Goal: Task Accomplishment & Management: Manage account settings

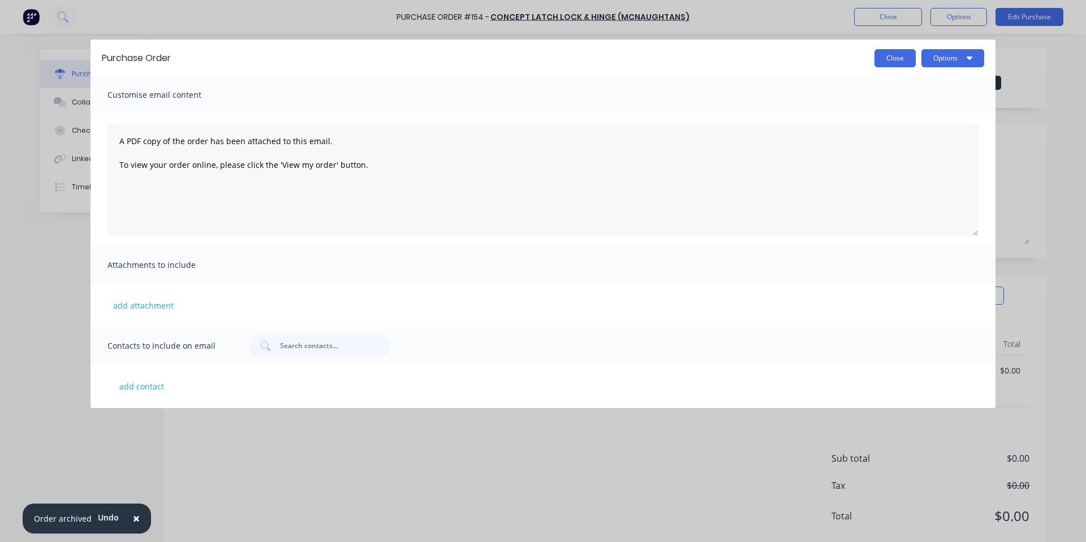
click at [889, 49] on div "Purchase Order Close Options" at bounding box center [543, 58] width 905 height 37
click at [892, 51] on button "Close" at bounding box center [894, 58] width 41 height 18
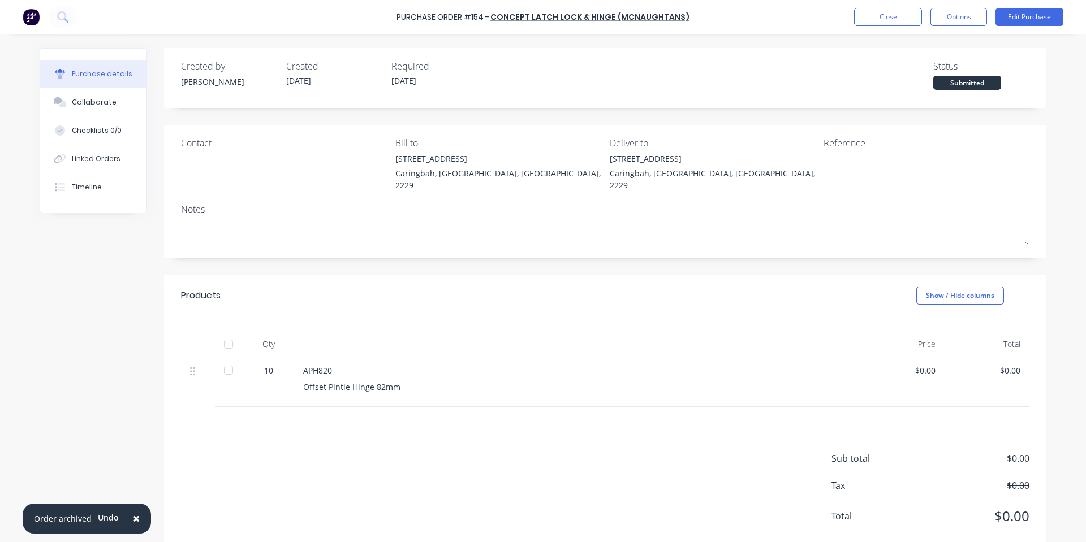
click at [895, 26] on div "Purchase Order #154 - Concept Latch Lock & Hinge (McNaughtans) Close Options Ed…" at bounding box center [543, 17] width 1086 height 34
click at [862, 15] on button "Close" at bounding box center [888, 17] width 68 height 18
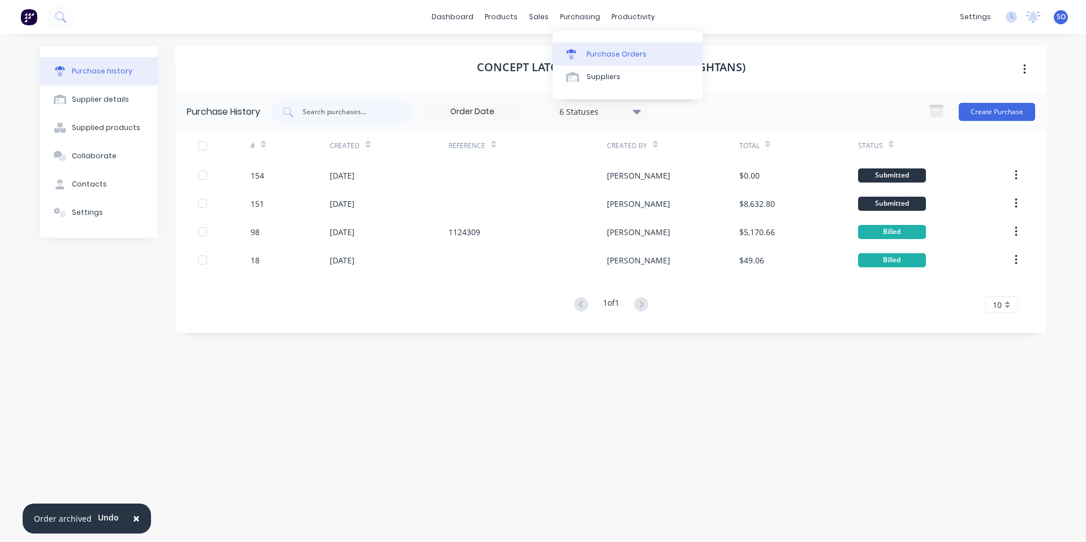
click at [598, 45] on link "Purchase Orders" at bounding box center [628, 53] width 150 height 23
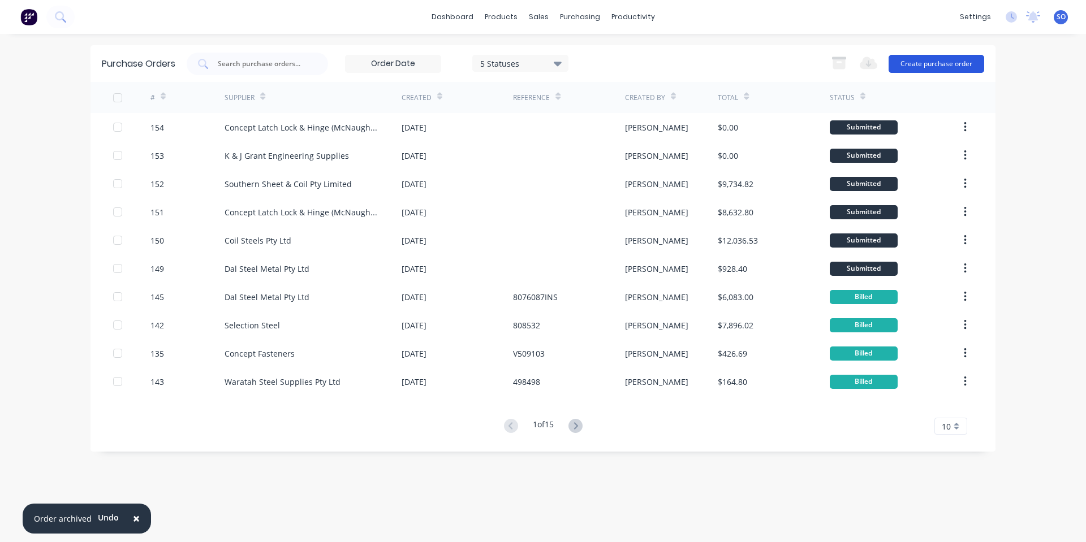
click at [898, 59] on button "Create purchase order" at bounding box center [937, 64] width 96 height 18
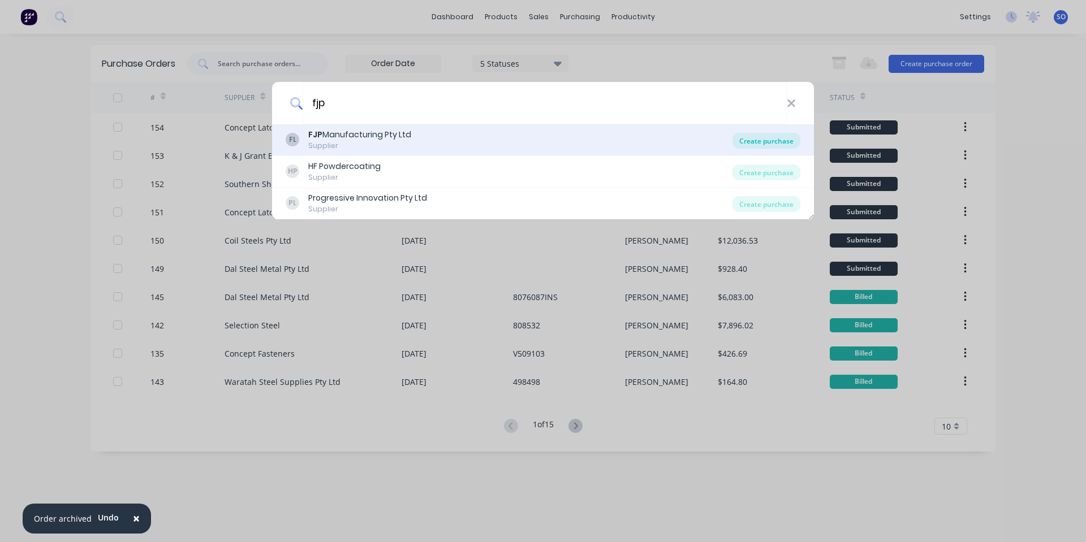
type input "fjp"
click at [796, 137] on div "Create purchase" at bounding box center [766, 141] width 68 height 16
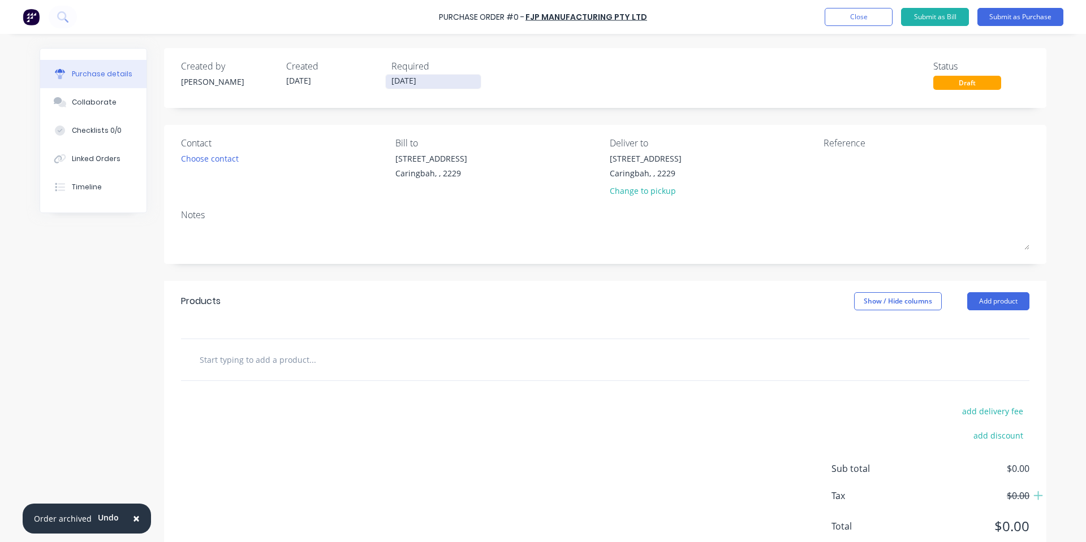
click at [419, 81] on input "02/10/25" at bounding box center [433, 82] width 95 height 14
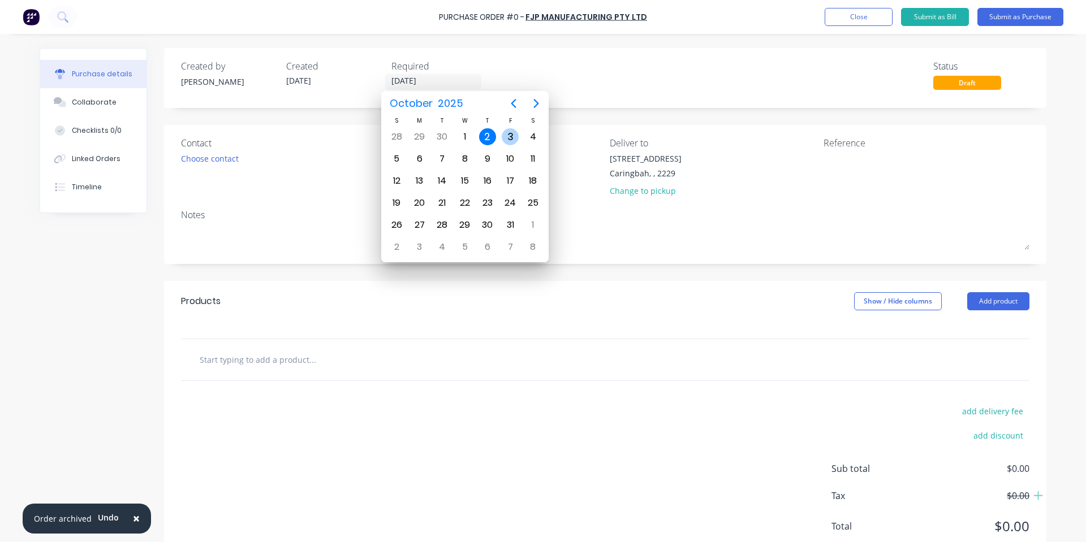
click at [514, 129] on div "3" at bounding box center [510, 136] width 17 height 17
type input "03/10/25"
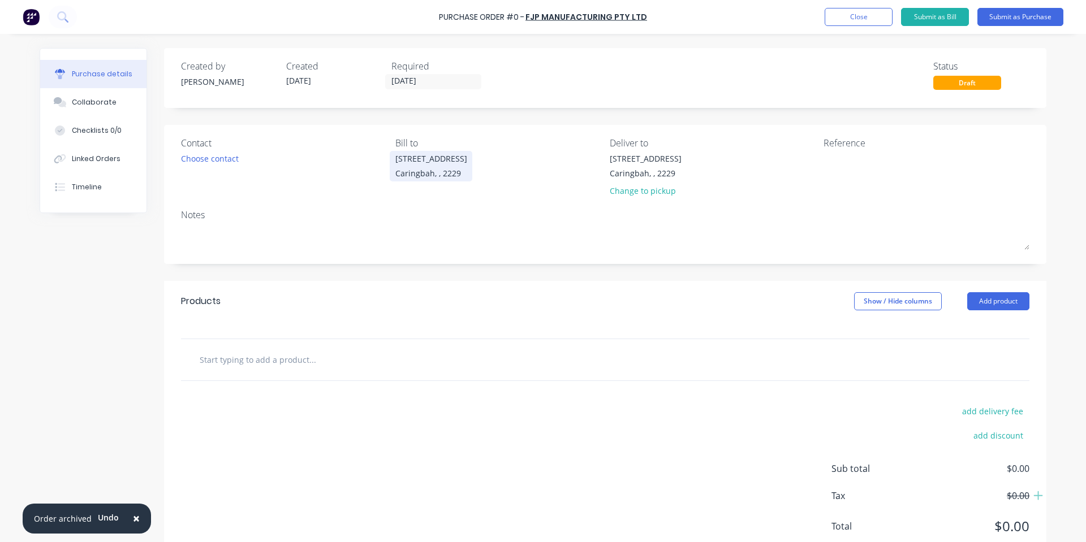
click at [424, 163] on div "100 Willarong Rd" at bounding box center [431, 159] width 72 height 12
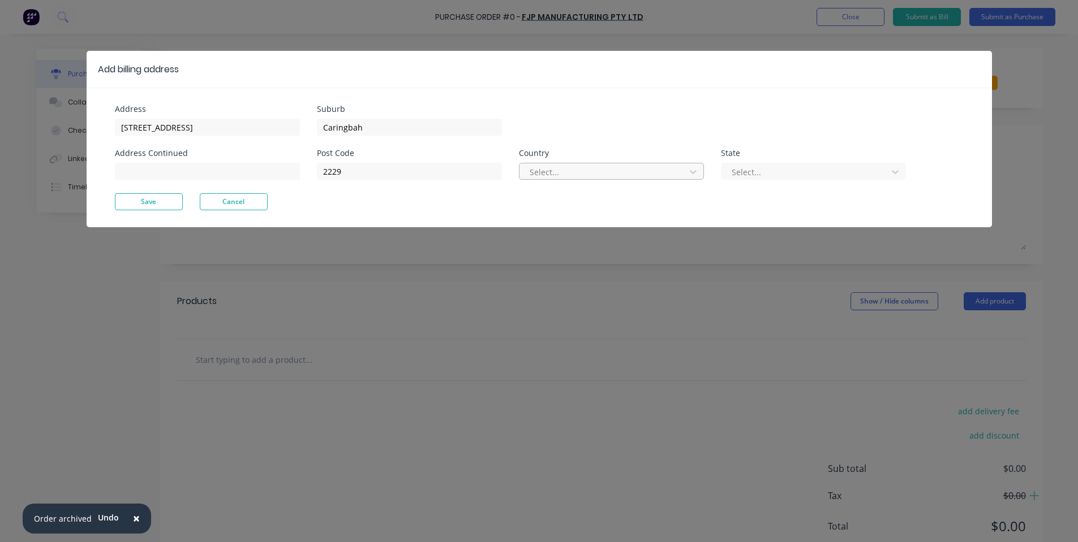
drag, startPoint x: 611, startPoint y: 167, endPoint x: 611, endPoint y: 176, distance: 9.1
click at [613, 167] on div at bounding box center [603, 172] width 151 height 14
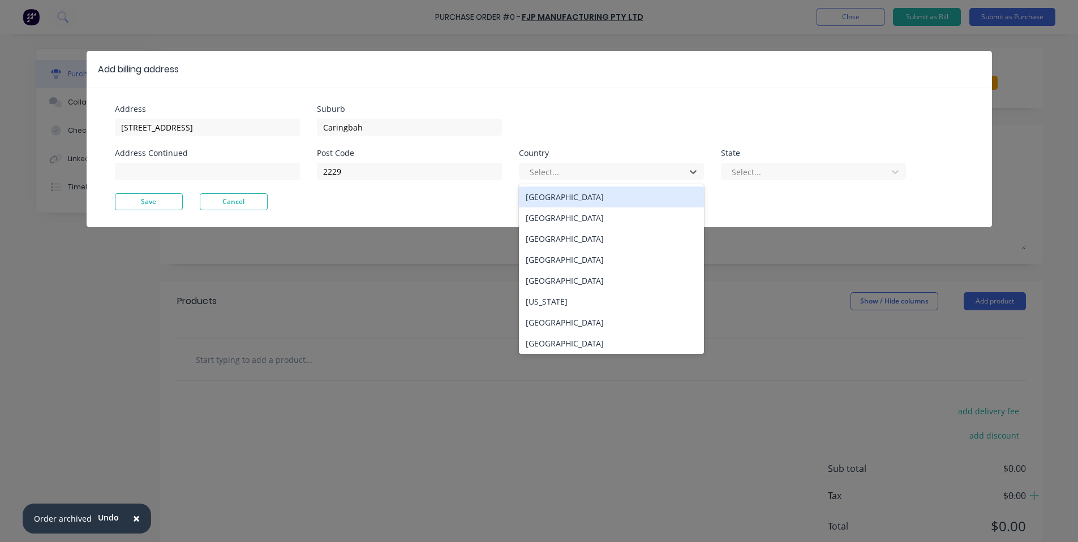
drag, startPoint x: 611, startPoint y: 191, endPoint x: 626, endPoint y: 187, distance: 15.4
click at [611, 191] on div "Australia" at bounding box center [611, 197] width 185 height 21
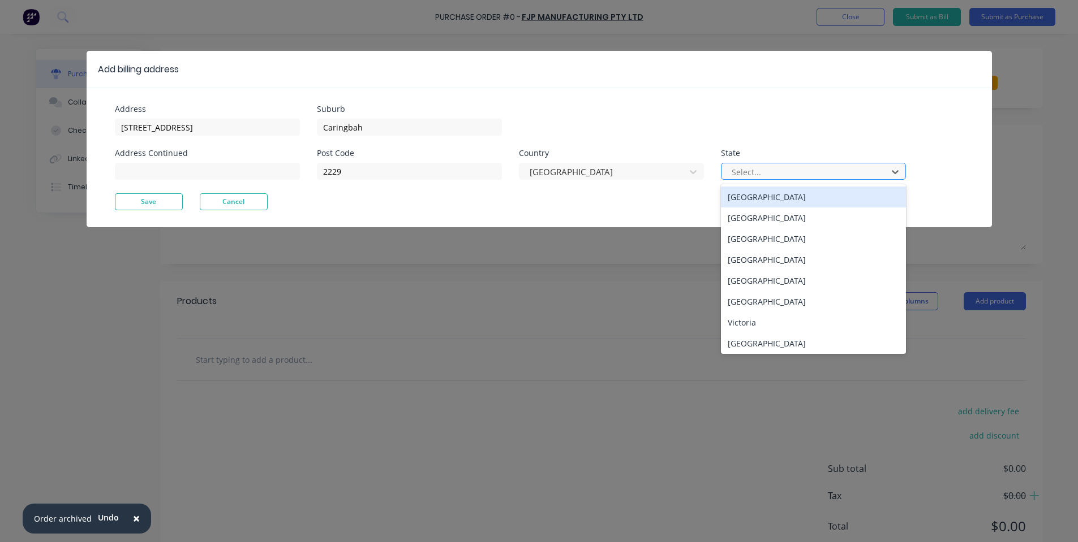
click at [734, 163] on div "Select..." at bounding box center [813, 171] width 185 height 17
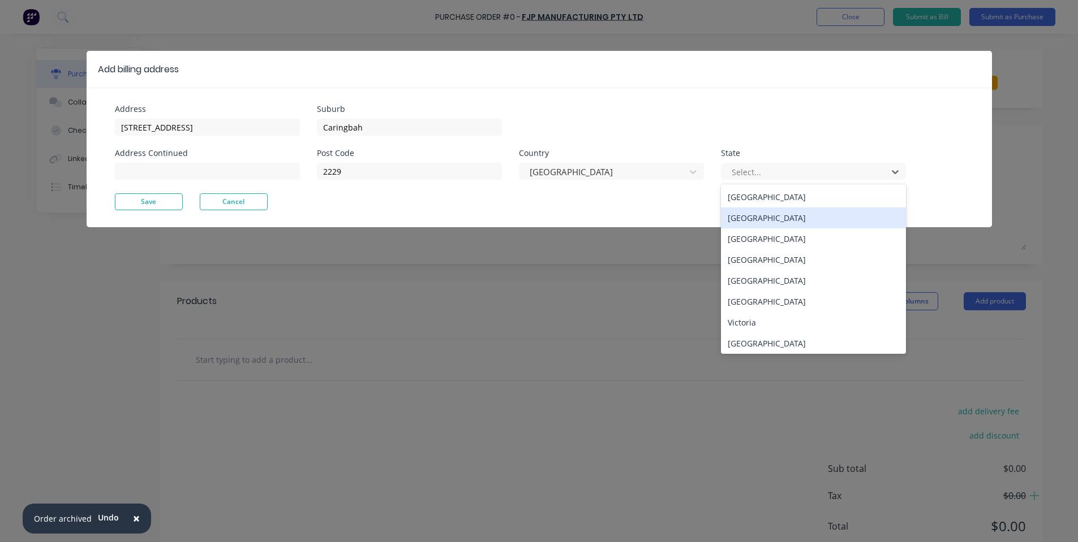
click at [753, 218] on div "New South Wales" at bounding box center [813, 218] width 185 height 21
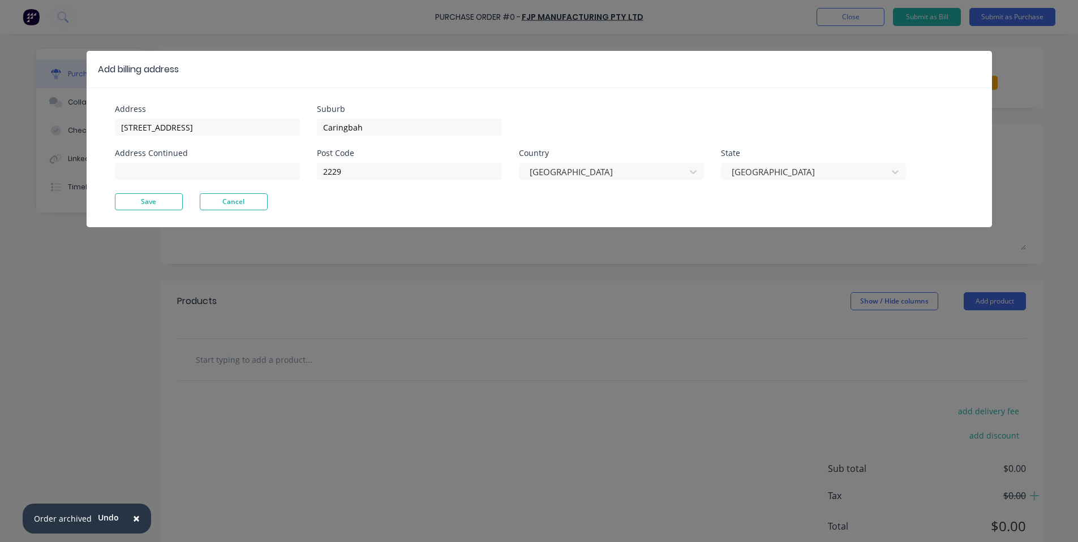
click at [164, 191] on div "Address 100 Willarong Rd Address Continued" at bounding box center [216, 149] width 202 height 88
click at [175, 197] on button "Save" at bounding box center [149, 201] width 68 height 17
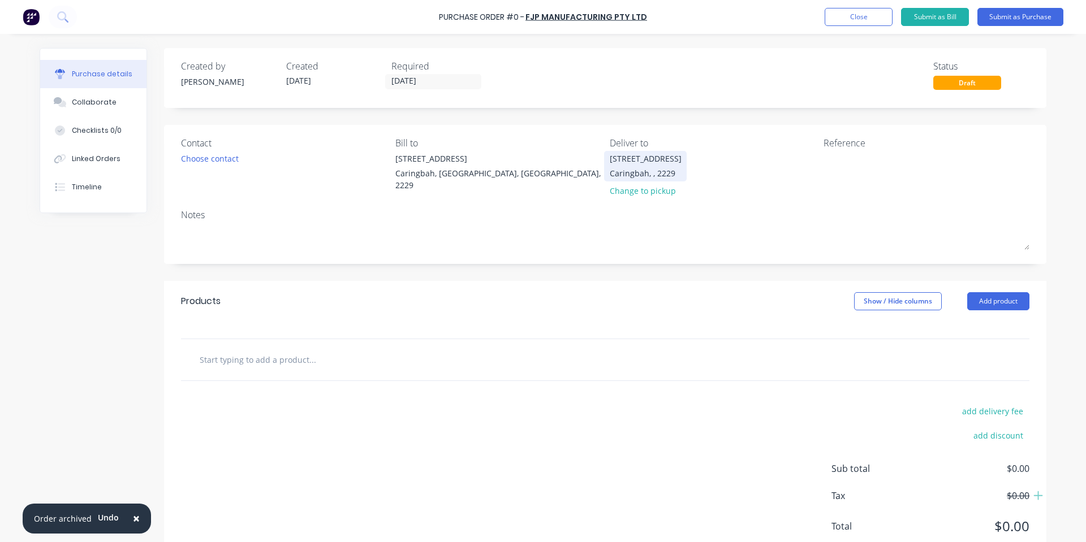
drag, startPoint x: 619, startPoint y: 150, endPoint x: 626, endPoint y: 156, distance: 8.8
click at [626, 156] on div "100 Willarong Rd Caringbah, , 2229" at bounding box center [646, 166] width 72 height 27
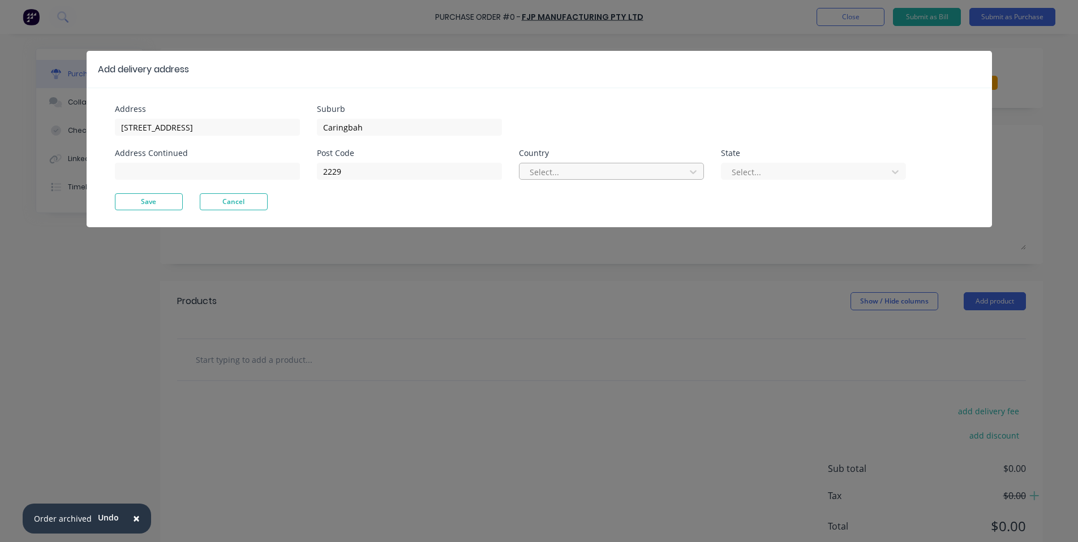
drag, startPoint x: 646, startPoint y: 188, endPoint x: 647, endPoint y: 178, distance: 10.2
click at [647, 182] on div "Post Code 2229 Country Select... State Select..." at bounding box center [611, 171] width 589 height 44
click at [647, 175] on div at bounding box center [603, 172] width 151 height 14
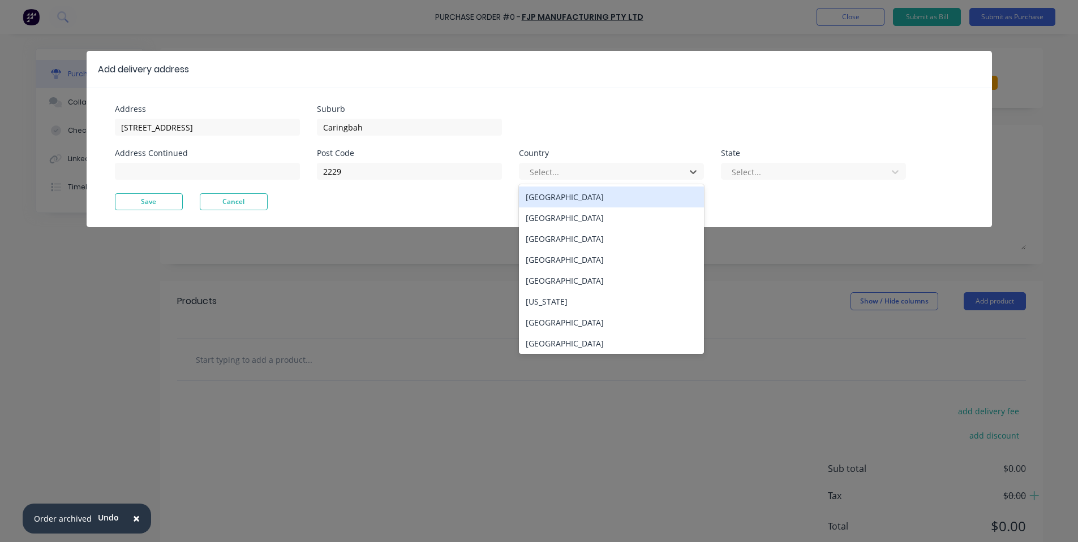
drag, startPoint x: 647, startPoint y: 175, endPoint x: 619, endPoint y: 200, distance: 38.0
click at [619, 200] on div "Australia Afghanistan Åland Islands Albania Algeria American Samoa Andorra Ango…" at bounding box center [611, 269] width 185 height 170
click at [619, 200] on div "Australia" at bounding box center [611, 197] width 185 height 21
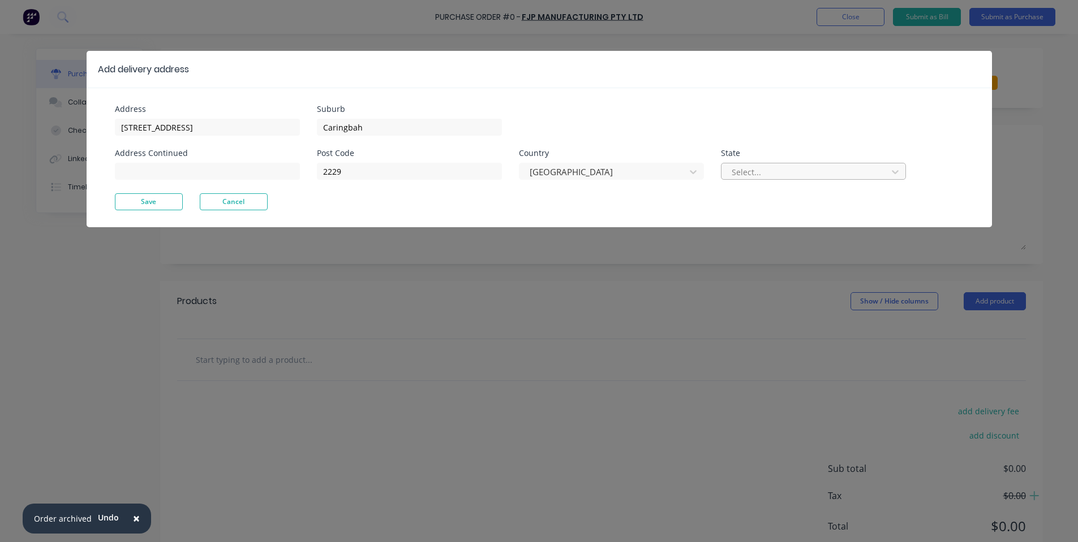
click at [782, 177] on div at bounding box center [805, 172] width 151 height 14
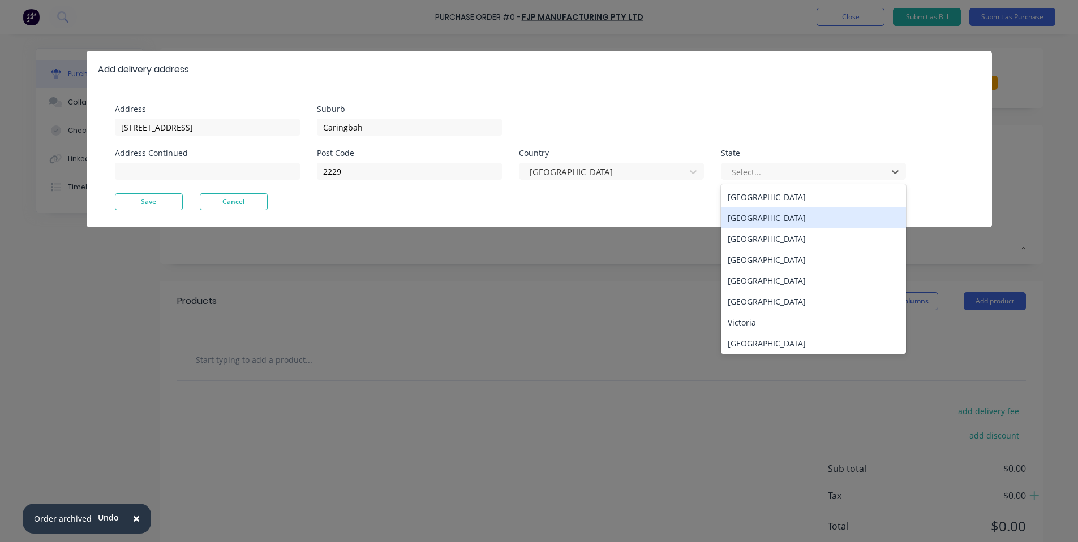
click at [769, 217] on div "New South Wales" at bounding box center [813, 218] width 185 height 21
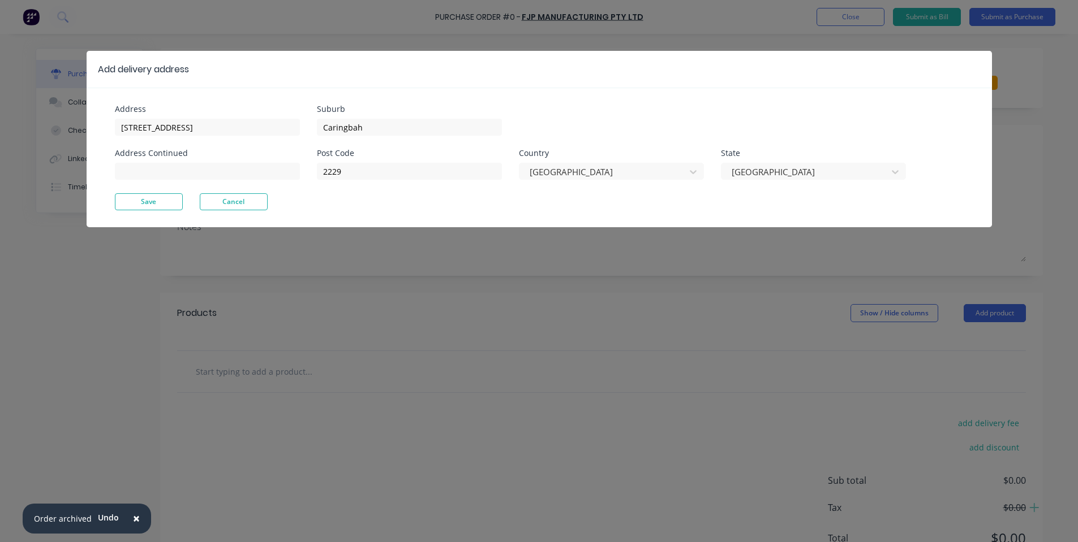
drag, startPoint x: 161, startPoint y: 205, endPoint x: 563, endPoint y: 162, distance: 404.4
click at [534, 171] on div "Address 100 Willarong Rd Address Continued Suburb Caringbah Post Code 2229 Coun…" at bounding box center [539, 158] width 905 height 140
click at [590, 169] on div "Australia" at bounding box center [604, 171] width 158 height 17
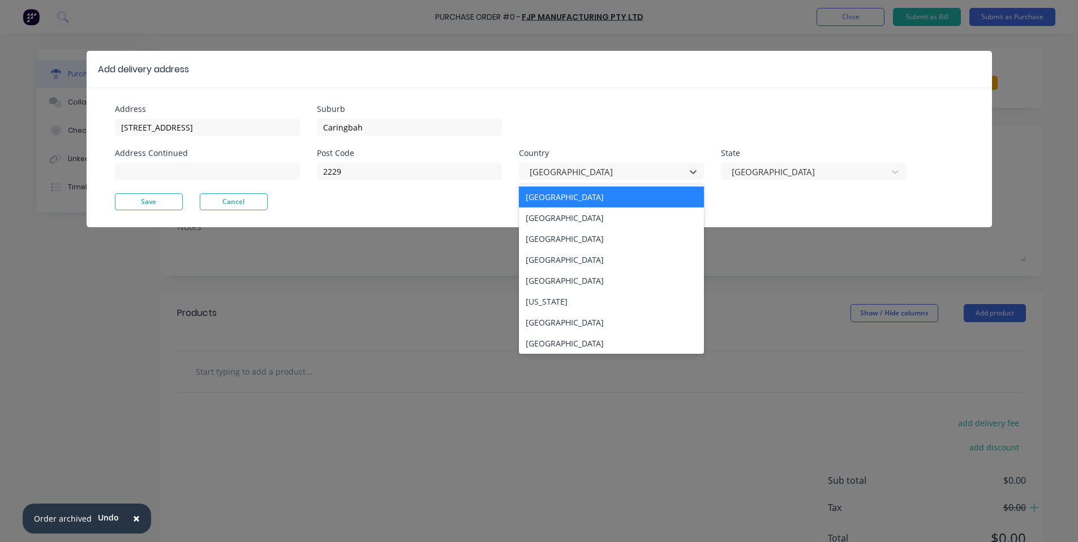
click at [589, 219] on div "Afghanistan" at bounding box center [611, 218] width 185 height 21
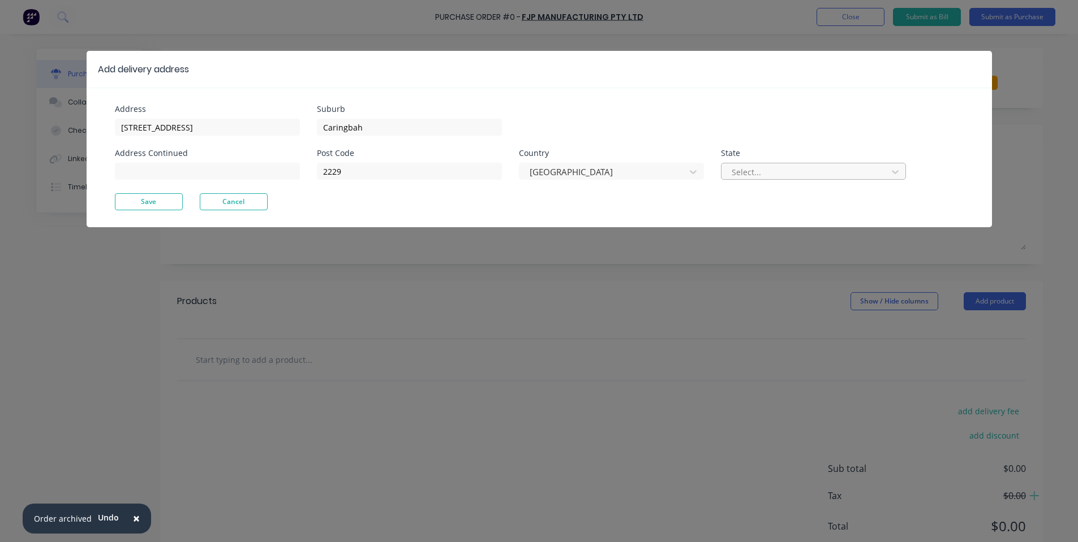
click at [857, 165] on div at bounding box center [805, 172] width 151 height 14
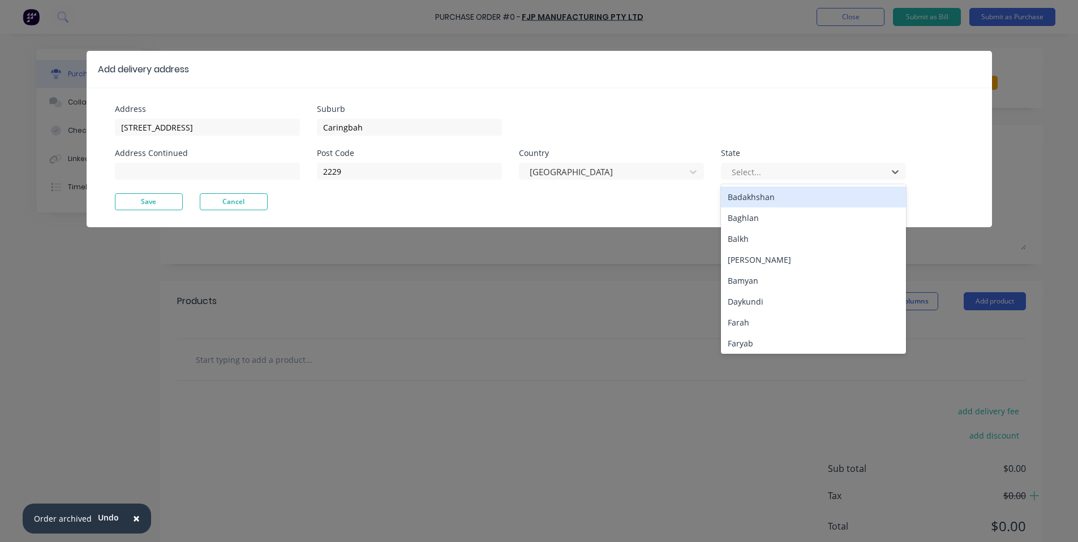
click at [627, 162] on div "Afghanistan" at bounding box center [611, 170] width 185 height 20
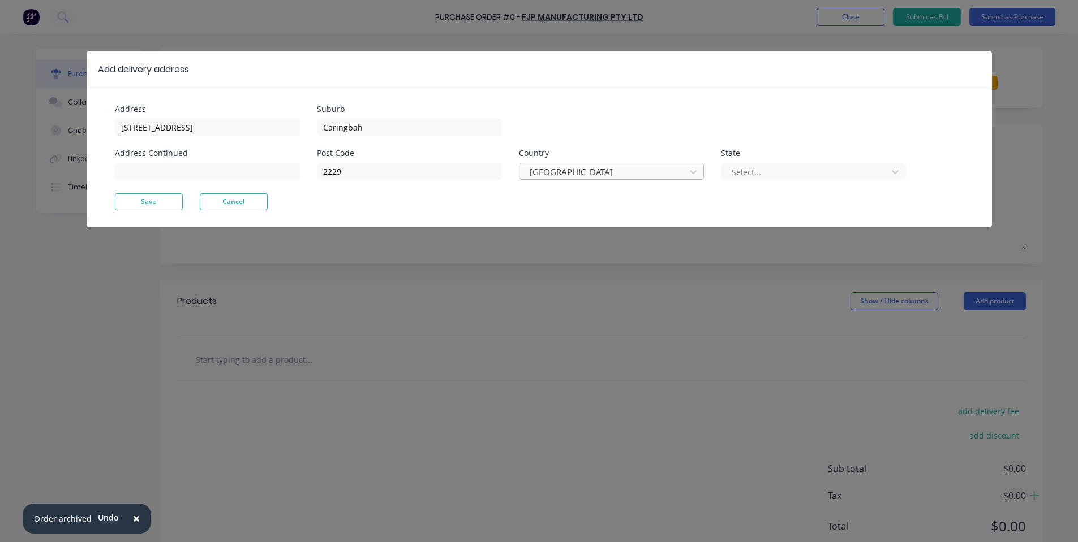
click at [626, 169] on div at bounding box center [603, 172] width 151 height 14
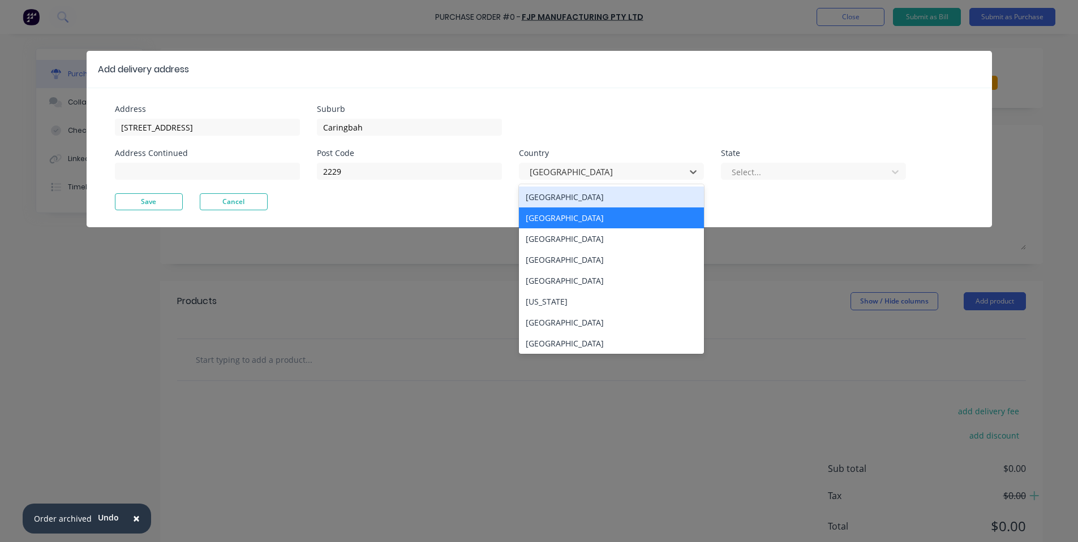
click at [628, 193] on div "Australia" at bounding box center [611, 197] width 185 height 21
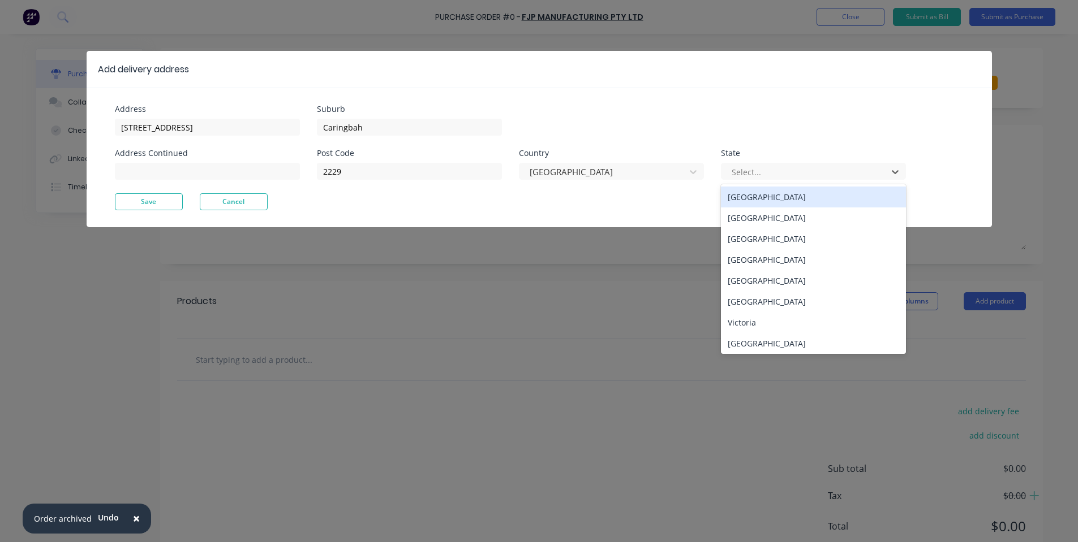
drag, startPoint x: 724, startPoint y: 169, endPoint x: 734, endPoint y: 184, distance: 18.4
click at [726, 171] on div "Select..." at bounding box center [813, 171] width 185 height 17
click at [742, 220] on div "New South Wales" at bounding box center [813, 218] width 185 height 21
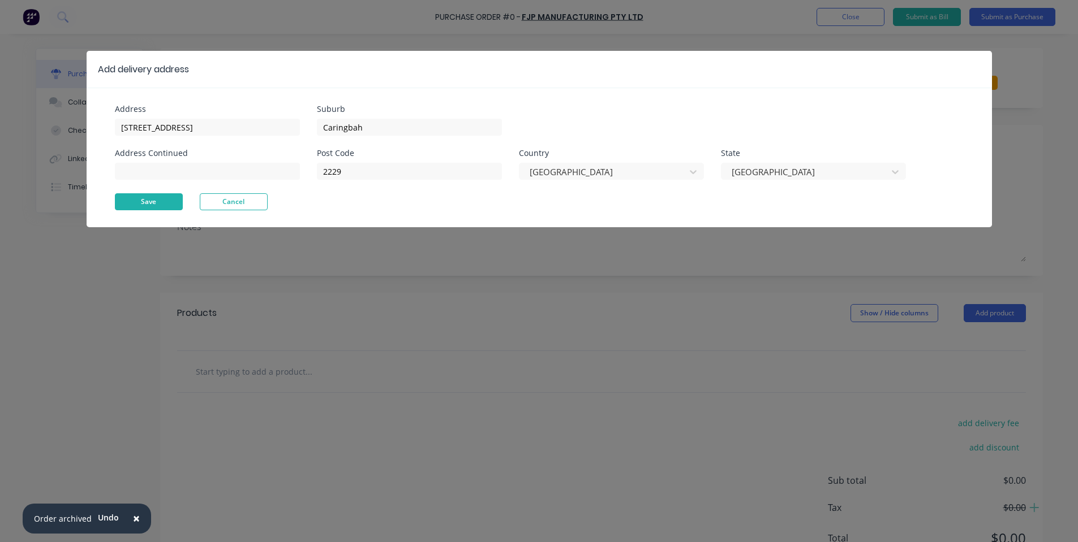
click at [127, 197] on button "Save" at bounding box center [149, 201] width 68 height 17
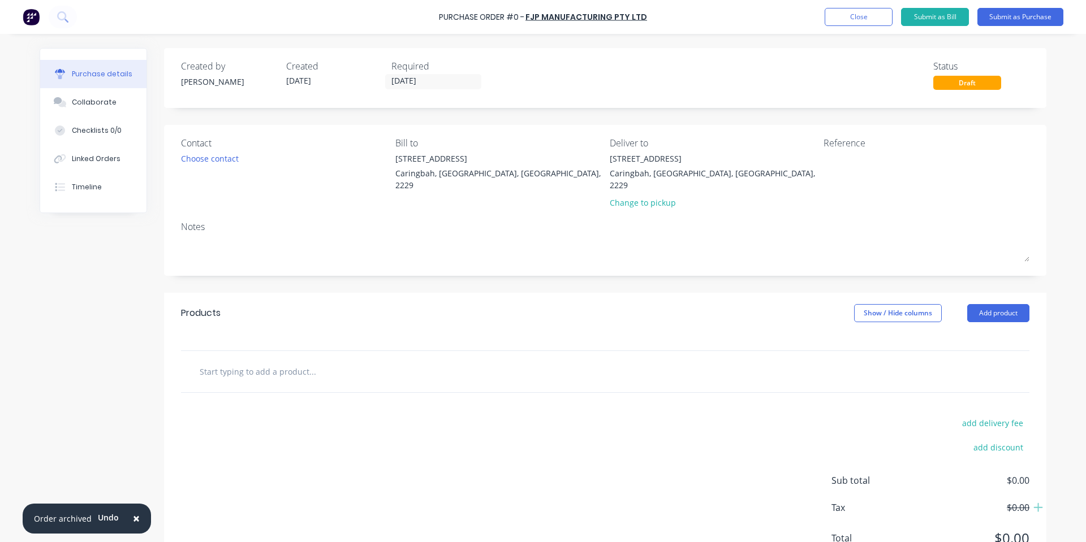
click at [876, 205] on div "Contact Choose contact Bill to 100 Willarong Rd Caringbah, New South Wales, Aus…" at bounding box center [605, 200] width 882 height 151
click at [96, 105] on div "Collaborate" at bounding box center [94, 102] width 45 height 10
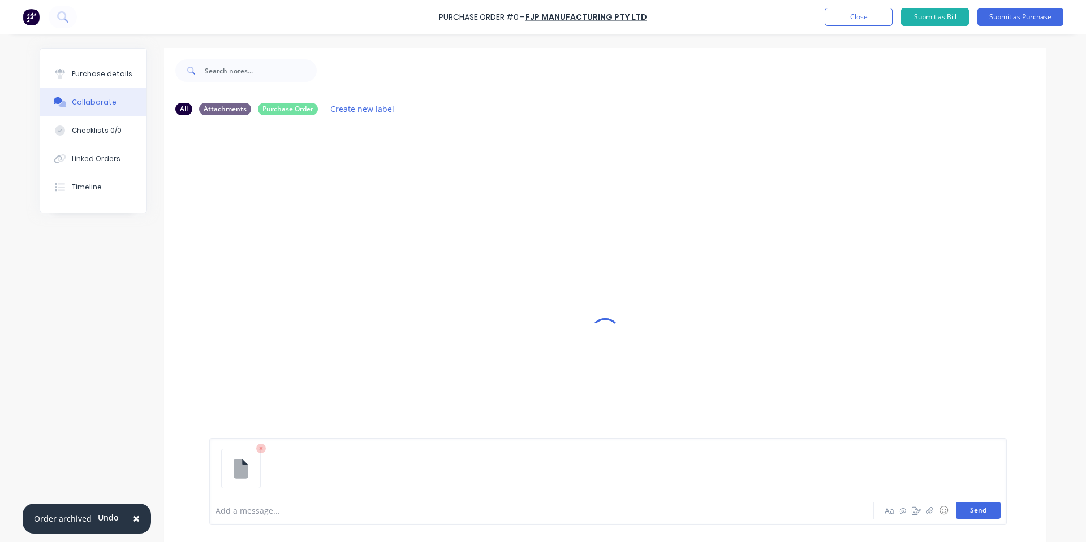
click at [967, 514] on button "Send" at bounding box center [978, 510] width 45 height 17
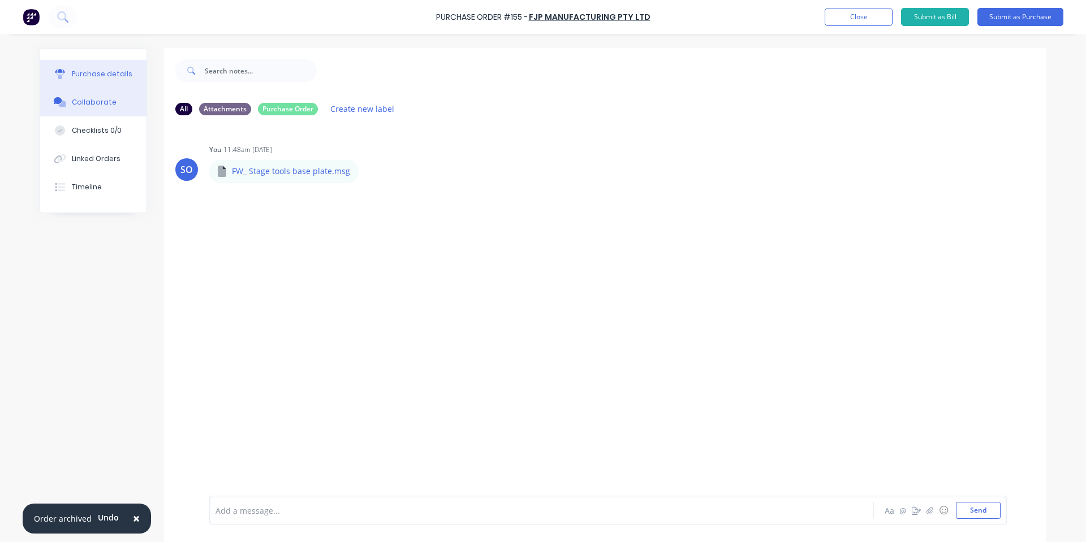
click at [75, 84] on button "Purchase details" at bounding box center [93, 74] width 106 height 28
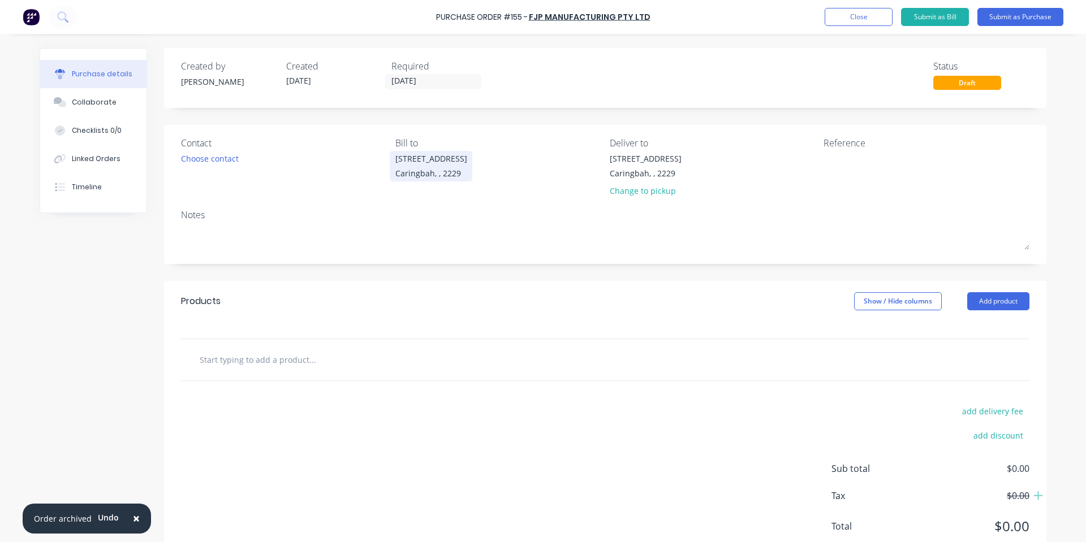
click at [448, 170] on div "Caringbah, , 2229" at bounding box center [431, 173] width 72 height 12
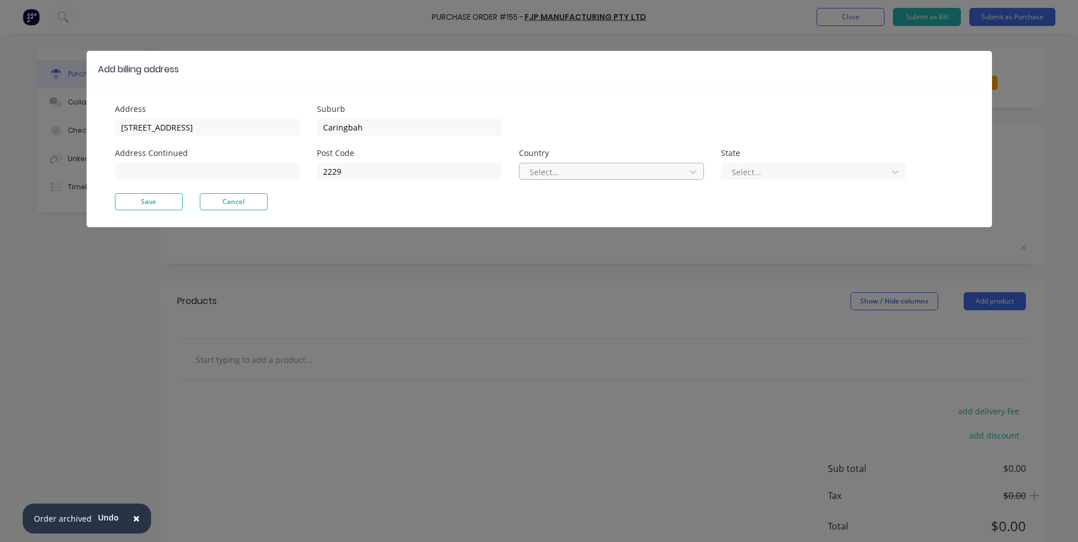
click at [528, 170] on div "Select..." at bounding box center [604, 171] width 158 height 17
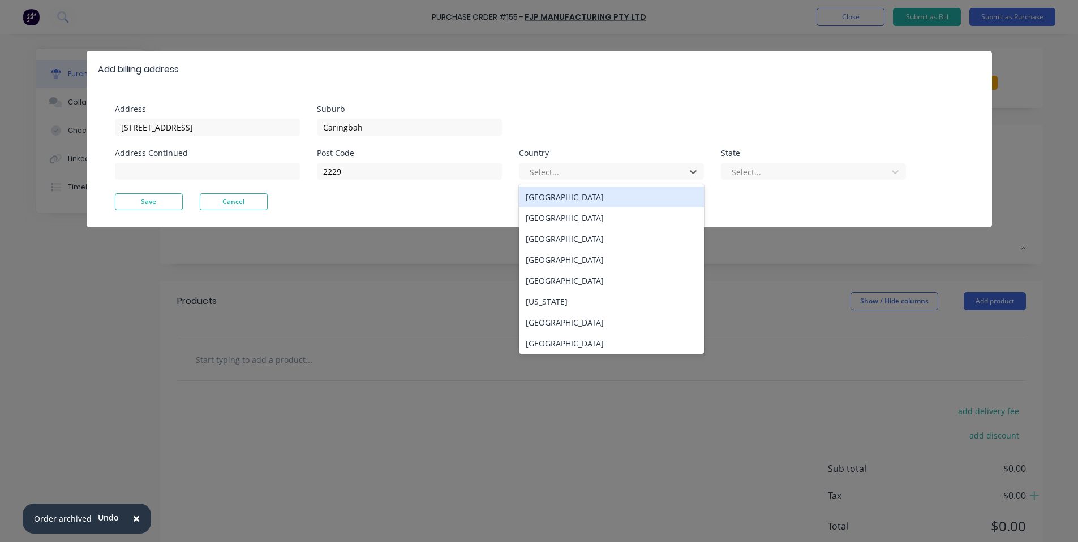
drag, startPoint x: 552, startPoint y: 197, endPoint x: 559, endPoint y: 197, distance: 7.4
click at [553, 197] on div "Australia" at bounding box center [611, 197] width 185 height 21
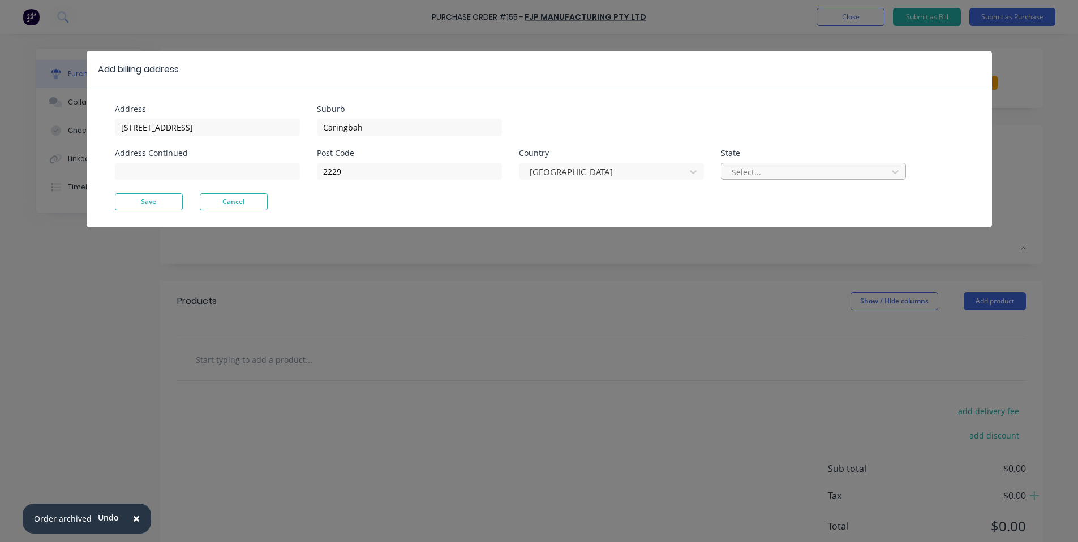
click at [748, 174] on div at bounding box center [805, 172] width 151 height 14
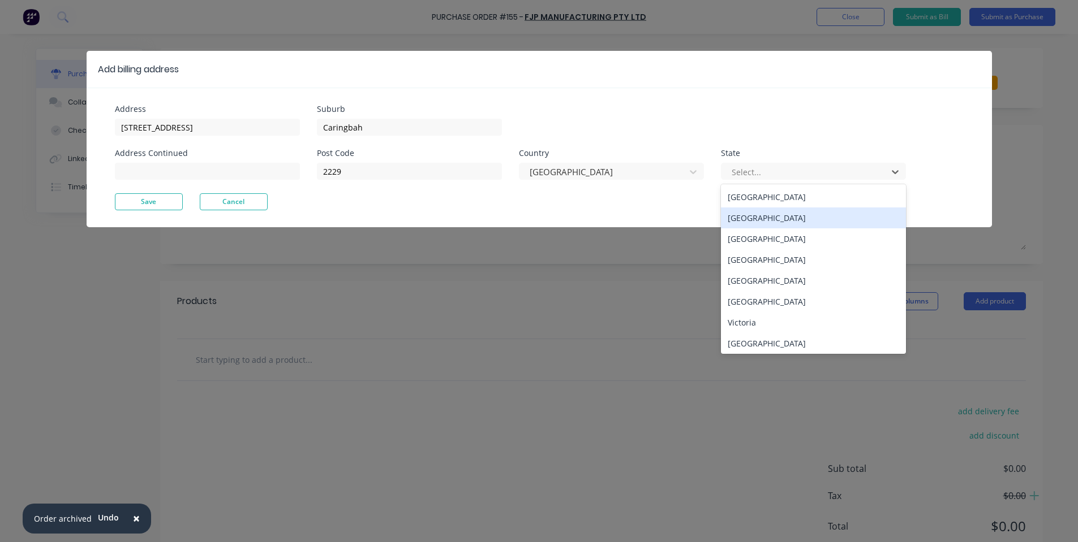
click at [727, 222] on div "New South Wales" at bounding box center [813, 218] width 185 height 21
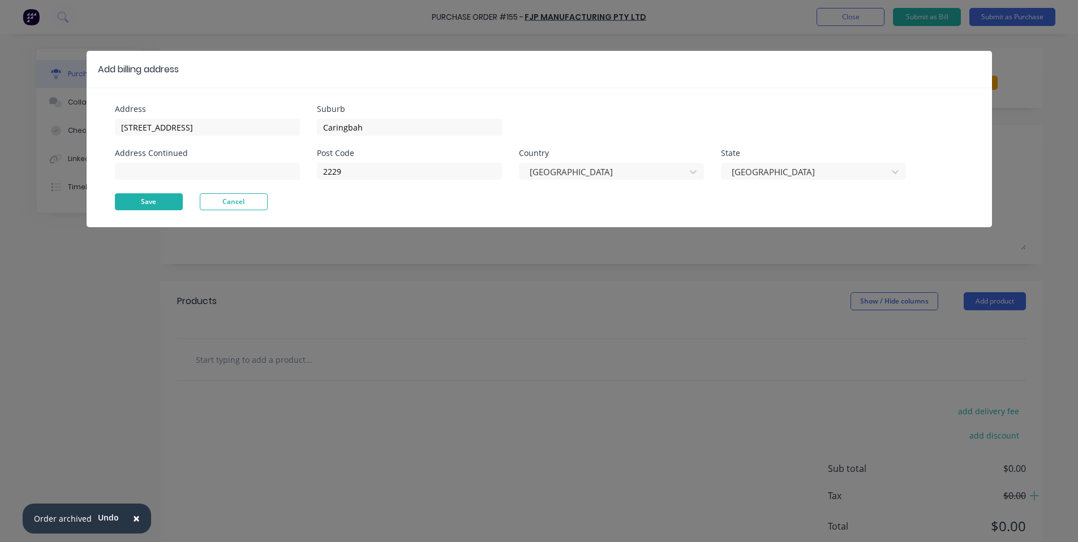
click at [169, 191] on div "Address 100 Willarong Rd Address Continued" at bounding box center [216, 149] width 202 height 88
click at [166, 197] on button "Save" at bounding box center [149, 201] width 68 height 17
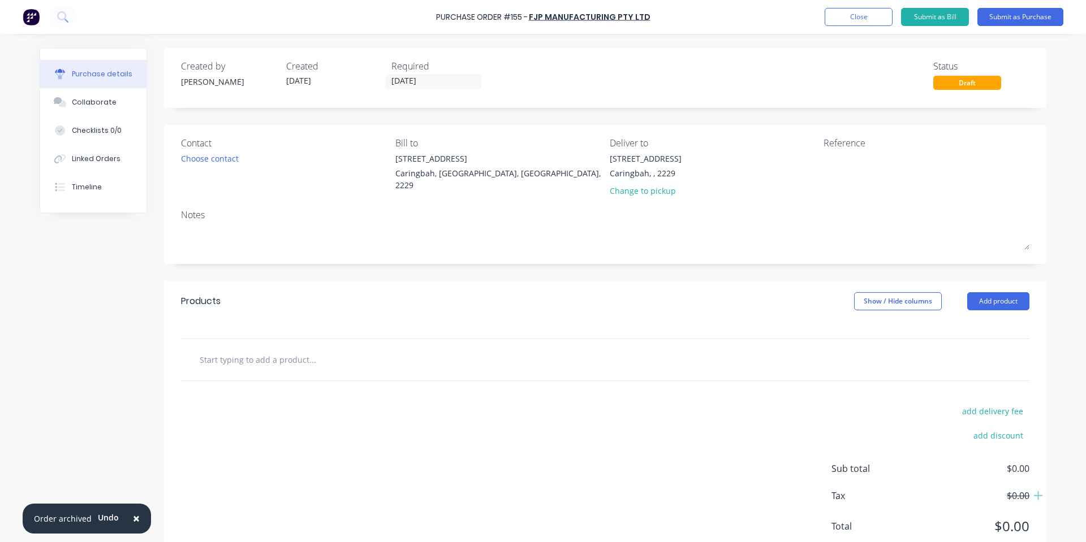
drag, startPoint x: 678, startPoint y: 161, endPoint x: 662, endPoint y: 169, distance: 17.2
click at [676, 162] on div "100 Willarong Rd Caringbah, , 2229 Change to pickup" at bounding box center [713, 178] width 206 height 50
click at [662, 169] on div "Caringbah, , 2229" at bounding box center [646, 173] width 72 height 12
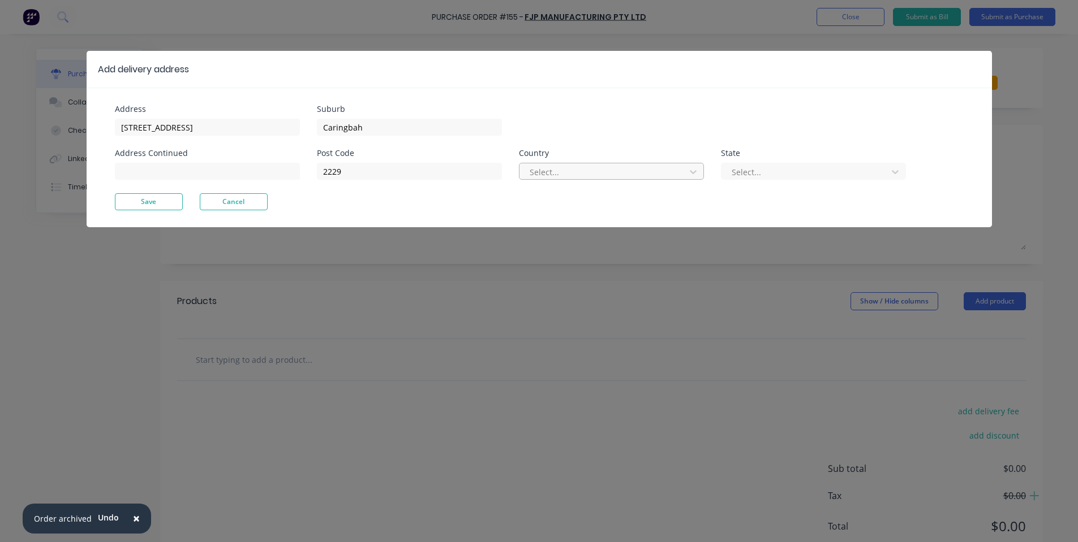
click at [613, 171] on div at bounding box center [603, 172] width 151 height 14
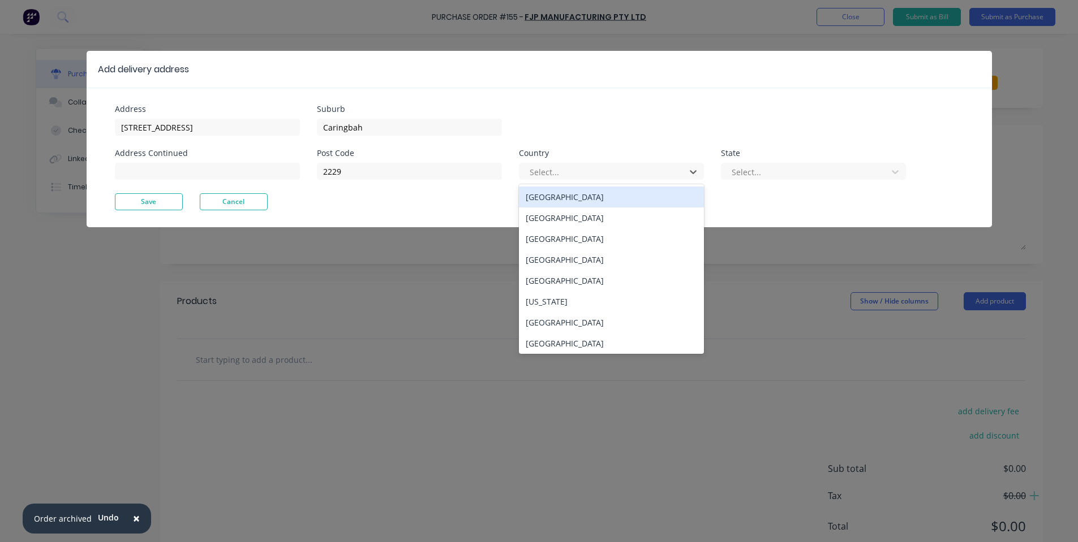
drag, startPoint x: 579, startPoint y: 197, endPoint x: 643, endPoint y: 183, distance: 65.6
click at [580, 196] on div "Australia" at bounding box center [611, 197] width 185 height 21
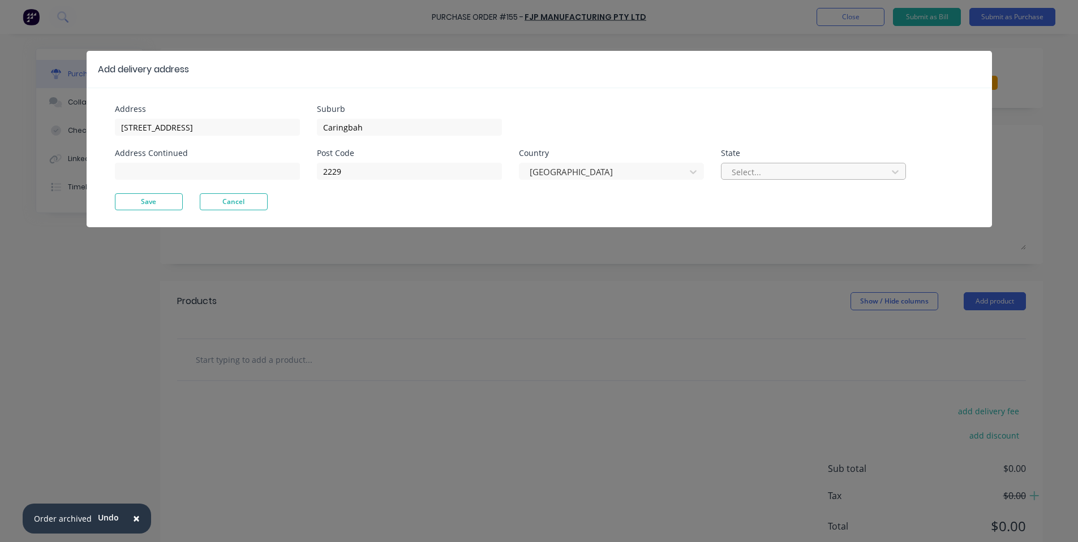
click at [854, 164] on div "Select..." at bounding box center [806, 171] width 158 height 17
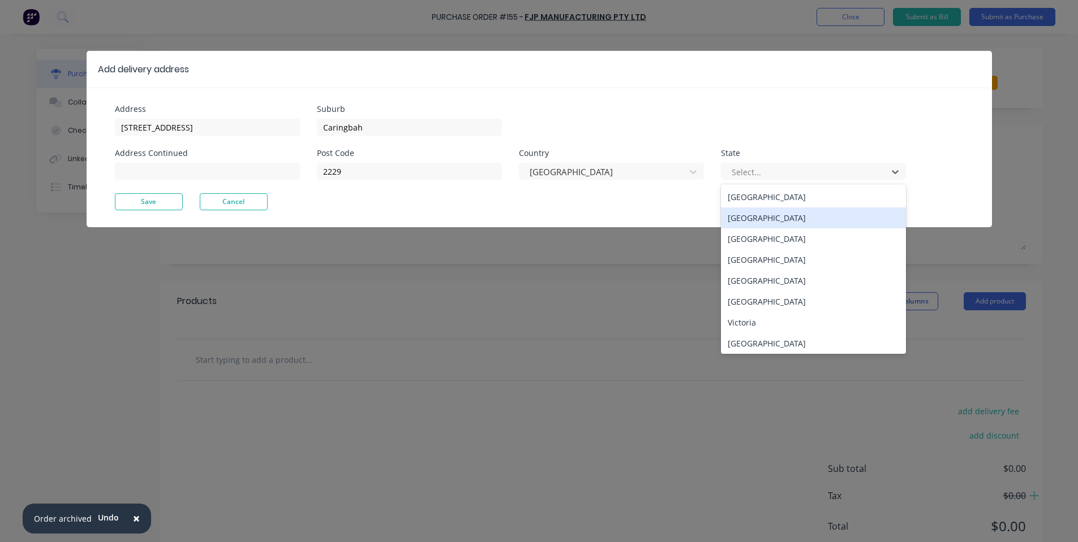
drag, startPoint x: 747, startPoint y: 218, endPoint x: 289, endPoint y: 245, distance: 459.0
click at [748, 218] on div "New South Wales" at bounding box center [813, 218] width 185 height 21
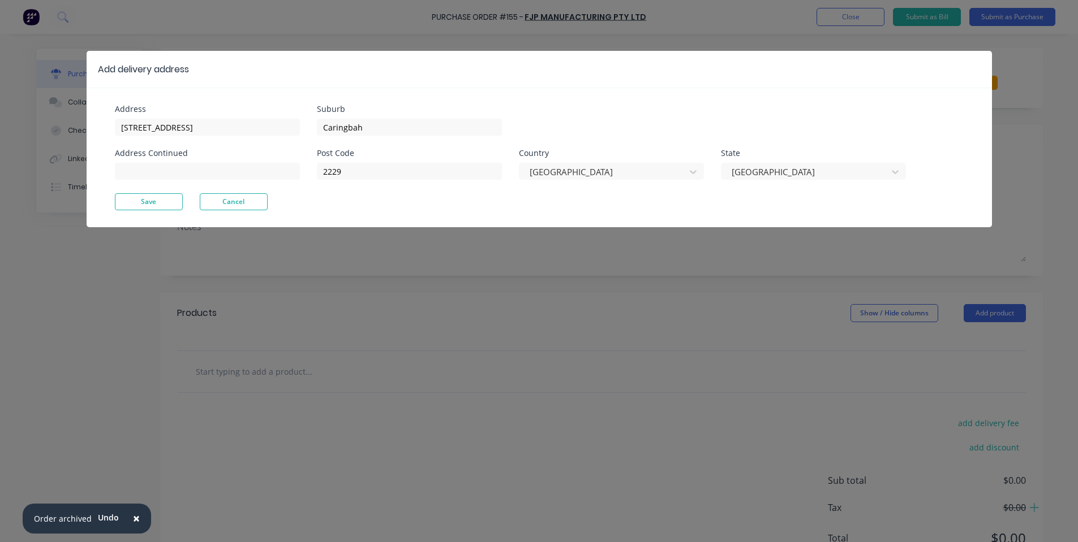
click at [129, 209] on button "Save" at bounding box center [149, 201] width 68 height 17
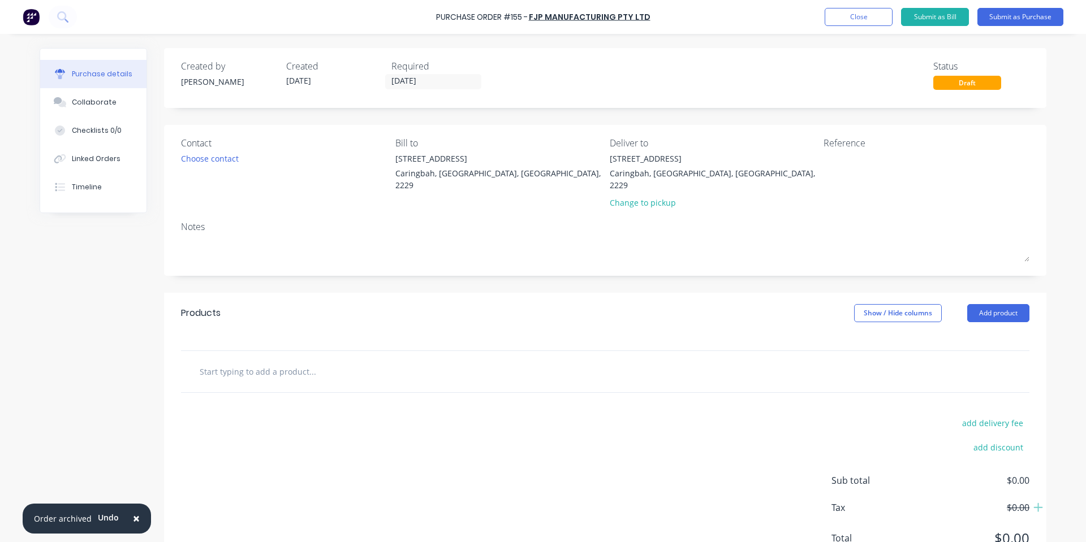
click at [313, 360] on input "text" at bounding box center [312, 371] width 226 height 23
click at [281, 360] on input "text" at bounding box center [312, 371] width 226 height 23
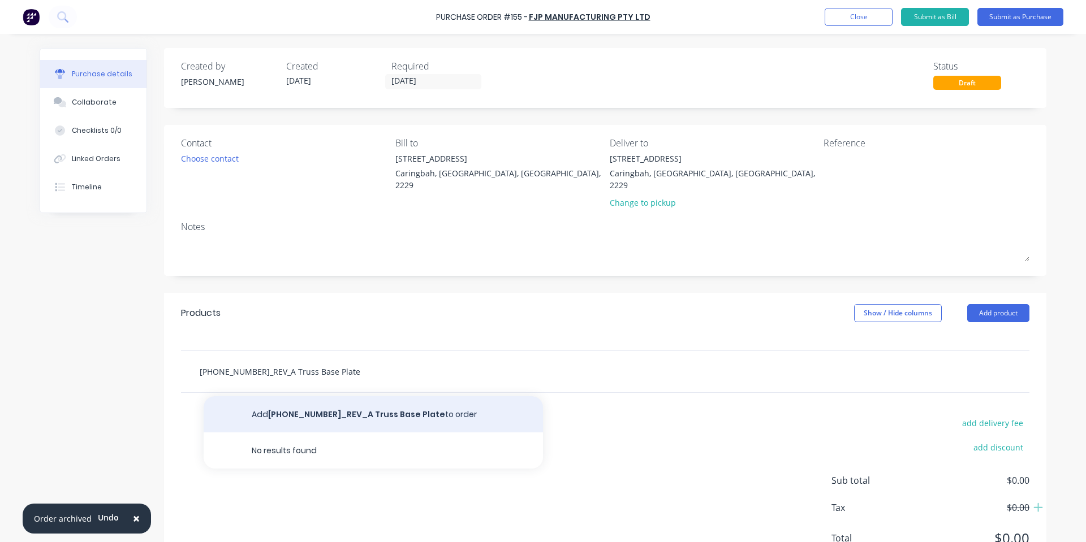
type input "196-004-1_REV_A Truss Base Plate"
click at [307, 399] on button "Add 196-004-1_REV_A Truss Base Plate to order" at bounding box center [373, 415] width 339 height 36
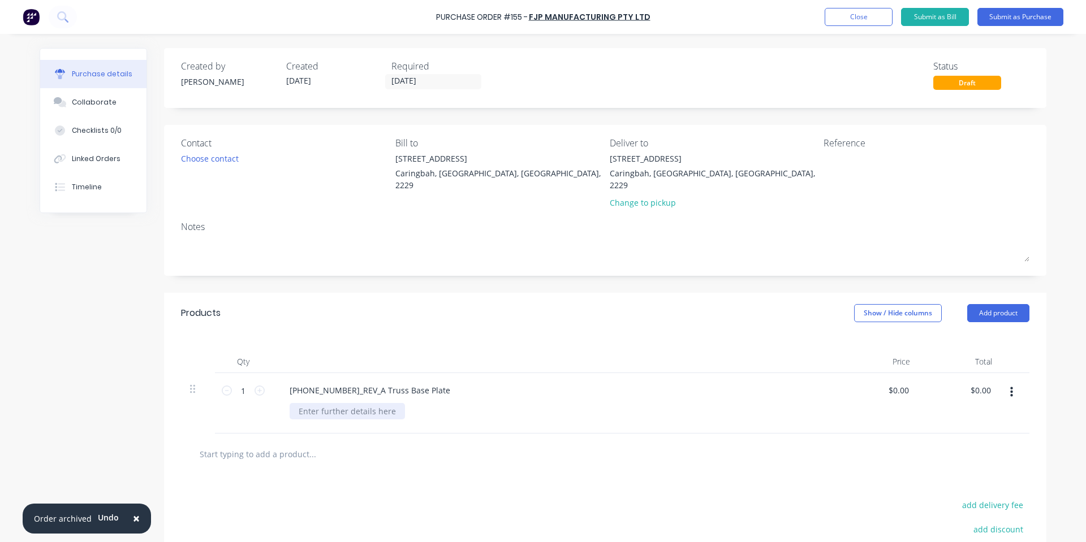
click at [296, 403] on div at bounding box center [347, 411] width 115 height 16
click at [318, 403] on div "6mm" at bounding box center [308, 411] width 37 height 16
click at [283, 382] on div "196-004-1_REV_A Truss Base Plate" at bounding box center [370, 390] width 179 height 16
click at [383, 307] on div "Products Show / Hide columns Add product" at bounding box center [605, 313] width 882 height 41
click at [236, 382] on input "1" at bounding box center [243, 390] width 23 height 17
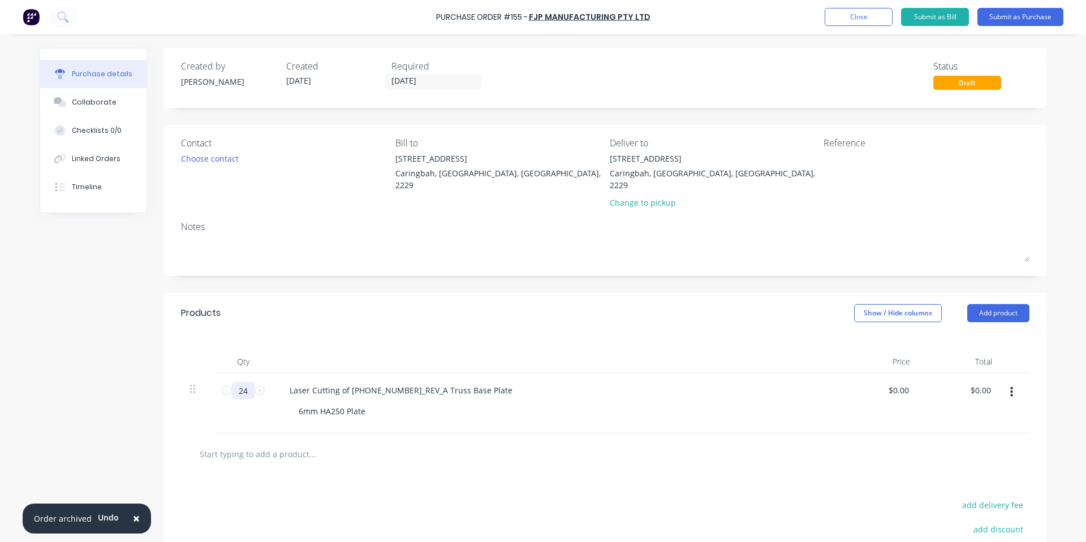
type input "24"
click at [350, 334] on div "Qty Price Total 24 2 Laser Cutting of 196-004-1_REV_A Truss Base Plate 6mm HA25…" at bounding box center [605, 384] width 882 height 100
click at [885, 376] on div "0.00 $0.00" at bounding box center [878, 403] width 82 height 61
type input "0"
type input "$120.00"
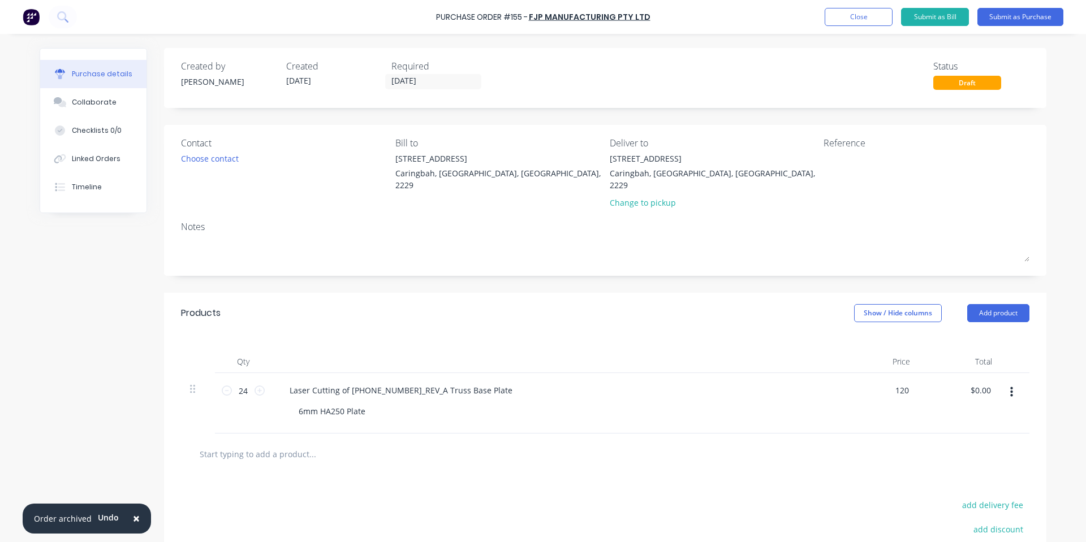
type input "$2,880.00"
click at [770, 334] on div "Qty Price Total 24 24 Laser Cutting of 196-004-1_REV_A Truss Base Plate 6mm HA2…" at bounding box center [605, 384] width 882 height 100
click at [343, 382] on div "Laser Cutting of 196-004-1_REV_A Truss Base Plate" at bounding box center [401, 390] width 241 height 16
click at [339, 382] on div "Laser Cutting of 196-004-1_REV_A Truss Base Plate" at bounding box center [401, 390] width 241 height 16
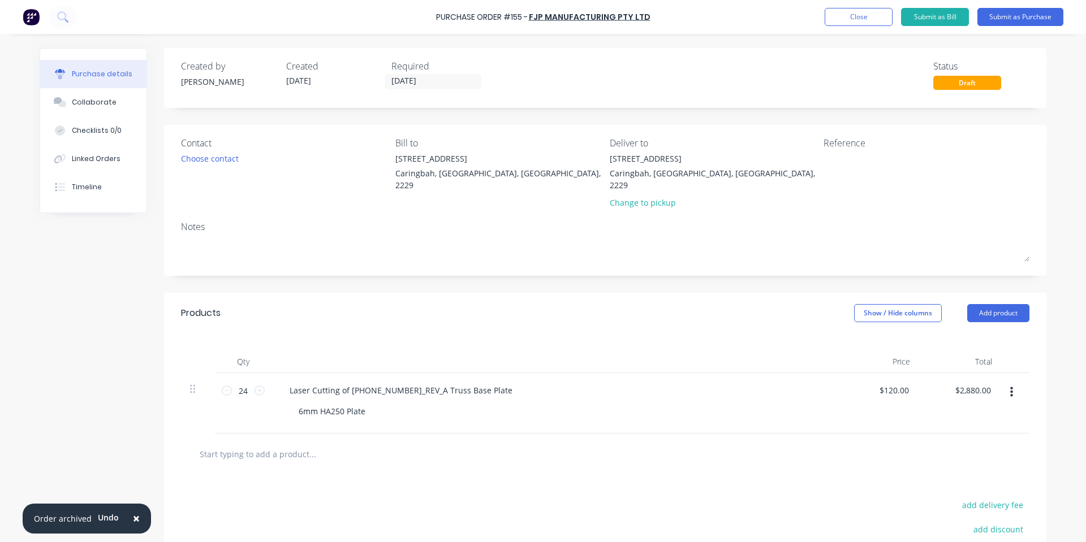
click at [380, 334] on div "Qty Price Total 24 24 Laser Cutting of 196-004-1_REV_A Truss Base Plate 6mm HA2…" at bounding box center [605, 384] width 882 height 100
drag, startPoint x: 347, startPoint y: 376, endPoint x: 600, endPoint y: 365, distance: 253.6
click at [600, 373] on div "Laser Cutting of 196-004-1_REV_A Truss Base Plate 6mm HA250 Plate" at bounding box center [555, 403] width 566 height 61
click at [420, 351] on div at bounding box center [555, 362] width 566 height 23
drag, startPoint x: 346, startPoint y: 381, endPoint x: 175, endPoint y: 392, distance: 171.7
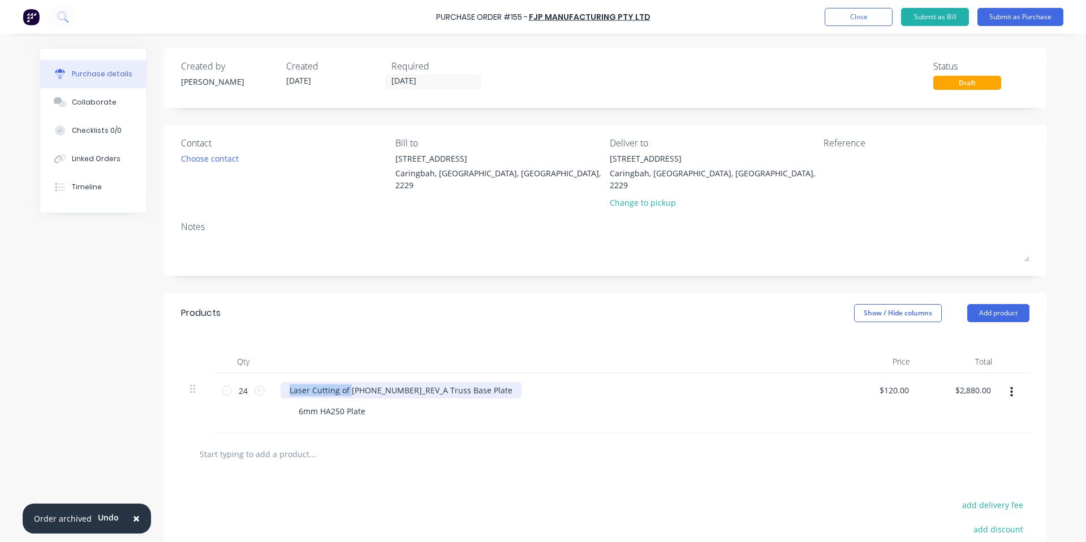
click at [181, 394] on div "24 24 Laser Cutting of 196-004-1_REV_A Truss Base Plate 6mm HA250 Plate $120.00…" at bounding box center [605, 403] width 848 height 61
click at [319, 306] on div "Products Show / Hide columns Add product" at bounding box center [605, 313] width 882 height 41
click at [290, 403] on div "6mm HA250 Plate" at bounding box center [332, 411] width 85 height 16
click at [537, 260] on div "Contact Choose contact Bill to 100 Willarong Rd Caringbah, New South Wales, Aus…" at bounding box center [605, 200] width 882 height 151
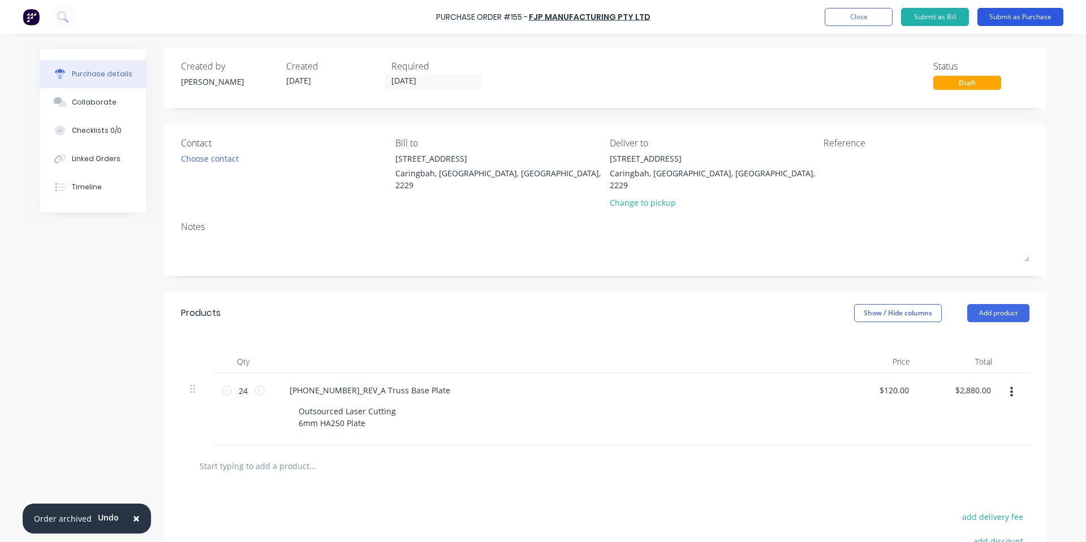
click at [1031, 17] on button "Submit as Purchase" at bounding box center [1020, 17] width 86 height 18
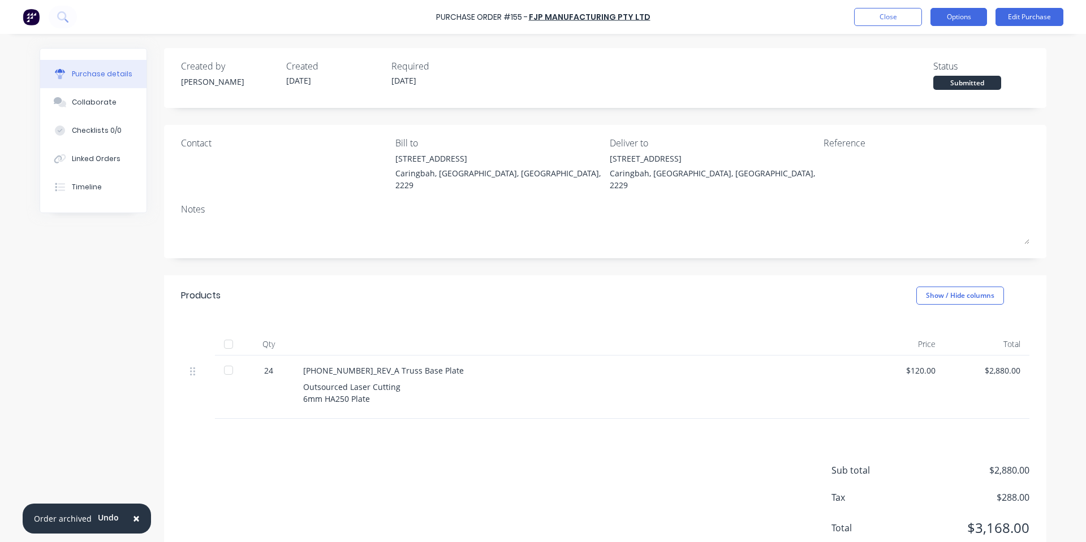
click at [971, 17] on button "Options" at bounding box center [958, 17] width 57 height 18
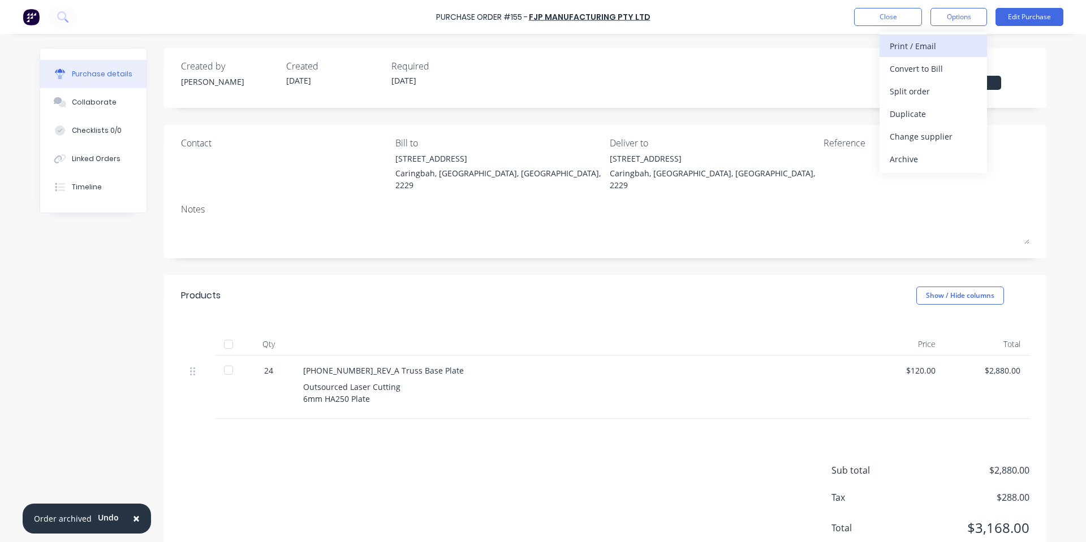
drag, startPoint x: 941, startPoint y: 62, endPoint x: 941, endPoint y: 54, distance: 7.9
click at [941, 54] on div "Print / Email Convert to Bill Split order Duplicate Change supplier Archive" at bounding box center [933, 102] width 107 height 141
click at [939, 50] on div "Print / Email" at bounding box center [933, 46] width 87 height 16
click at [927, 71] on div "With pricing" at bounding box center [933, 69] width 87 height 16
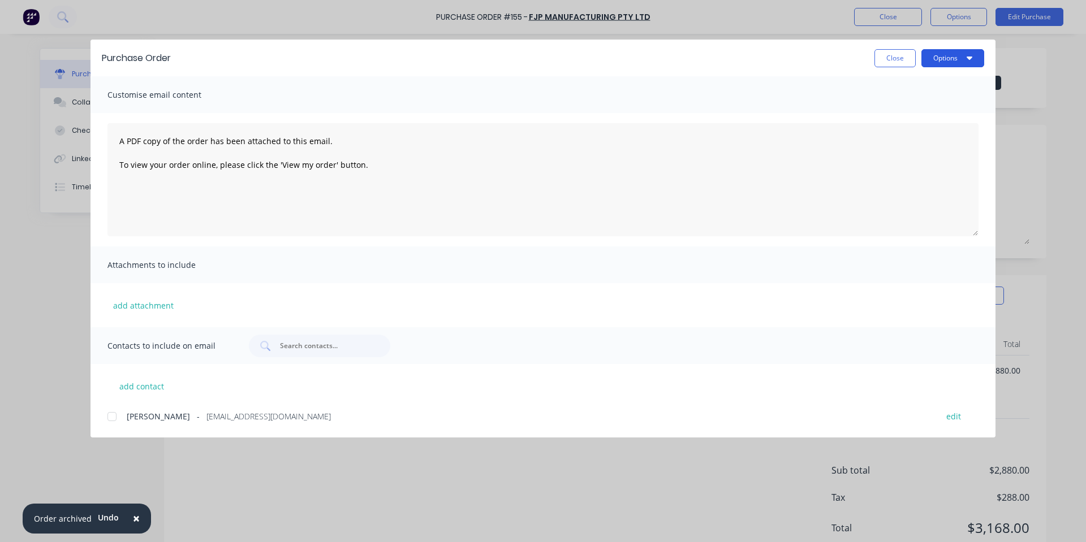
click at [942, 66] on button "Options" at bounding box center [952, 58] width 63 height 18
click at [924, 109] on div "Print" at bounding box center [930, 109] width 87 height 16
click at [892, 55] on button "Close" at bounding box center [894, 58] width 41 height 18
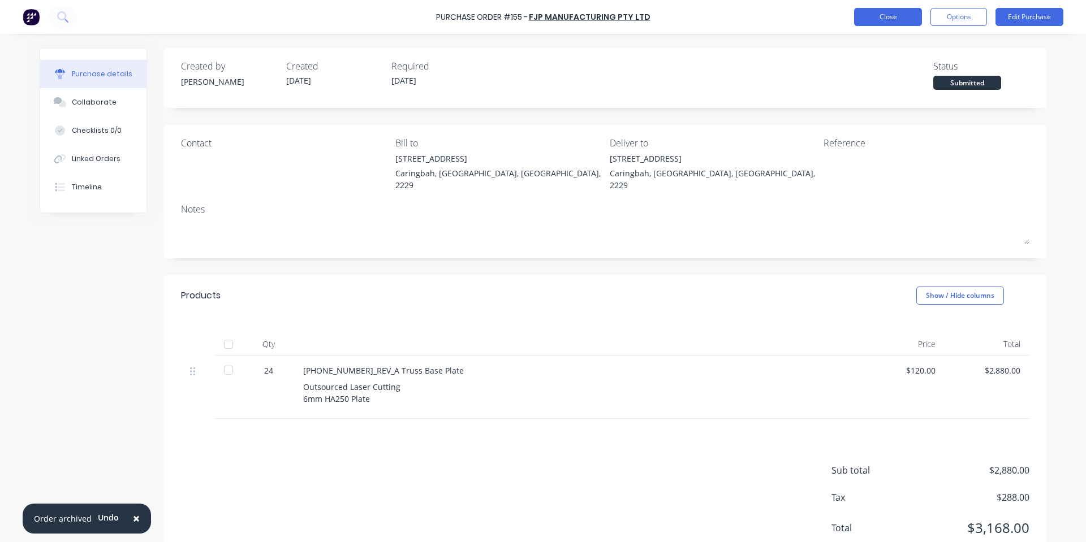
click at [887, 21] on button "Close" at bounding box center [888, 17] width 68 height 18
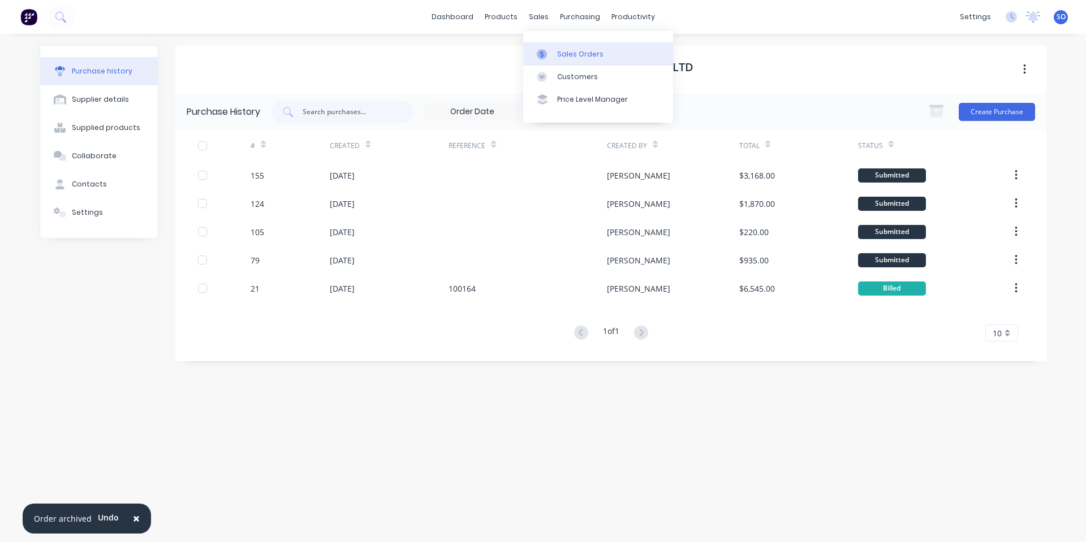
click at [545, 54] on icon at bounding box center [542, 54] width 10 height 10
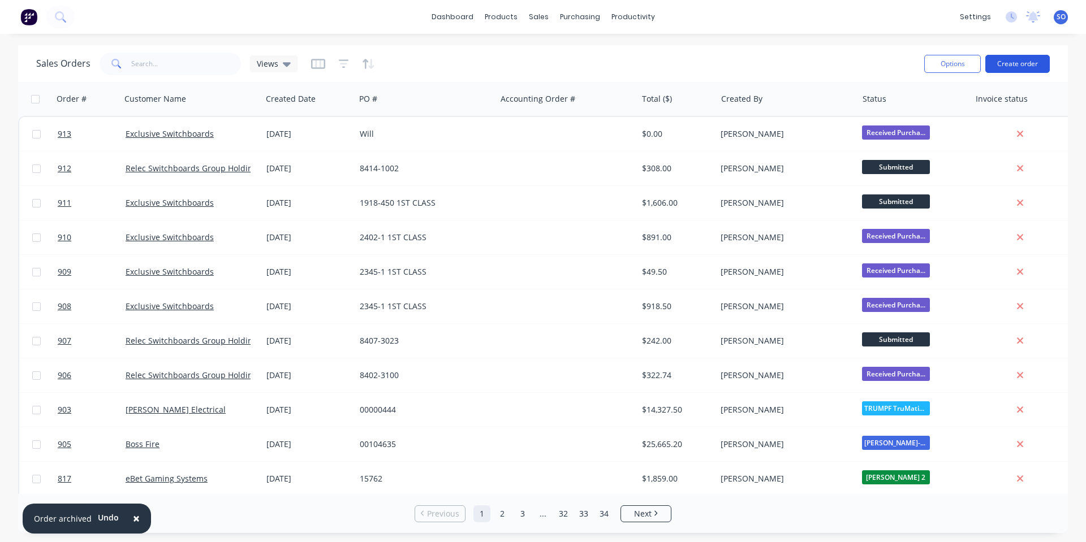
click at [1006, 65] on button "Create order" at bounding box center [1017, 64] width 64 height 18
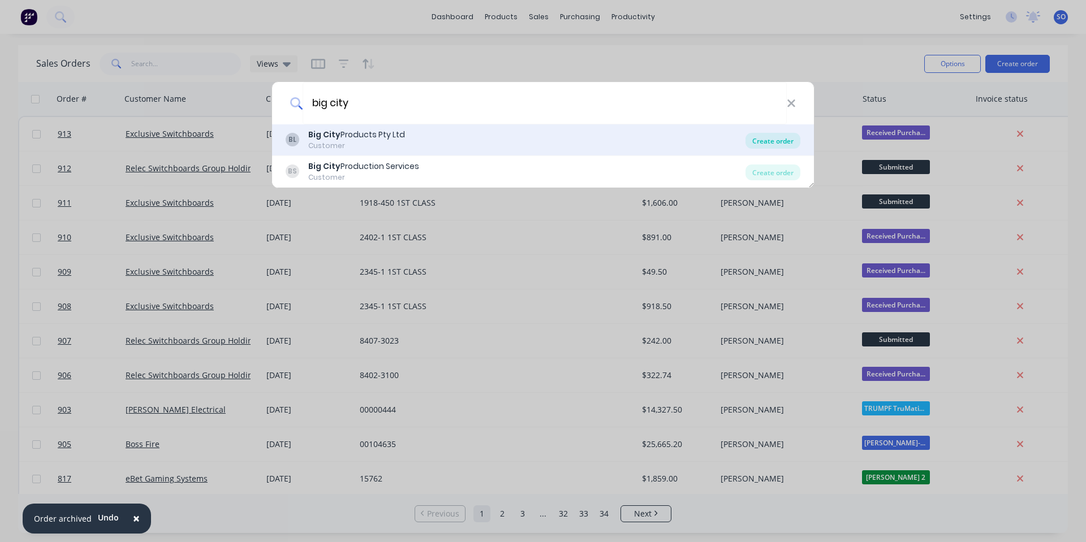
type input "big city"
click at [775, 144] on div "Create order" at bounding box center [772, 141] width 55 height 16
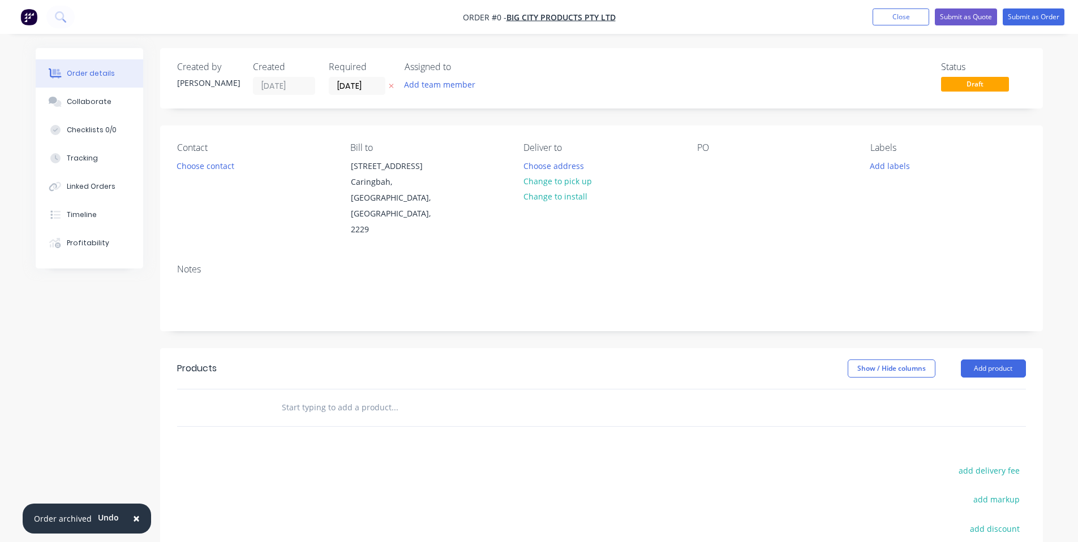
click at [912, 159] on div "Add labels" at bounding box center [947, 165] width 155 height 15
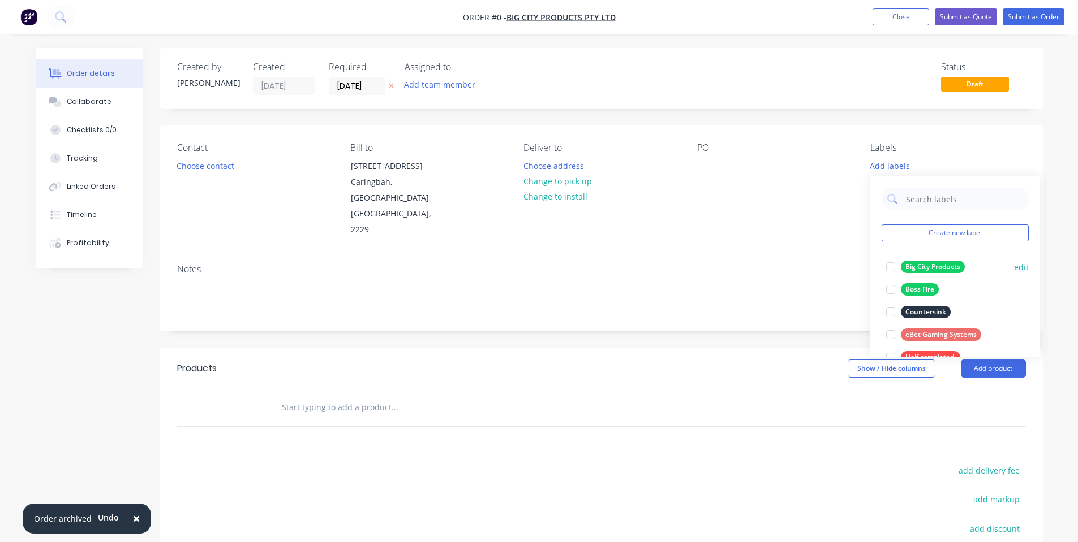
click at [927, 269] on div "Big City Products" at bounding box center [932, 267] width 64 height 12
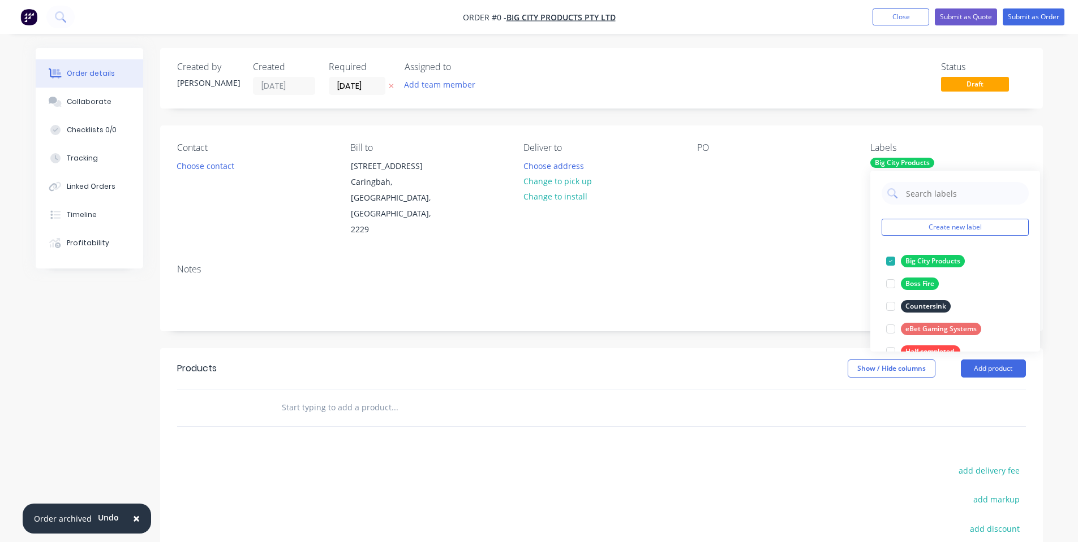
click at [714, 171] on div "Order details Collaborate Checklists 0/0 Tracking Linked Orders Timeline Profit…" at bounding box center [538, 381] width 1029 height 667
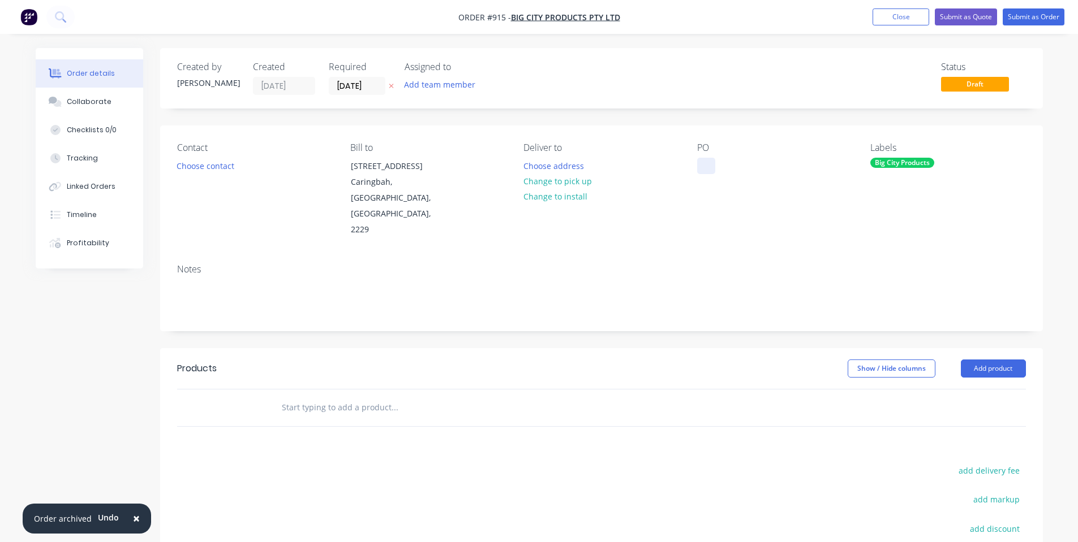
click at [699, 166] on div at bounding box center [706, 166] width 18 height 16
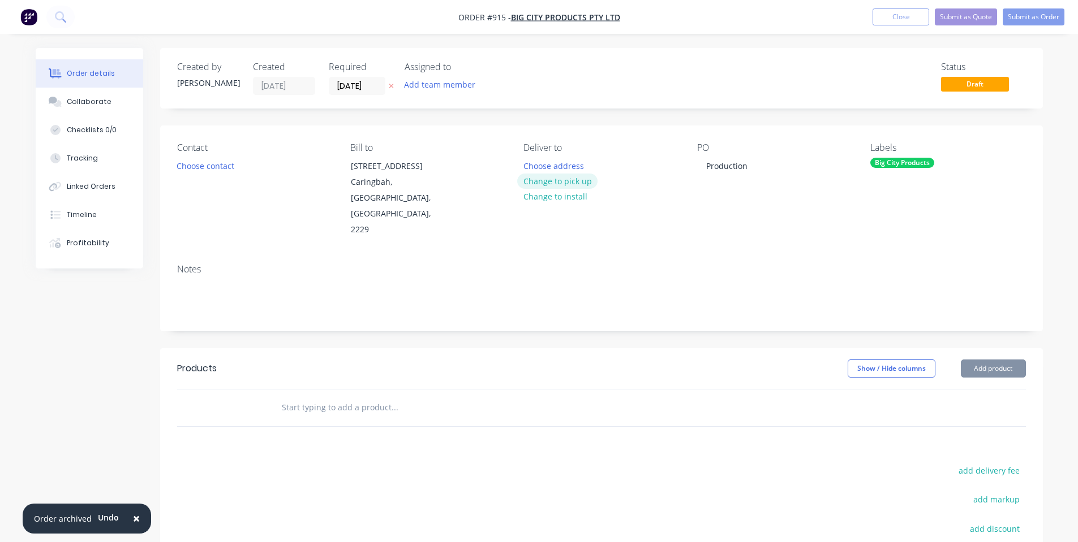
click at [550, 183] on button "Change to pick up" at bounding box center [557, 181] width 80 height 15
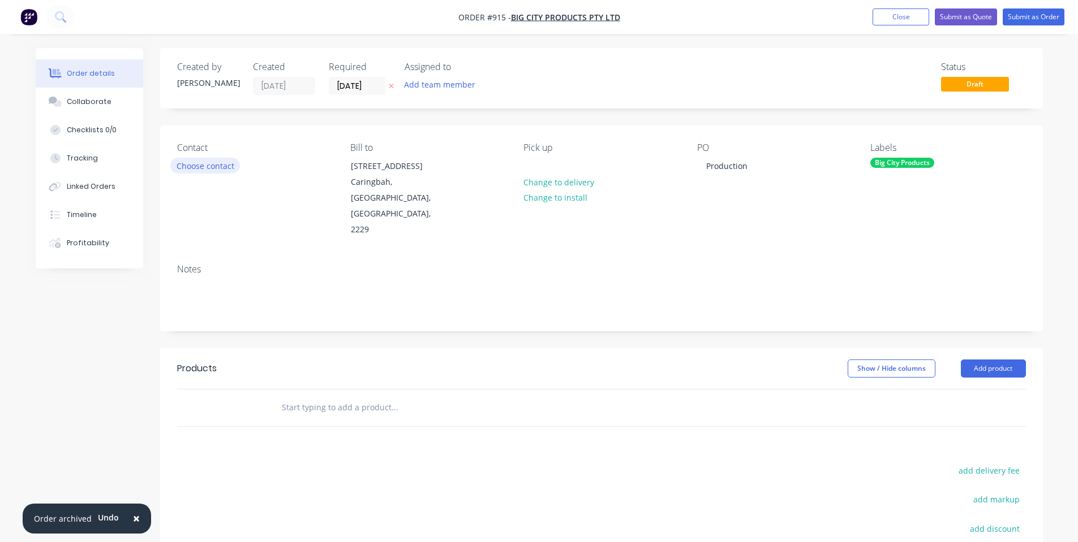
click at [194, 163] on button "Choose contact" at bounding box center [205, 165] width 70 height 15
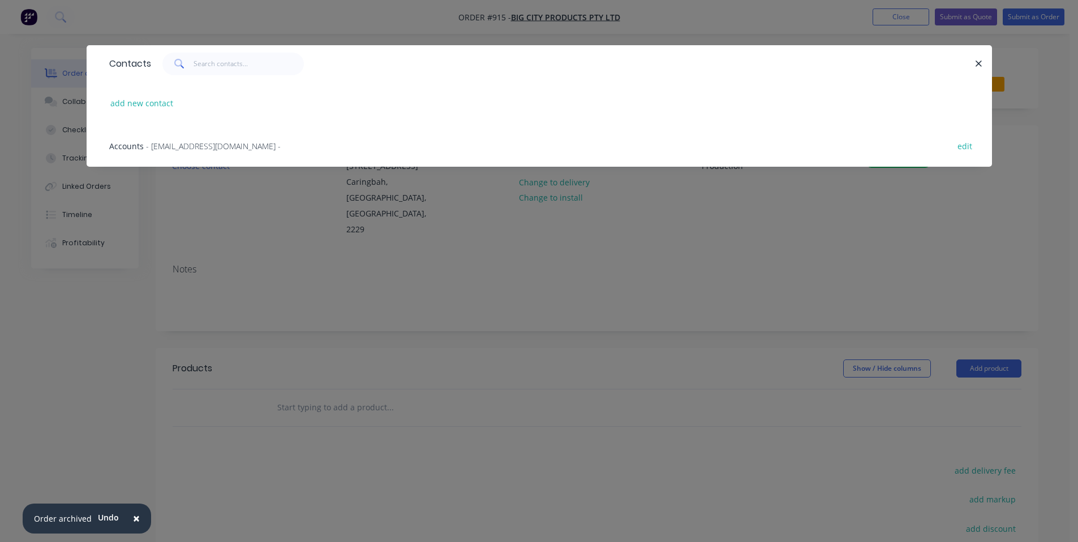
click at [347, 275] on div "Contacts add new contact Accounts - accounts@bigcityproducts.com.au - edit" at bounding box center [539, 271] width 1078 height 542
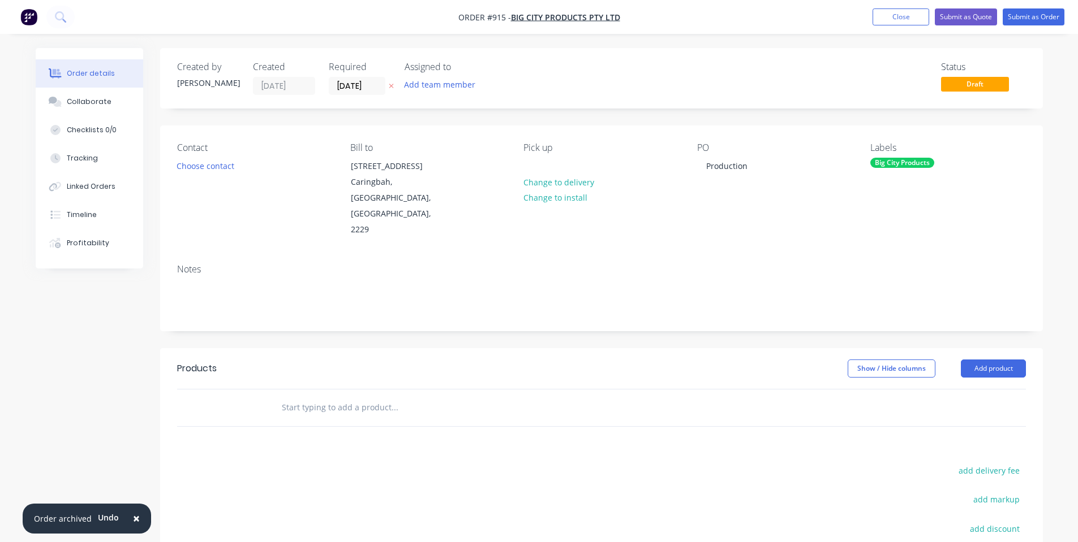
click at [316, 397] on input "text" at bounding box center [394, 408] width 226 height 23
paste input "Cast-In Big City LITE Stand"
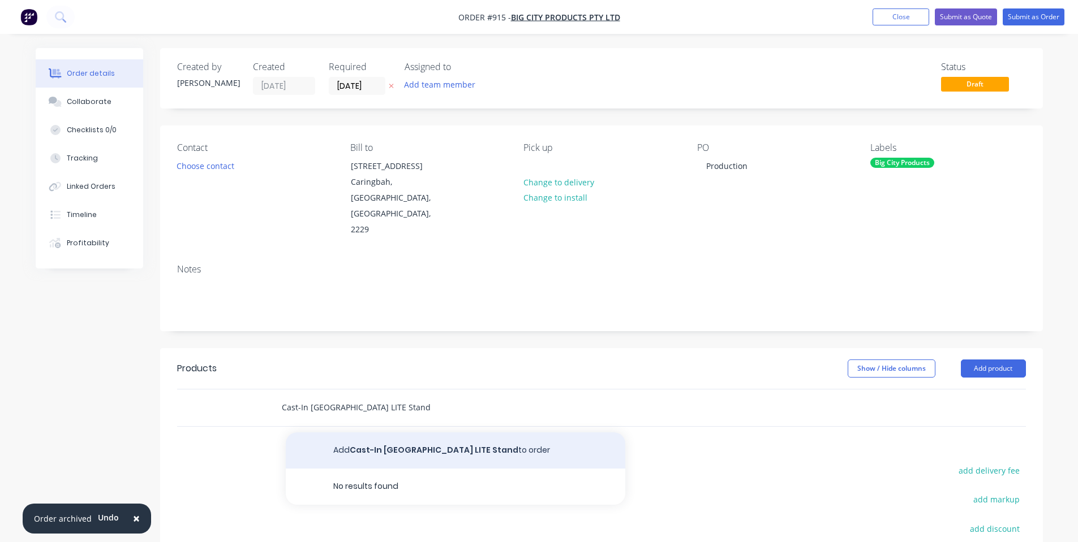
type input "Cast-In Big City LITE Stand"
click at [386, 433] on button "Add Cast-In Big City LITE Stand to order" at bounding box center [455, 451] width 339 height 36
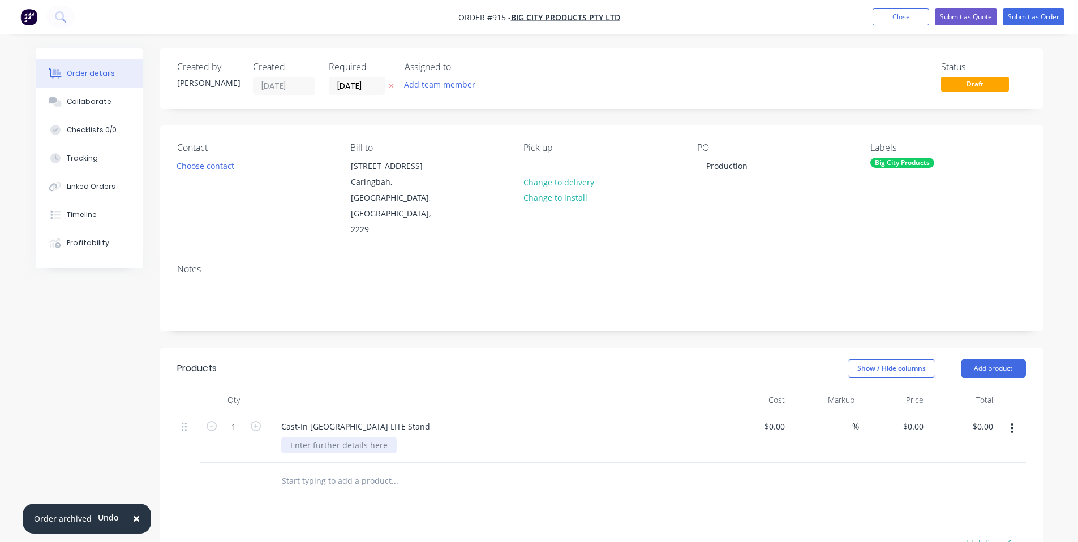
click at [321, 437] on div at bounding box center [338, 445] width 115 height 16
paste div
click at [447, 360] on div "Show / Hide columns Add product" at bounding box center [691, 369] width 668 height 18
click at [350, 470] on input "text" at bounding box center [394, 481] width 226 height 23
click at [357, 470] on input "text" at bounding box center [394, 481] width 226 height 23
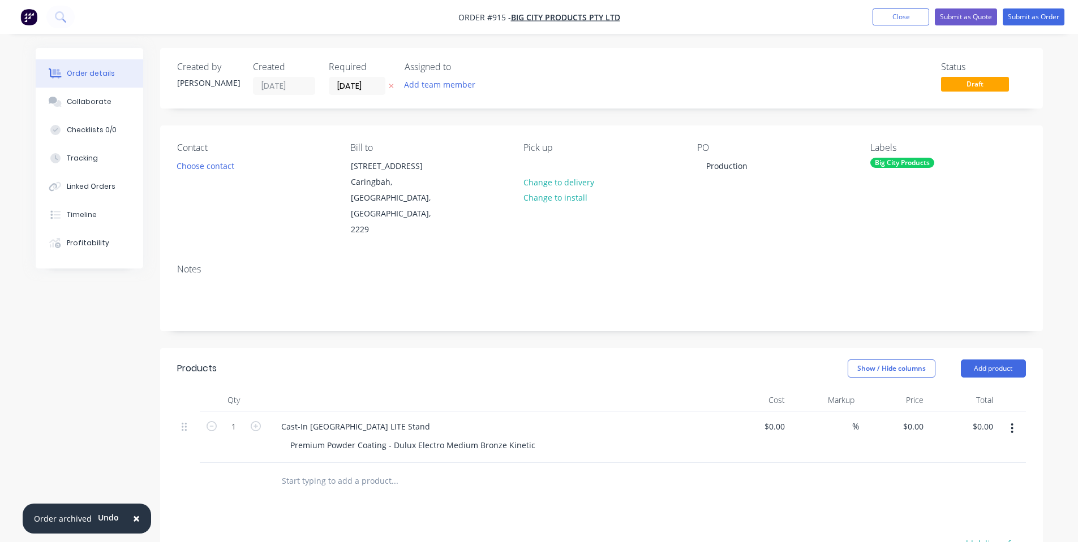
click at [524, 360] on div "Show / Hide columns Add product" at bounding box center [691, 369] width 668 height 18
click at [1004, 360] on button "Add product" at bounding box center [992, 369] width 65 height 18
drag, startPoint x: 742, startPoint y: 469, endPoint x: 748, endPoint y: 467, distance: 6.3
click at [972, 348] on header "Products Show / Hide columns Add product" at bounding box center [601, 368] width 882 height 41
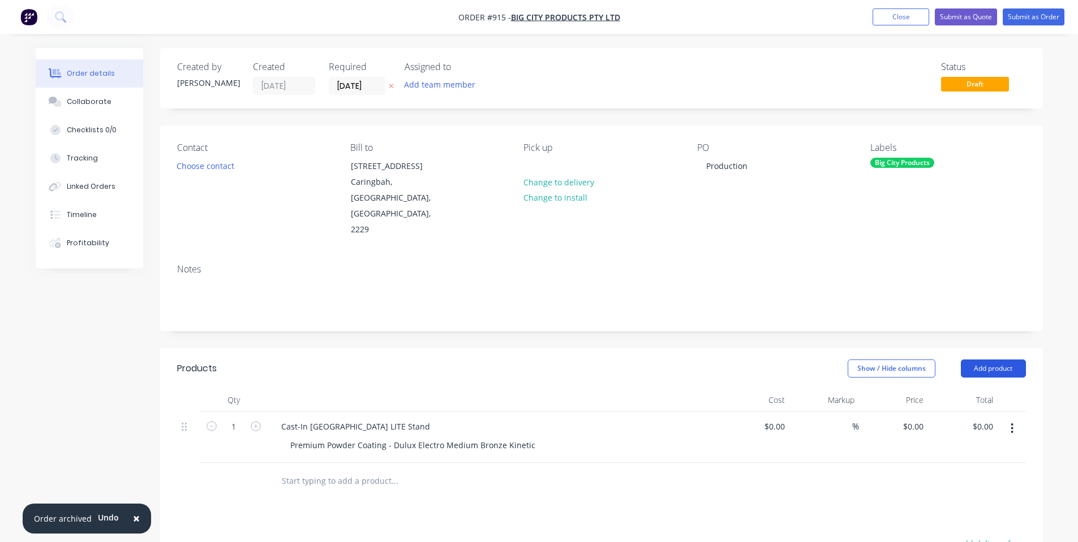
click at [969, 360] on button "Add product" at bounding box center [992, 369] width 65 height 18
click at [953, 525] on div "Notes (Internal)" at bounding box center [971, 533] width 87 height 16
click at [327, 470] on div at bounding box center [312, 478] width 81 height 16
click at [443, 360] on div "Show / Hide columns Add product" at bounding box center [691, 369] width 668 height 18
click at [1049, 19] on button "Submit as Order" at bounding box center [1033, 16] width 62 height 17
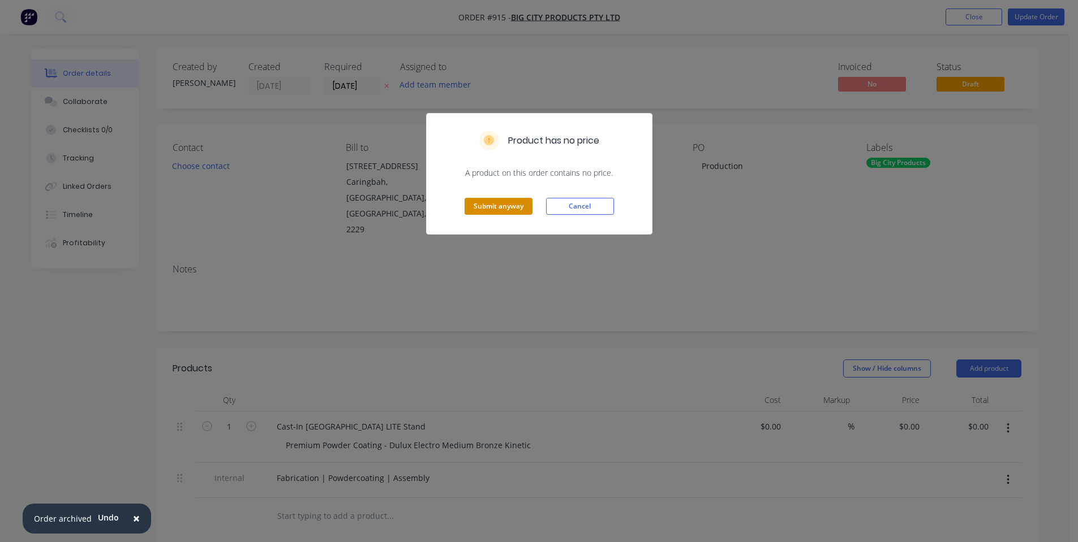
drag, startPoint x: 585, startPoint y: 201, endPoint x: 514, endPoint y: 208, distance: 71.0
click at [514, 208] on div "Submit anyway Cancel" at bounding box center [538, 206] width 225 height 55
click at [507, 205] on button "Submit anyway" at bounding box center [498, 206] width 68 height 17
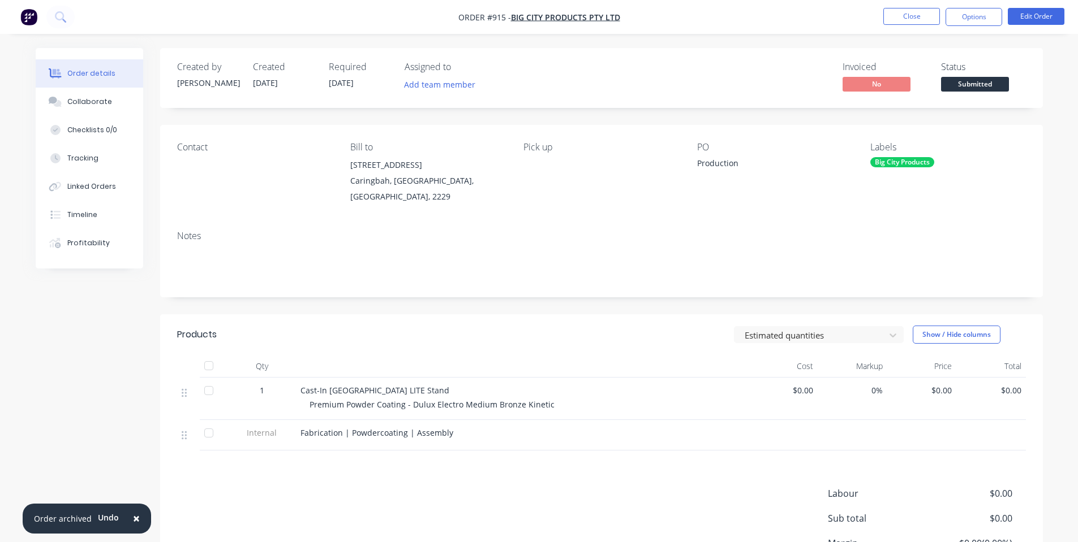
click at [981, 28] on nav "Order #915 - Big City Products Pty Ltd Close Options Edit Order" at bounding box center [539, 17] width 1078 height 34
click at [985, 19] on button "Options" at bounding box center [973, 17] width 57 height 18
drag, startPoint x: 628, startPoint y: 238, endPoint x: 957, endPoint y: 300, distance: 334.6
click at [638, 240] on div "Notes" at bounding box center [601, 236] width 848 height 11
click at [887, 394] on div "$0.00" at bounding box center [922, 399] width 70 height 42
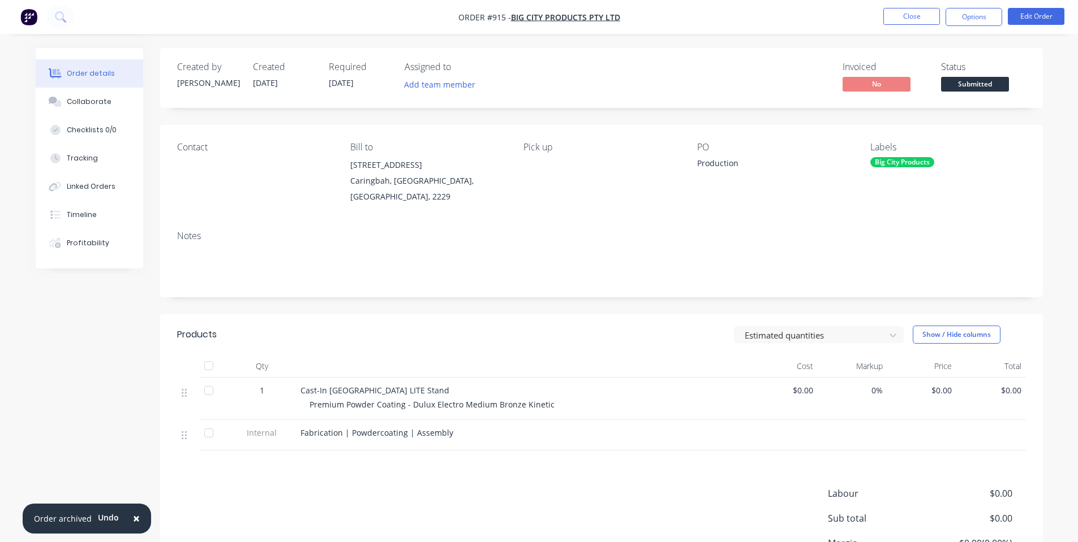
click at [921, 389] on span "$0.00" at bounding box center [921, 391] width 61 height 12
click at [959, 389] on div "$0.00" at bounding box center [991, 399] width 70 height 42
click at [950, 387] on span "$0.00" at bounding box center [921, 391] width 61 height 12
click at [964, 18] on button "Options" at bounding box center [973, 17] width 57 height 18
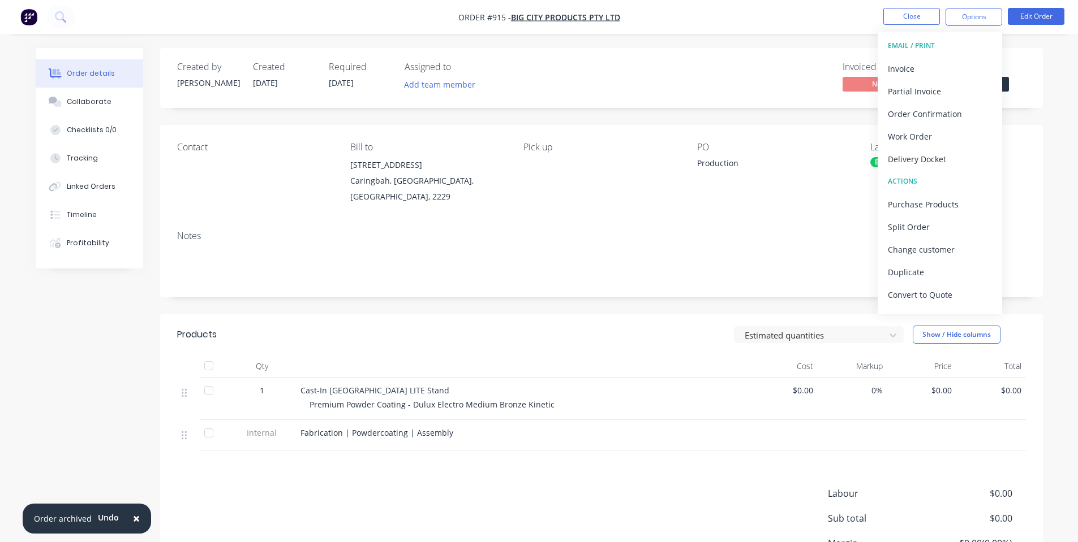
click at [760, 150] on div "PO" at bounding box center [774, 147] width 155 height 11
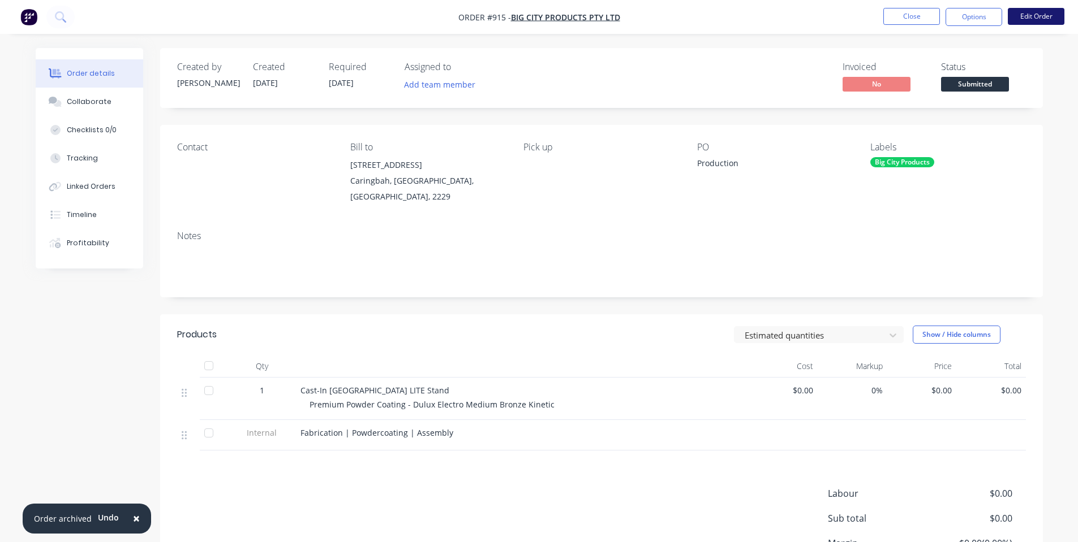
click at [1029, 16] on button "Edit Order" at bounding box center [1035, 16] width 57 height 17
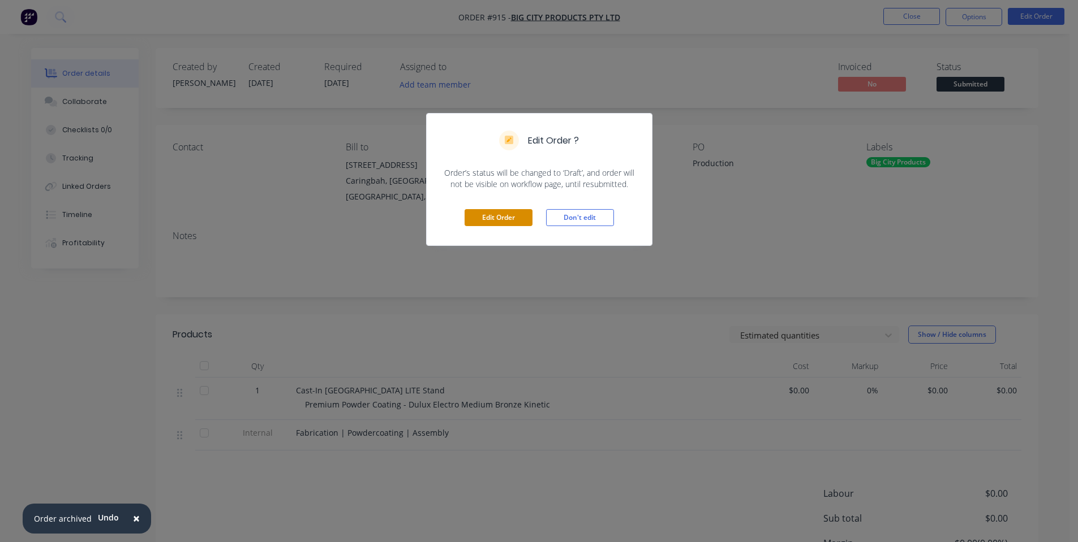
click at [510, 214] on button "Edit Order" at bounding box center [498, 217] width 68 height 17
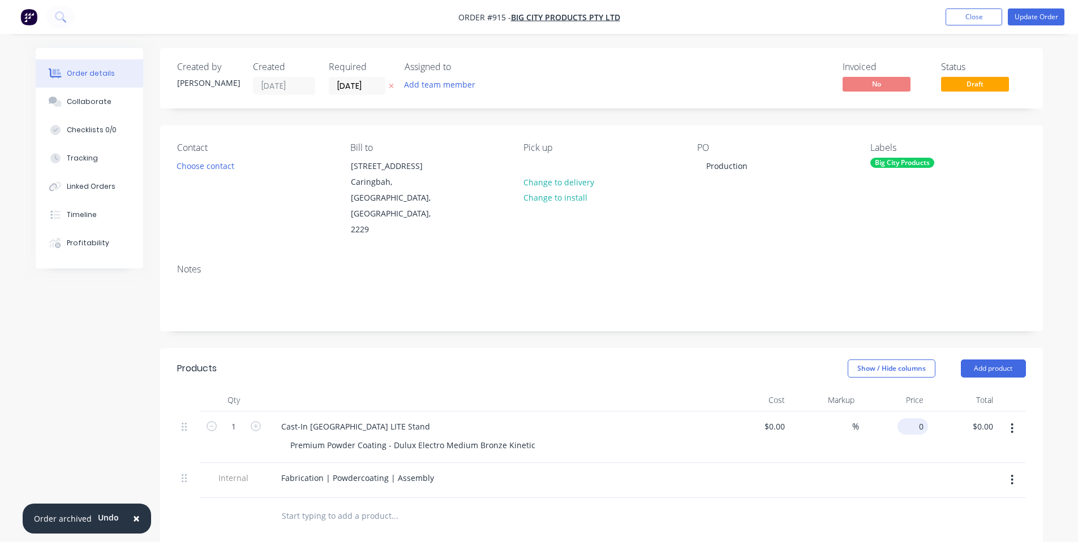
click at [919, 419] on input "0" at bounding box center [915, 427] width 26 height 16
type input "$999.00"
click at [765, 389] on div "Cost" at bounding box center [755, 400] width 70 height 23
drag, startPoint x: 1045, startPoint y: 17, endPoint x: 1036, endPoint y: 28, distance: 14.0
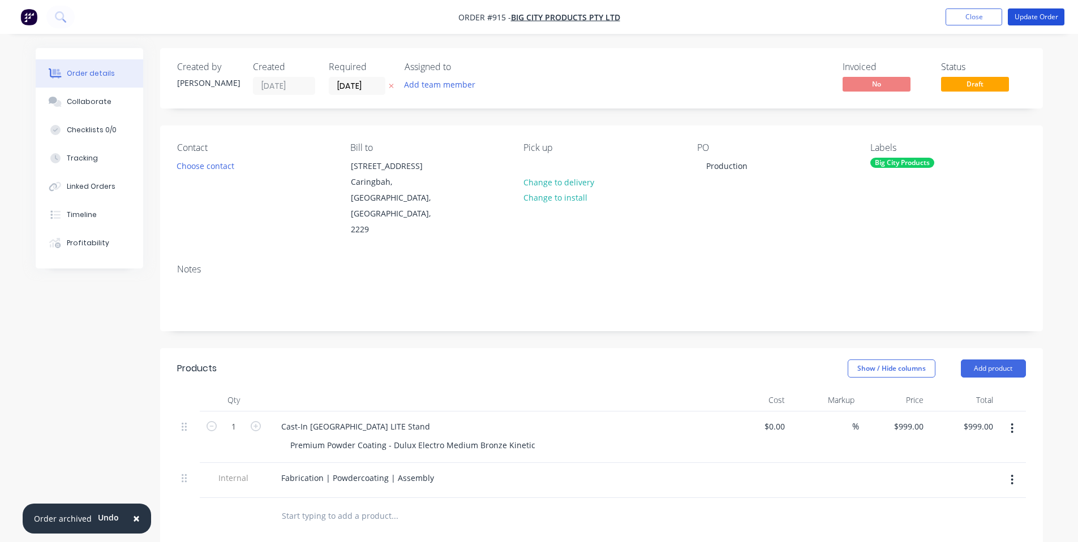
click at [1045, 18] on button "Update Order" at bounding box center [1035, 16] width 57 height 17
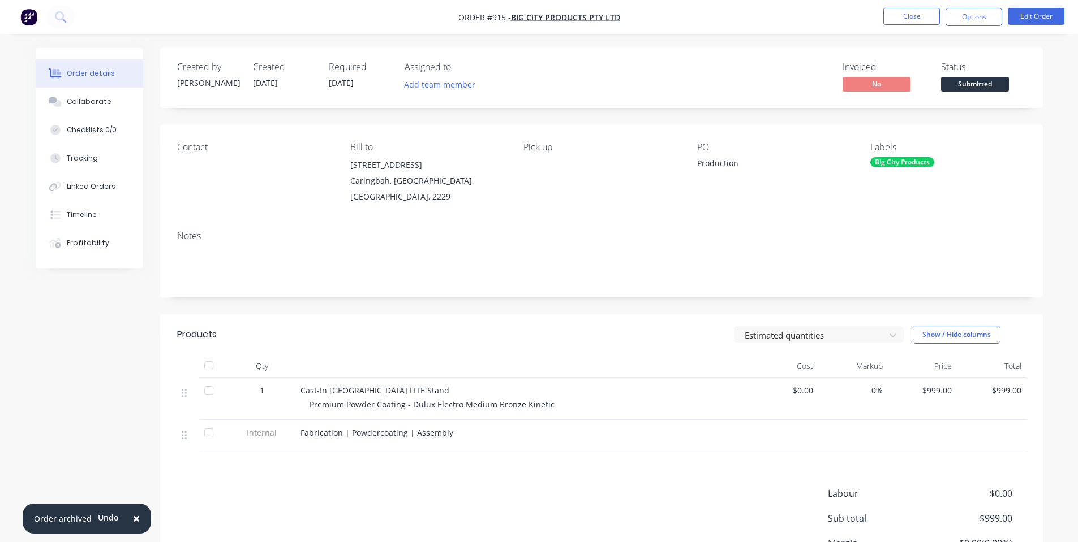
click at [964, 85] on span "Submitted" at bounding box center [975, 84] width 68 height 14
click at [1029, 106] on div "Created by Shane Created 02/10/25 Required 02/10/25 Assigned to Add team member…" at bounding box center [601, 78] width 882 height 60
click at [633, 480] on div "Products Estimated quantities Show / Hide columns Qty Cost Markup Price Total 1…" at bounding box center [601, 474] width 882 height 321
click at [1025, 27] on nav "Order #915 - Big City Products Pty Ltd Close Options Edit Order" at bounding box center [539, 17] width 1078 height 34
click at [1020, 21] on button "Edit Order" at bounding box center [1035, 16] width 57 height 17
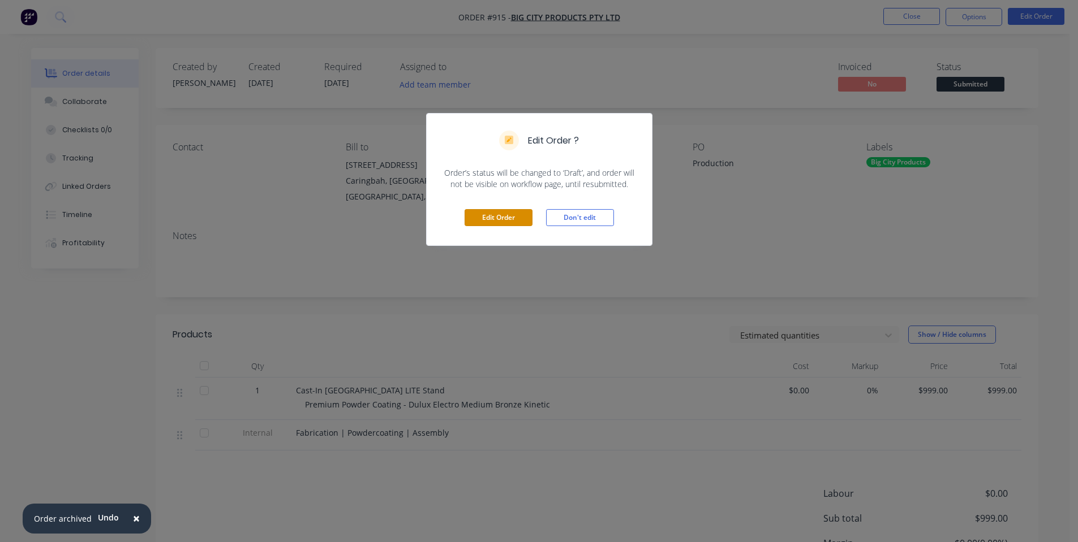
drag, startPoint x: 503, startPoint y: 213, endPoint x: 469, endPoint y: 193, distance: 39.1
click at [503, 214] on button "Edit Order" at bounding box center [498, 217] width 68 height 17
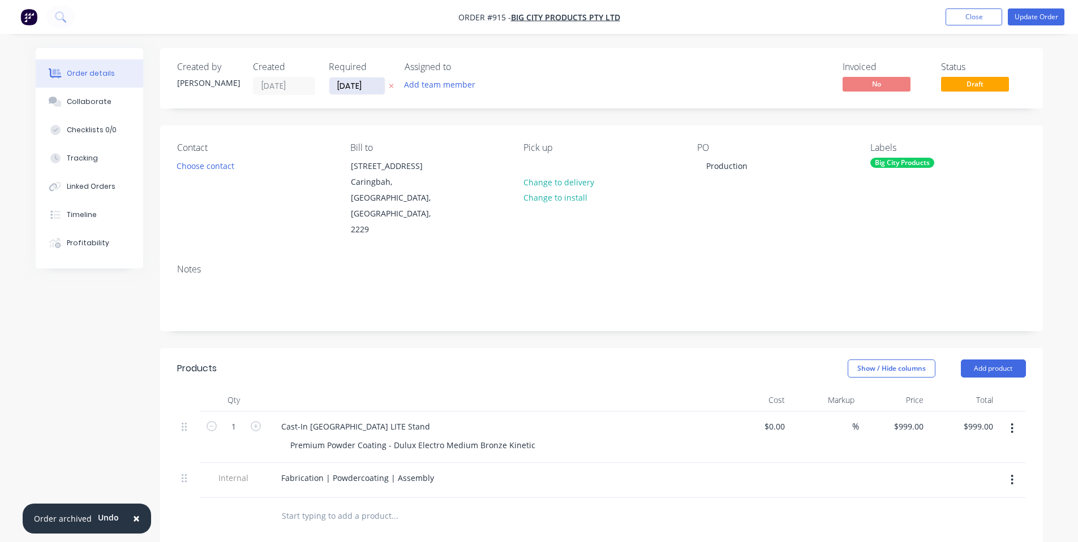
click at [354, 86] on input "02/10/25" at bounding box center [356, 85] width 55 height 17
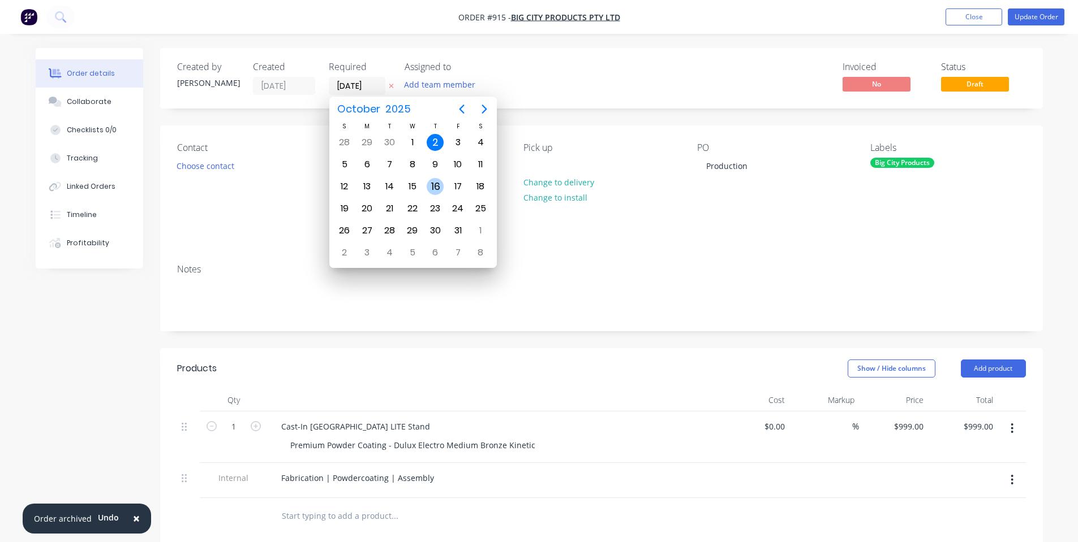
drag, startPoint x: 436, startPoint y: 207, endPoint x: 438, endPoint y: 183, distance: 24.4
click at [438, 183] on div "S M T W T F S 28 29 30 Oct 1 2 3 4 5 6 7 8 9 10 11 12 13 14 15 16 17 18 19 20 2…" at bounding box center [412, 193] width 159 height 142
click at [437, 183] on div "16" at bounding box center [434, 186] width 17 height 17
type input "16/10/25"
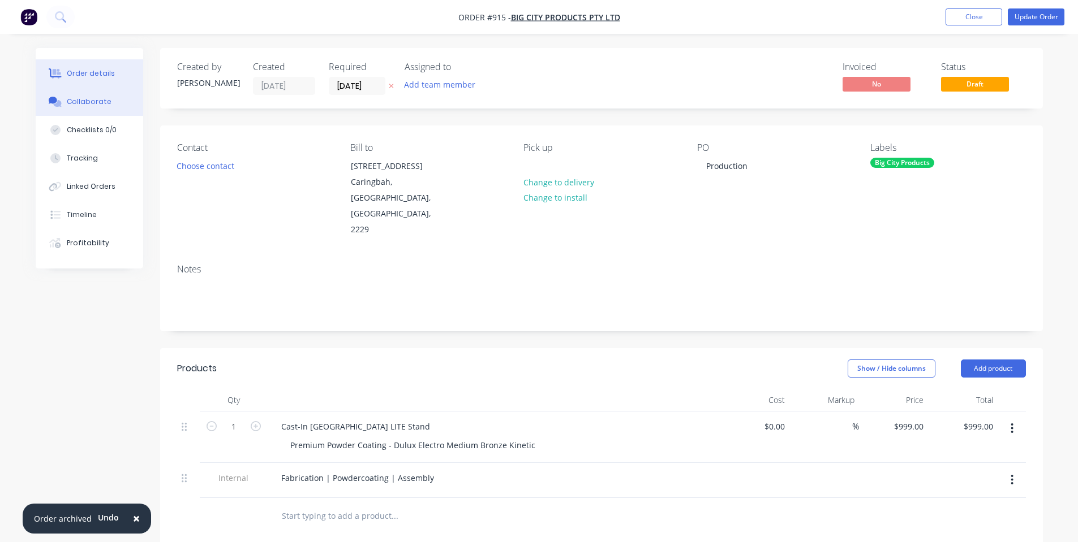
drag, startPoint x: 85, startPoint y: 98, endPoint x: 85, endPoint y: 92, distance: 5.7
click at [85, 97] on div "Collaborate" at bounding box center [89, 102] width 45 height 10
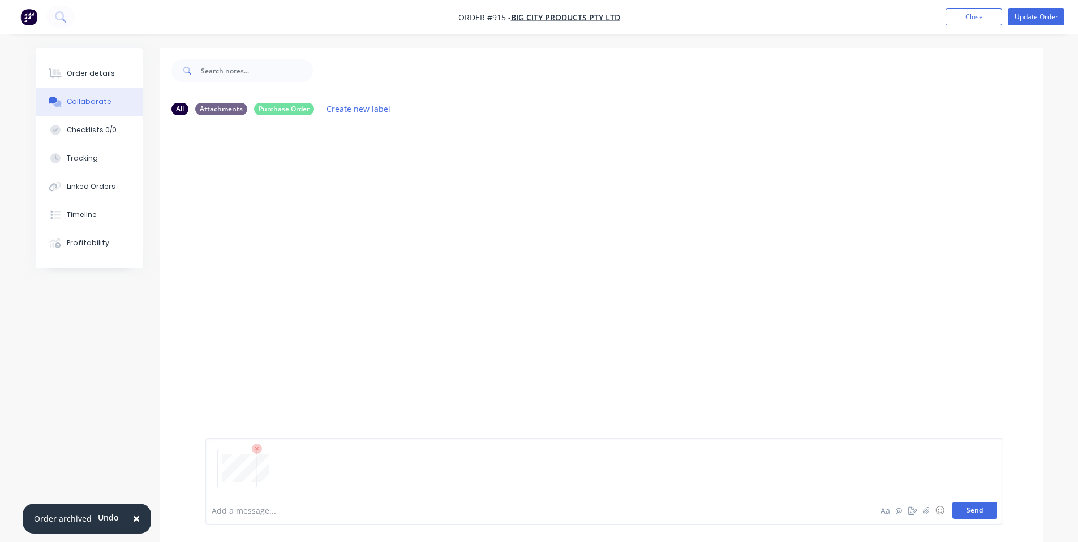
click at [975, 506] on button "Send" at bounding box center [974, 510] width 45 height 17
click at [268, 504] on div "Add a message..." at bounding box center [506, 510] width 589 height 17
click at [331, 515] on div at bounding box center [506, 511] width 588 height 12
click at [980, 514] on button "Send" at bounding box center [974, 510] width 45 height 17
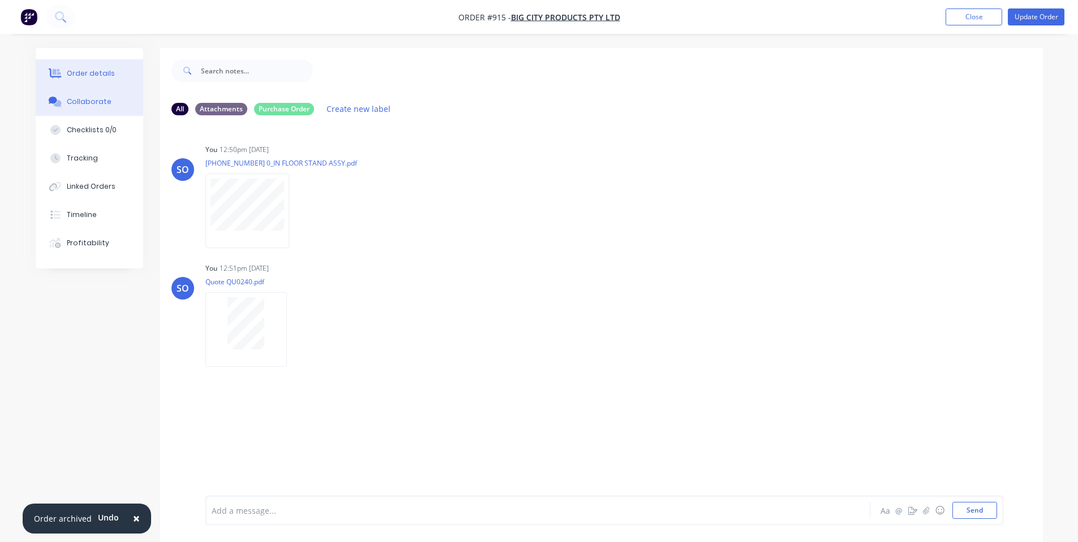
click at [92, 81] on button "Order details" at bounding box center [89, 73] width 107 height 28
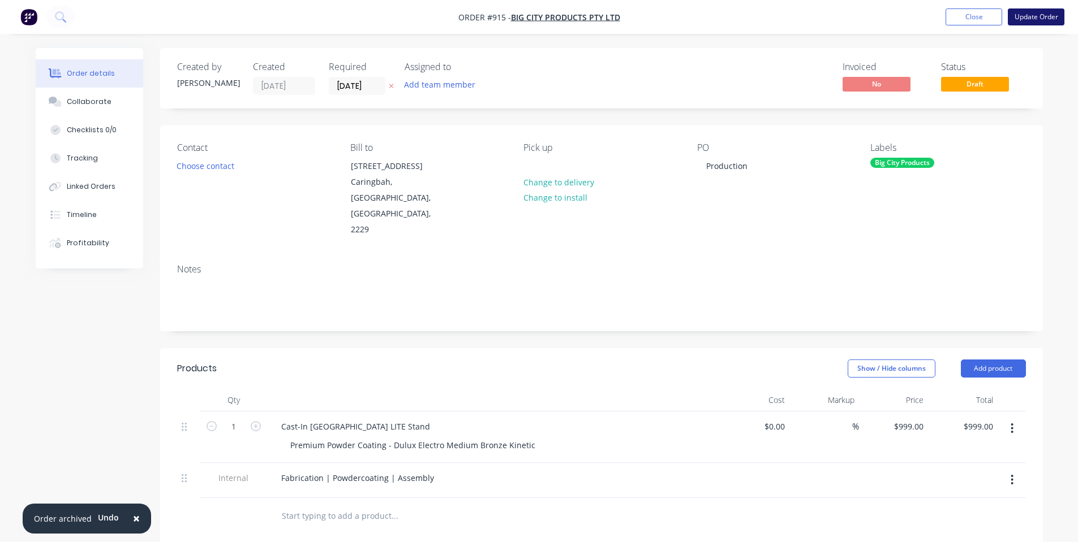
click at [1034, 14] on button "Update Order" at bounding box center [1035, 16] width 57 height 17
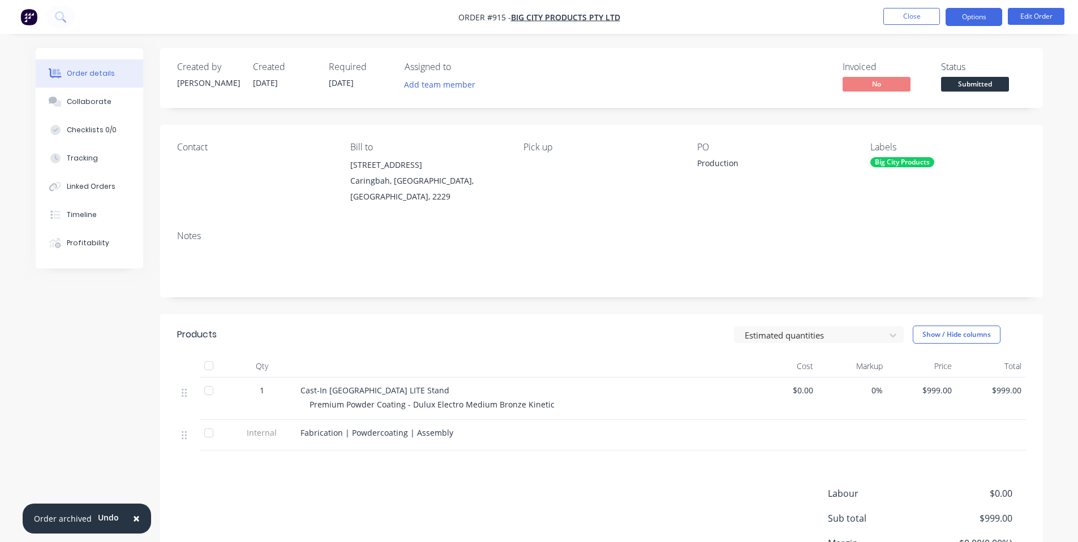
click at [977, 19] on button "Options" at bounding box center [973, 17] width 57 height 18
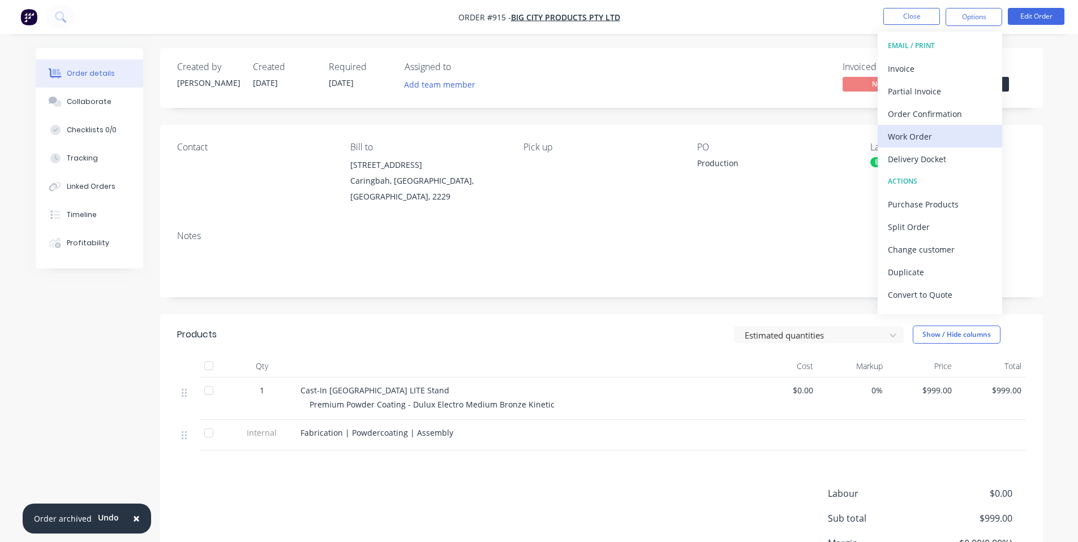
click at [935, 135] on div "Work Order" at bounding box center [939, 136] width 104 height 16
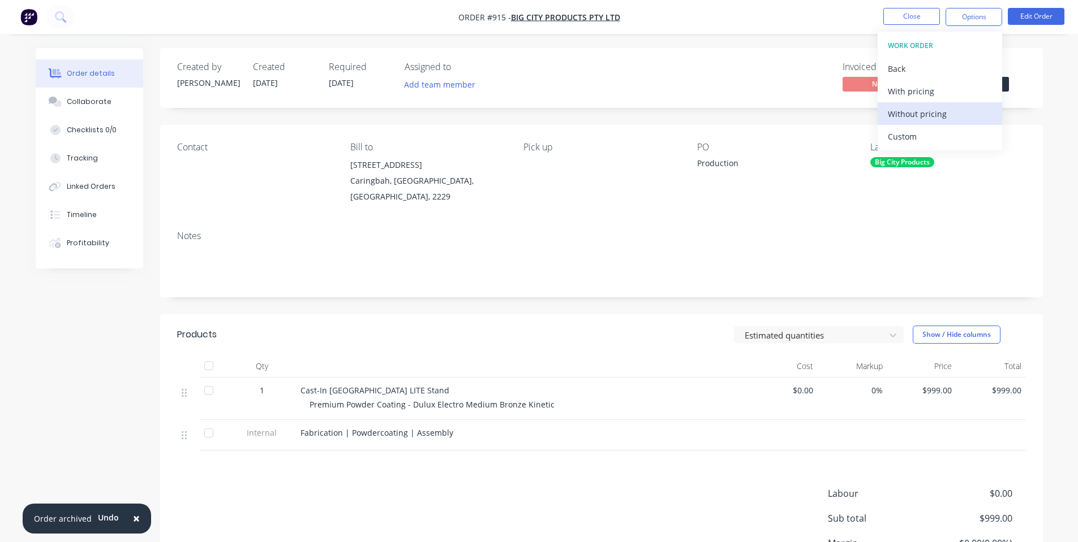
click at [941, 115] on div "Without pricing" at bounding box center [939, 114] width 104 height 16
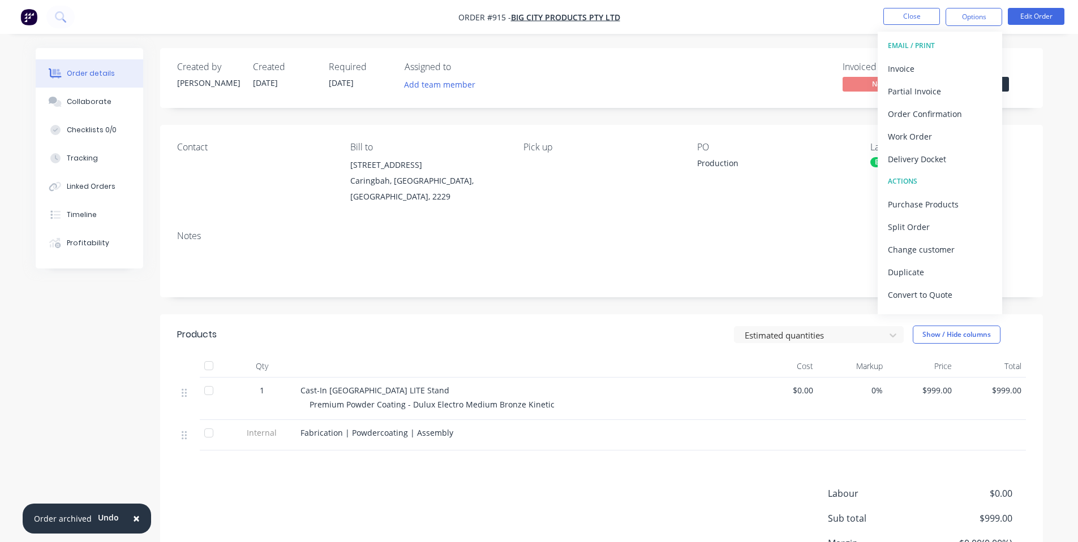
click at [723, 226] on div "Notes" at bounding box center [601, 260] width 882 height 76
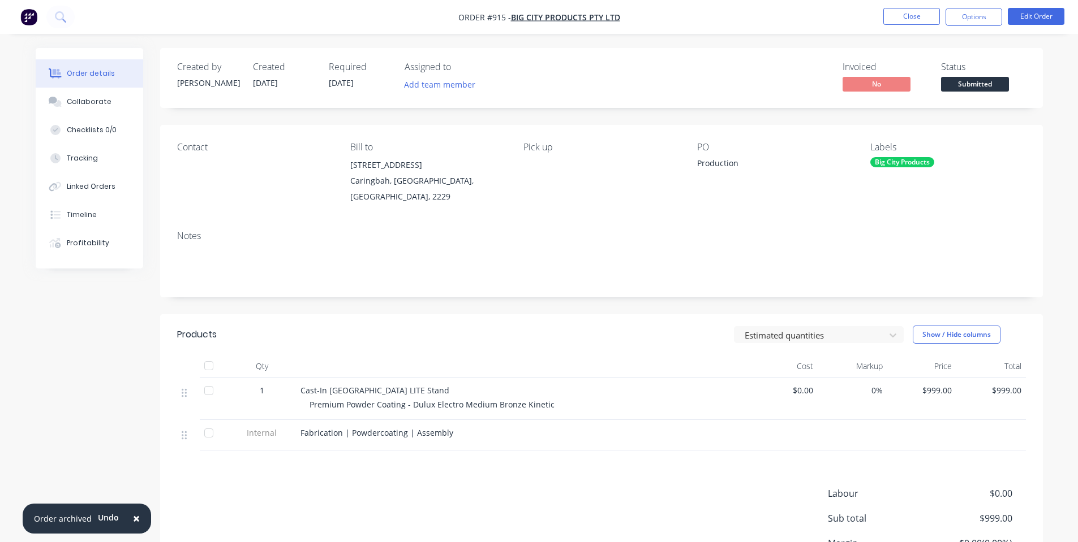
click at [456, 434] on div "Fabrication | Powdercoating | Assembly" at bounding box center [521, 433] width 443 height 12
click at [444, 430] on span "Fabrication | Powdercoating | Assembly" at bounding box center [376, 433] width 153 height 11
click at [1057, 15] on button "Edit Order" at bounding box center [1035, 16] width 57 height 17
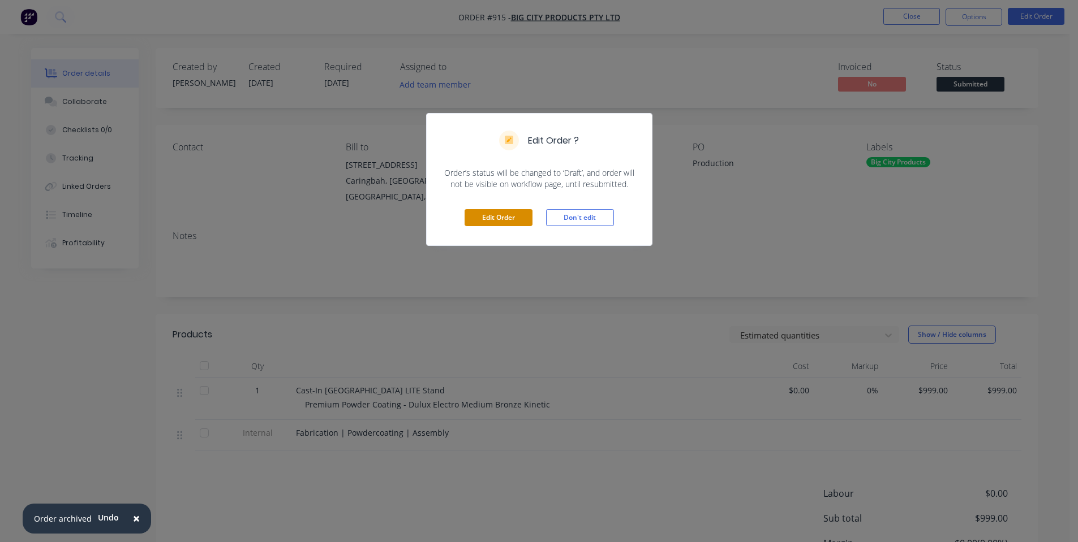
click at [499, 225] on button "Edit Order" at bounding box center [498, 217] width 68 height 17
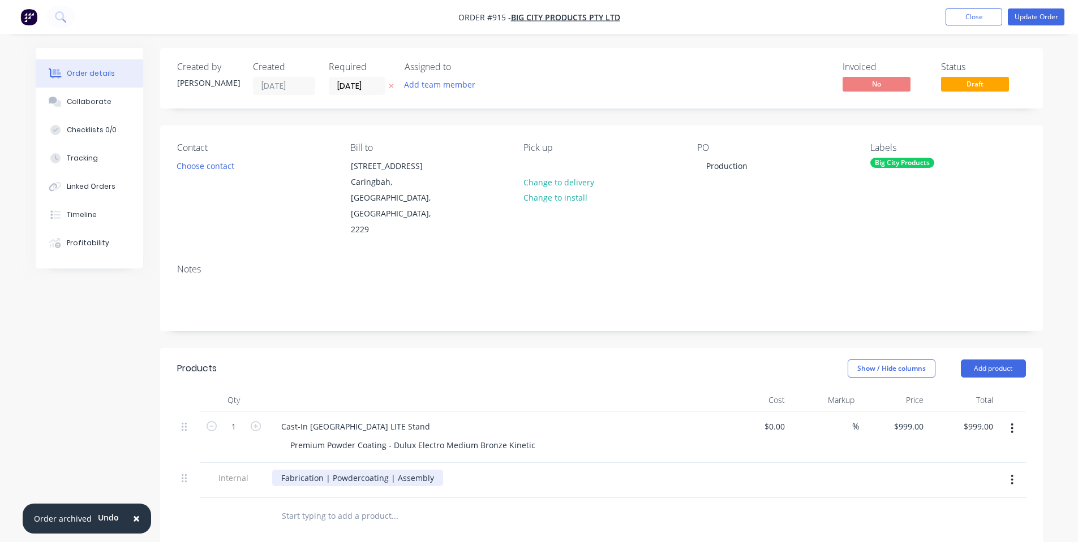
click at [436, 470] on div "Fabrication | Powdercoating | Assembly" at bounding box center [357, 478] width 171 height 16
drag, startPoint x: 442, startPoint y: 465, endPoint x: 372, endPoint y: 471, distance: 70.9
click at [372, 471] on div "Fabrication | Powdercoating | Assembly Pack with Fastening Kits - Big City Prod…" at bounding box center [362, 490] width 180 height 40
click at [626, 287] on div "Notes" at bounding box center [601, 293] width 882 height 76
click at [1045, 28] on nav "Order #915 - Big City Products Pty Ltd Add product Close Update Order" at bounding box center [539, 17] width 1078 height 34
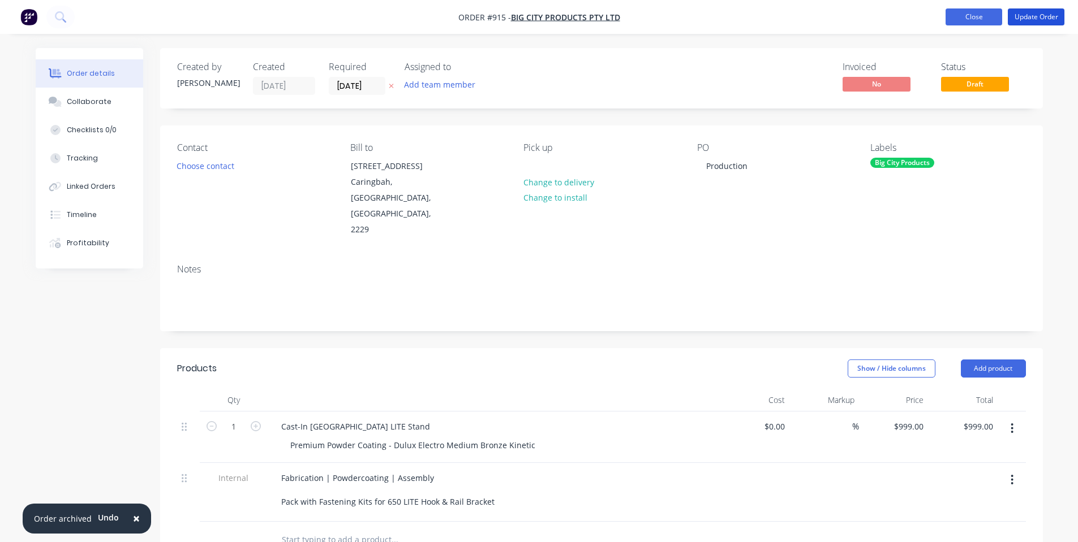
drag, startPoint x: 1041, startPoint y: 20, endPoint x: 1032, endPoint y: 21, distance: 9.7
click at [1041, 19] on button "Update Order" at bounding box center [1035, 16] width 57 height 17
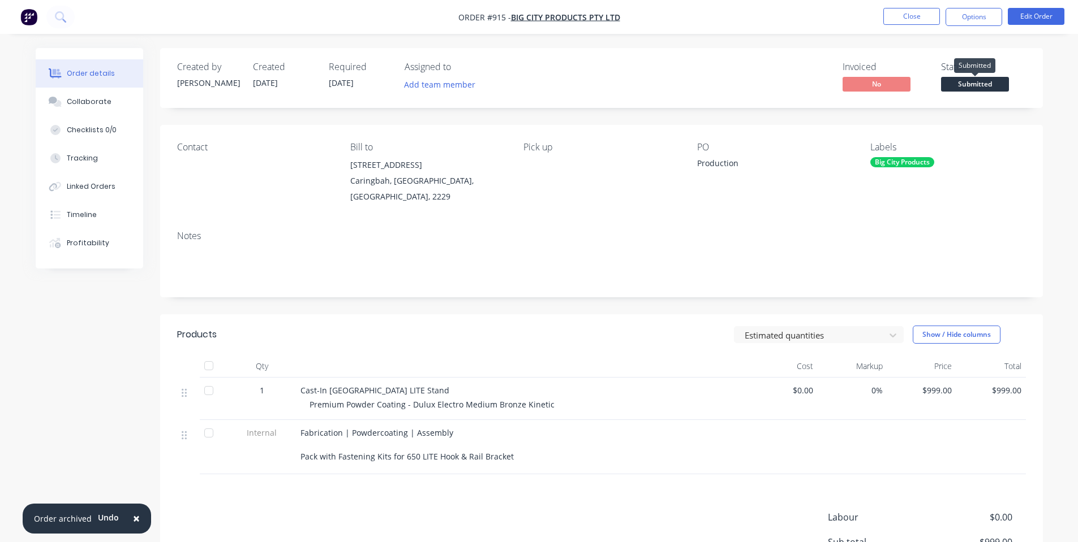
click at [977, 83] on span "Submitted" at bounding box center [975, 84] width 68 height 14
click at [979, 80] on span "Submitted" at bounding box center [975, 84] width 68 height 14
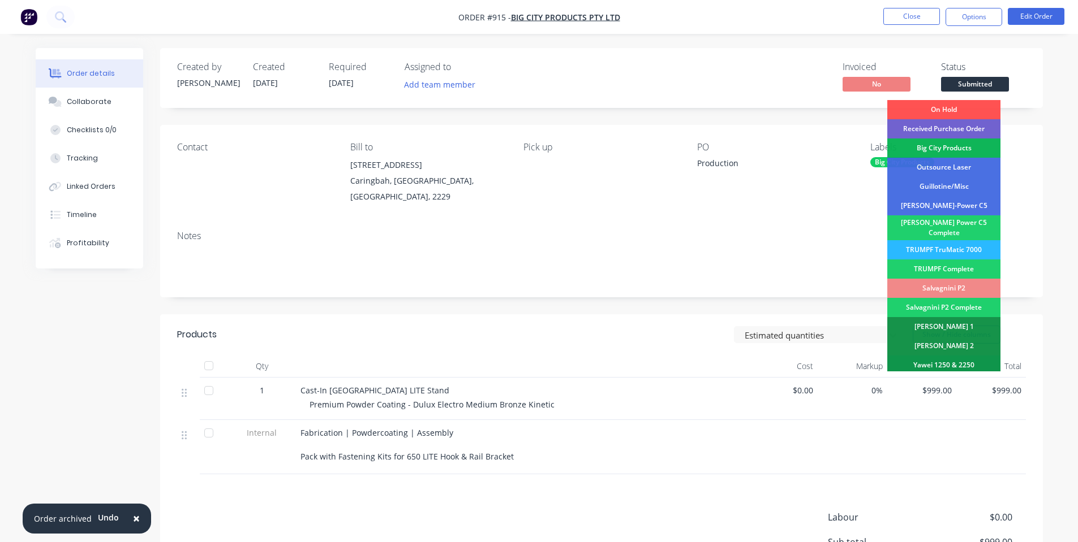
click at [972, 145] on div "Big City Products" at bounding box center [943, 148] width 113 height 19
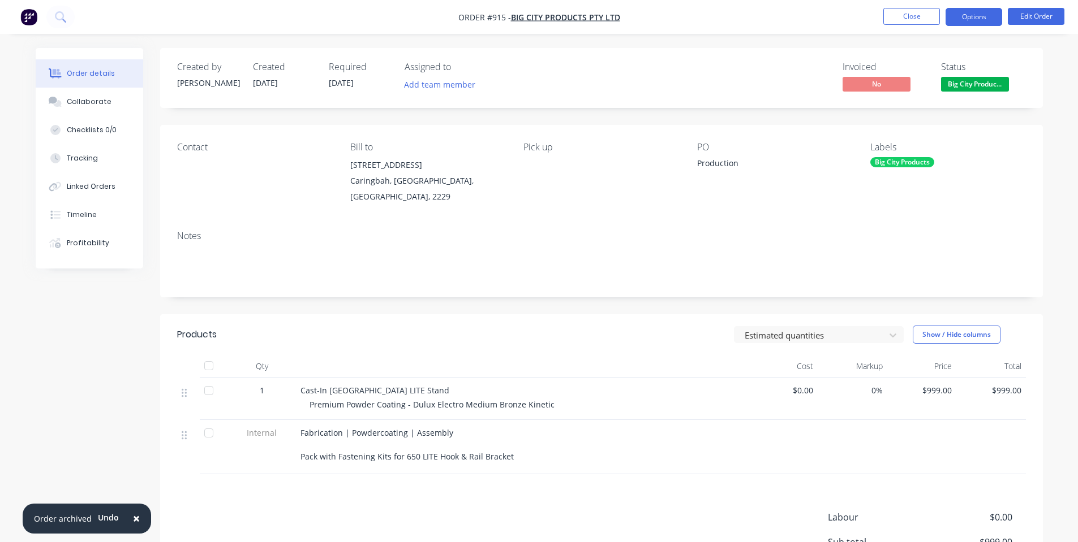
click at [973, 18] on button "Options" at bounding box center [973, 17] width 57 height 18
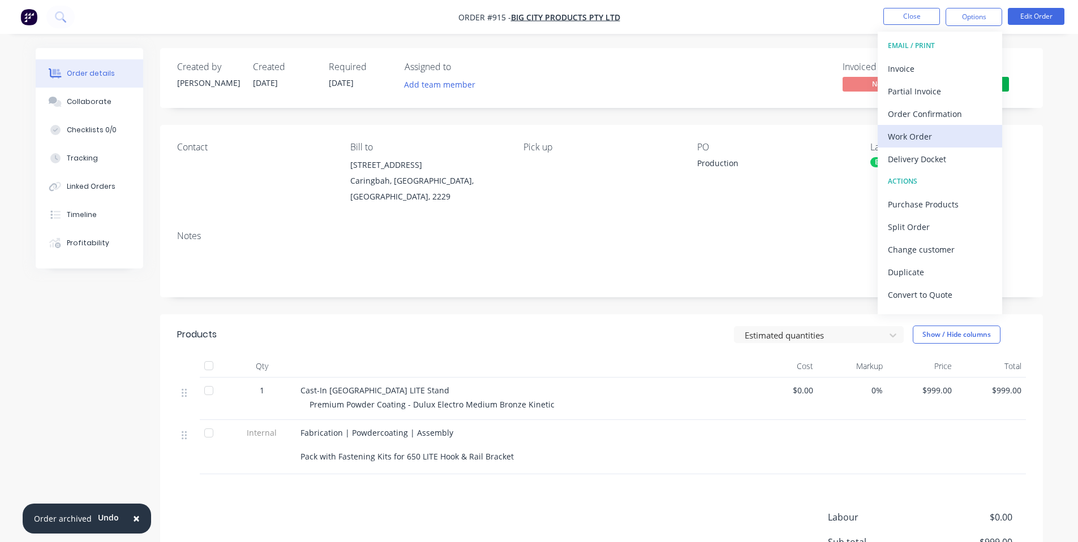
click at [951, 136] on div "Work Order" at bounding box center [939, 136] width 104 height 16
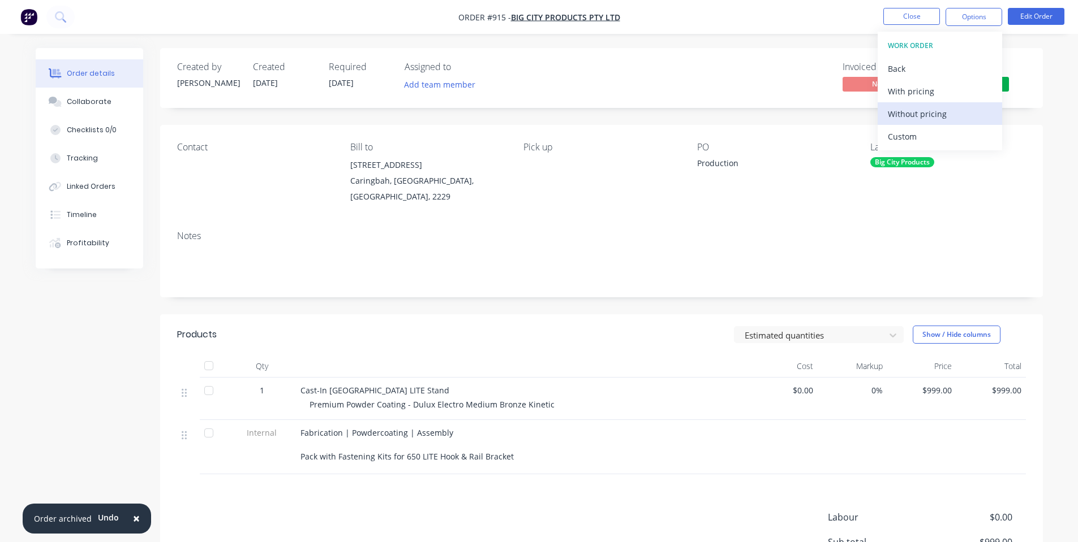
click at [939, 114] on div "Without pricing" at bounding box center [939, 114] width 104 height 16
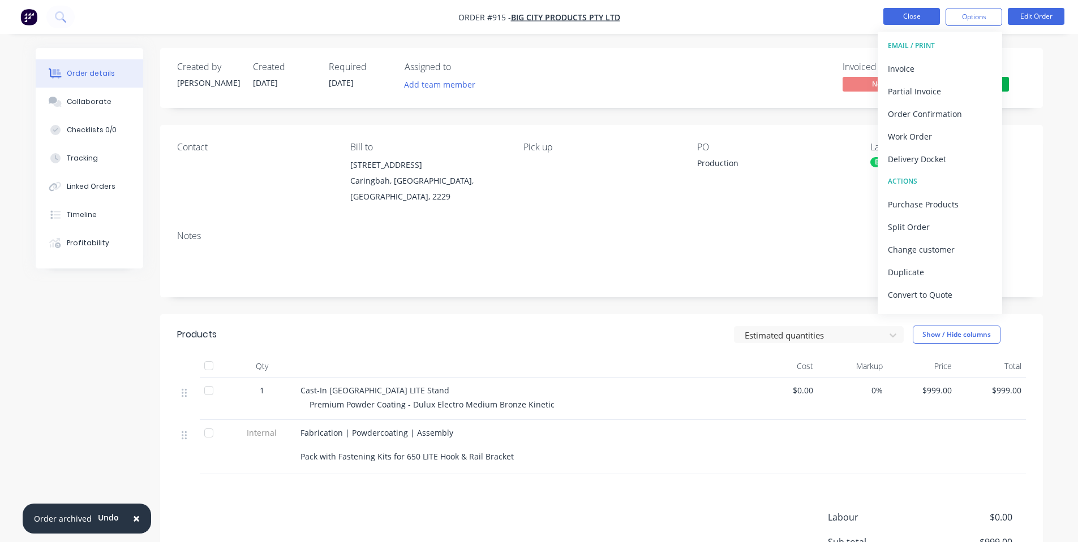
click at [917, 14] on button "Close" at bounding box center [911, 16] width 57 height 17
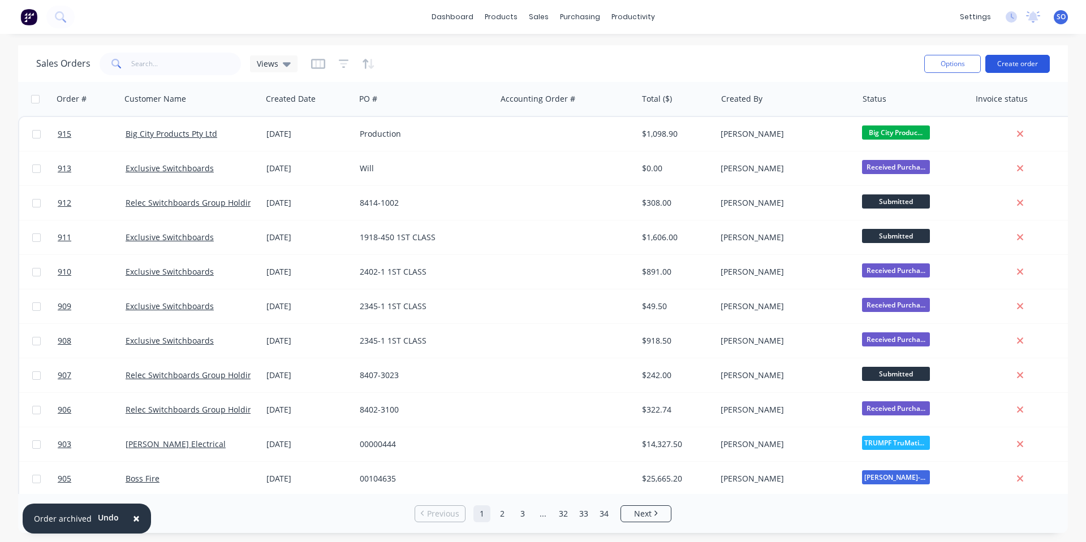
click at [1028, 61] on button "Create order" at bounding box center [1017, 64] width 64 height 18
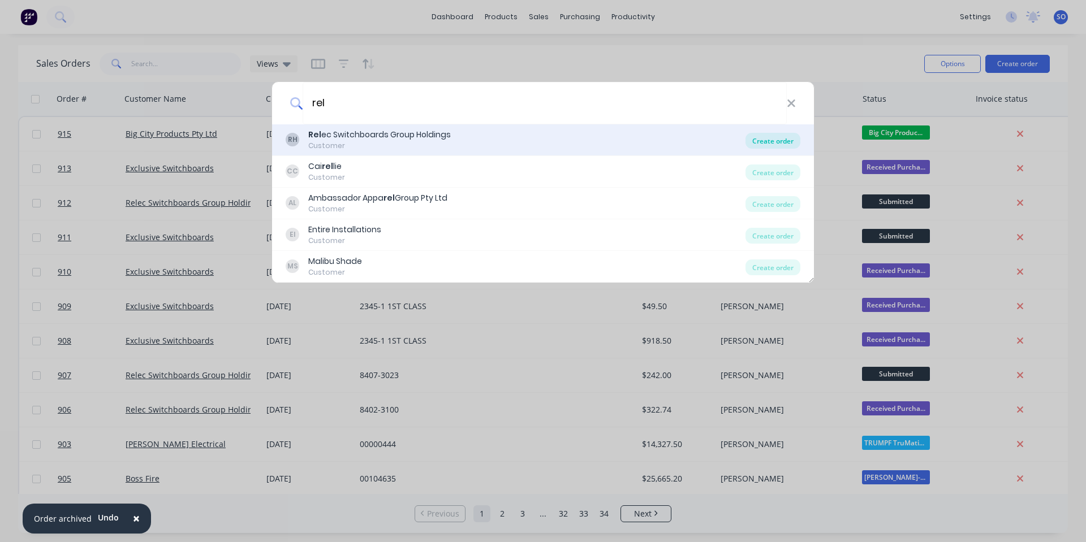
type input "rel"
click at [790, 135] on div "Create order" at bounding box center [772, 141] width 55 height 16
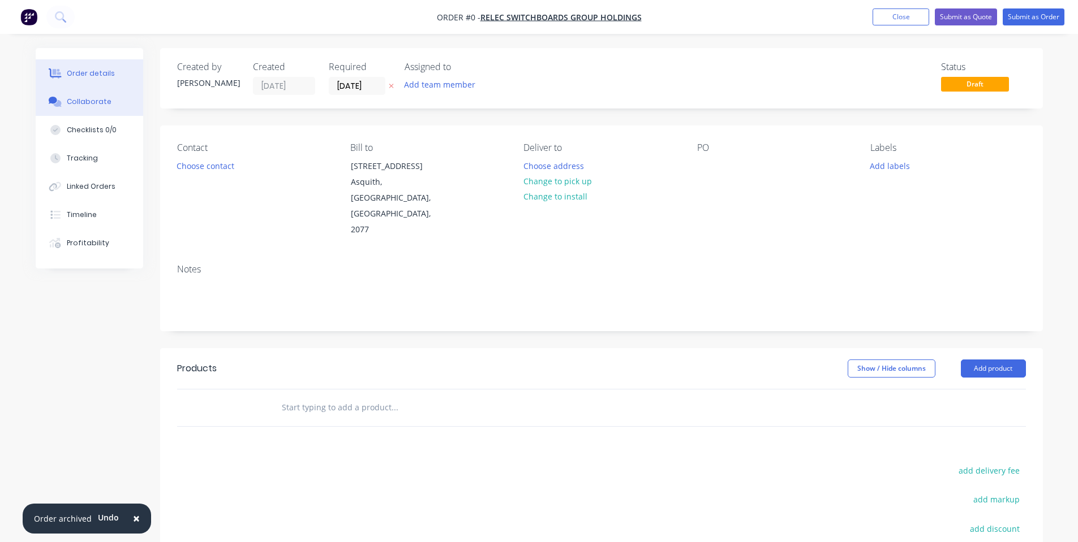
click at [63, 107] on button "Collaborate" at bounding box center [89, 102] width 107 height 28
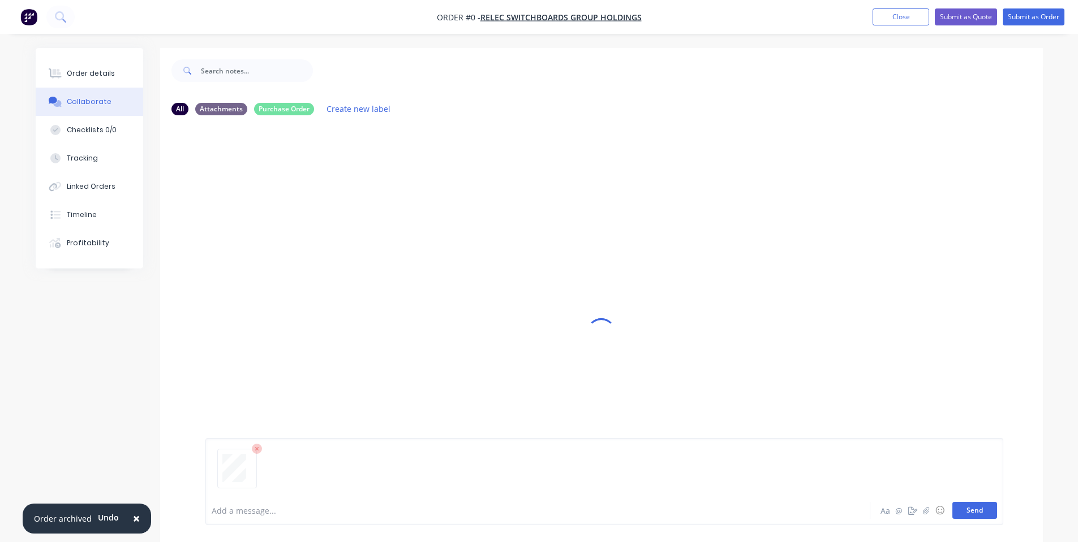
click at [969, 504] on button "Send" at bounding box center [974, 510] width 45 height 17
click at [389, 511] on div at bounding box center [506, 511] width 588 height 12
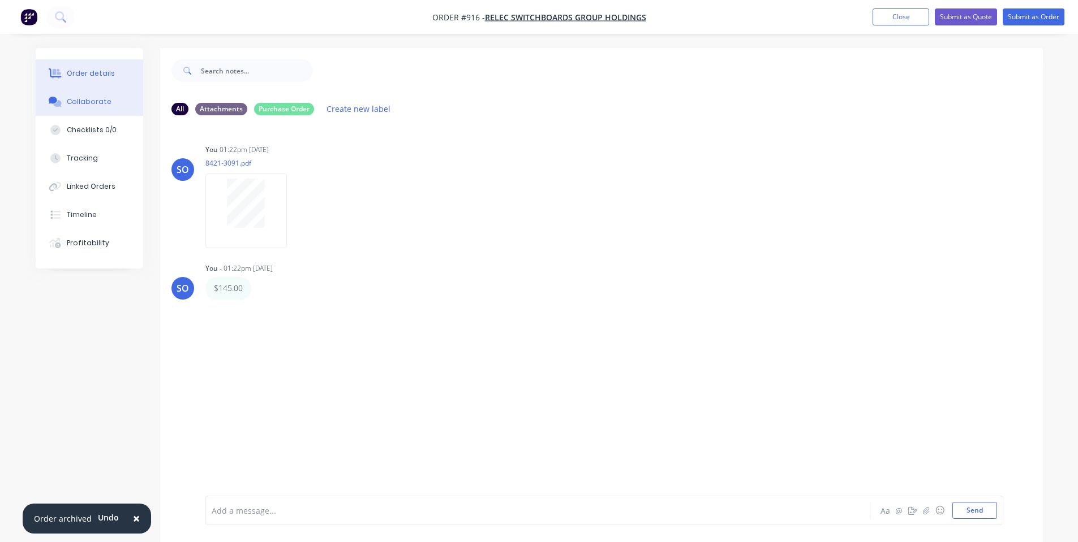
click at [92, 87] on button "Order details" at bounding box center [89, 73] width 107 height 28
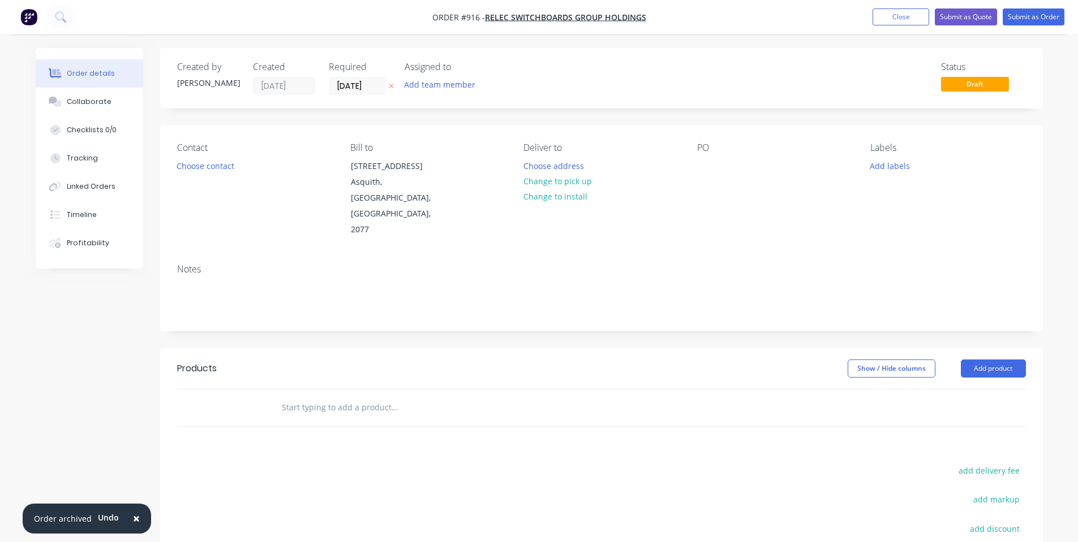
click at [357, 397] on input "text" at bounding box center [394, 408] width 226 height 23
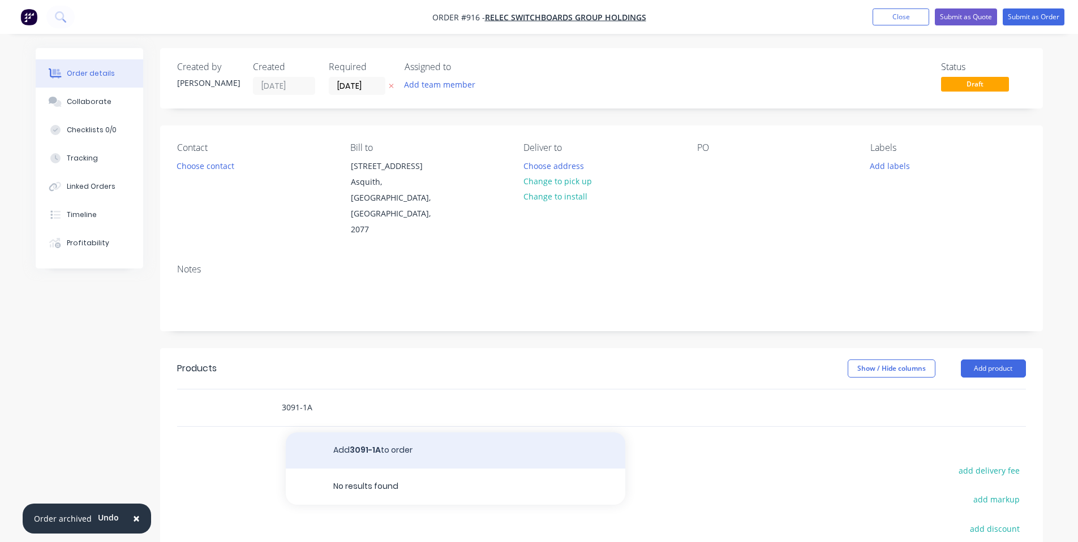
type input "3091-1A"
click at [339, 433] on button "Add 3091-1A to order" at bounding box center [455, 451] width 339 height 36
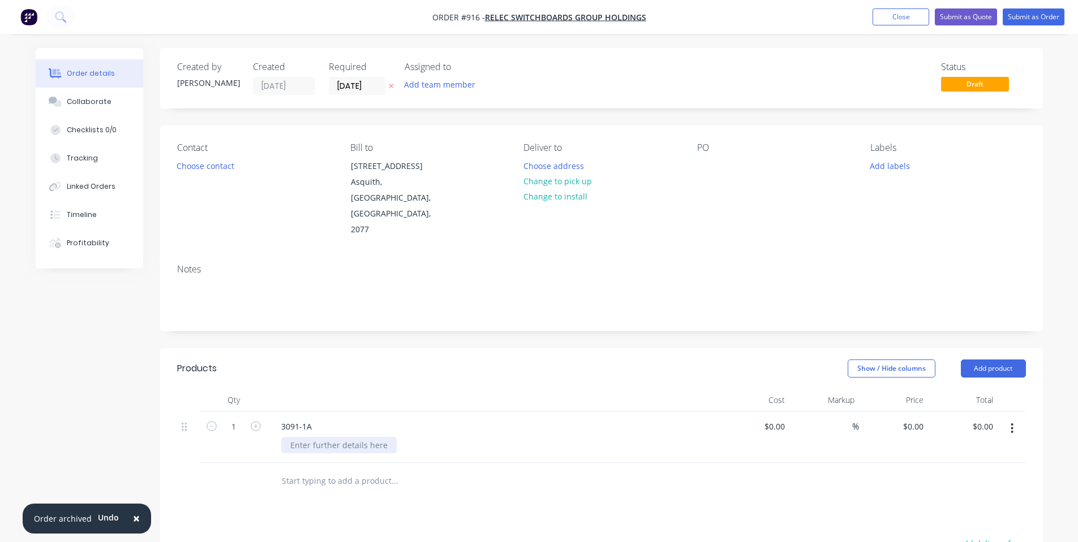
drag, startPoint x: 339, startPoint y: 409, endPoint x: 330, endPoint y: 408, distance: 9.1
click at [331, 437] on div at bounding box center [338, 445] width 115 height 16
click at [910, 412] on div "0 $0.00" at bounding box center [894, 437] width 70 height 51
type input "$145.00"
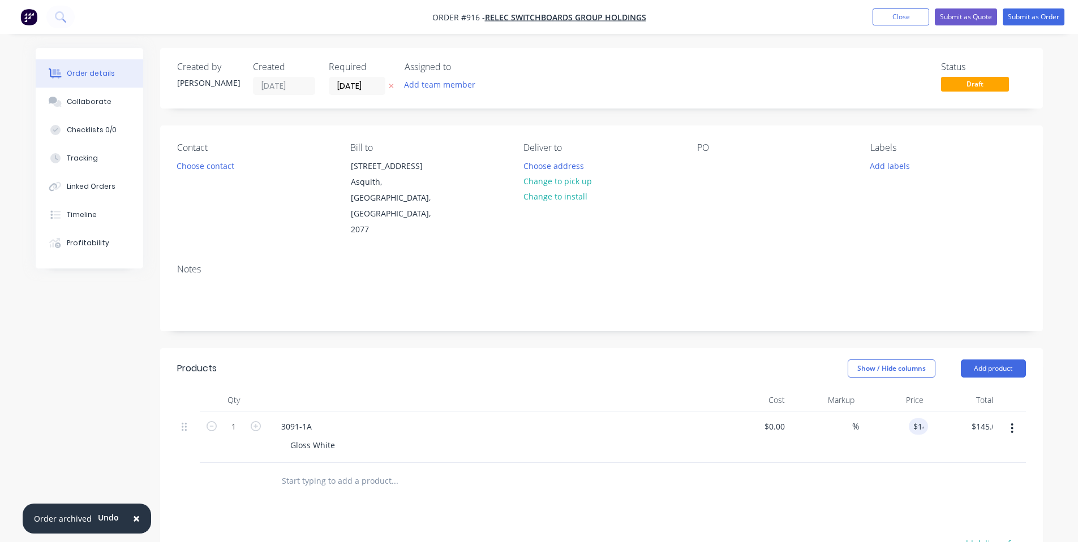
click at [778, 360] on div "Show / Hide columns Add product" at bounding box center [691, 369] width 668 height 18
click at [991, 360] on button "Add product" at bounding box center [992, 369] width 65 height 18
click at [981, 525] on div "Notes (Internal)" at bounding box center [971, 533] width 87 height 16
click at [354, 470] on div at bounding box center [493, 478] width 443 height 16
drag, startPoint x: 341, startPoint y: 444, endPoint x: 333, endPoint y: 439, distance: 9.4
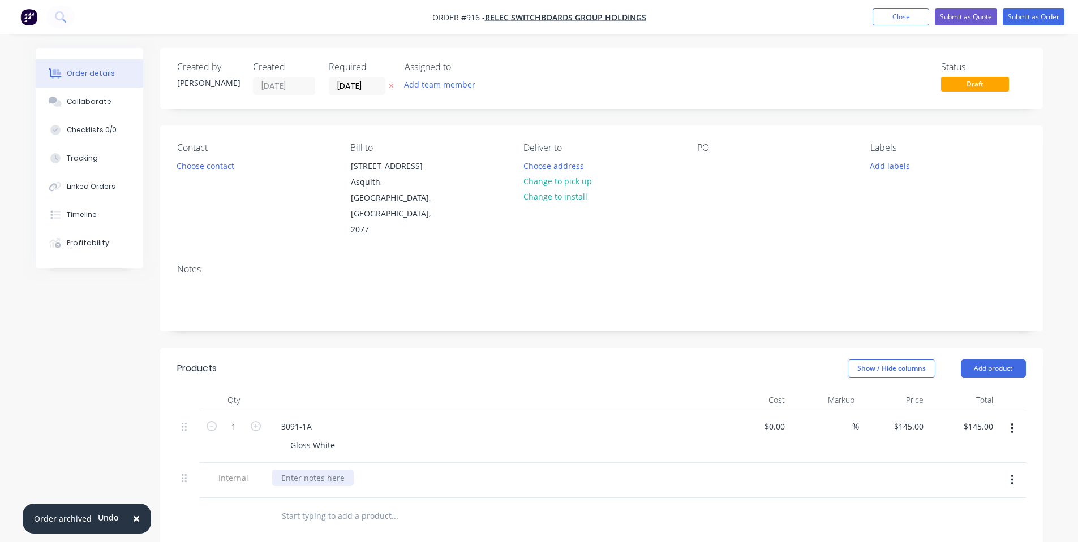
click at [340, 470] on div at bounding box center [312, 478] width 81 height 16
click at [402, 470] on div "Finn-Power C5 | Salvagnini P2 |" at bounding box center [365, 478] width 186 height 16
click at [460, 298] on div "Notes" at bounding box center [601, 293] width 882 height 76
click at [1035, 15] on button "Submit as Order" at bounding box center [1033, 16] width 62 height 17
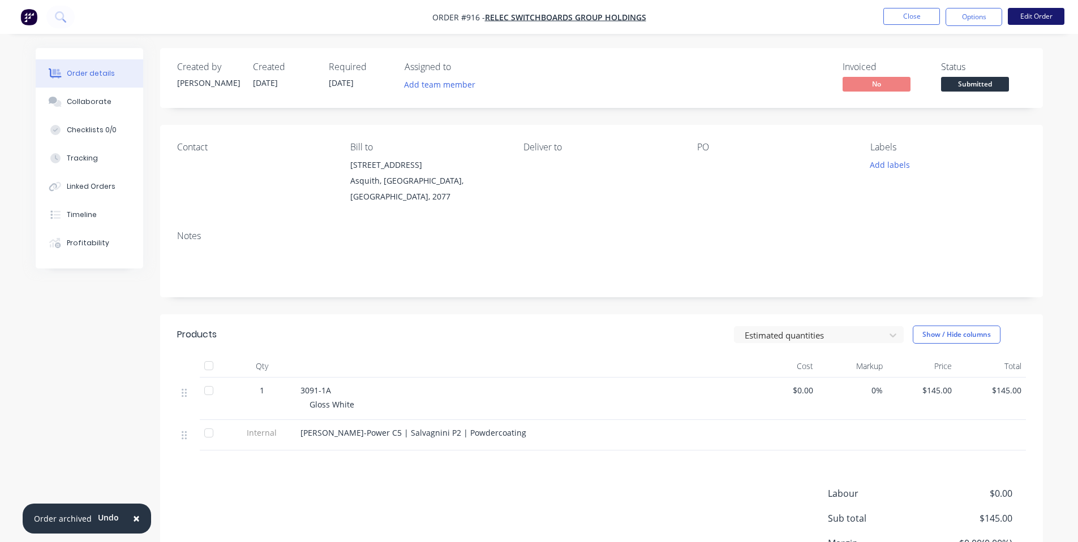
click at [1043, 13] on button "Edit Order" at bounding box center [1035, 16] width 57 height 17
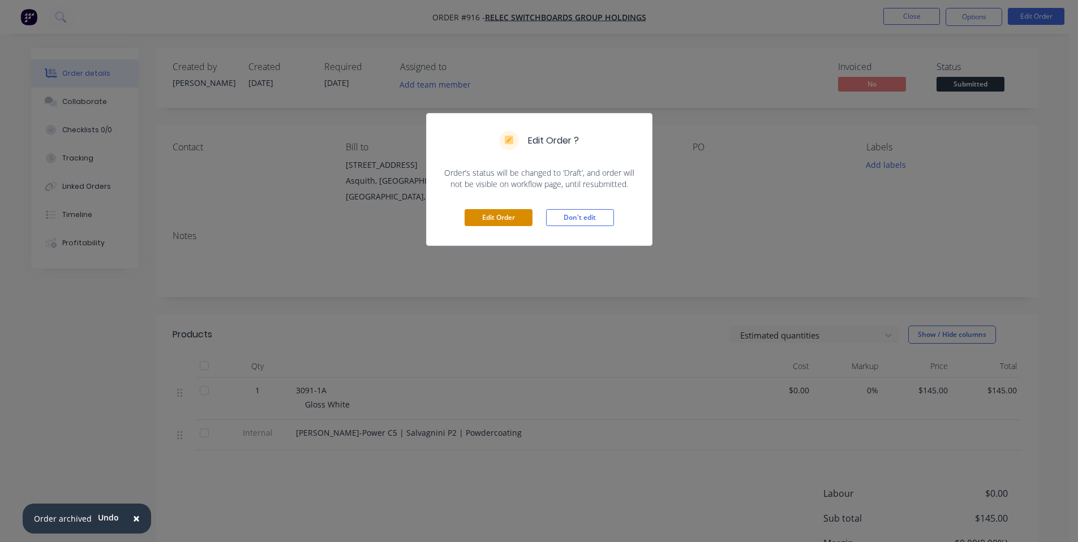
click at [489, 214] on button "Edit Order" at bounding box center [498, 217] width 68 height 17
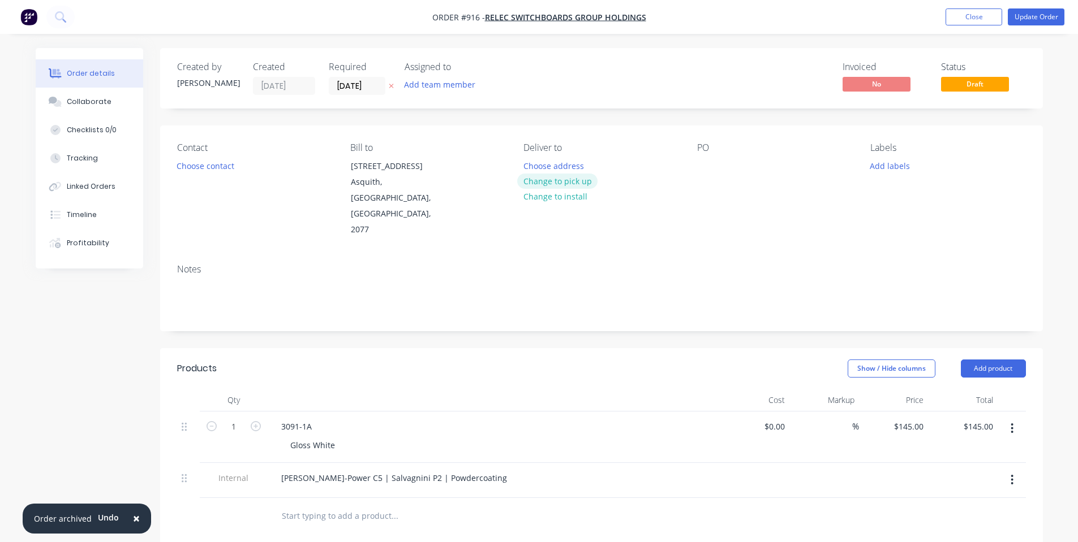
drag, startPoint x: 568, startPoint y: 179, endPoint x: 677, endPoint y: 171, distance: 108.8
click at [568, 179] on button "Change to pick up" at bounding box center [557, 181] width 80 height 15
click at [713, 157] on div "PO" at bounding box center [774, 191] width 155 height 96
drag, startPoint x: 704, startPoint y: 240, endPoint x: 540, endPoint y: 171, distance: 177.4
click at [704, 264] on div "Notes" at bounding box center [601, 269] width 848 height 11
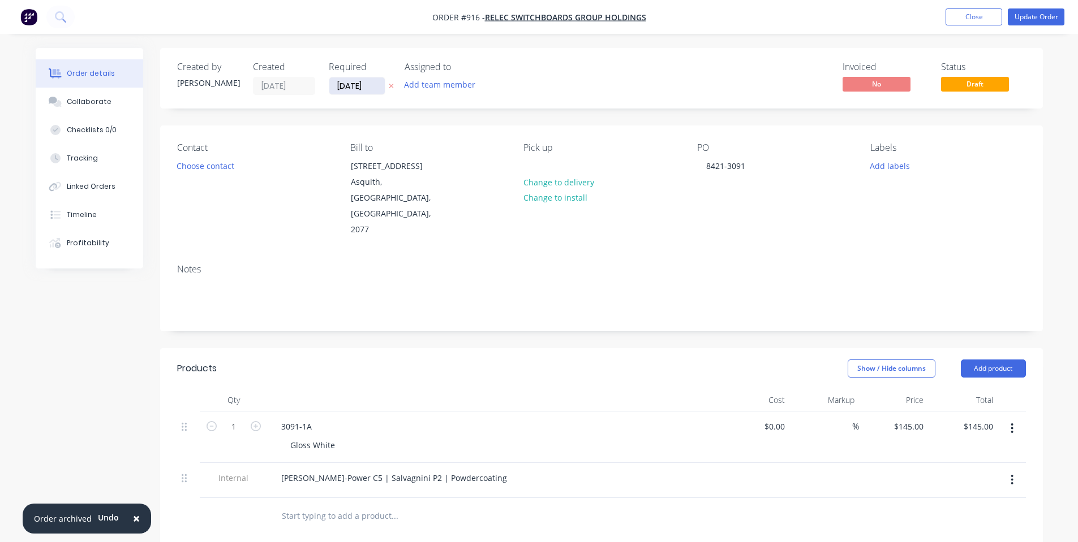
click at [333, 81] on input "02/10/25" at bounding box center [356, 85] width 55 height 17
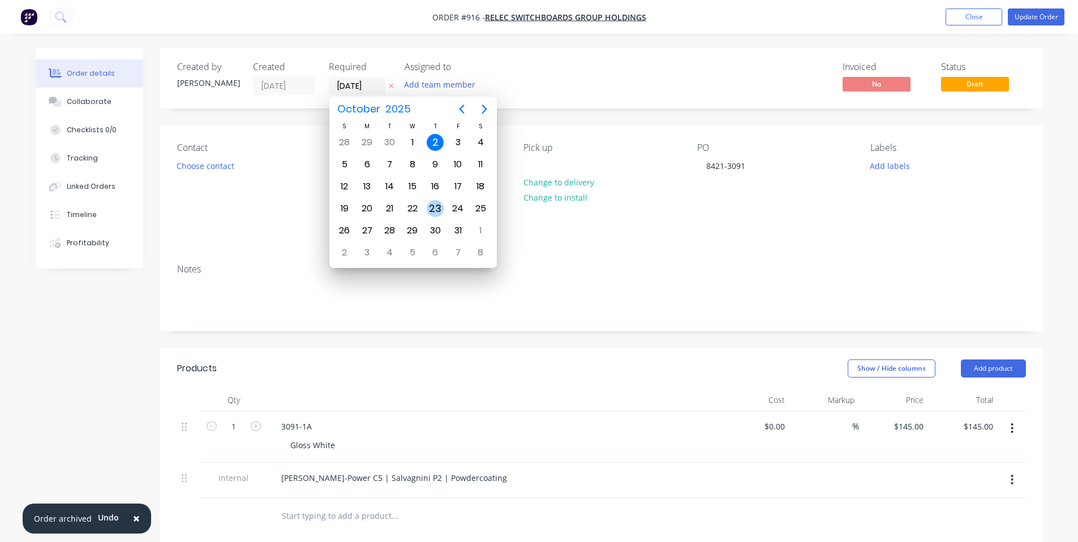
click at [437, 208] on div "23" at bounding box center [434, 208] width 17 height 17
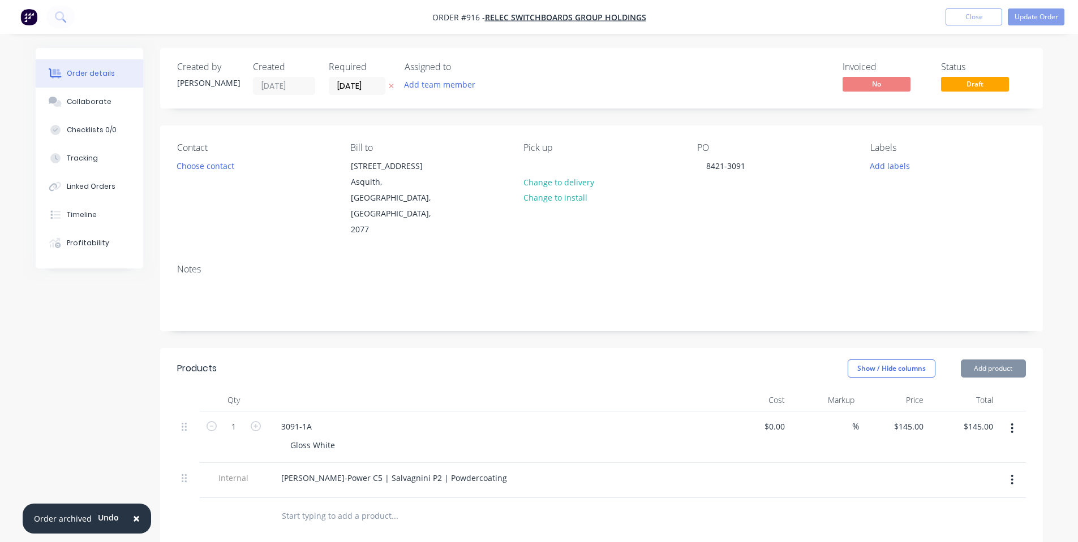
type input "23/10/25"
drag, startPoint x: 86, startPoint y: 107, endPoint x: 102, endPoint y: 81, distance: 31.2
click at [87, 107] on button "Collaborate" at bounding box center [89, 102] width 107 height 28
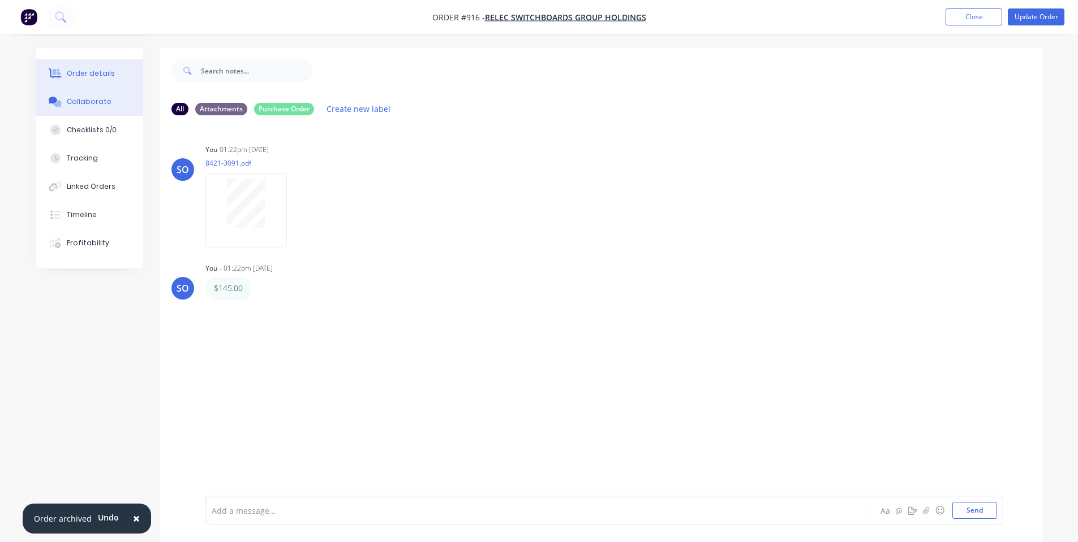
click at [105, 66] on button "Order details" at bounding box center [89, 73] width 107 height 28
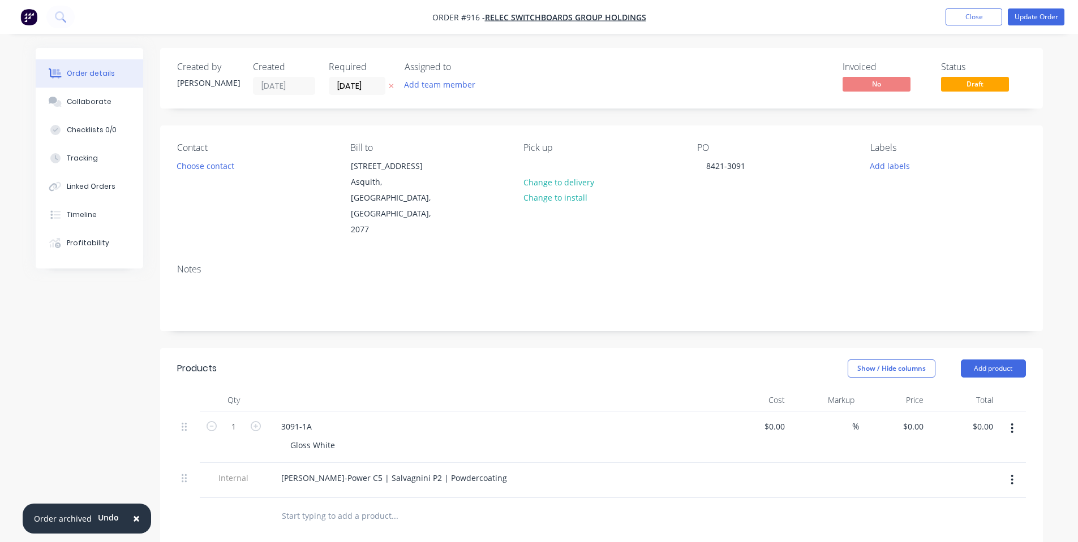
type input "$145.00"
click at [1042, 17] on button "Update Order" at bounding box center [1035, 16] width 57 height 17
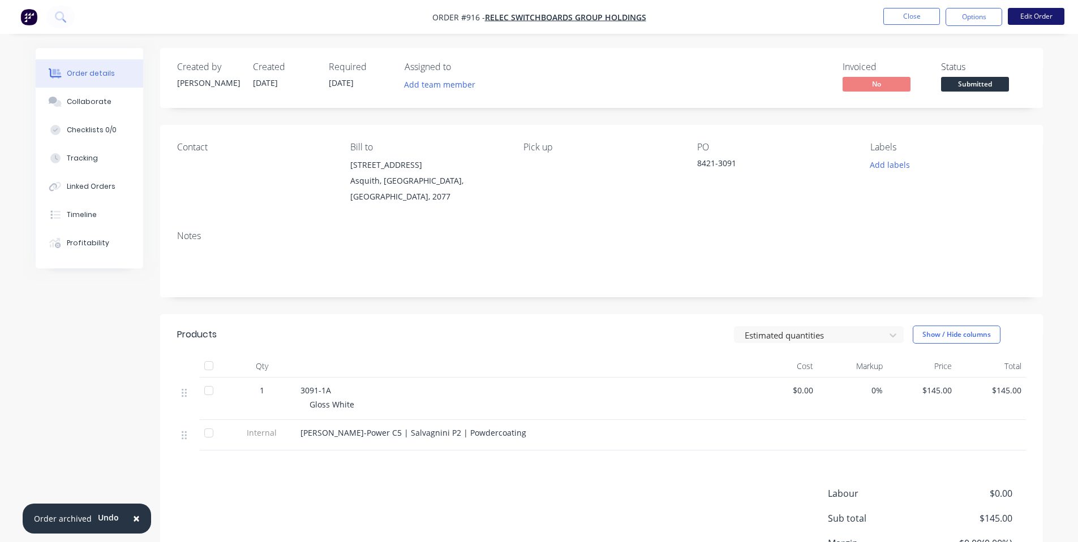
click at [1052, 16] on button "Edit Order" at bounding box center [1035, 16] width 57 height 17
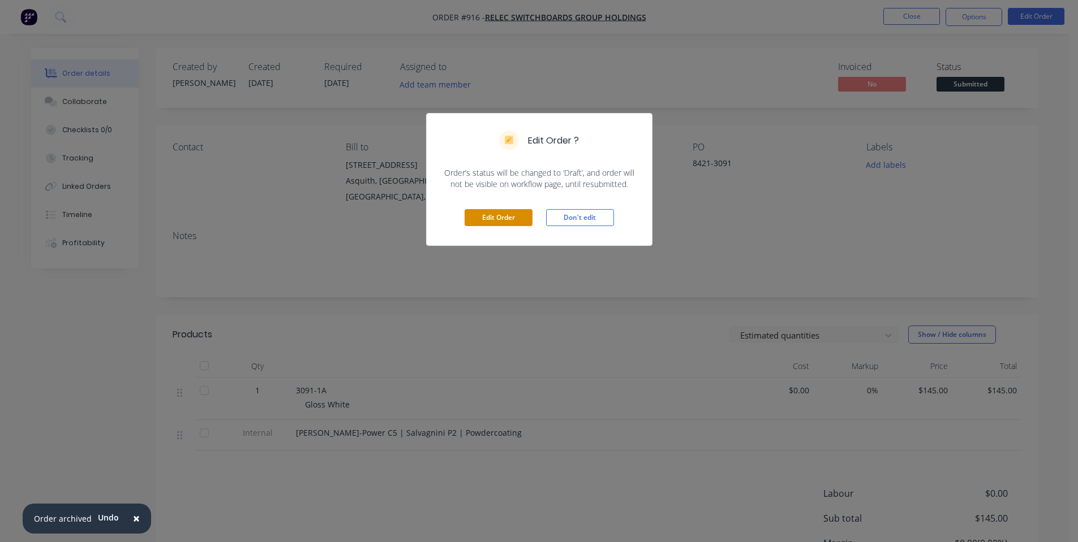
click at [511, 221] on button "Edit Order" at bounding box center [498, 217] width 68 height 17
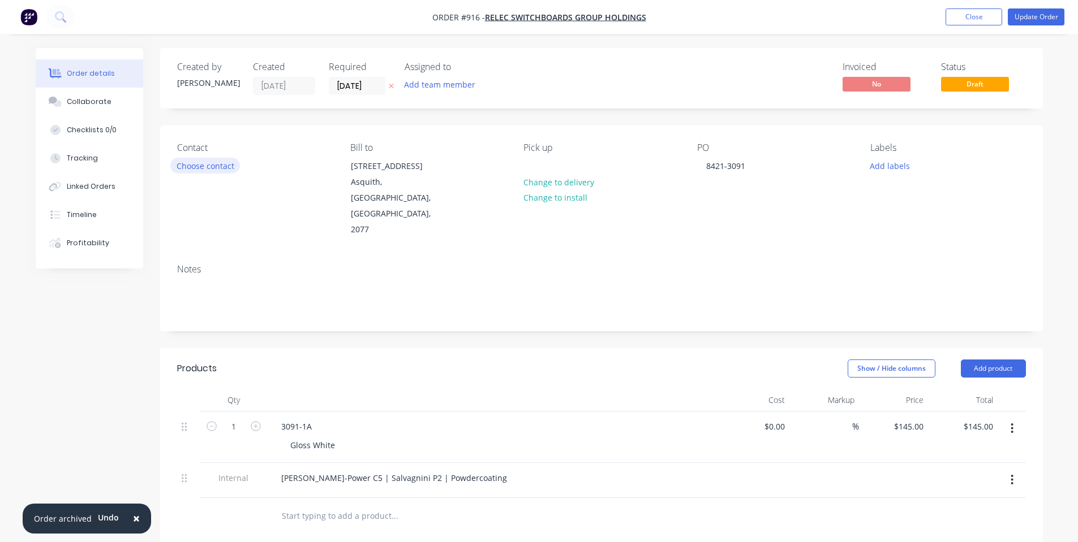
click at [224, 167] on button "Choose contact" at bounding box center [205, 165] width 70 height 15
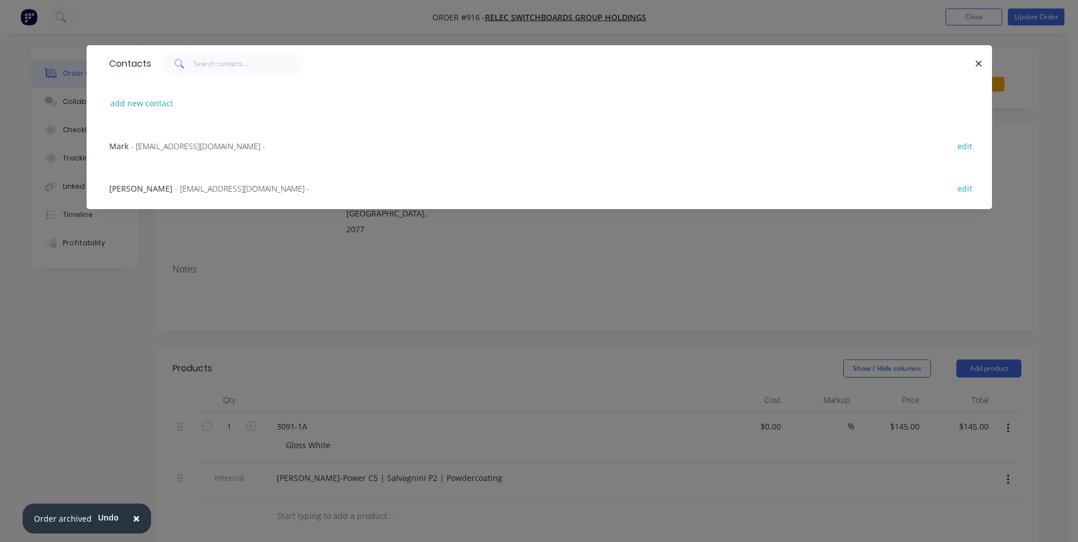
click at [175, 183] on span "- CAD@relec.com.au -" at bounding box center [242, 188] width 135 height 11
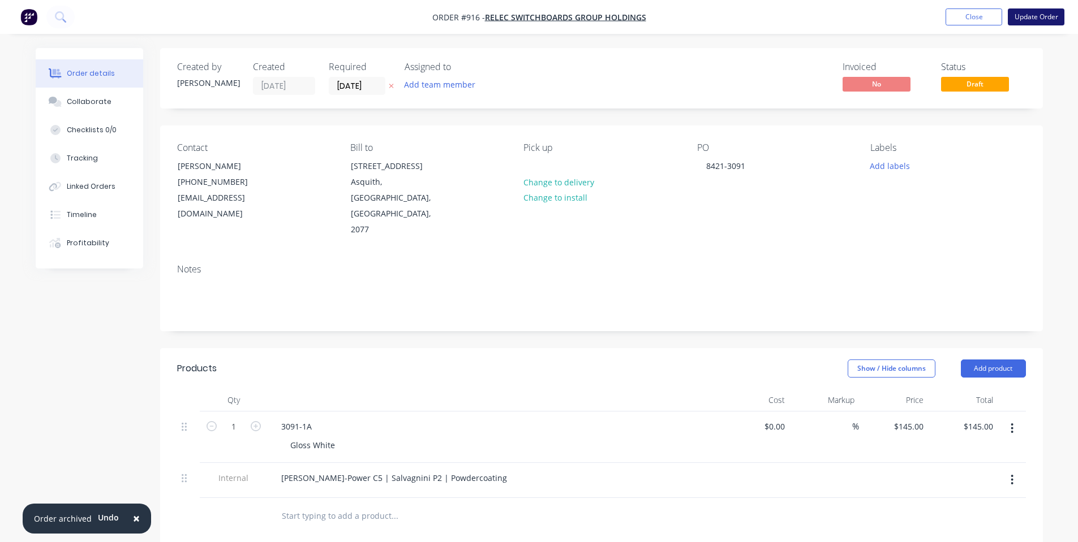
click at [1051, 15] on button "Update Order" at bounding box center [1035, 16] width 57 height 17
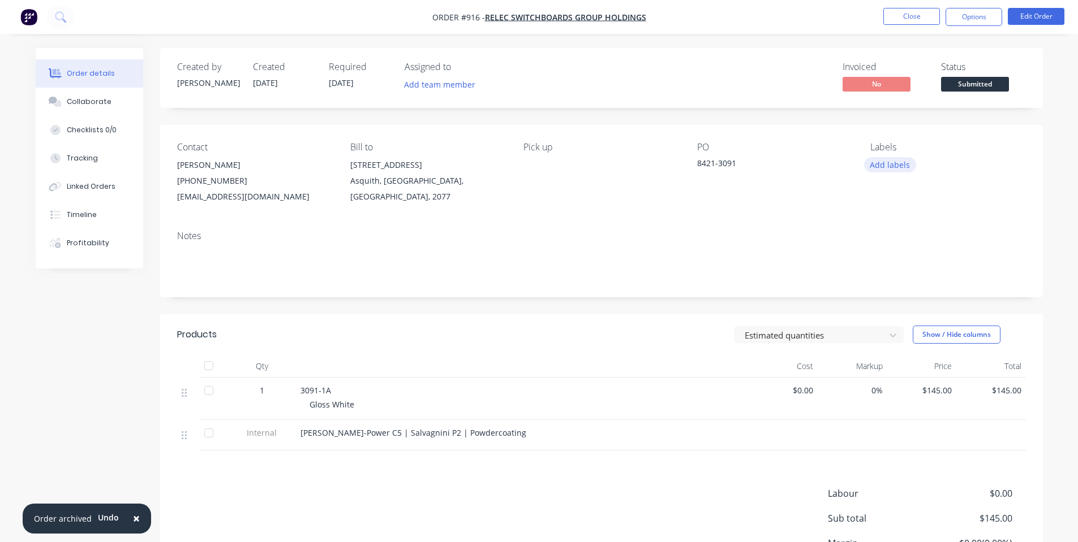
click at [903, 161] on button "Add labels" at bounding box center [890, 164] width 52 height 15
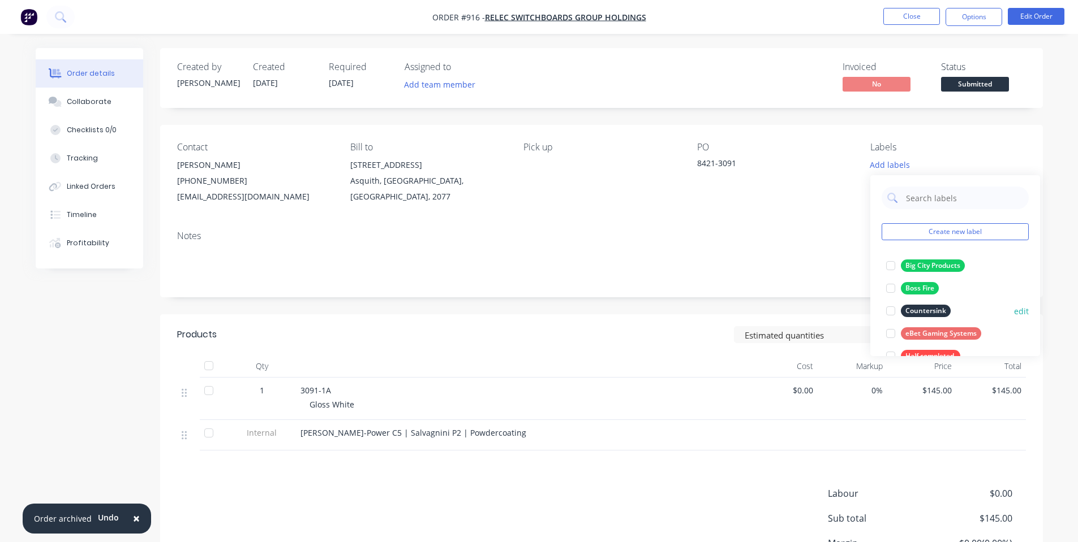
scroll to position [317, 0]
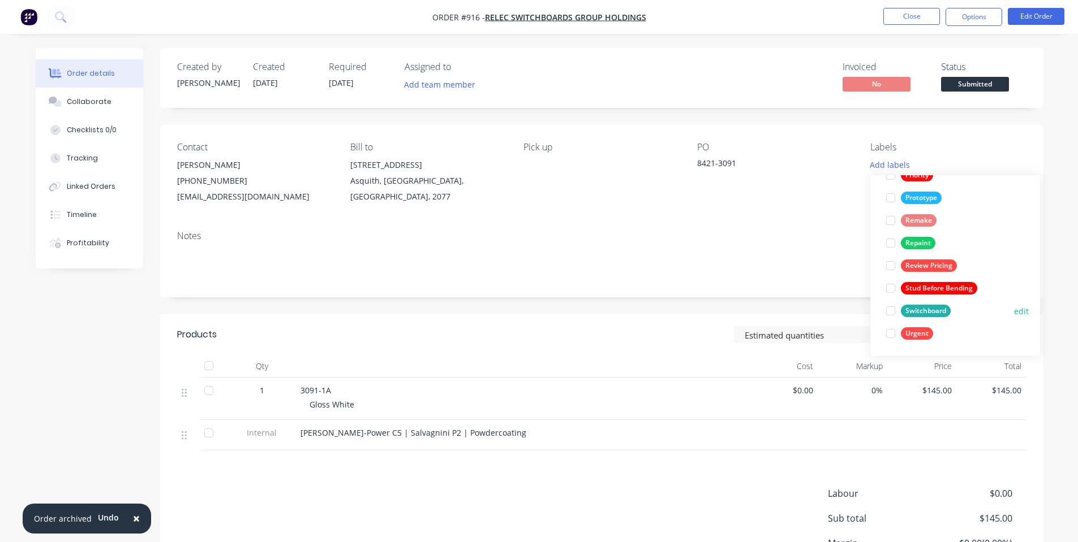
click at [941, 312] on div "Switchboard" at bounding box center [925, 311] width 50 height 12
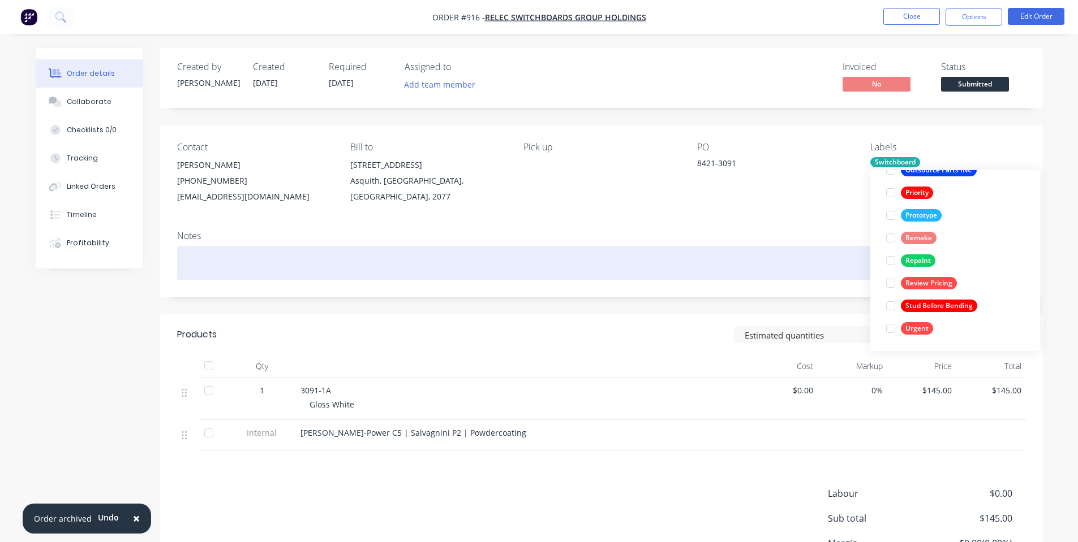
scroll to position [0, 0]
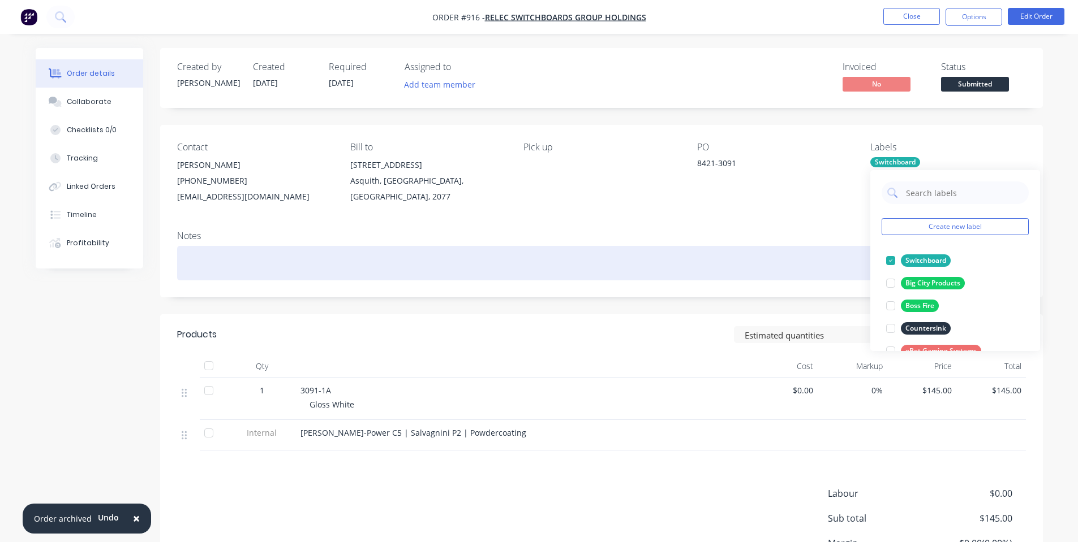
click at [810, 256] on div at bounding box center [601, 263] width 848 height 35
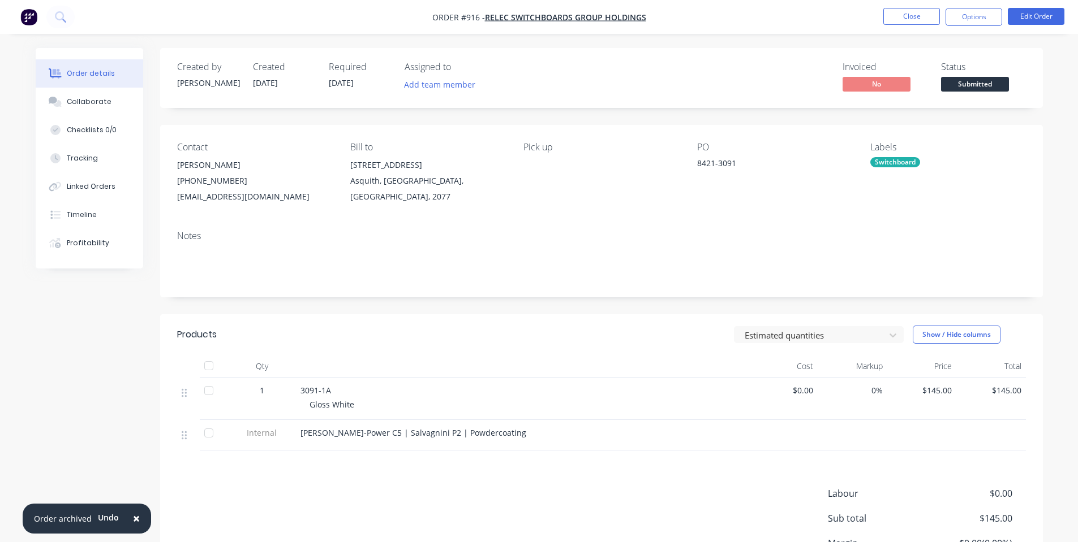
click at [973, 80] on span "Submitted" at bounding box center [975, 84] width 68 height 14
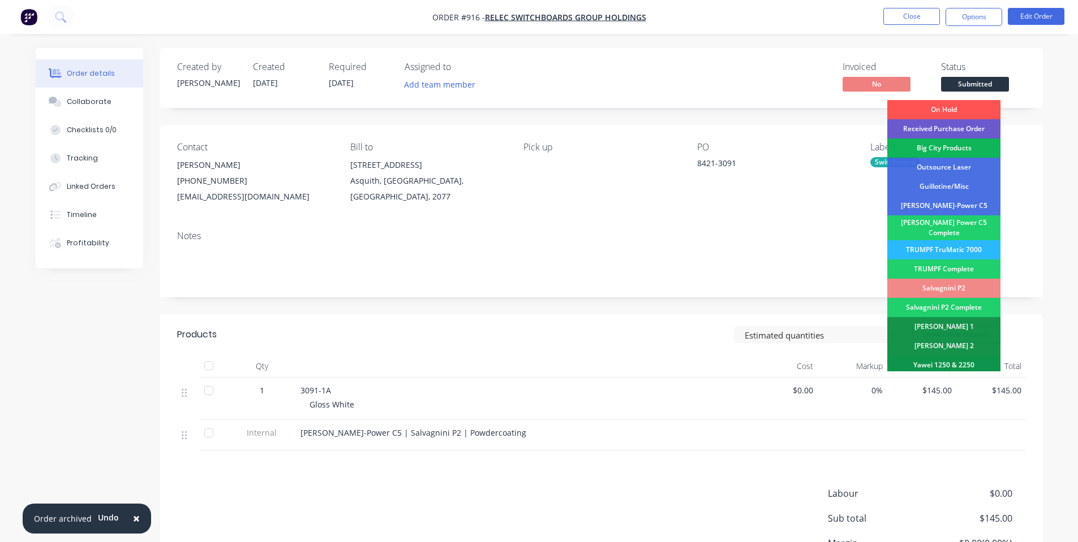
click at [968, 130] on div "Received Purchase Order" at bounding box center [943, 128] width 113 height 19
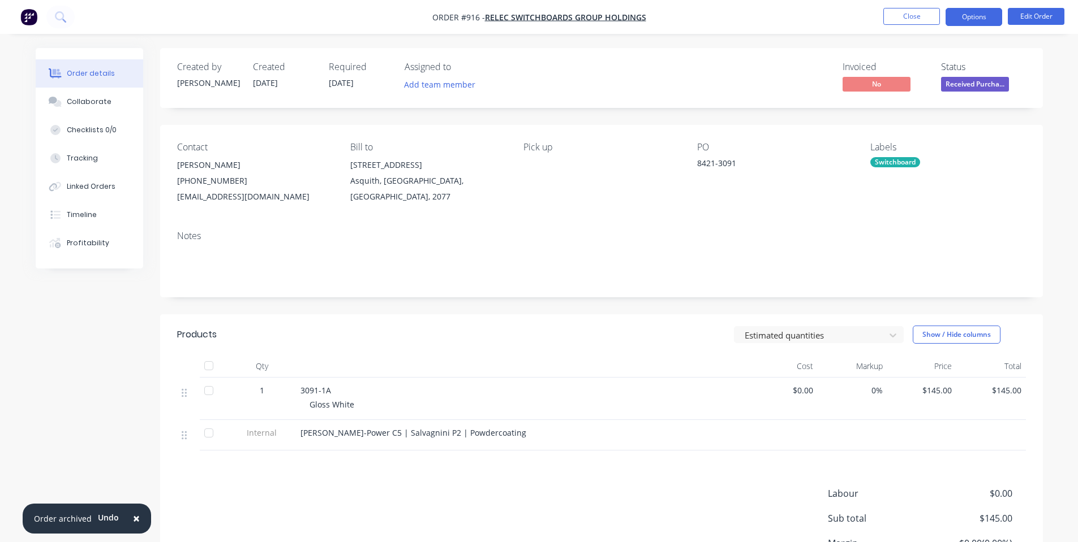
click at [977, 25] on button "Options" at bounding box center [973, 17] width 57 height 18
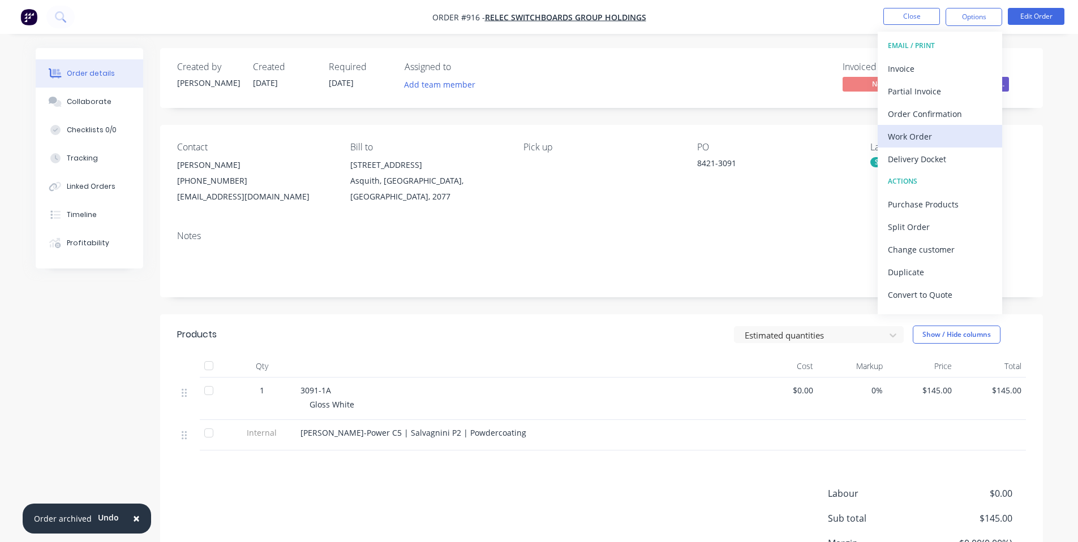
click at [936, 133] on div "Work Order" at bounding box center [939, 136] width 104 height 16
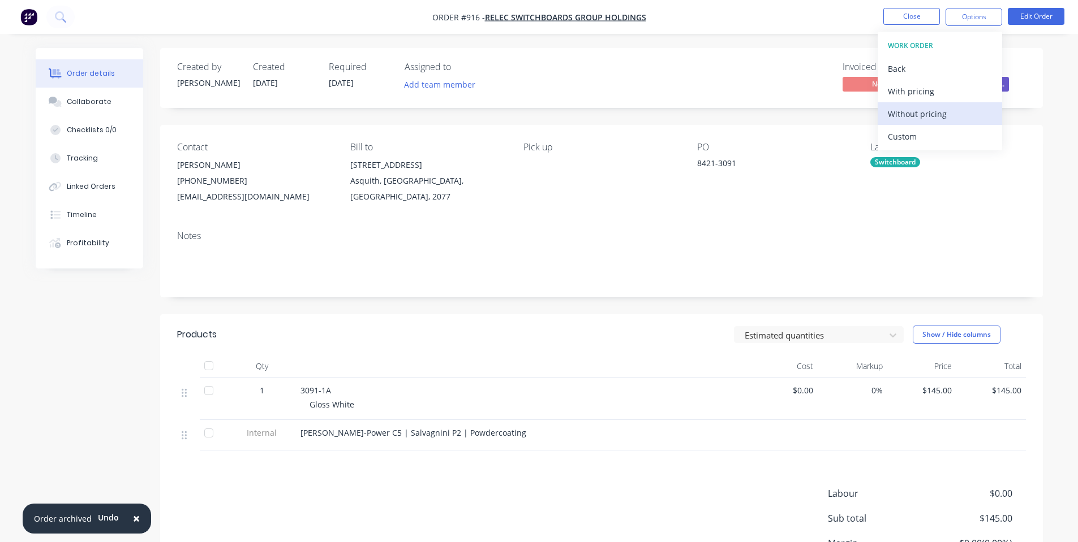
click at [911, 114] on div "Without pricing" at bounding box center [939, 114] width 104 height 16
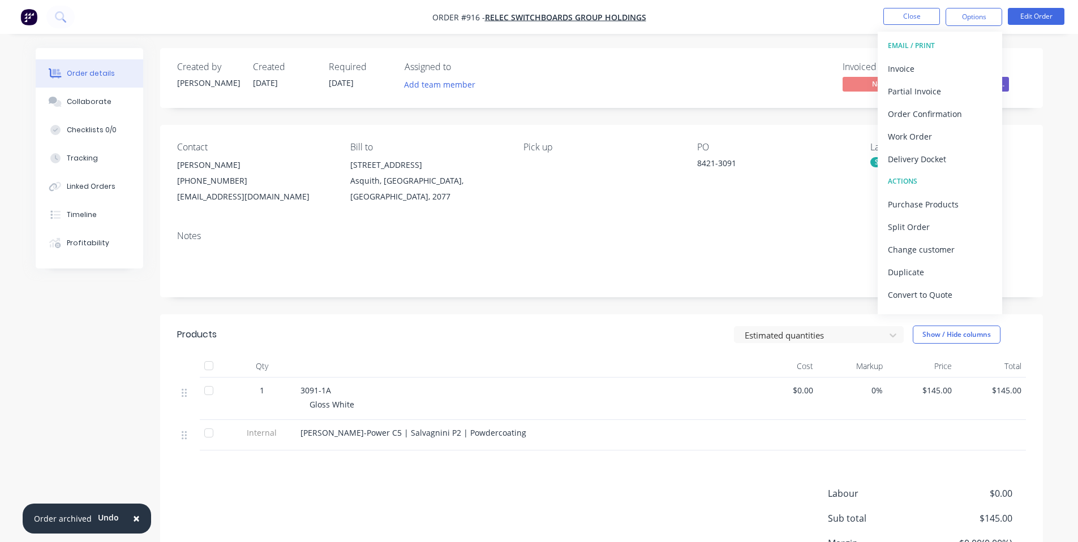
click at [781, 79] on div "Invoiced No Status Received Purcha..." at bounding box center [772, 78] width 508 height 33
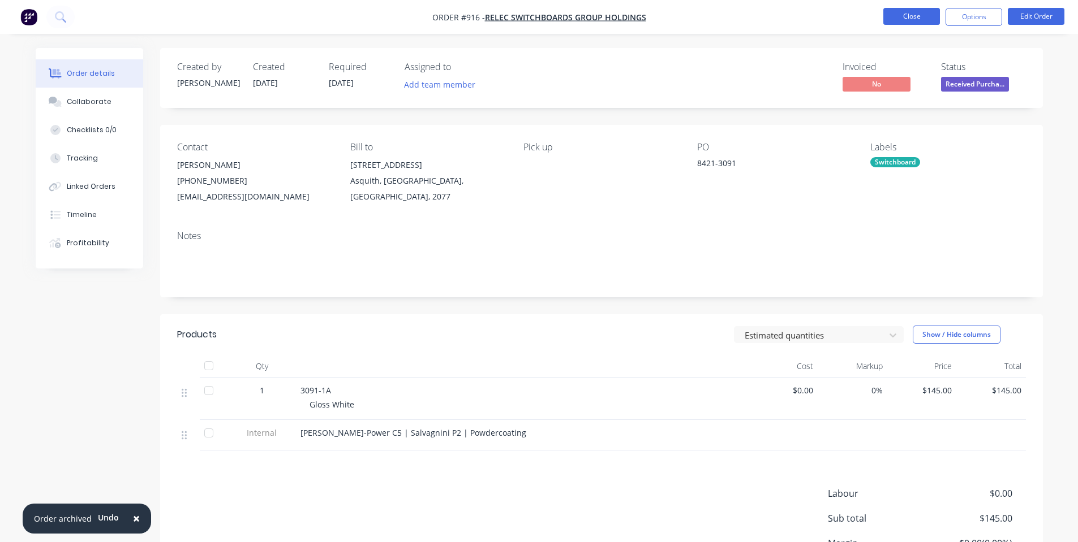
click at [915, 16] on button "Close" at bounding box center [911, 16] width 57 height 17
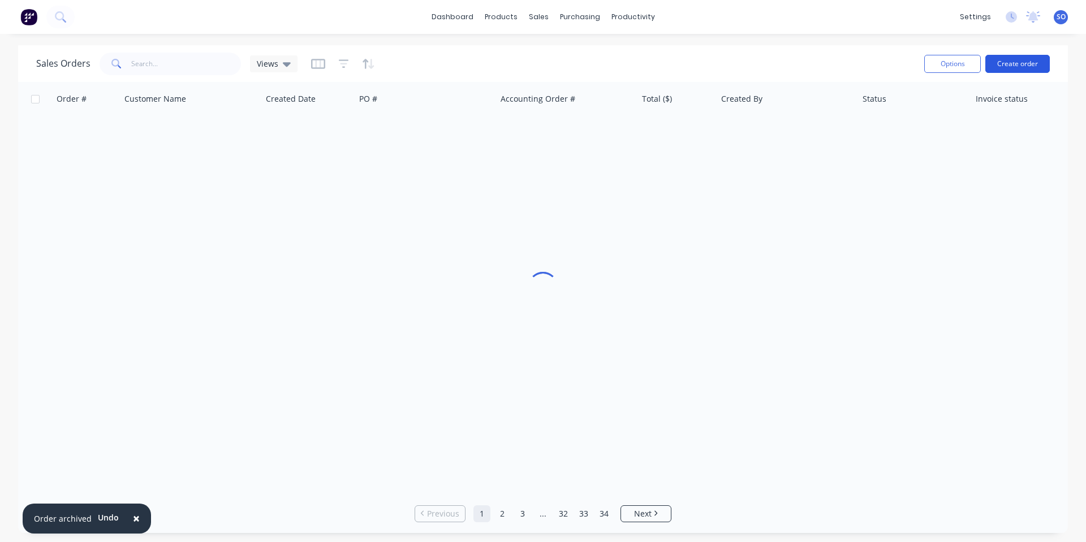
click at [1010, 66] on button "Create order" at bounding box center [1017, 64] width 64 height 18
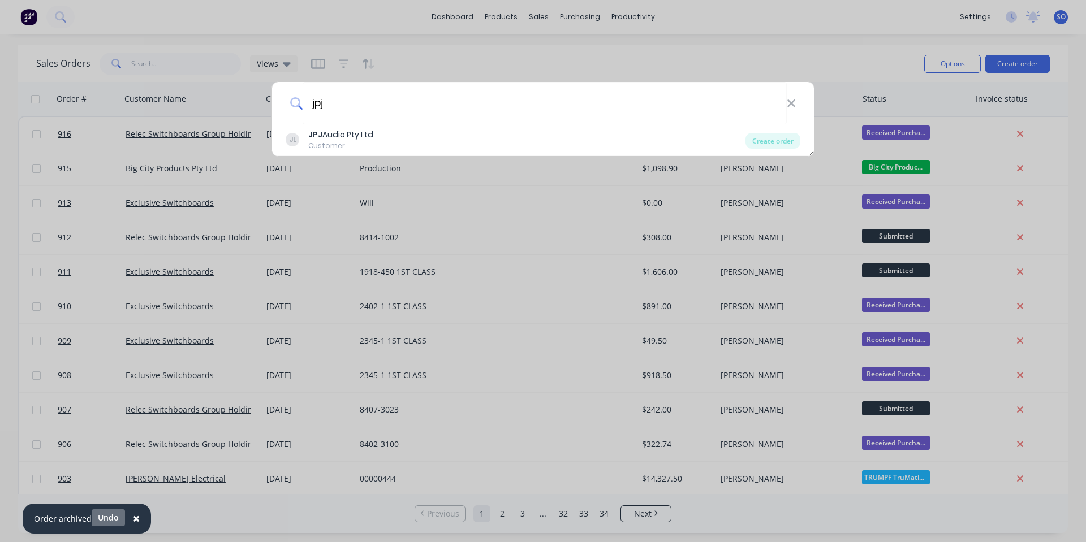
type input "jpj"
click at [110, 516] on button "Undo" at bounding box center [108, 518] width 33 height 17
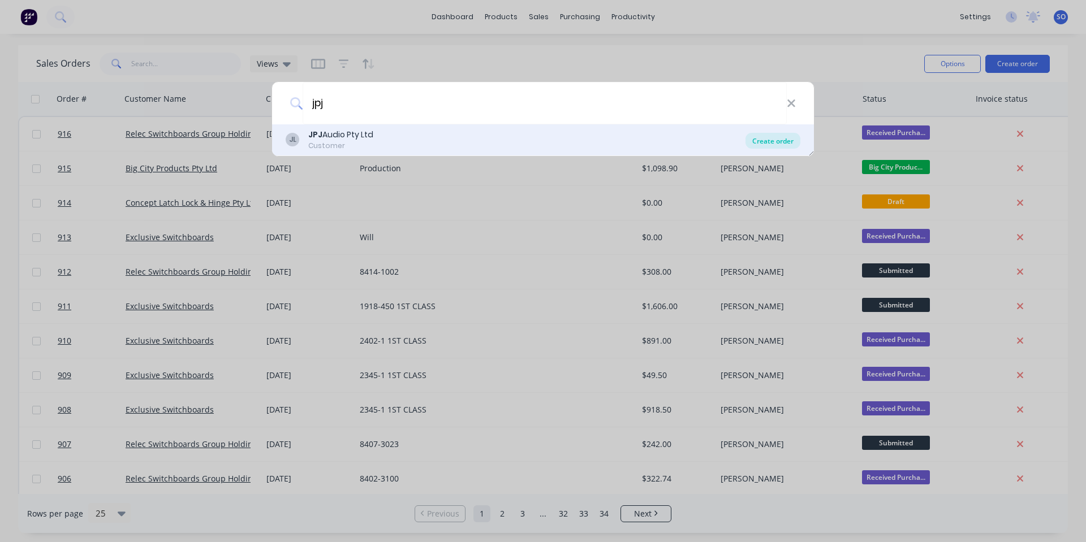
click at [786, 138] on div "Create order" at bounding box center [772, 141] width 55 height 16
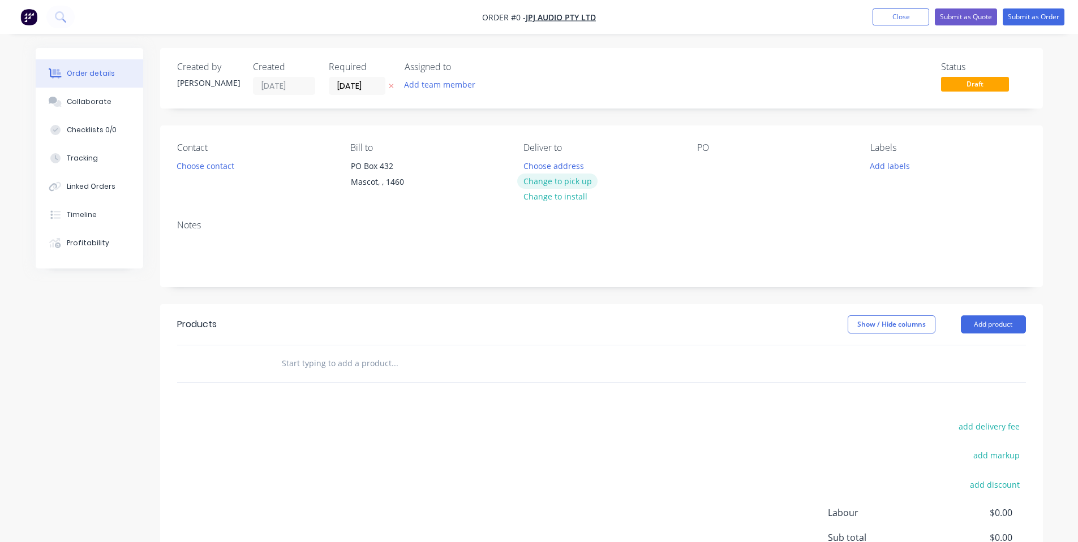
click at [567, 185] on button "Change to pick up" at bounding box center [557, 181] width 80 height 15
click at [351, 178] on div "Mascot, , 1460" at bounding box center [398, 182] width 94 height 16
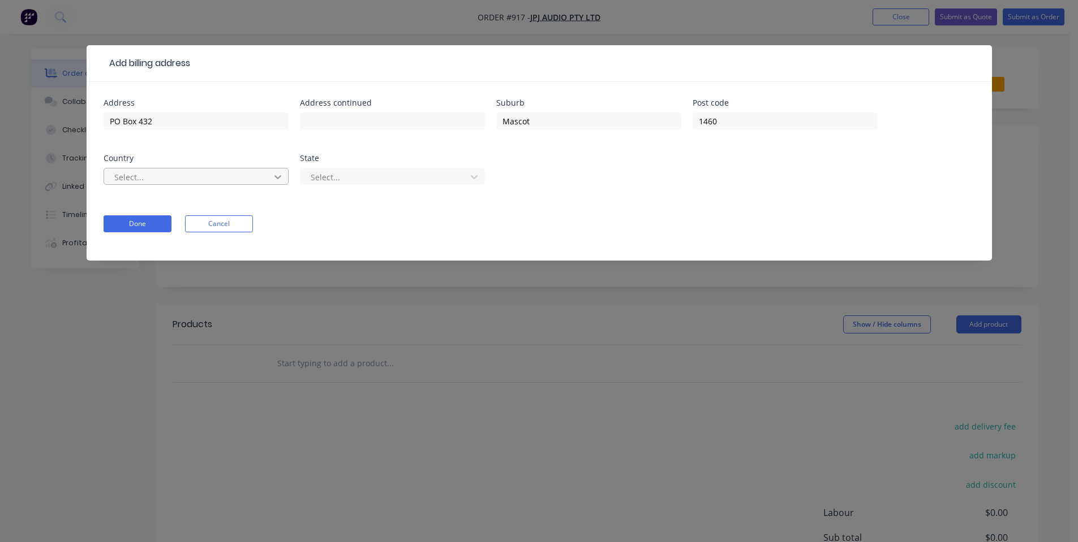
click at [273, 179] on icon at bounding box center [277, 176] width 11 height 11
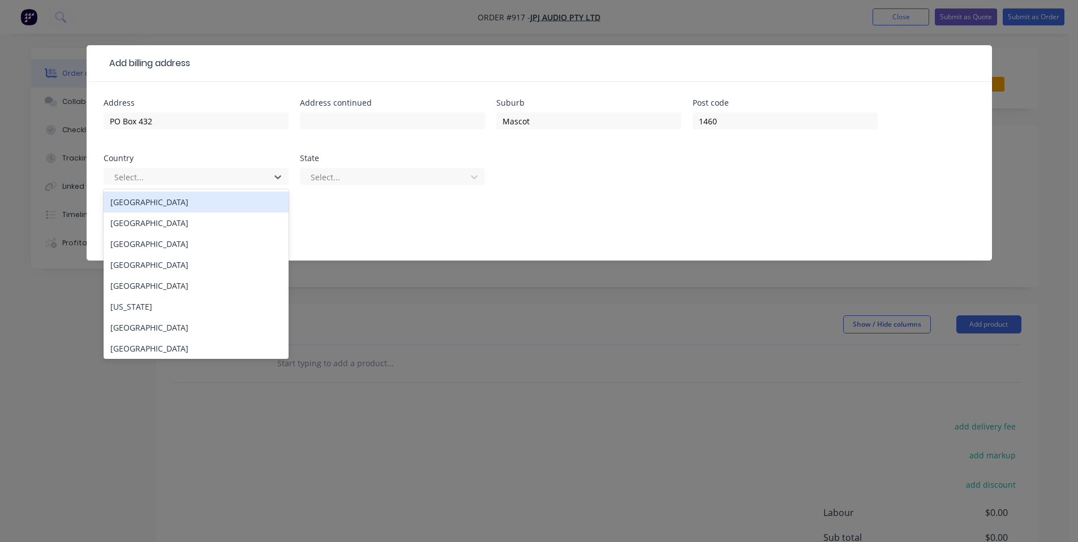
click at [216, 206] on div "Australia" at bounding box center [196, 202] width 185 height 21
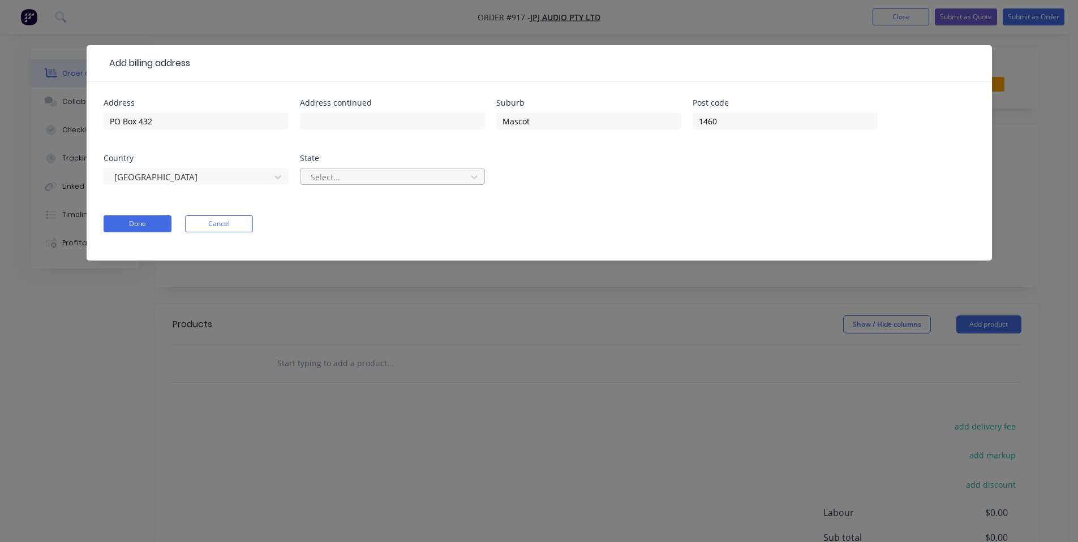
click at [397, 179] on div at bounding box center [384, 177] width 151 height 14
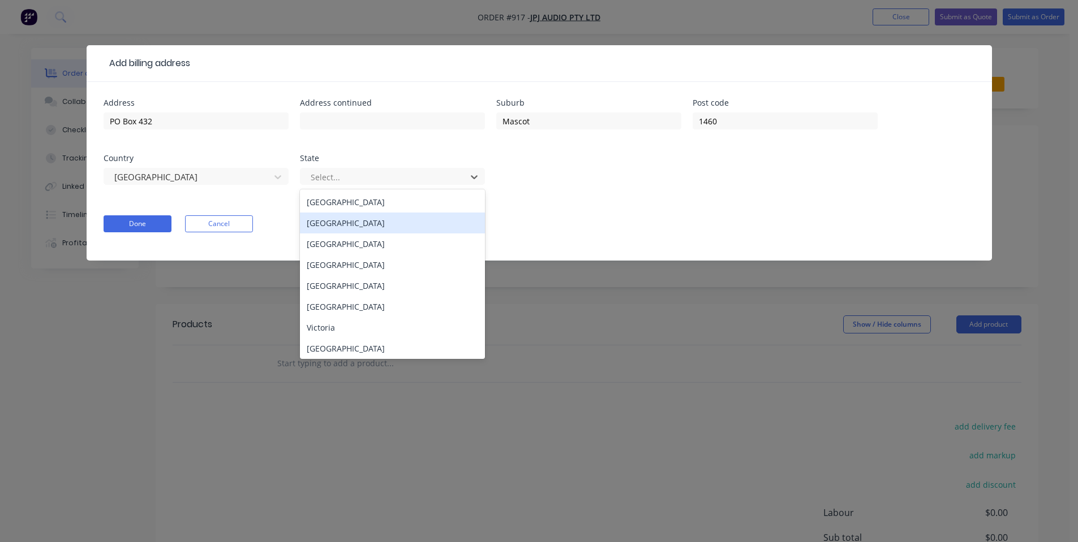
click at [335, 230] on div "New South Wales" at bounding box center [392, 223] width 185 height 21
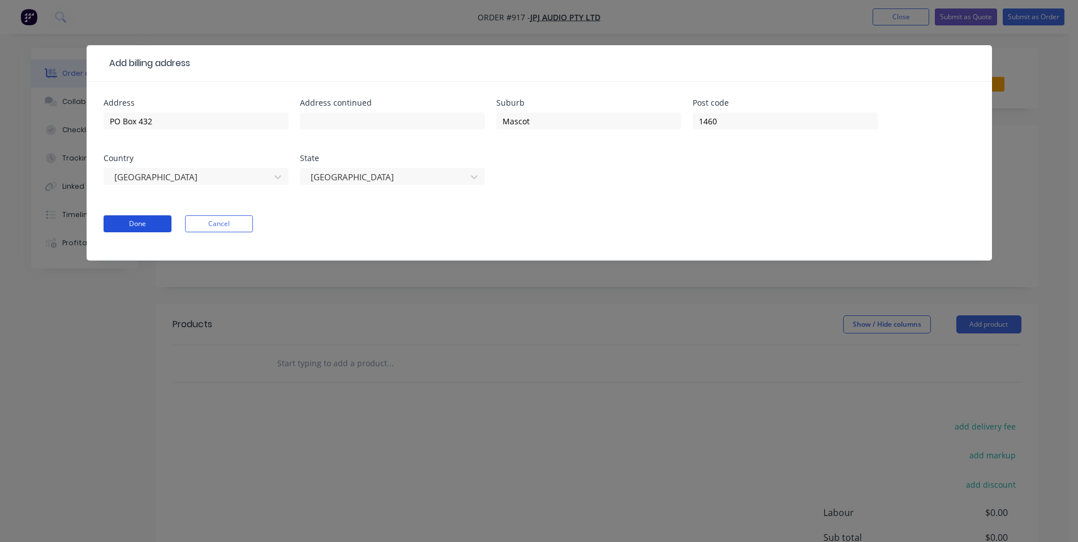
click at [133, 226] on button "Done" at bounding box center [138, 224] width 68 height 17
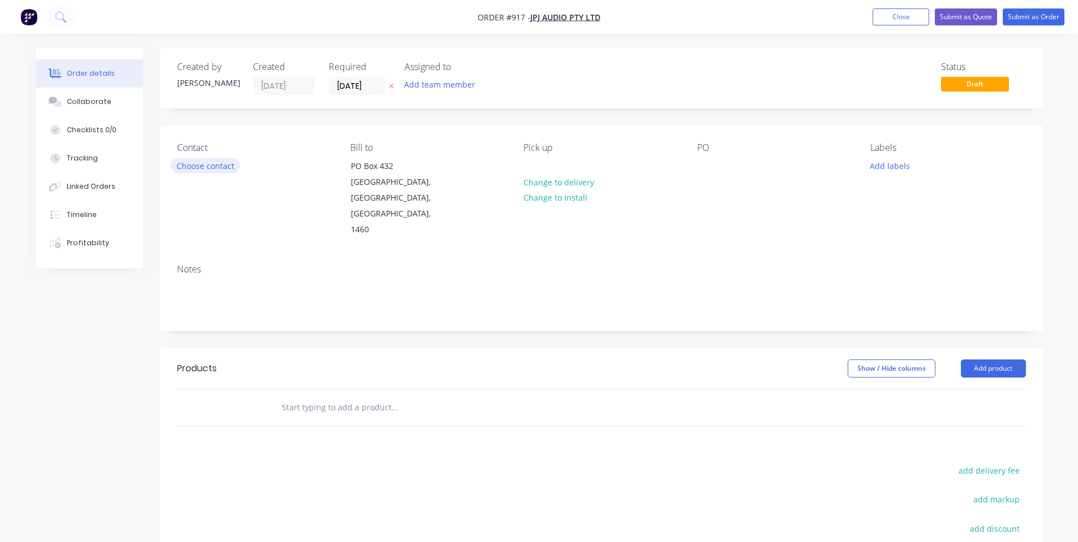
click at [217, 160] on button "Choose contact" at bounding box center [205, 165] width 70 height 15
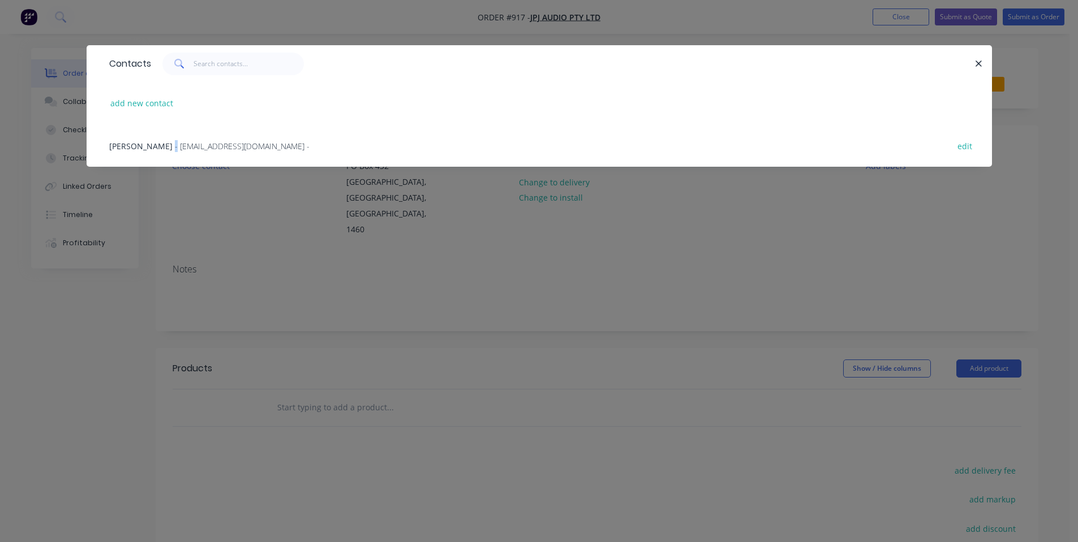
drag, startPoint x: 162, startPoint y: 146, endPoint x: 193, endPoint y: 157, distance: 32.9
click at [175, 146] on span "- accounts@jpjaudio.com.au -" at bounding box center [242, 146] width 135 height 11
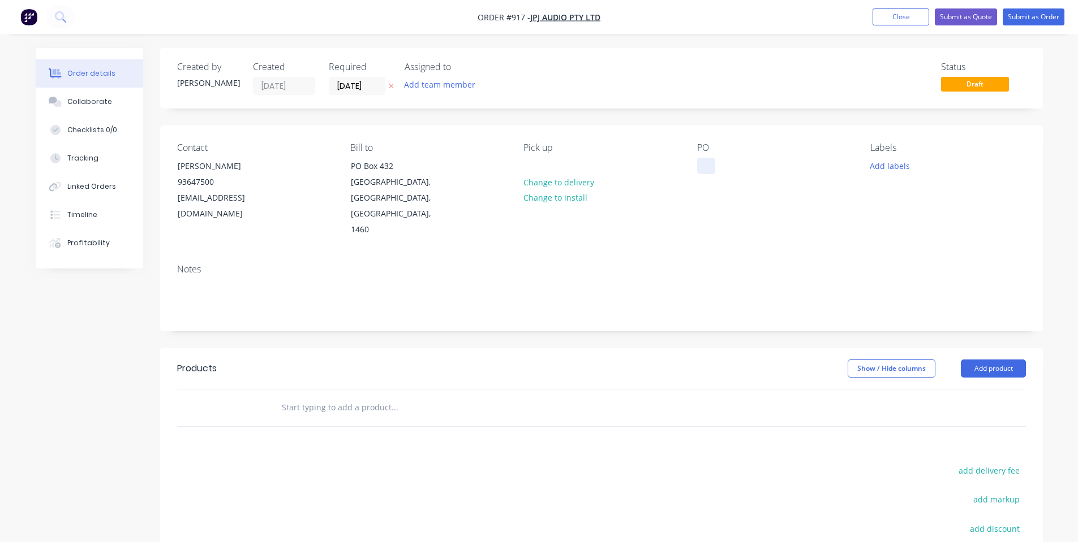
click at [701, 166] on div at bounding box center [706, 166] width 18 height 16
click at [675, 173] on div "Pick up Change to delivery Change to install" at bounding box center [600, 191] width 155 height 96
click at [351, 87] on input "02/10/25" at bounding box center [356, 85] width 55 height 17
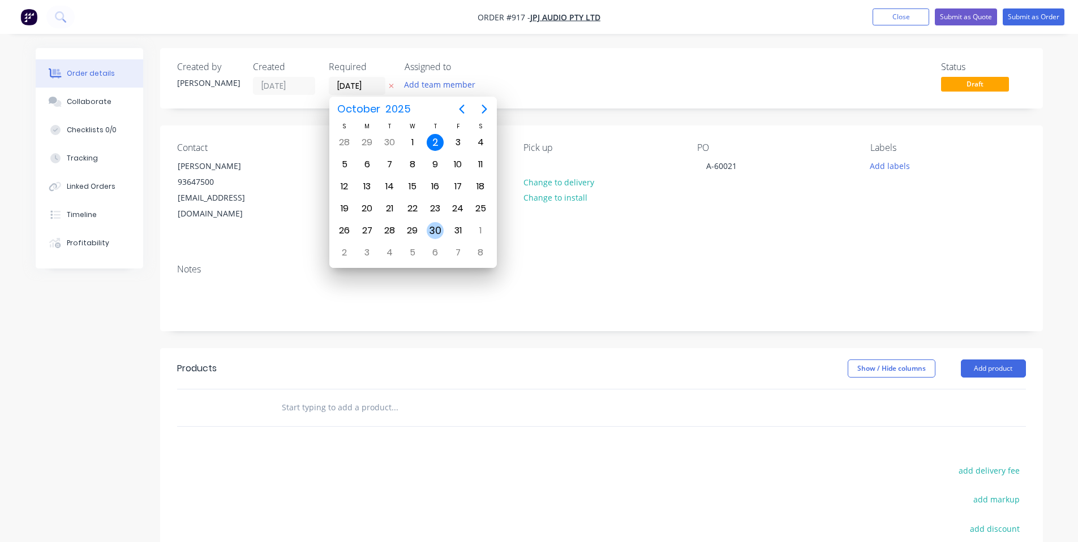
click at [436, 227] on div "30" at bounding box center [434, 230] width 17 height 17
type input "30/10/25"
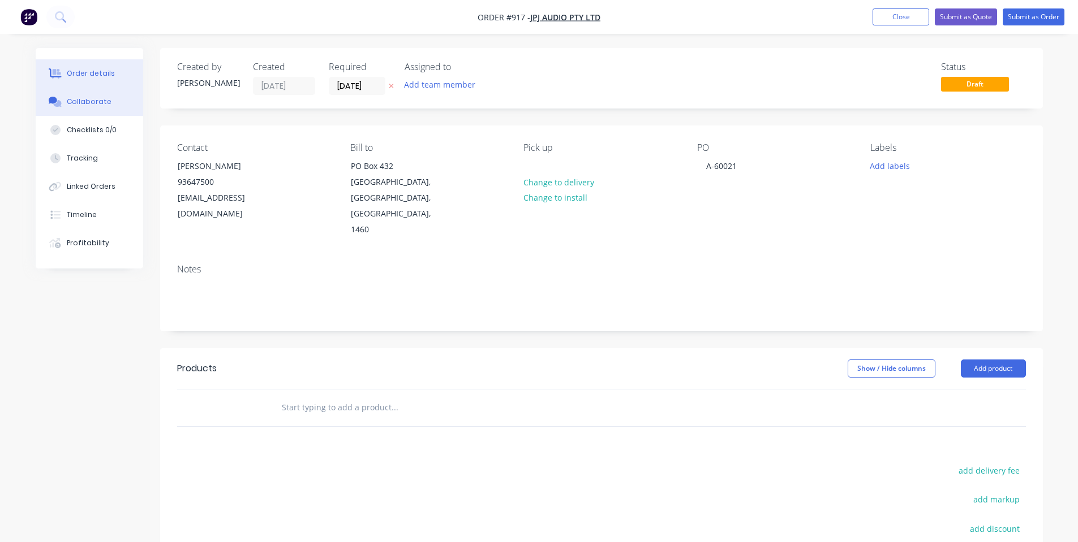
click at [119, 99] on button "Collaborate" at bounding box center [89, 102] width 107 height 28
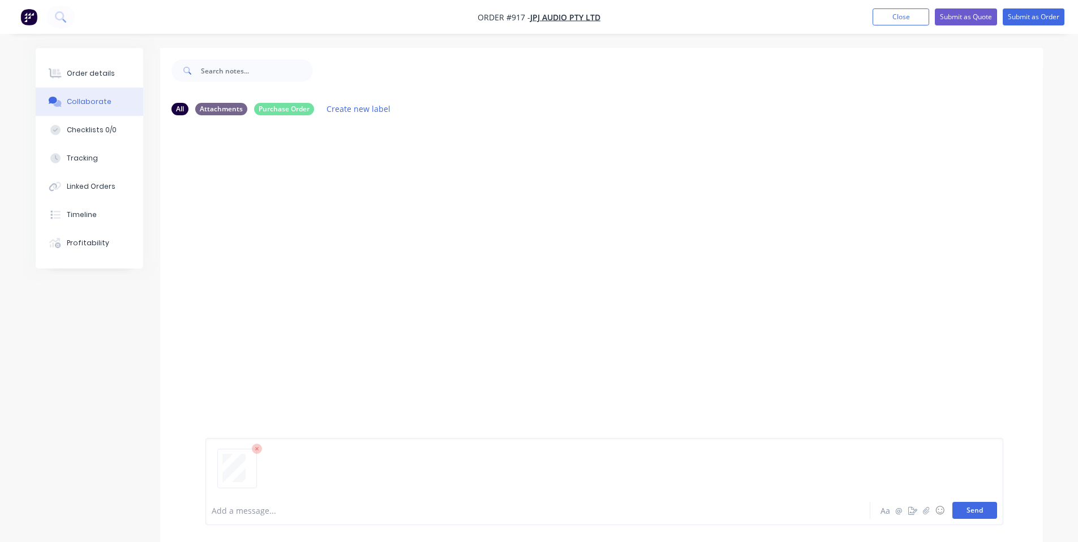
click at [973, 505] on button "Send" at bounding box center [974, 510] width 45 height 17
click at [91, 83] on button "Order details" at bounding box center [89, 73] width 107 height 28
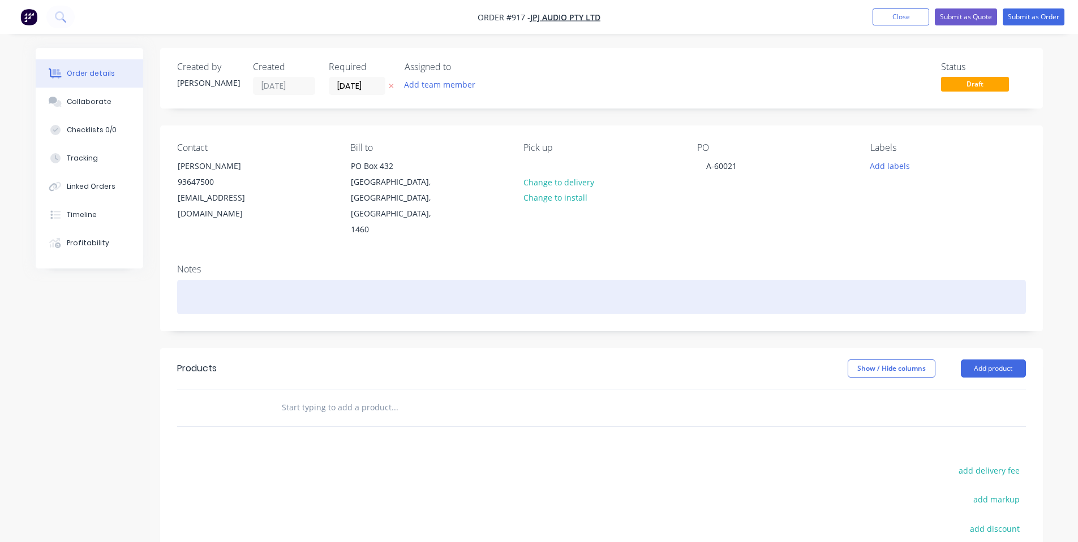
click at [743, 280] on div at bounding box center [601, 297] width 848 height 35
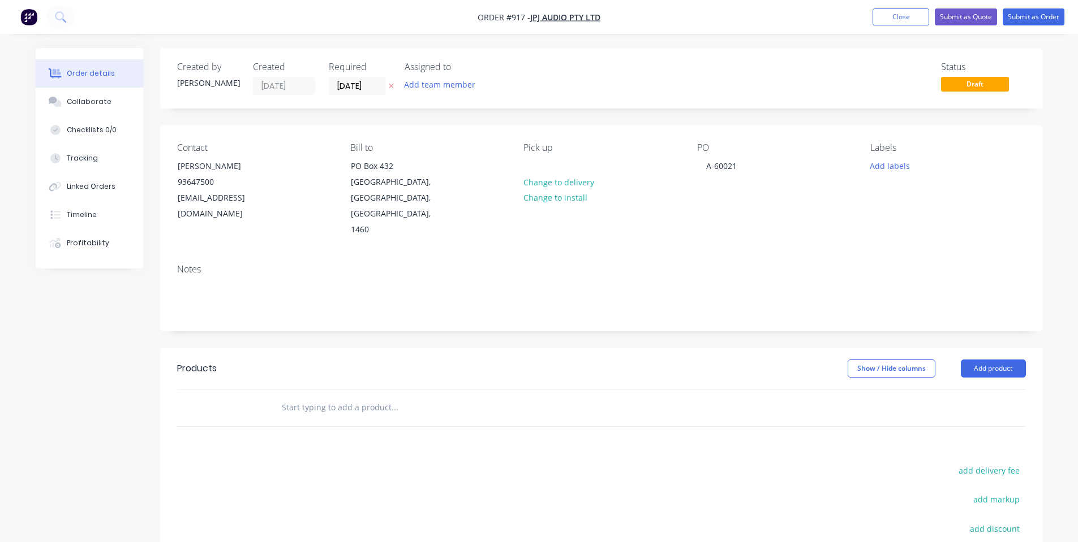
drag, startPoint x: 605, startPoint y: 222, endPoint x: 561, endPoint y: 243, distance: 49.3
click at [605, 223] on div "Contact Andy Mitchell 93647500 accounts@jpjaudio.com.au Bill to PO Box 432 Masc…" at bounding box center [601, 228] width 882 height 205
click at [346, 355] on header "Products Show / Hide columns Add product" at bounding box center [601, 368] width 882 height 41
drag, startPoint x: 356, startPoint y: 384, endPoint x: 356, endPoint y: 376, distance: 8.5
click at [359, 397] on input "text" at bounding box center [394, 408] width 226 height 23
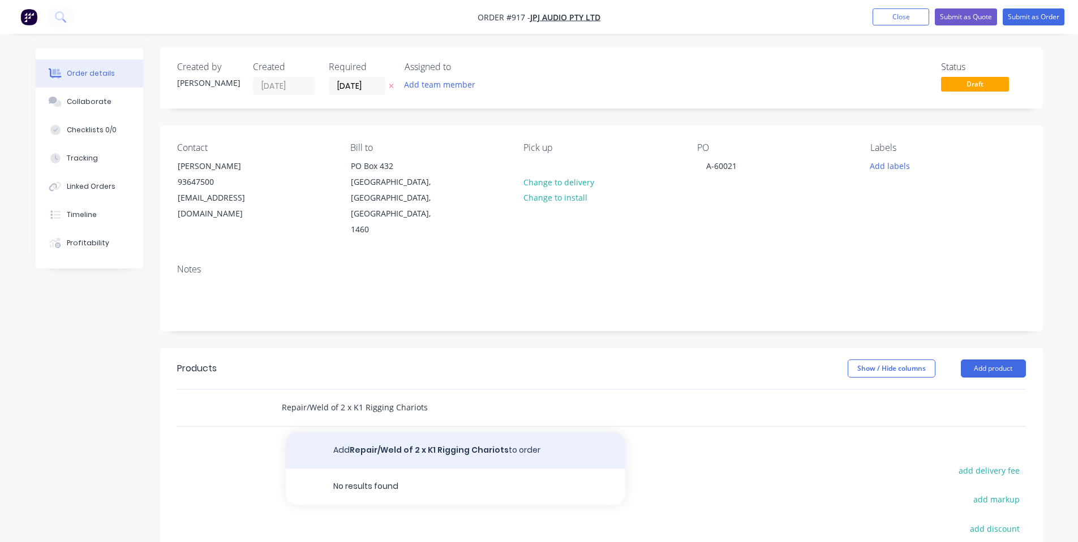
type input "Repair/Weld of 2 x K1 Rigging Chariots"
click at [407, 433] on button "Add Repair/Weld of 2 x K1 Rigging Chariots to order" at bounding box center [455, 451] width 339 height 36
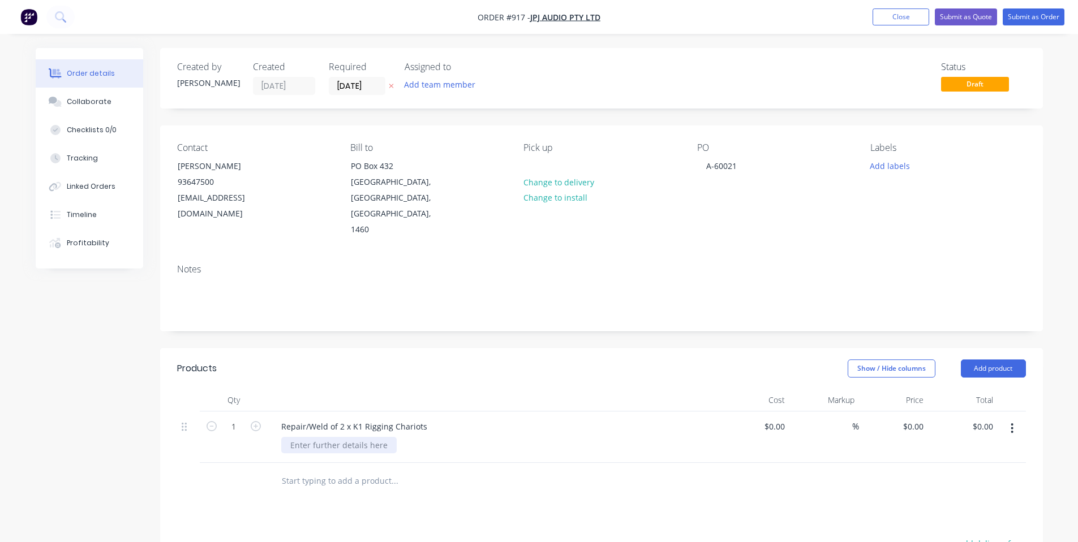
click at [355, 437] on div at bounding box center [338, 445] width 115 height 16
click at [488, 348] on header "Products Show / Hide columns Add product" at bounding box center [601, 368] width 882 height 41
click at [884, 167] on button "Add labels" at bounding box center [890, 165] width 52 height 15
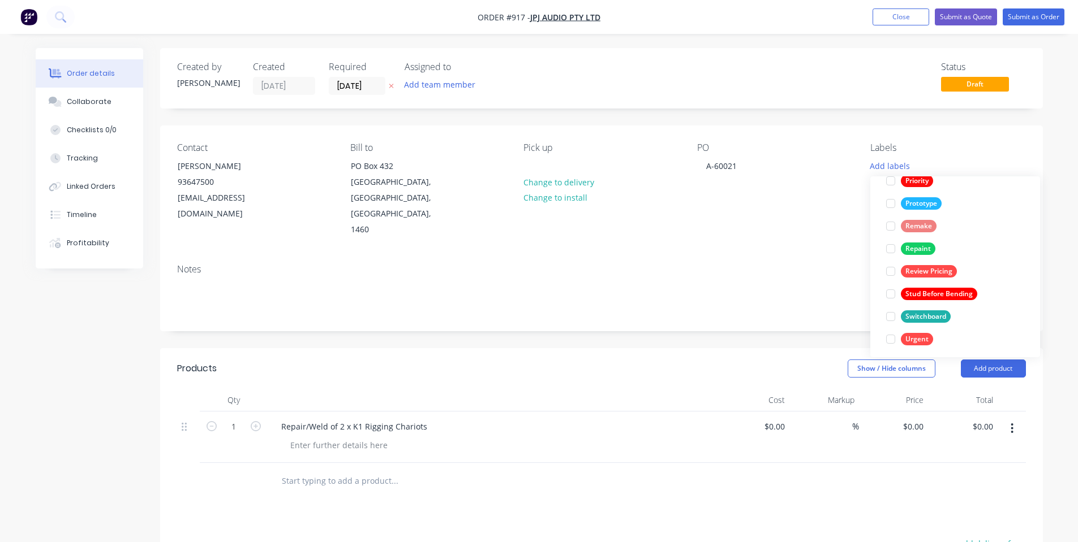
scroll to position [317, 0]
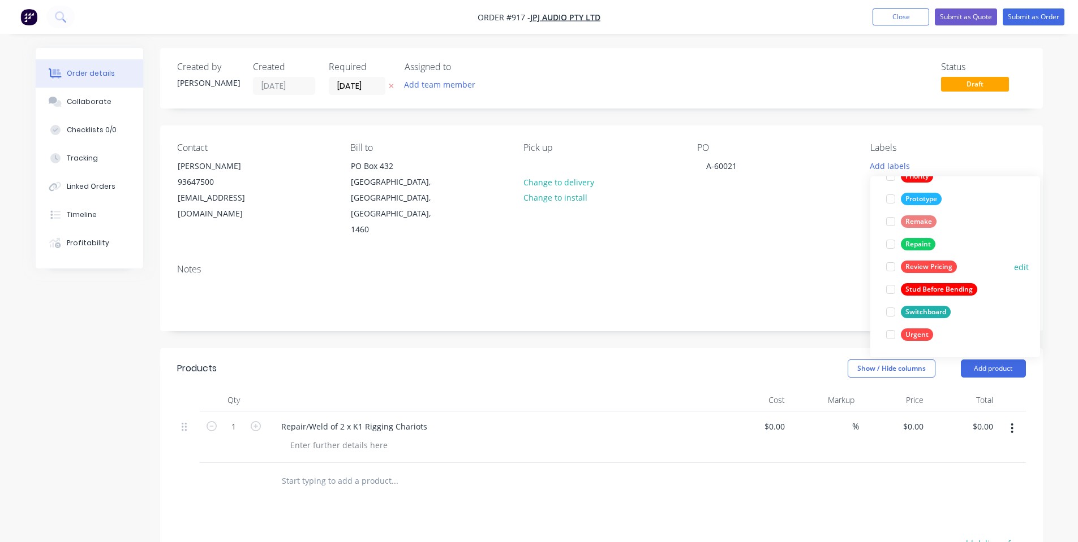
click at [917, 272] on div "Review Pricing" at bounding box center [928, 267] width 56 height 12
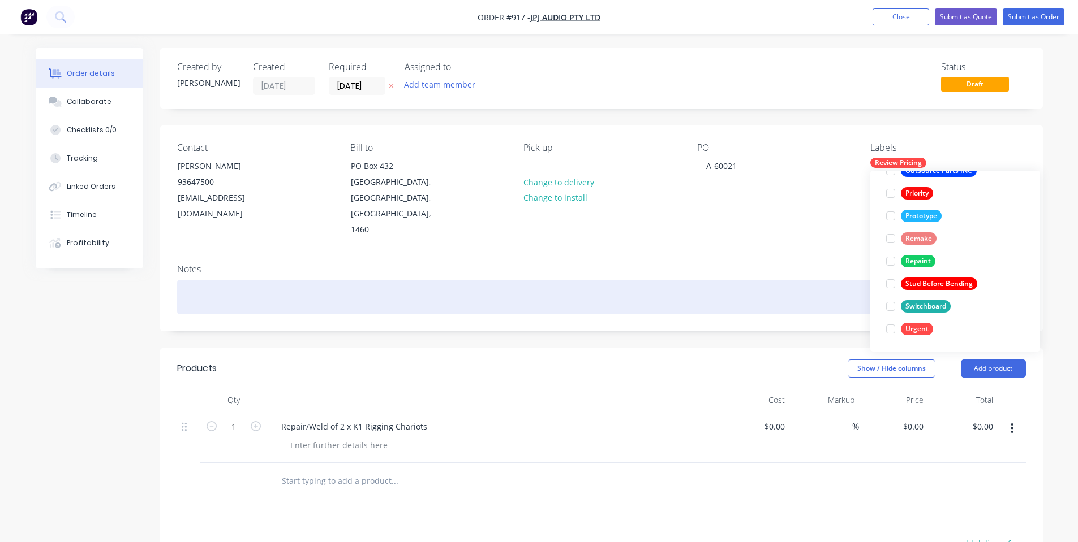
scroll to position [0, 0]
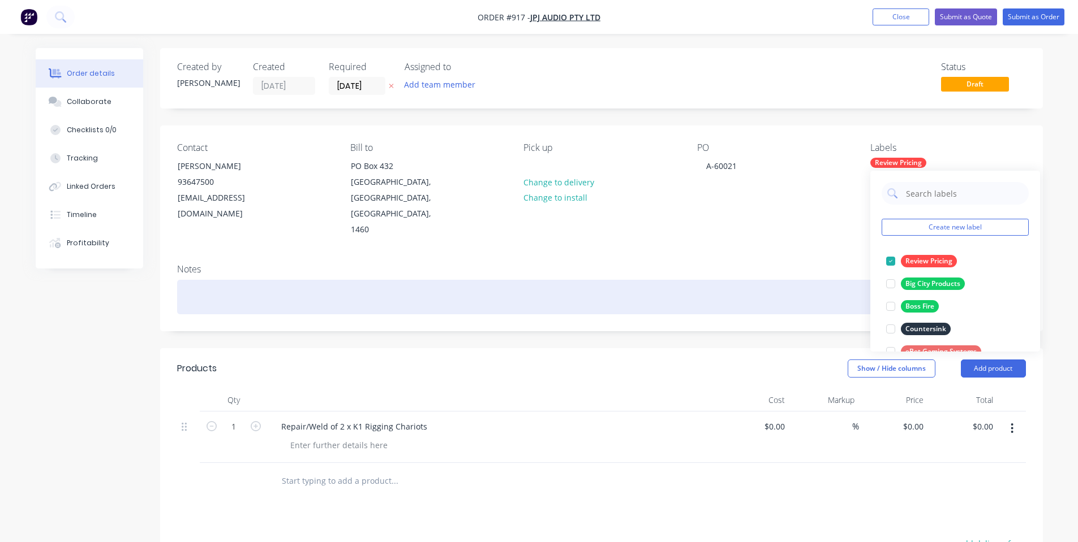
click at [780, 280] on div at bounding box center [601, 297] width 848 height 35
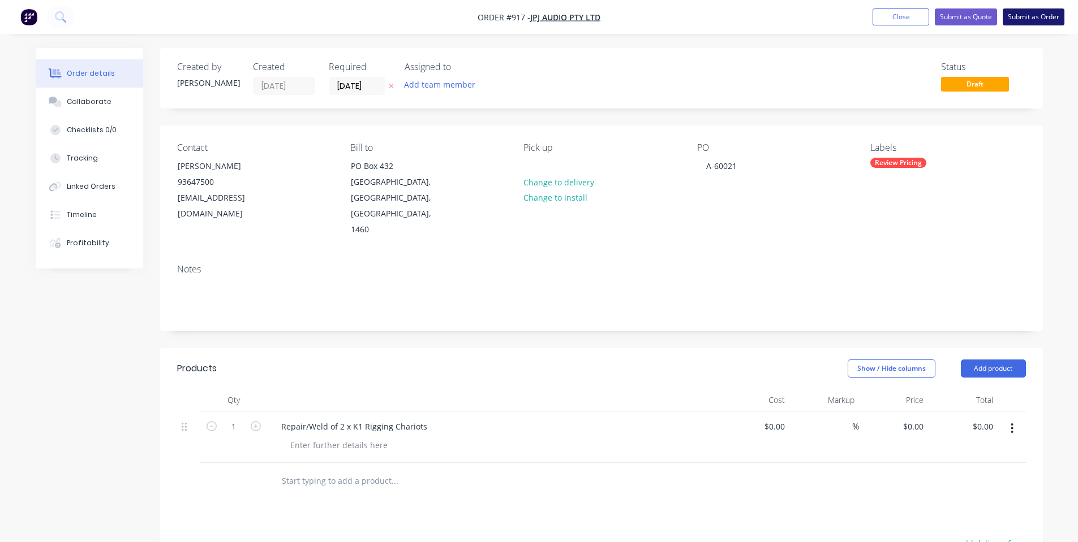
click at [1046, 12] on button "Submit as Order" at bounding box center [1033, 16] width 62 height 17
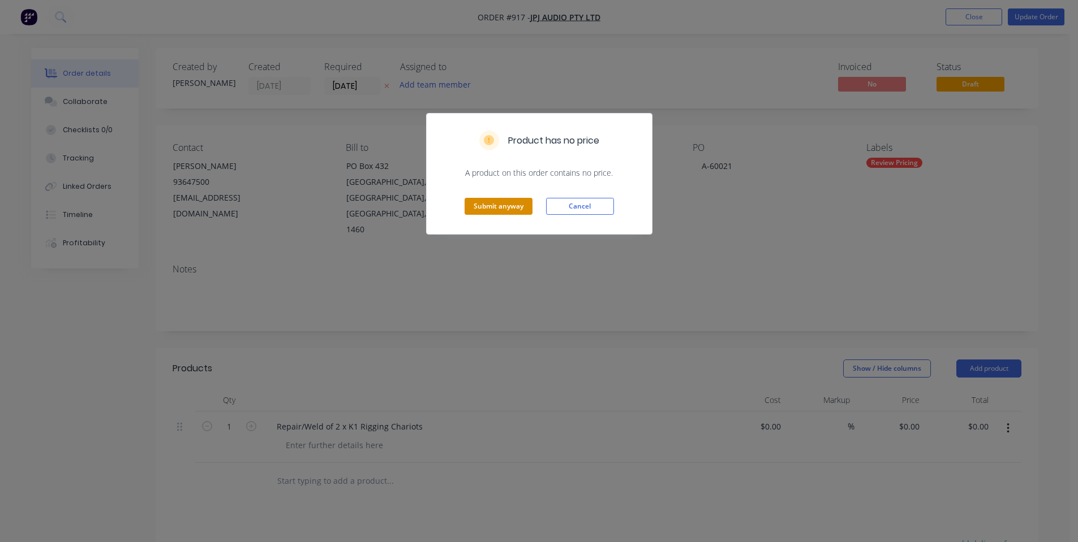
click at [501, 209] on button "Submit anyway" at bounding box center [498, 206] width 68 height 17
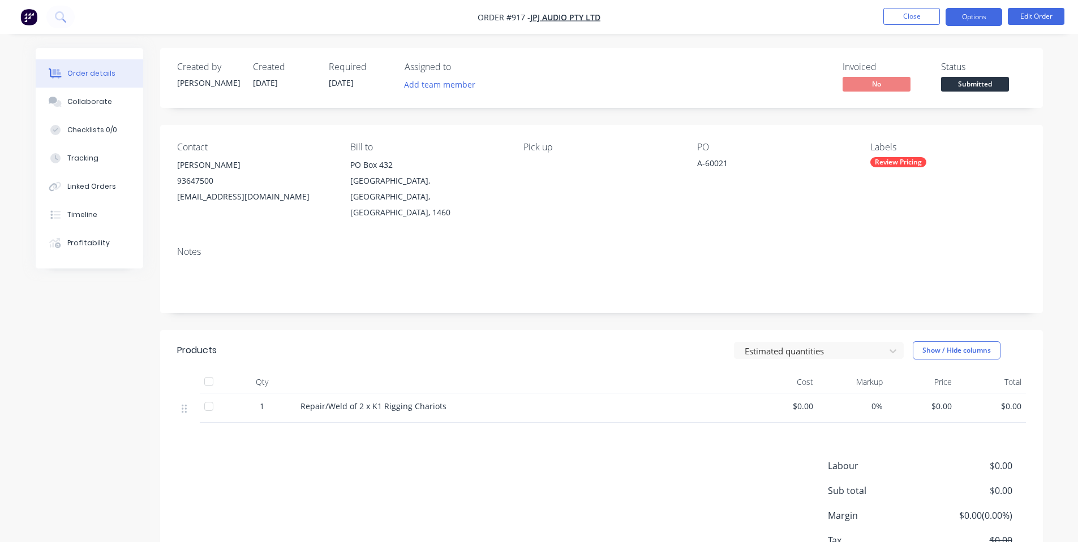
click at [976, 22] on button "Options" at bounding box center [973, 17] width 57 height 18
click at [1007, 89] on span "Submitted" at bounding box center [975, 84] width 68 height 14
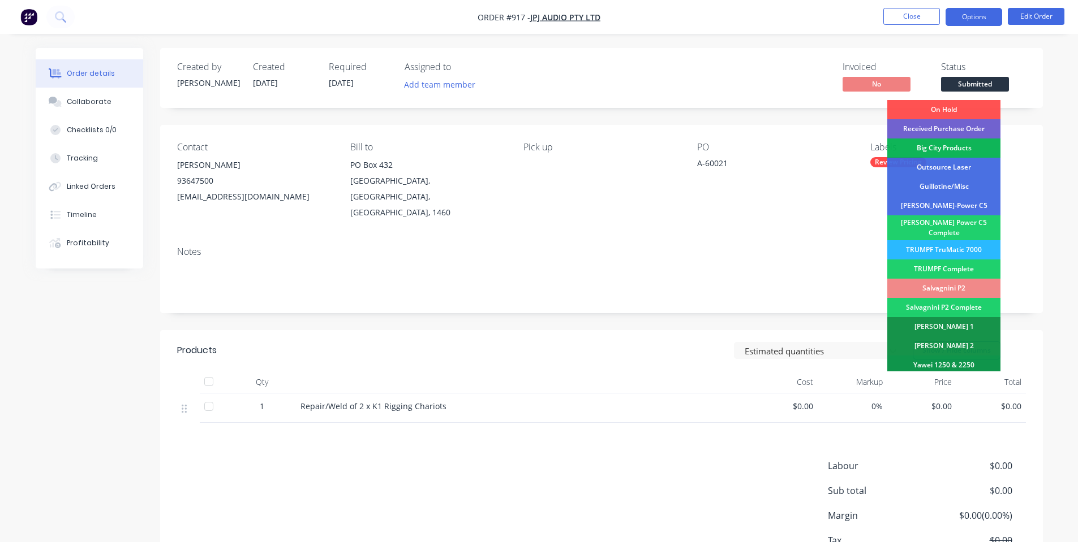
click at [980, 8] on button "Options" at bounding box center [973, 17] width 57 height 18
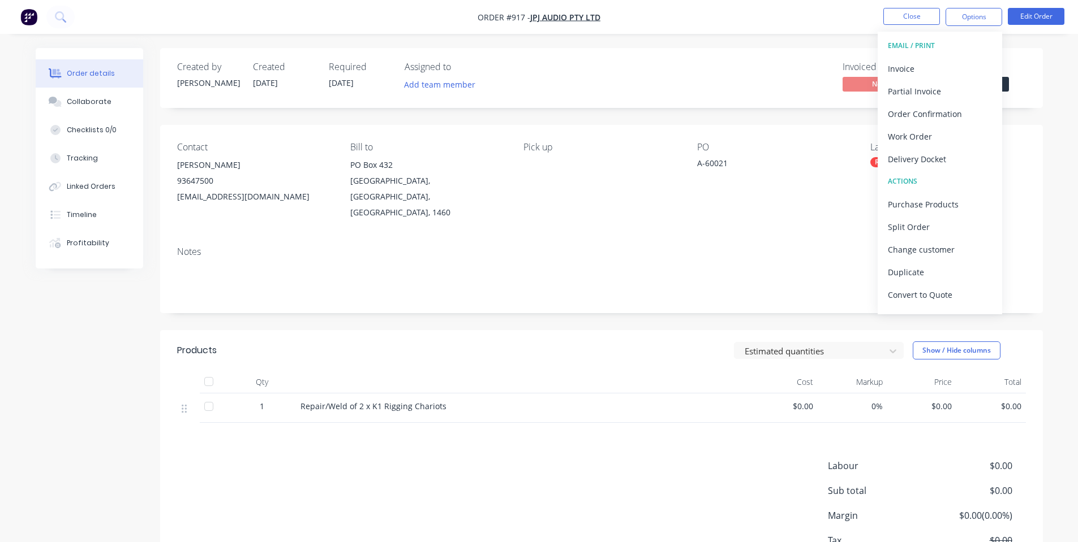
drag, startPoint x: 1040, startPoint y: 44, endPoint x: 1022, endPoint y: 62, distance: 25.6
click at [1038, 48] on div "Order details Collaborate Checklists 0/0 Tracking Linked Orders Timeline Profit…" at bounding box center [539, 312] width 1078 height 624
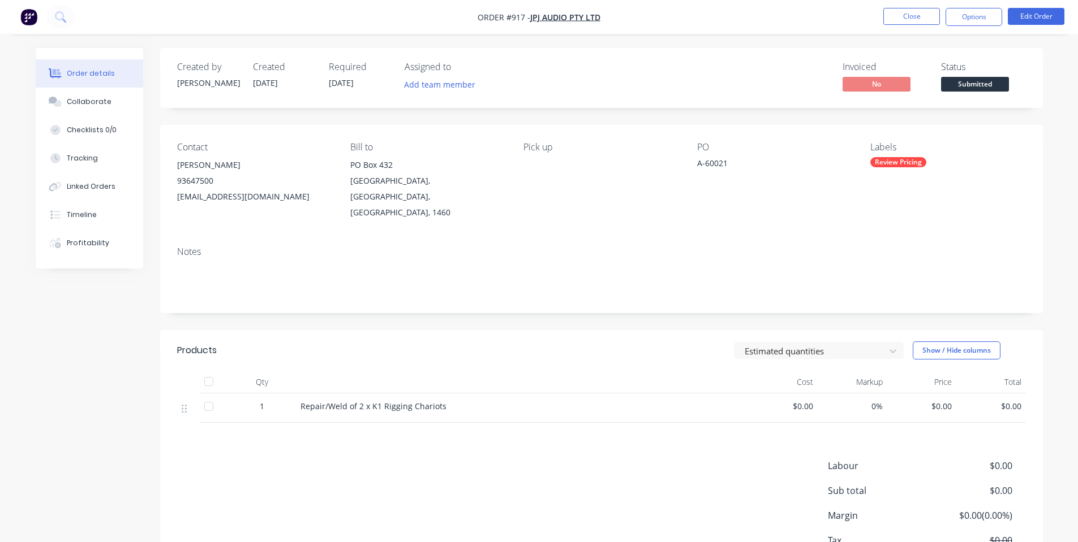
click at [995, 76] on div "Status Submitted" at bounding box center [983, 78] width 85 height 33
click at [977, 88] on span "Submitted" at bounding box center [975, 84] width 68 height 14
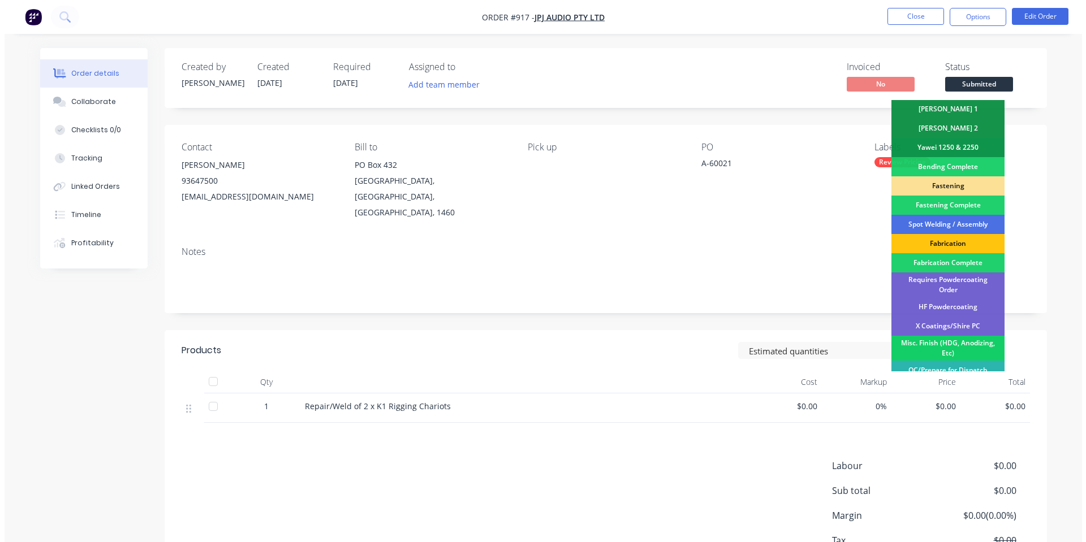
scroll to position [317, 0]
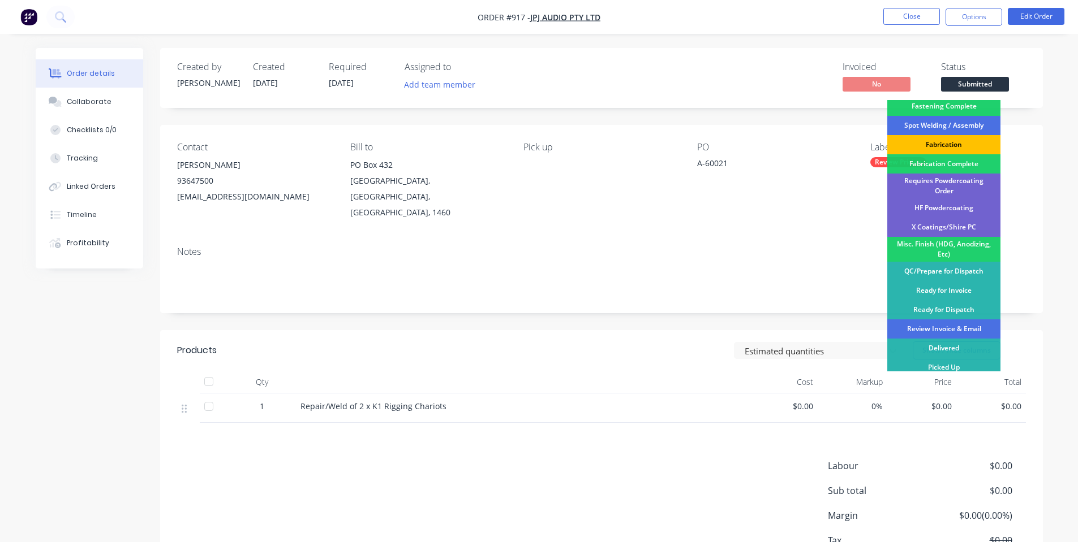
click at [972, 141] on div "Fabrication" at bounding box center [943, 144] width 113 height 19
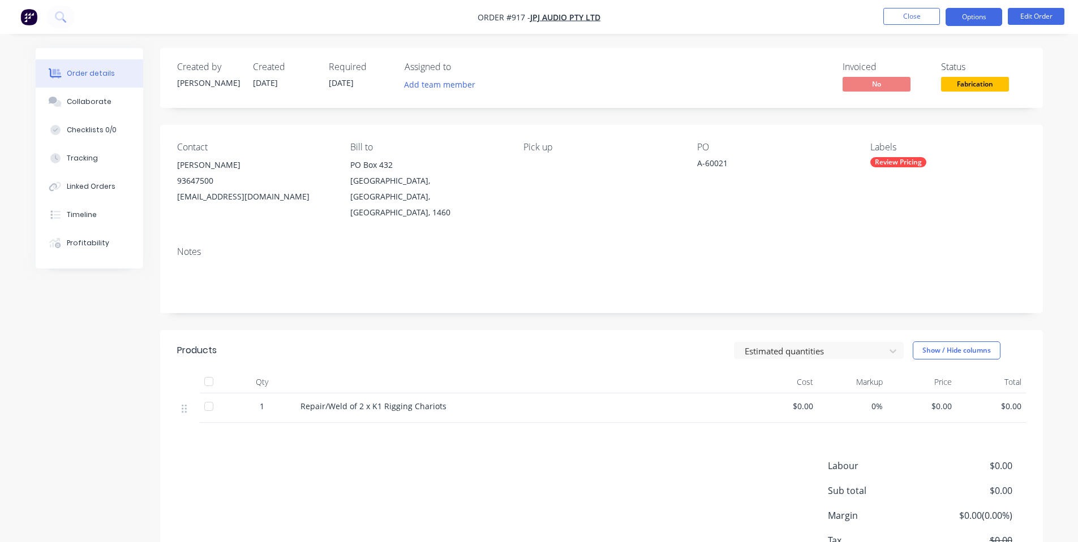
click at [969, 19] on button "Options" at bounding box center [973, 17] width 57 height 18
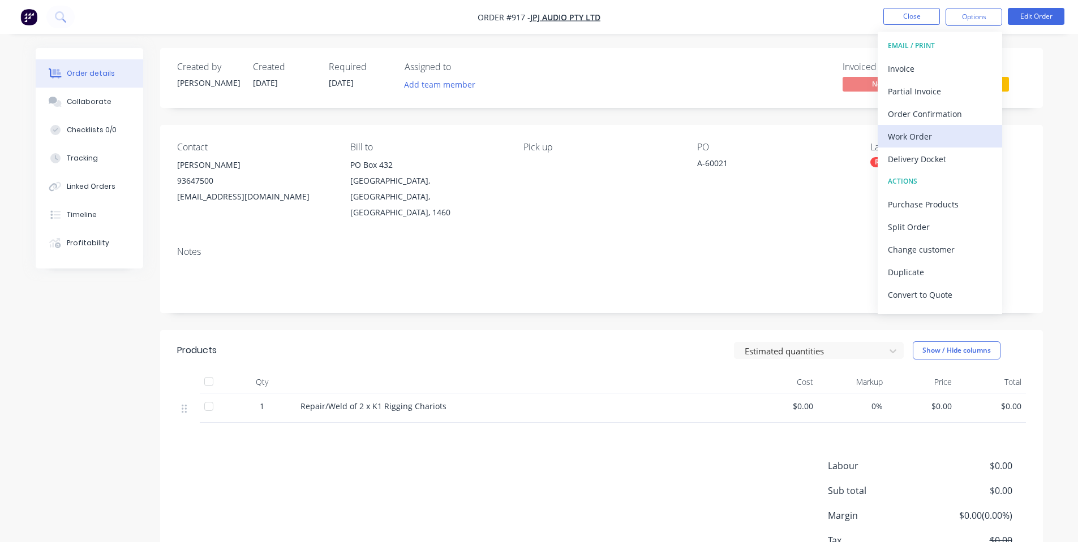
click at [945, 140] on div "Work Order" at bounding box center [939, 136] width 104 height 16
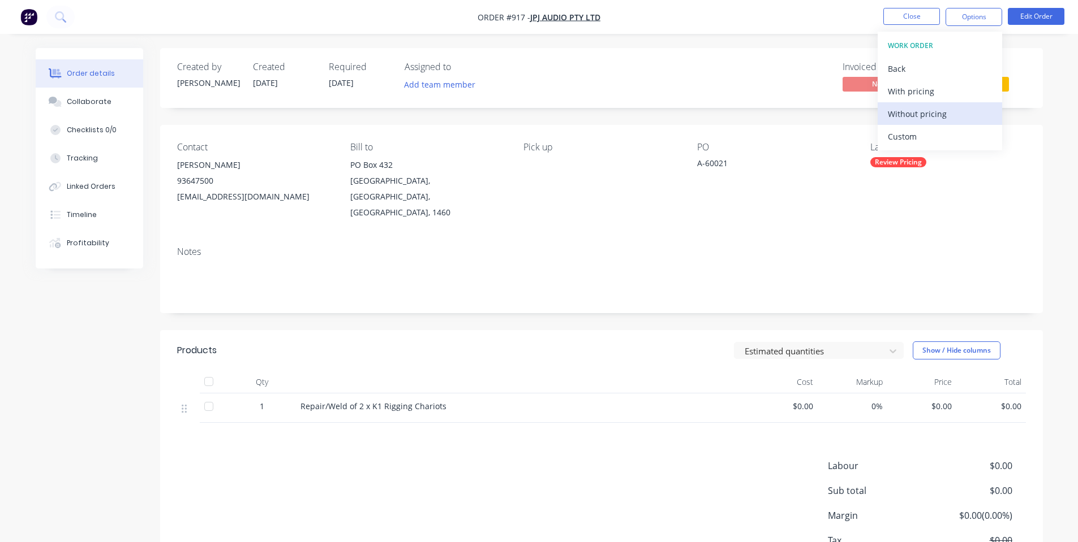
click at [919, 113] on div "Without pricing" at bounding box center [939, 114] width 104 height 16
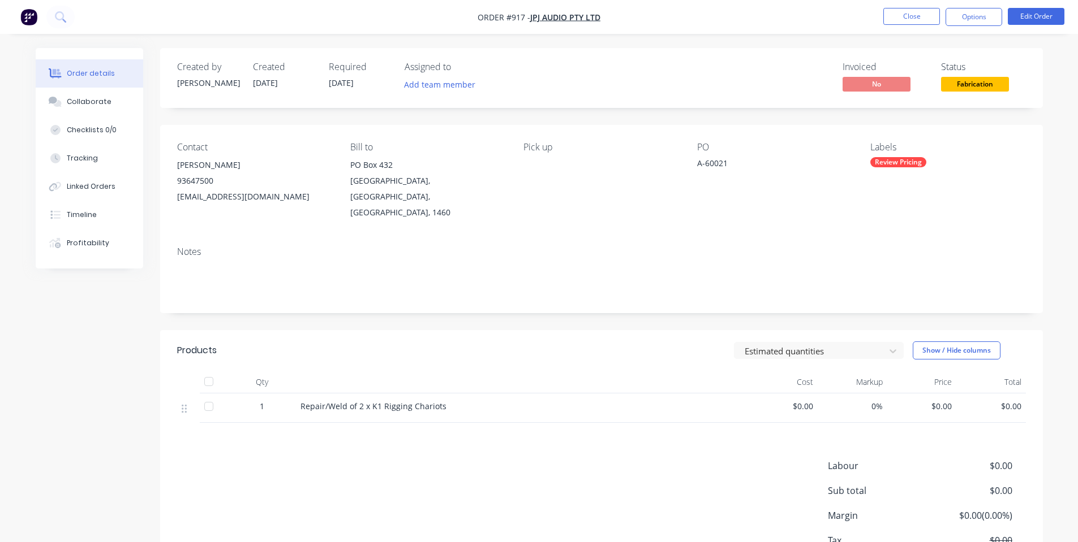
click at [756, 67] on div "Invoiced No Status Fabrication" at bounding box center [772, 78] width 508 height 33
click at [919, 5] on nav "Order #917 - JPJ Audio Pty Ltd Close Options Edit Order" at bounding box center [539, 17] width 1078 height 34
click at [915, 10] on button "Close" at bounding box center [911, 16] width 57 height 17
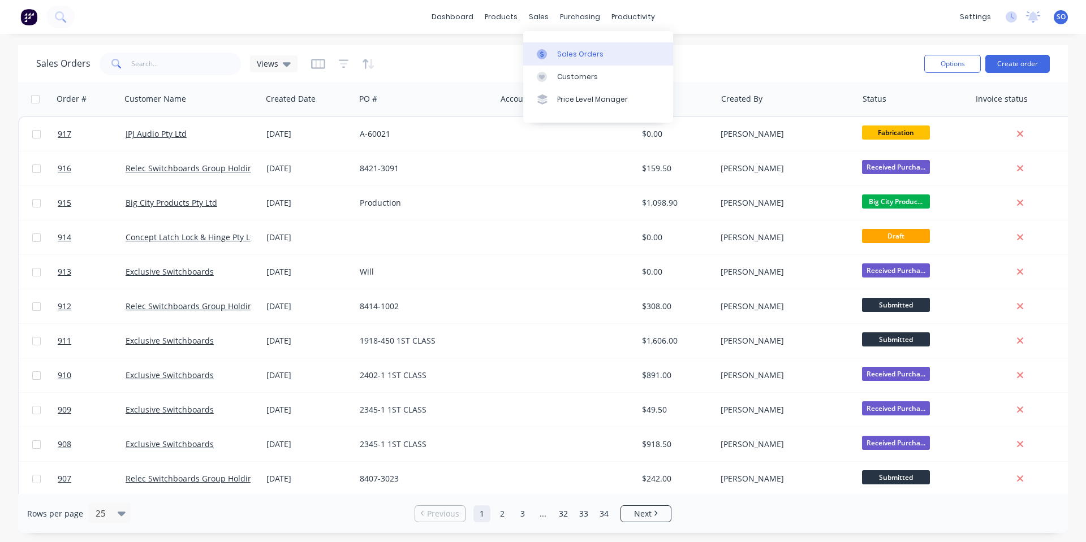
click at [552, 48] on link "Sales Orders" at bounding box center [598, 53] width 150 height 23
click at [152, 72] on input "text" at bounding box center [186, 64] width 110 height 23
type input "a class"
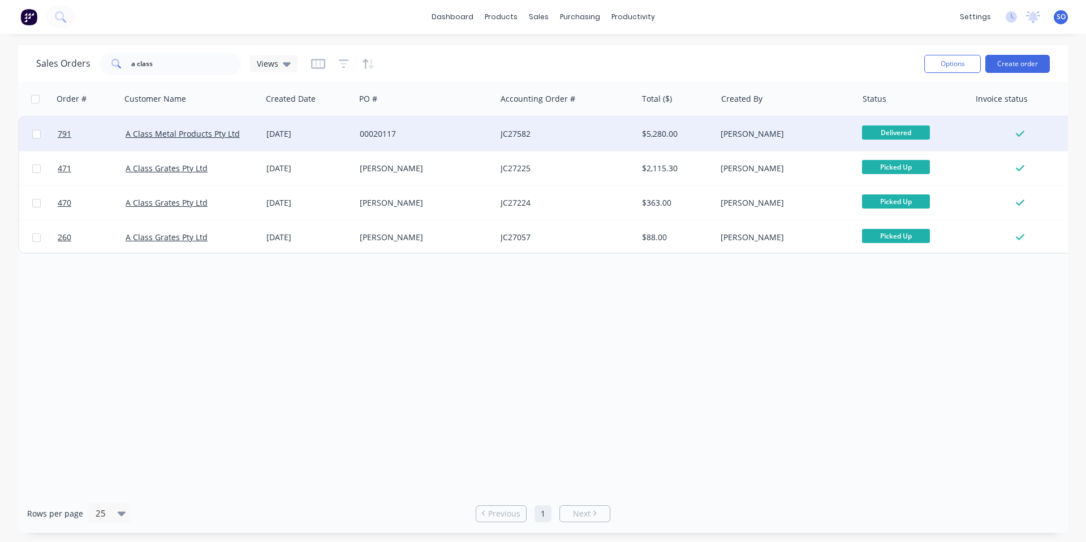
click at [274, 135] on div "[DATE]" at bounding box center [308, 133] width 84 height 11
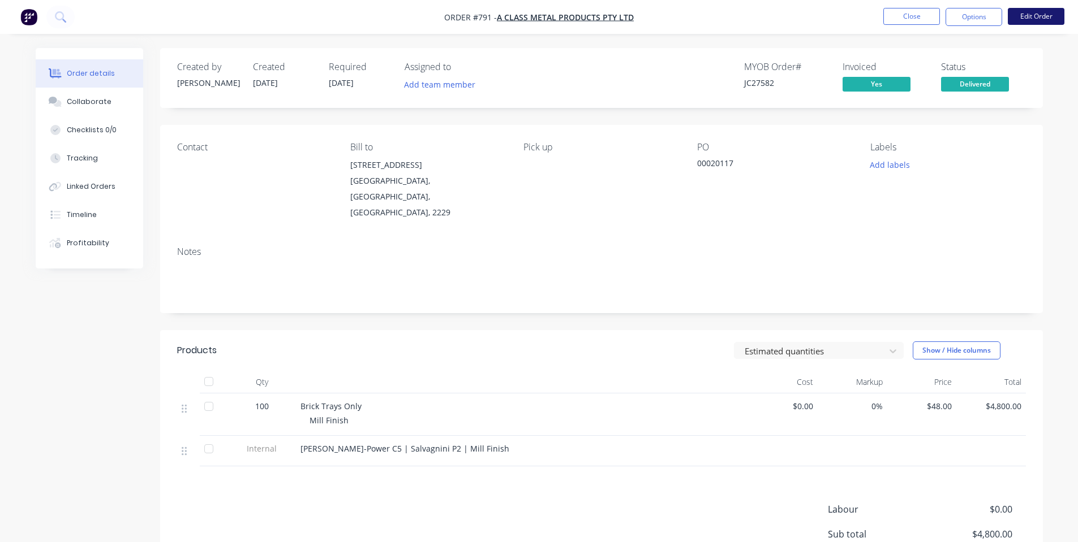
click at [1020, 16] on button "Edit Order" at bounding box center [1035, 16] width 57 height 17
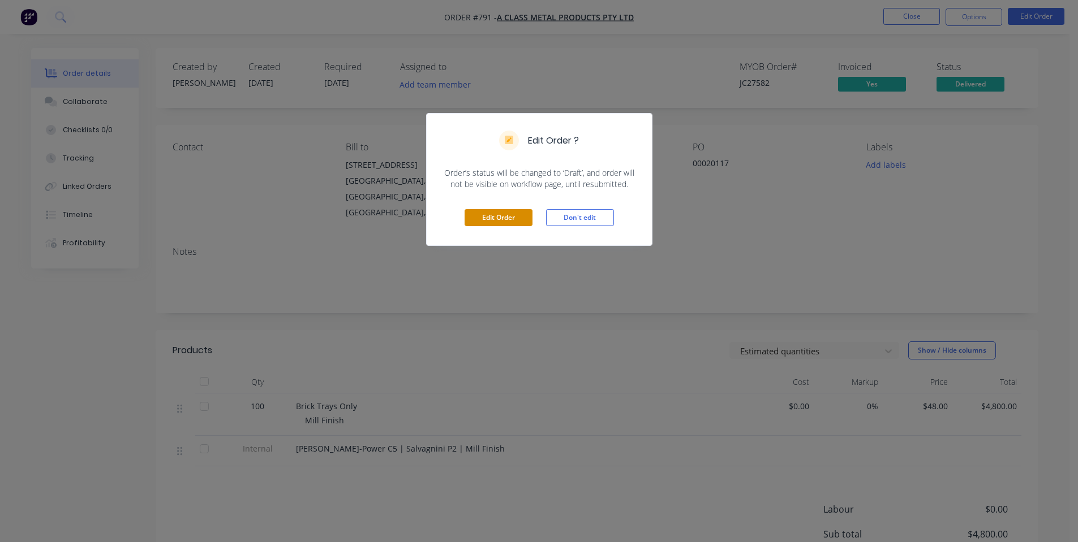
click at [516, 214] on button "Edit Order" at bounding box center [498, 217] width 68 height 17
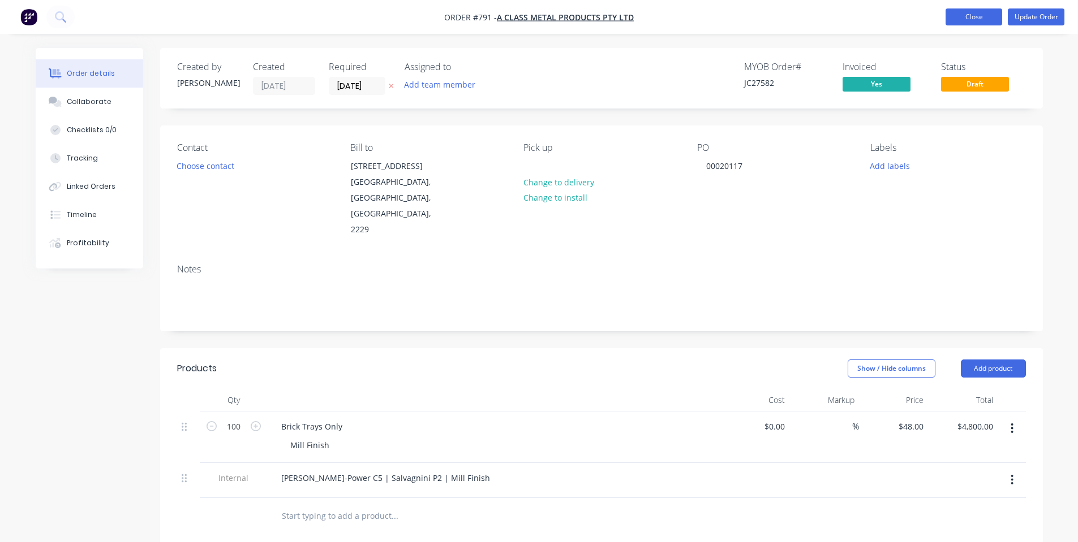
click at [979, 14] on button "Close" at bounding box center [973, 16] width 57 height 17
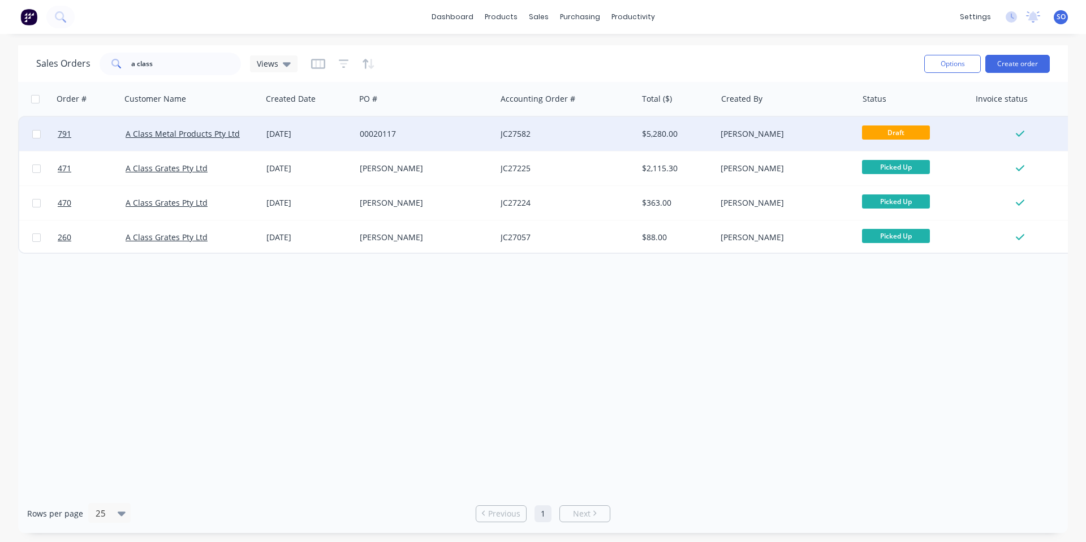
click at [804, 138] on div "[PERSON_NAME]" at bounding box center [784, 133] width 126 height 11
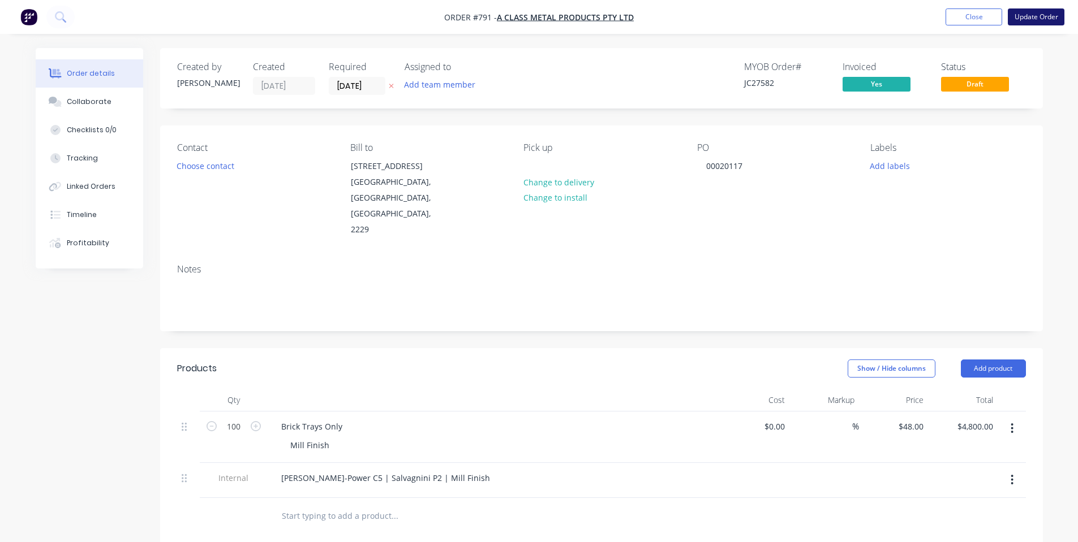
drag, startPoint x: 977, startPoint y: 11, endPoint x: 1018, endPoint y: 22, distance: 42.1
click at [1014, 26] on nav "Order #791 - A Class Metal Products Pty Ltd Add product Close Update Order" at bounding box center [539, 17] width 1078 height 34
click at [1018, 22] on button "Update Order" at bounding box center [1035, 16] width 57 height 17
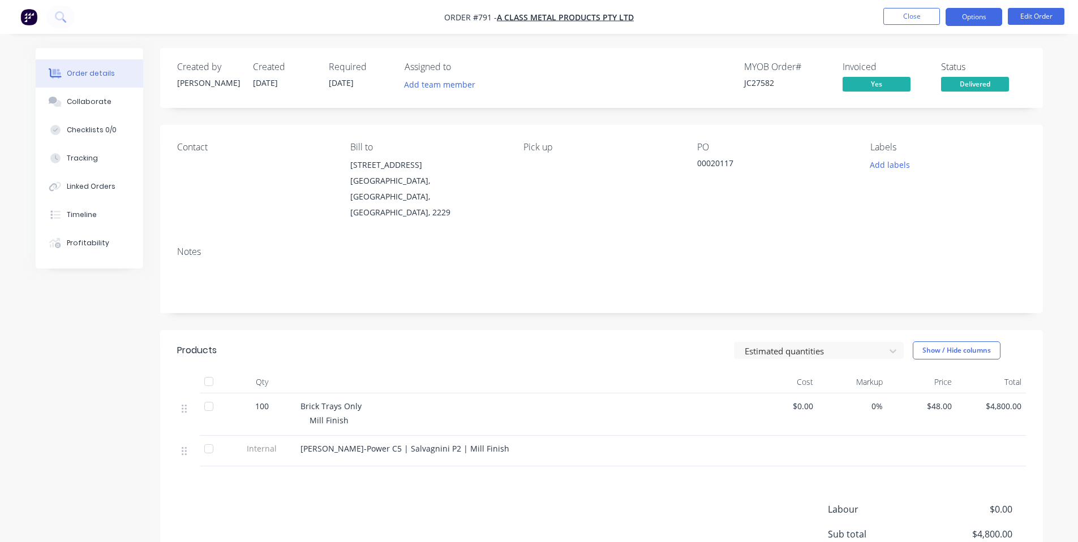
click at [989, 24] on button "Options" at bounding box center [973, 17] width 57 height 18
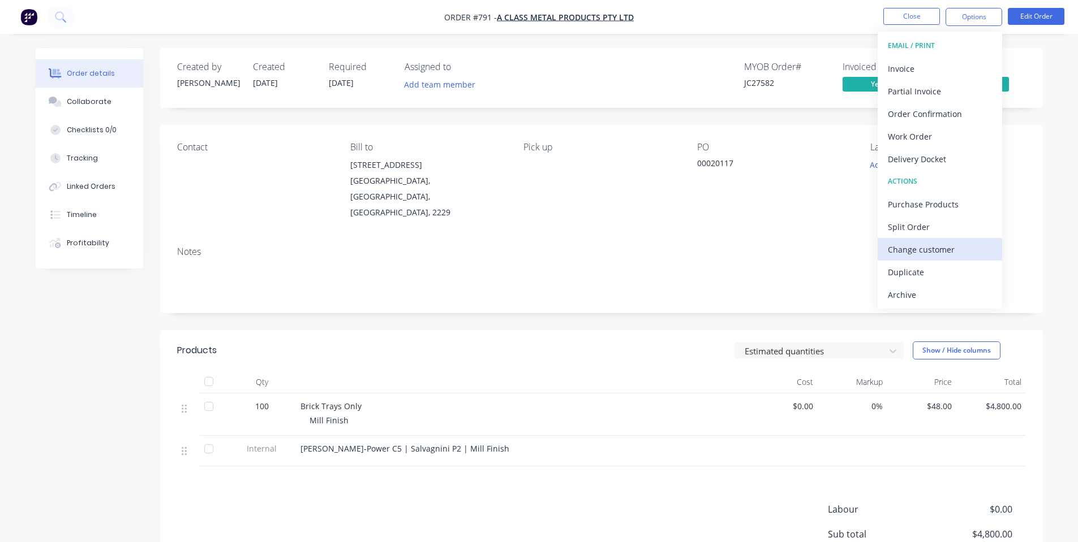
click at [955, 253] on div "Change customer" at bounding box center [939, 250] width 104 height 16
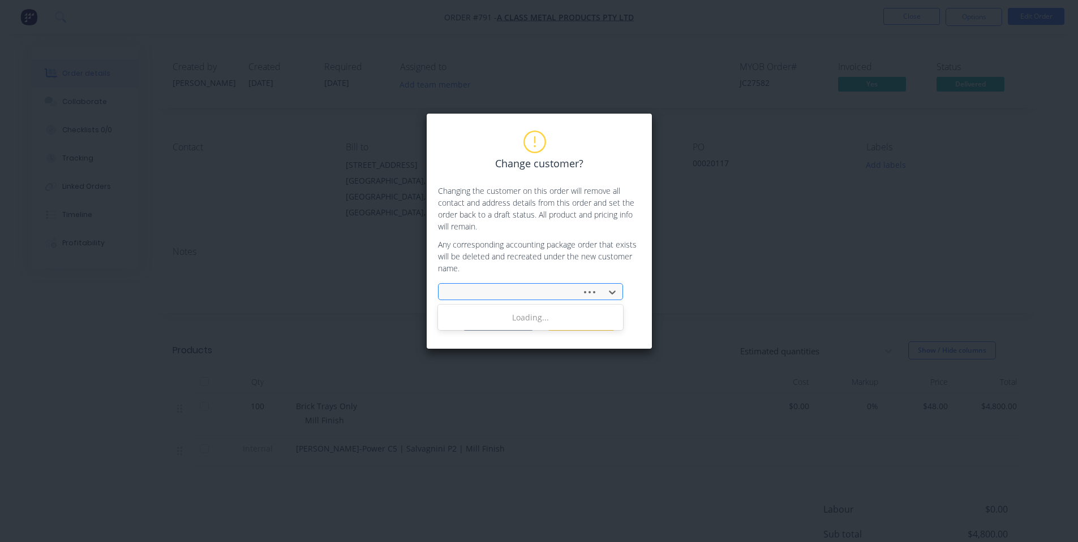
click at [473, 288] on div at bounding box center [511, 293] width 128 height 14
click at [490, 288] on div at bounding box center [522, 293] width 151 height 14
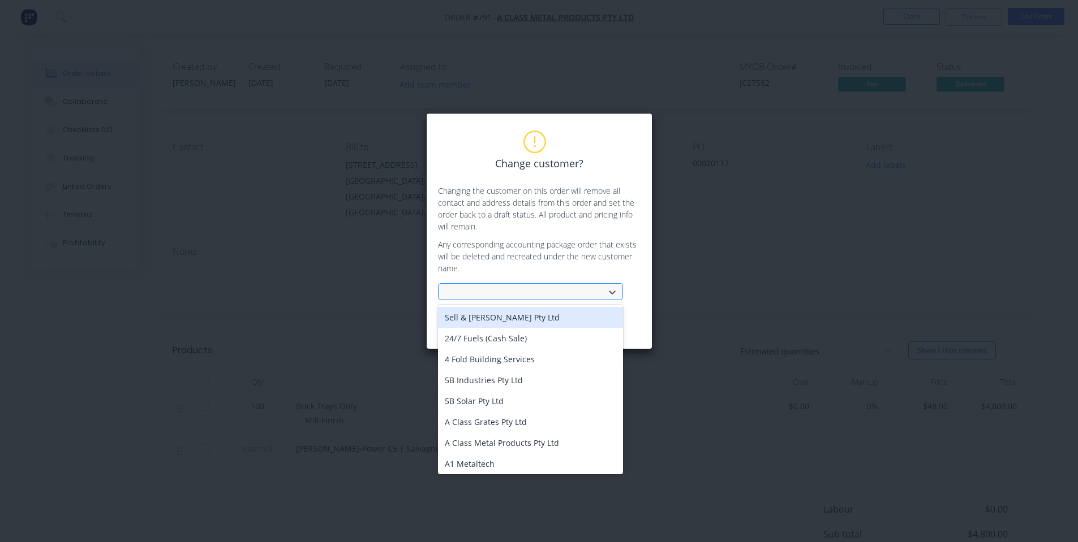
type input "A"
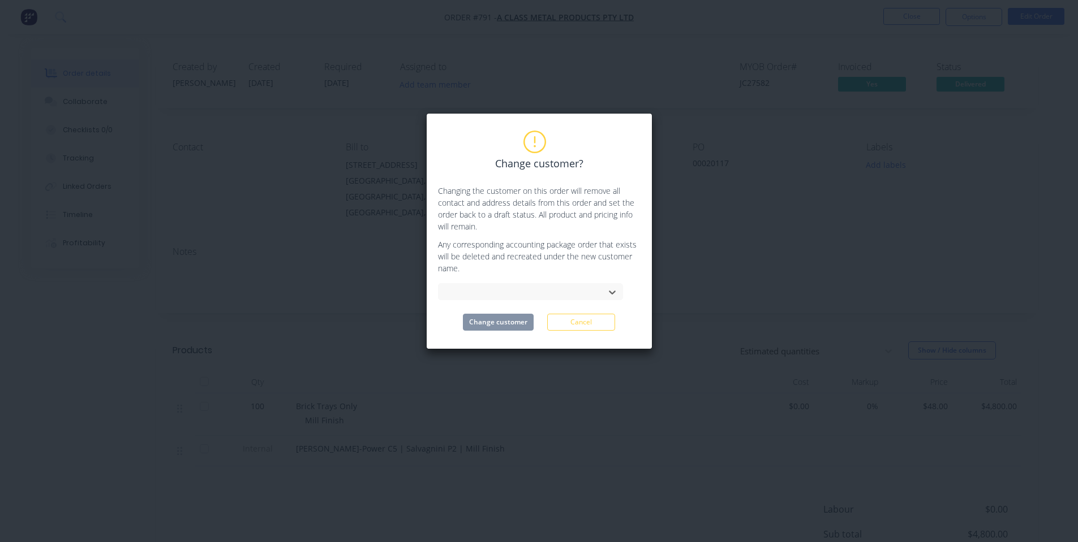
drag, startPoint x: 490, startPoint y: 292, endPoint x: 364, endPoint y: 288, distance: 126.8
click at [366, 288] on div "Change customer? Changing the customer on this order will remove all contact an…" at bounding box center [539, 271] width 1078 height 542
click at [499, 295] on div at bounding box center [522, 293] width 151 height 14
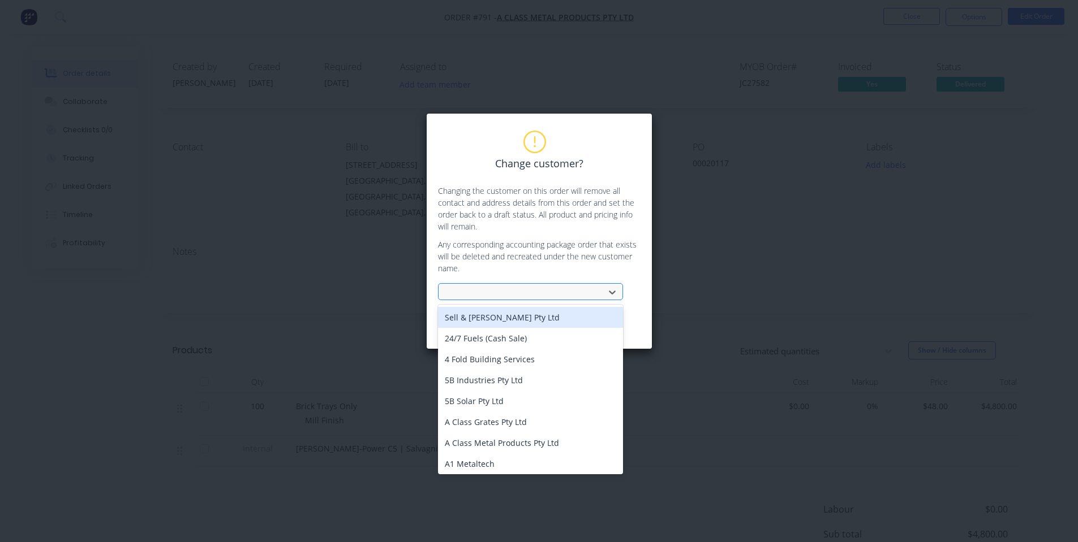
type input "A"
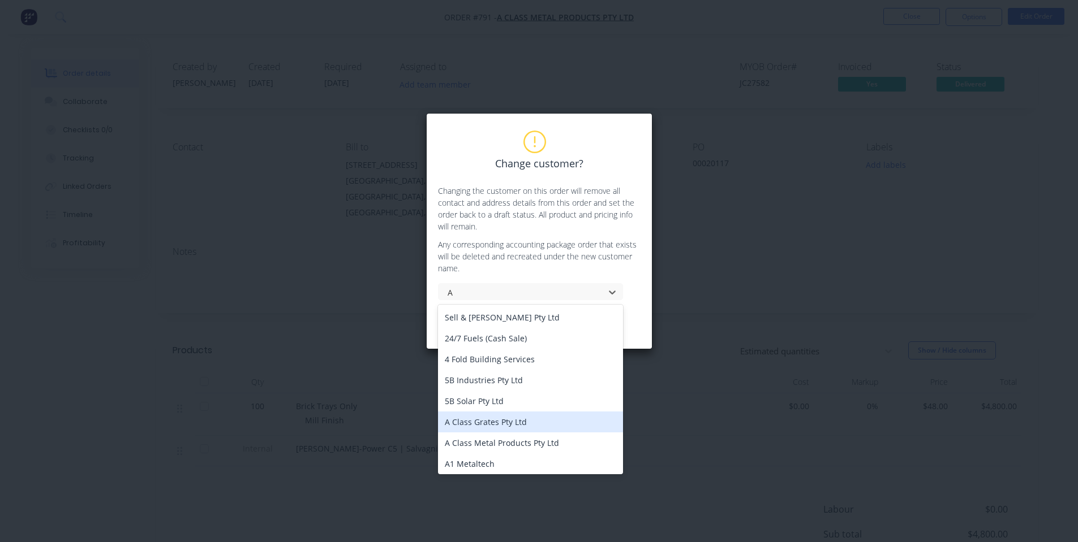
click at [522, 417] on div "A Class Grates Pty Ltd" at bounding box center [530, 422] width 185 height 21
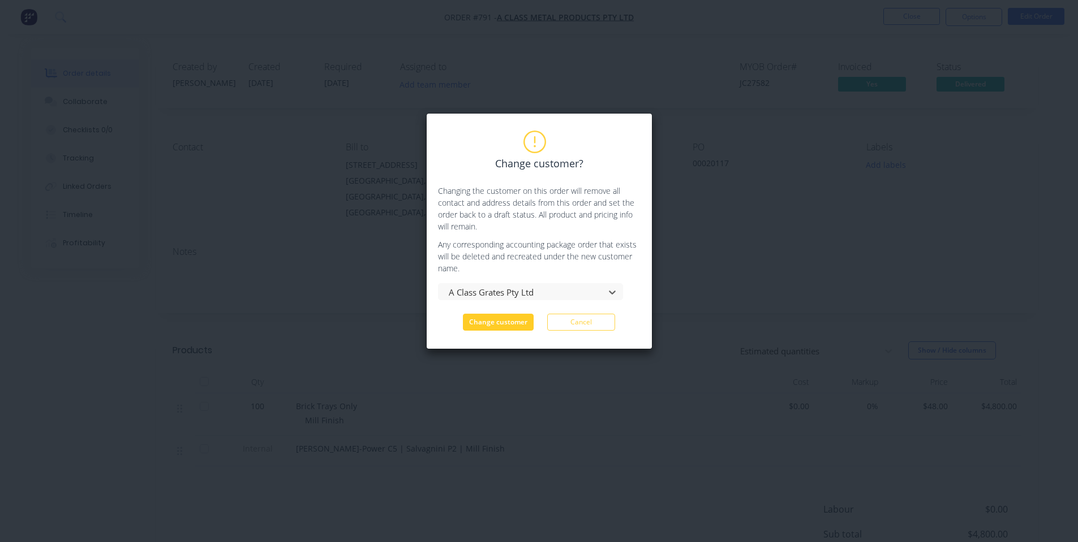
click at [506, 327] on button "Change customer" at bounding box center [498, 322] width 71 height 17
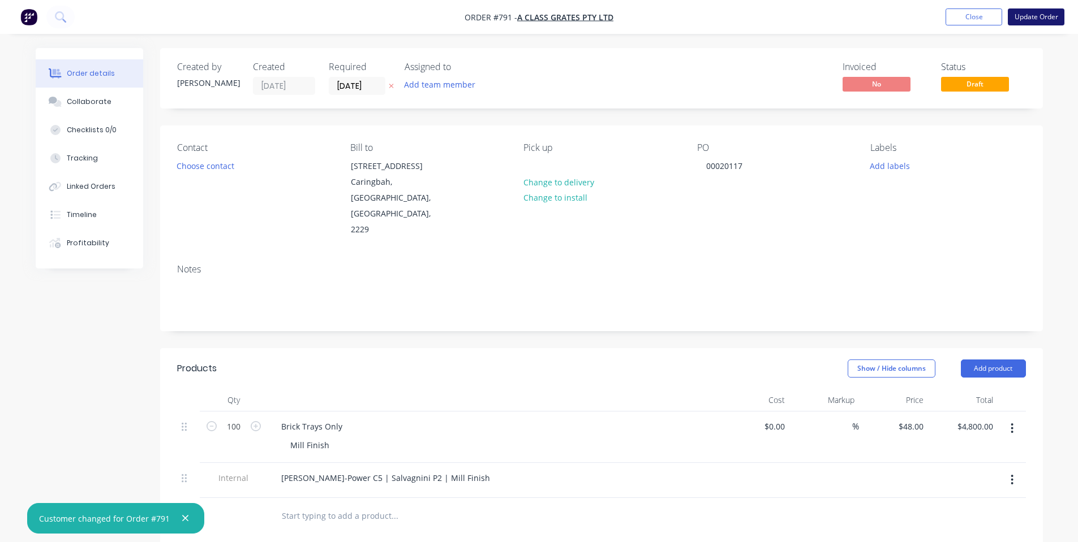
click at [1037, 11] on button "Update Order" at bounding box center [1035, 16] width 57 height 17
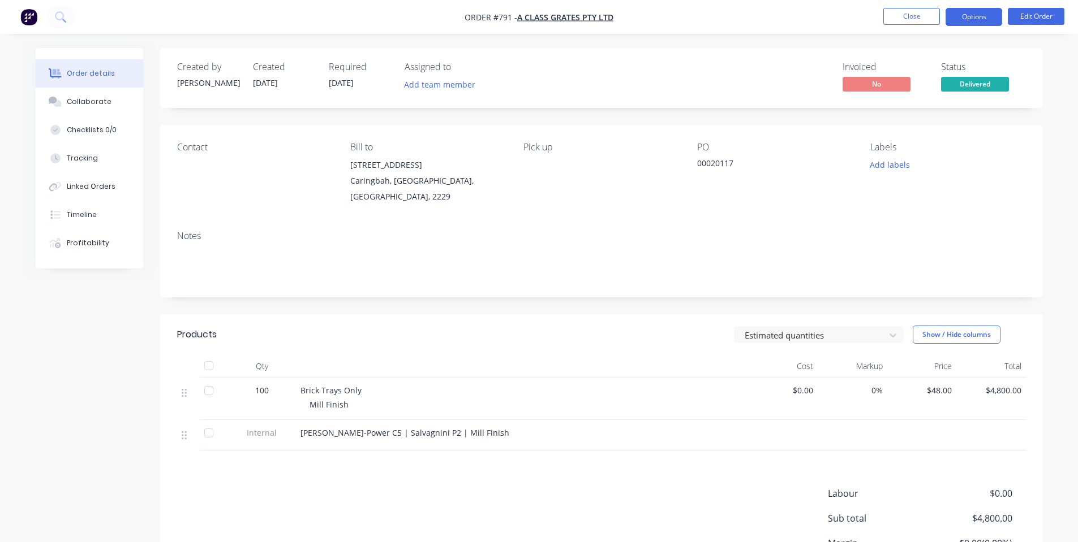
click at [985, 12] on button "Options" at bounding box center [973, 17] width 57 height 18
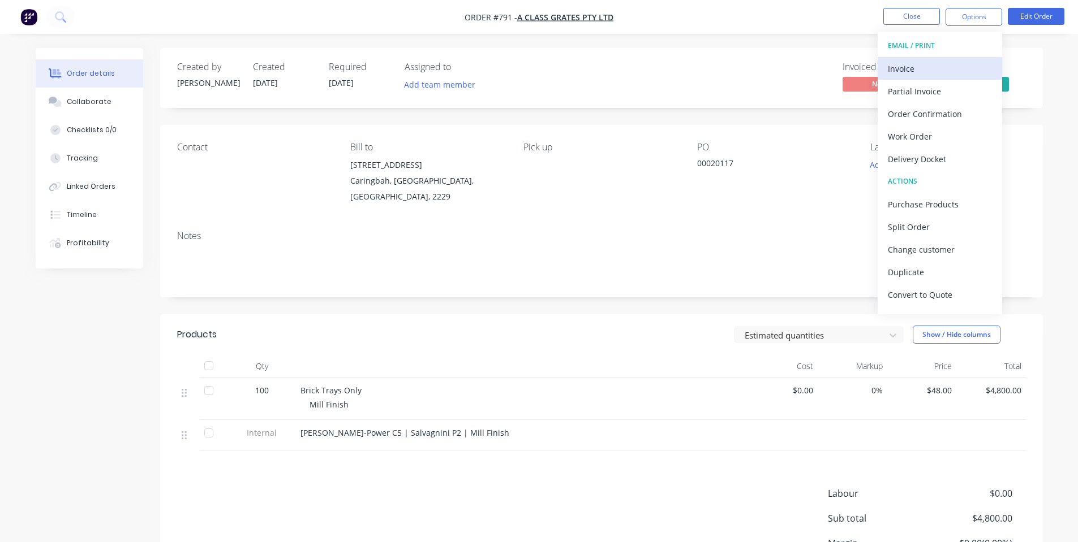
click at [928, 70] on div "Invoice" at bounding box center [939, 69] width 104 height 16
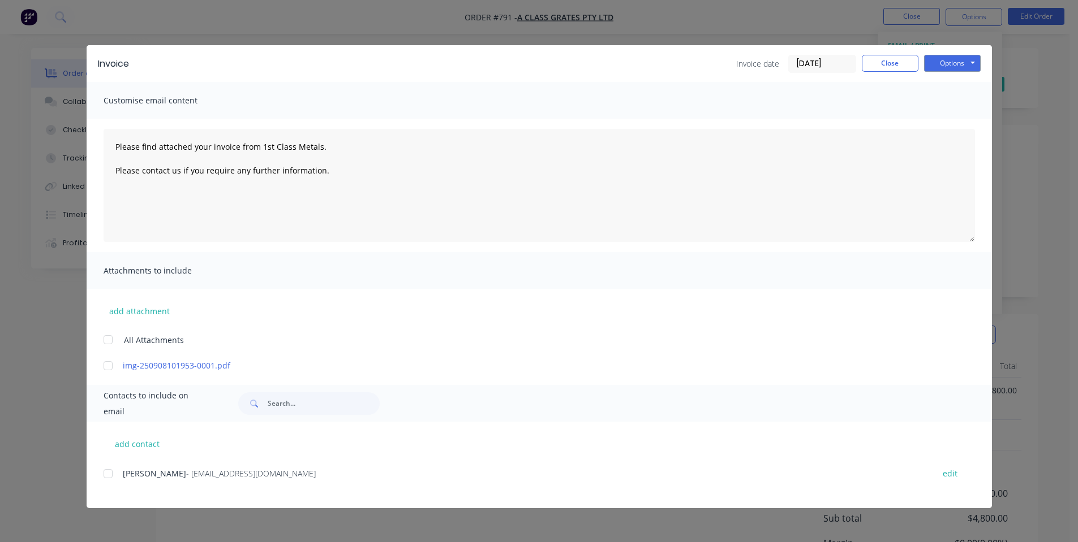
click at [100, 476] on div "add contact Dave Harper - info@aclassgrates.com.au edit" at bounding box center [539, 465] width 905 height 87
click at [108, 478] on div at bounding box center [108, 474] width 23 height 23
click at [937, 62] on button "Options" at bounding box center [952, 63] width 57 height 17
click at [961, 123] on button "Email" at bounding box center [960, 120] width 72 height 19
type textarea "Please find attached your invoice from 1st Class Metals. Please contact us if y…"
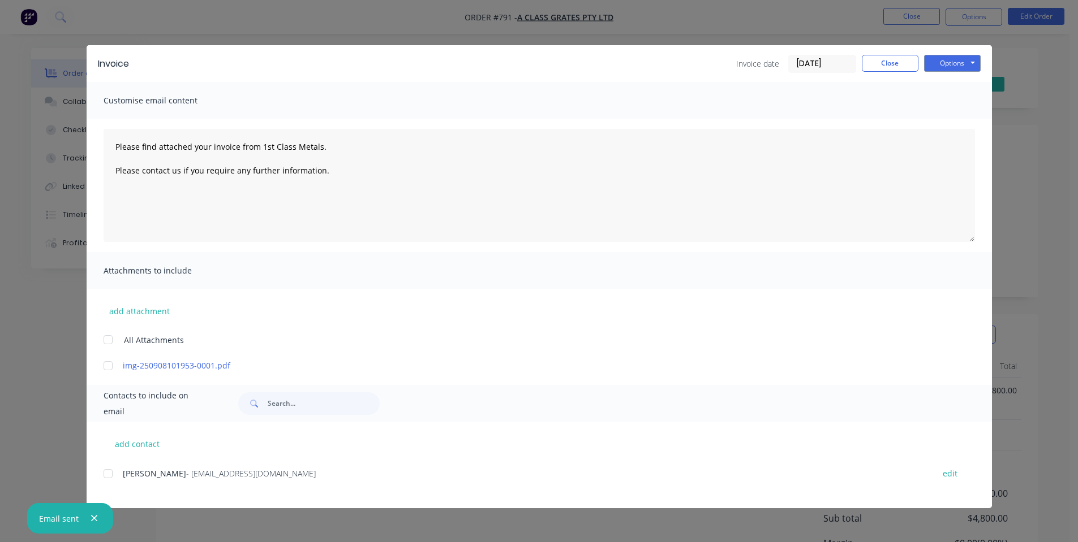
drag, startPoint x: 717, startPoint y: 407, endPoint x: 748, endPoint y: 290, distance: 121.1
click at [717, 407] on div at bounding box center [600, 404] width 747 height 23
click at [887, 64] on button "Close" at bounding box center [889, 63] width 57 height 17
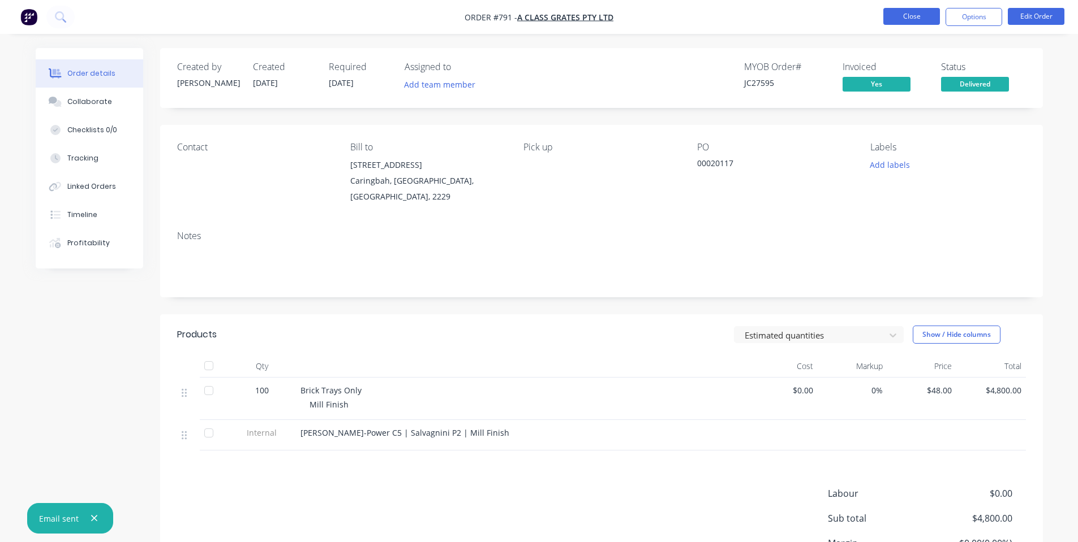
click at [893, 13] on button "Close" at bounding box center [911, 16] width 57 height 17
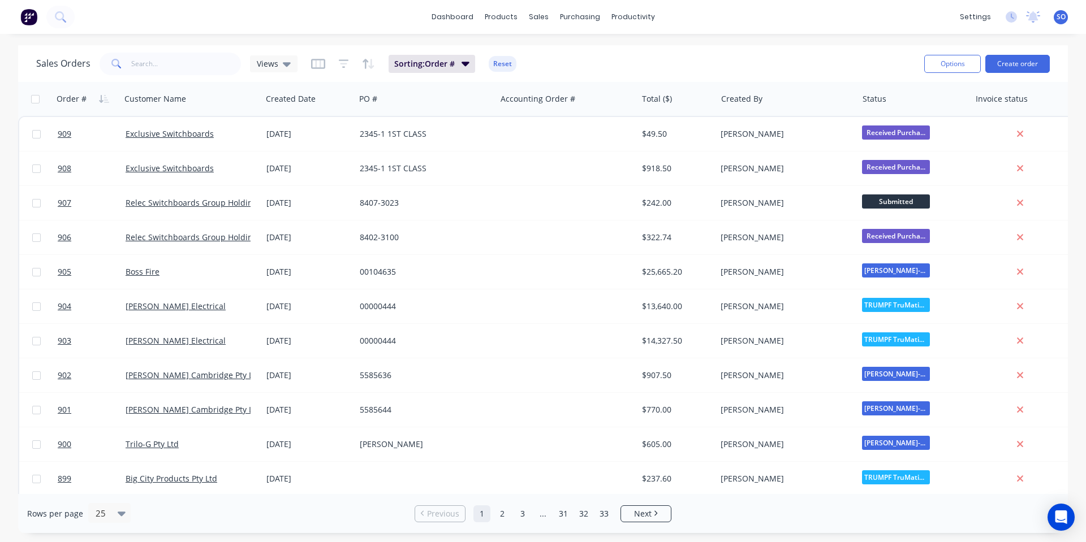
click at [554, 64] on div "Sales Orders Views Sorting: Order # Reset" at bounding box center [475, 64] width 879 height 28
click at [461, 23] on link "dashboard" at bounding box center [452, 16] width 53 height 17
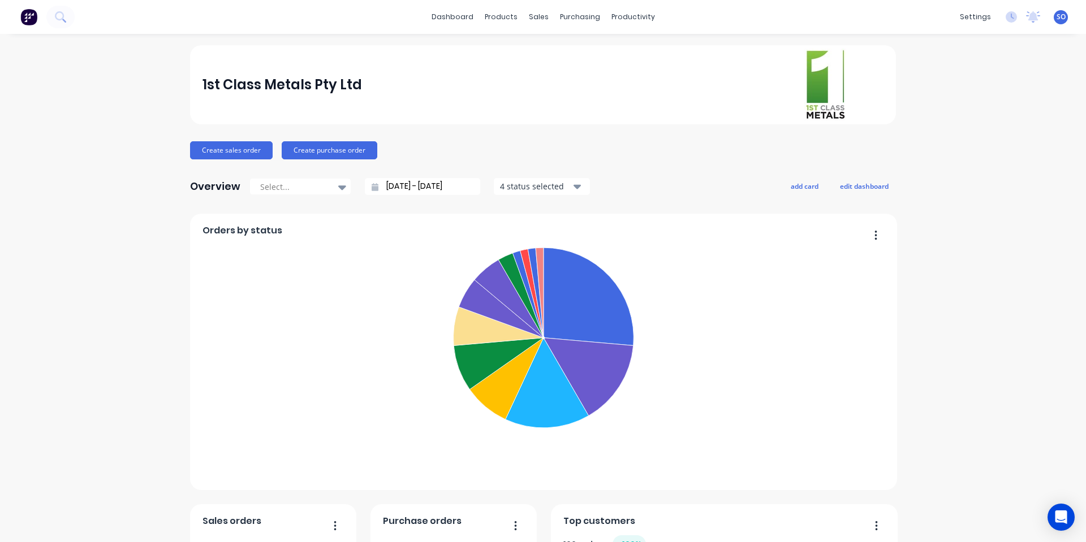
drag, startPoint x: 162, startPoint y: 239, endPoint x: 163, endPoint y: 245, distance: 6.2
click at [163, 242] on div "1st Class Metals Pty Ltd Create sales order Create purchase order Overview Sele…" at bounding box center [543, 485] width 1086 height 881
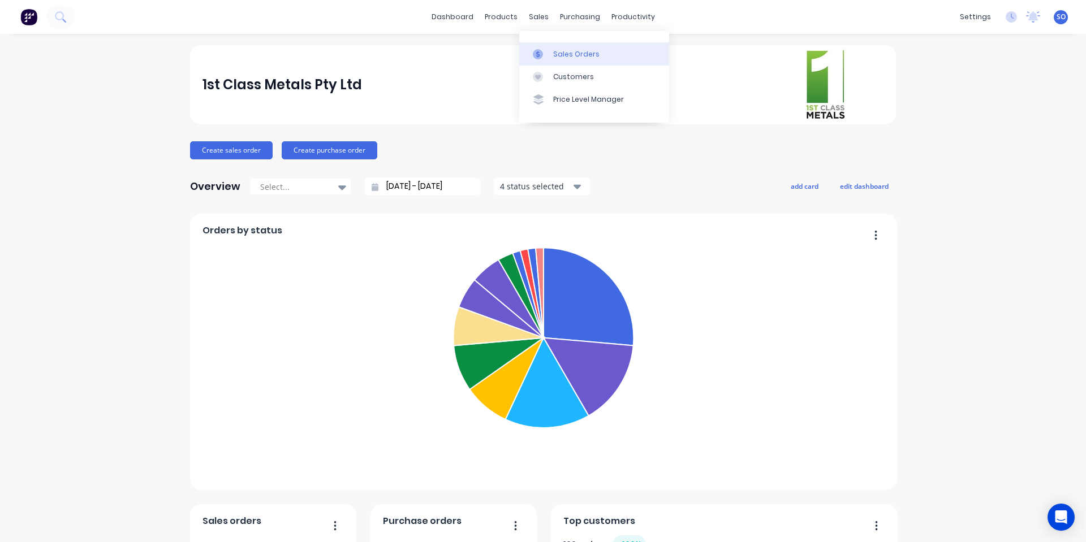
click at [557, 52] on div "Sales Orders" at bounding box center [576, 54] width 46 height 10
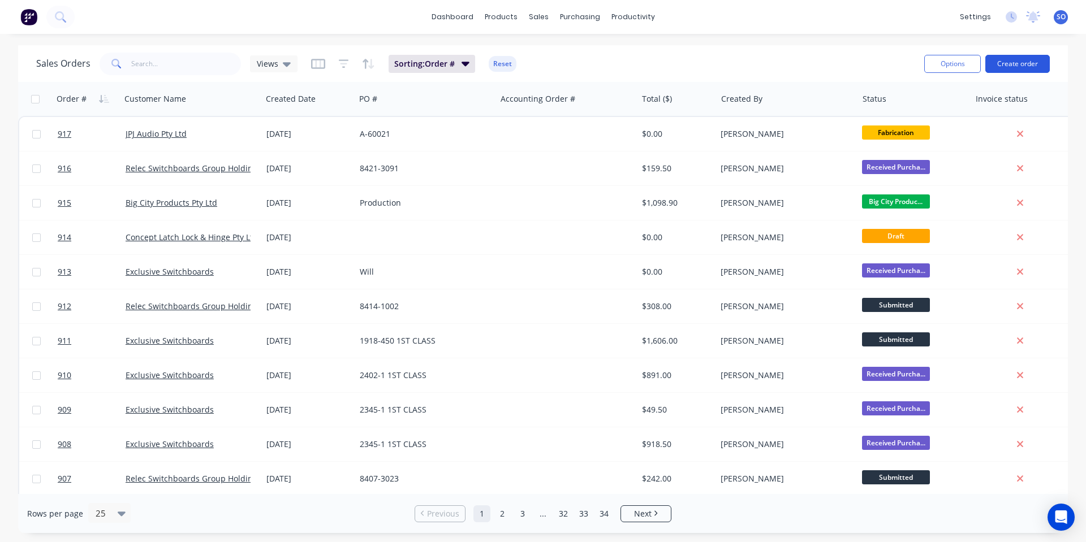
click at [1028, 65] on button "Create order" at bounding box center [1017, 64] width 64 height 18
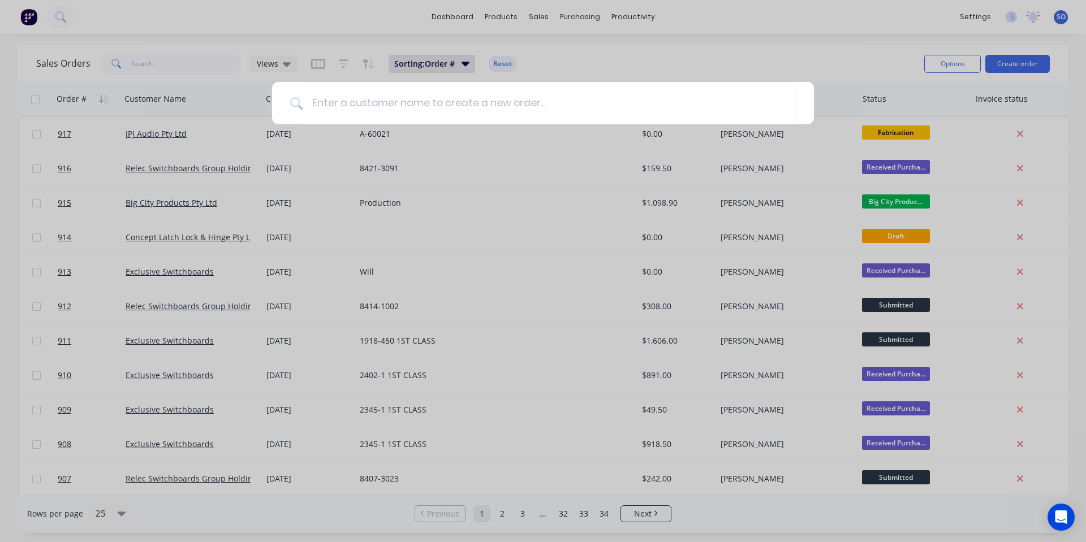
click at [524, 209] on div at bounding box center [543, 271] width 1086 height 542
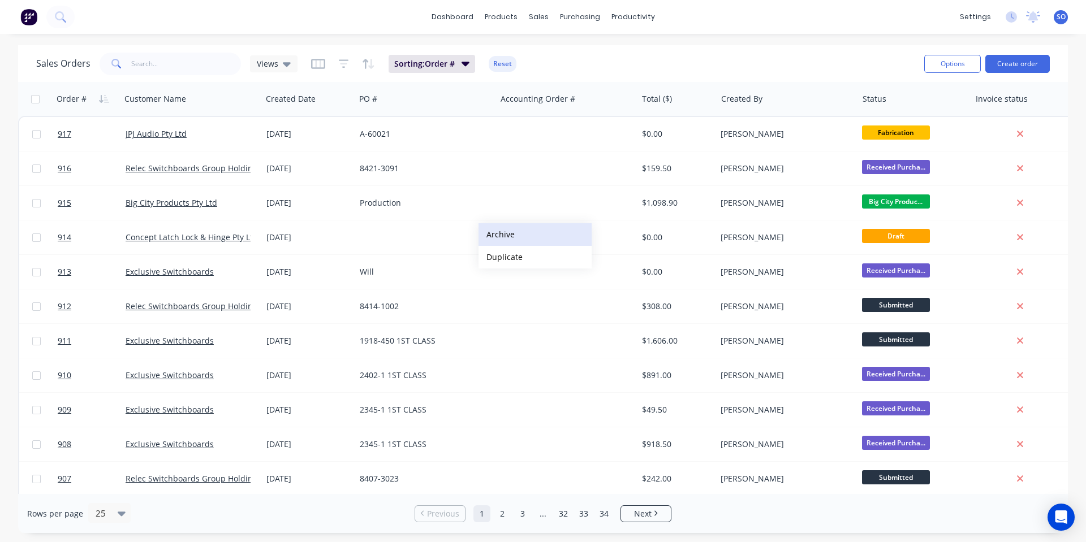
click at [522, 244] on button "Archive" at bounding box center [535, 234] width 113 height 23
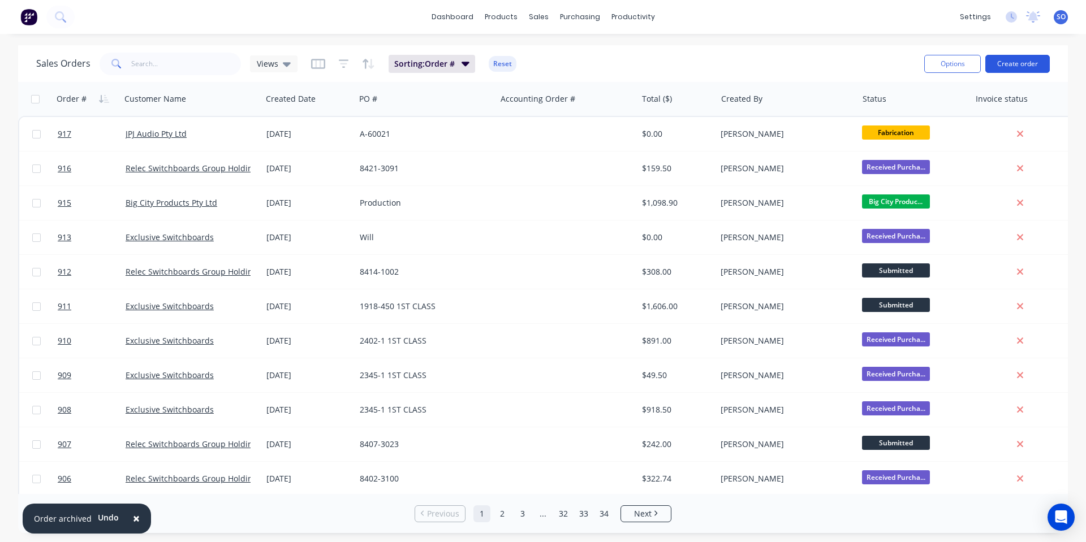
click at [1044, 66] on button "Create order" at bounding box center [1017, 64] width 64 height 18
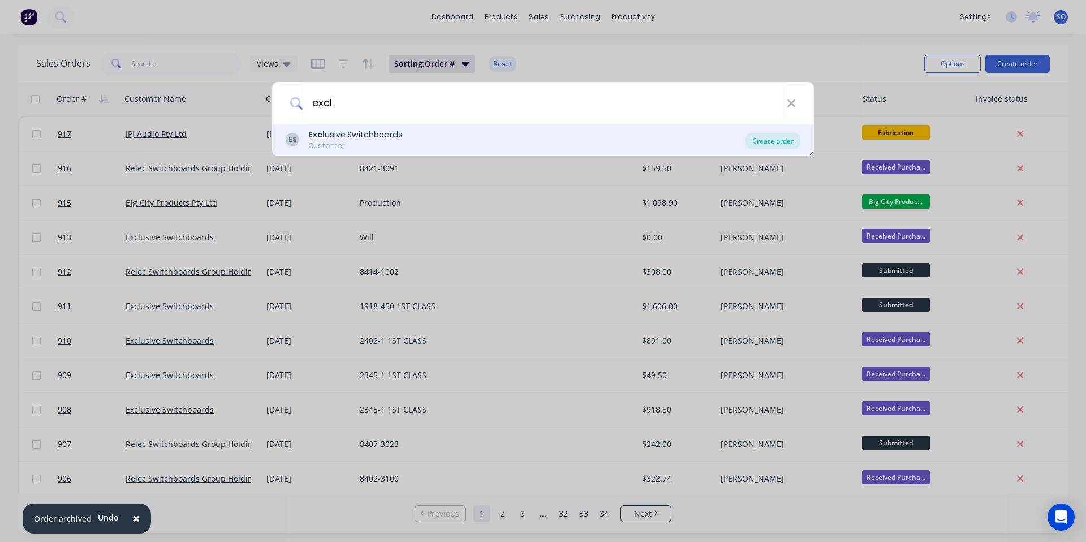
type input "excl"
click at [767, 140] on div "Create order" at bounding box center [772, 141] width 55 height 16
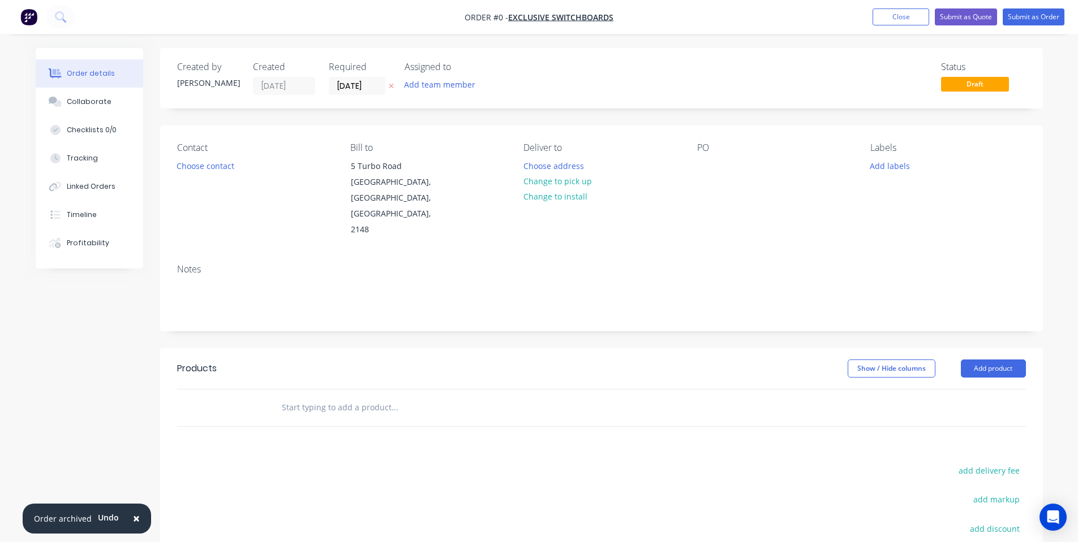
click at [311, 397] on input "text" at bounding box center [394, 408] width 226 height 23
click at [316, 397] on input "text" at bounding box center [394, 408] width 226 height 23
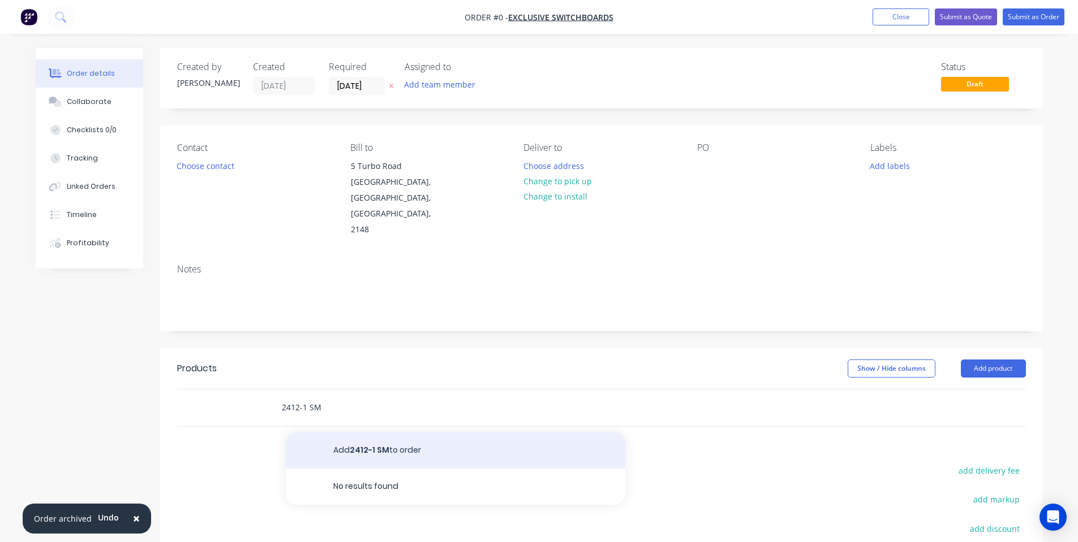
type input "2412-1 SM"
click at [329, 433] on button "Add 2412-1 SM to order" at bounding box center [455, 451] width 339 height 36
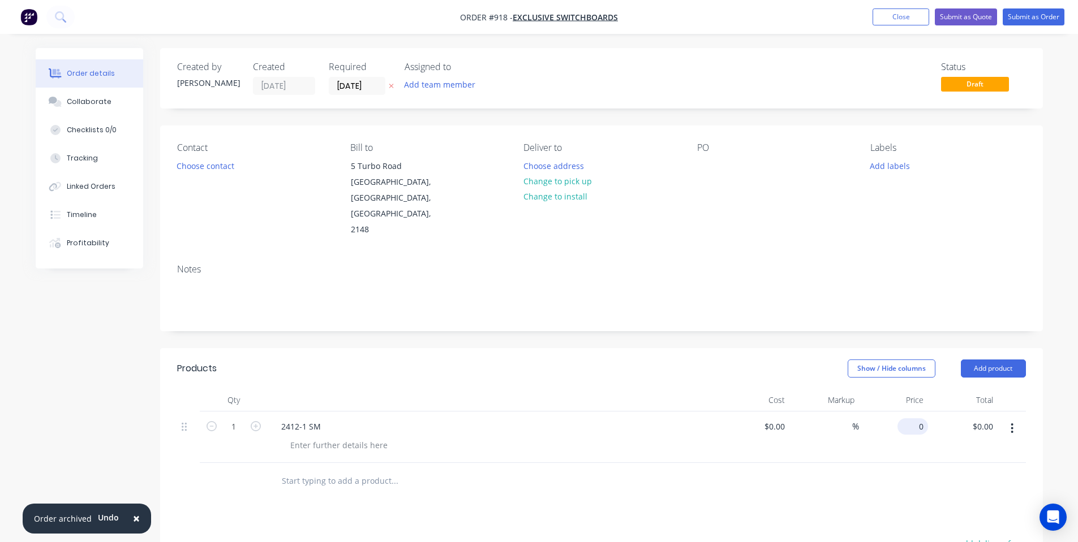
click at [921, 419] on input "0" at bounding box center [915, 427] width 26 height 16
type input "$425.00"
drag, startPoint x: 869, startPoint y: 431, endPoint x: 861, endPoint y: 444, distance: 15.2
click at [861, 463] on div at bounding box center [601, 481] width 848 height 37
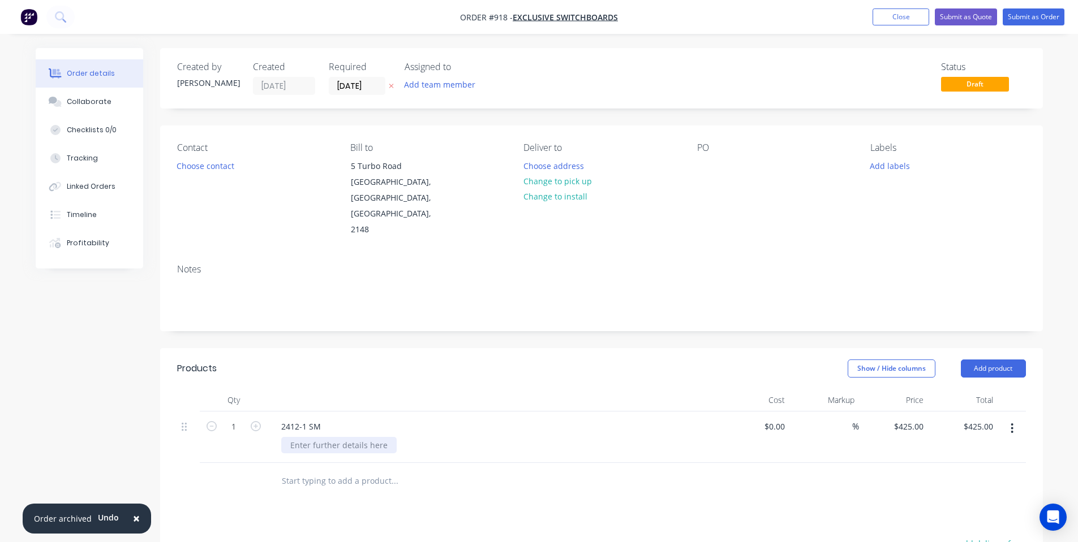
click at [369, 437] on div at bounding box center [338, 445] width 115 height 16
click at [648, 348] on header "Products Show / Hide columns Add product" at bounding box center [601, 368] width 882 height 41
click at [550, 186] on button "Change to pick up" at bounding box center [557, 181] width 80 height 15
click at [223, 164] on button "Choose contact" at bounding box center [205, 165] width 70 height 15
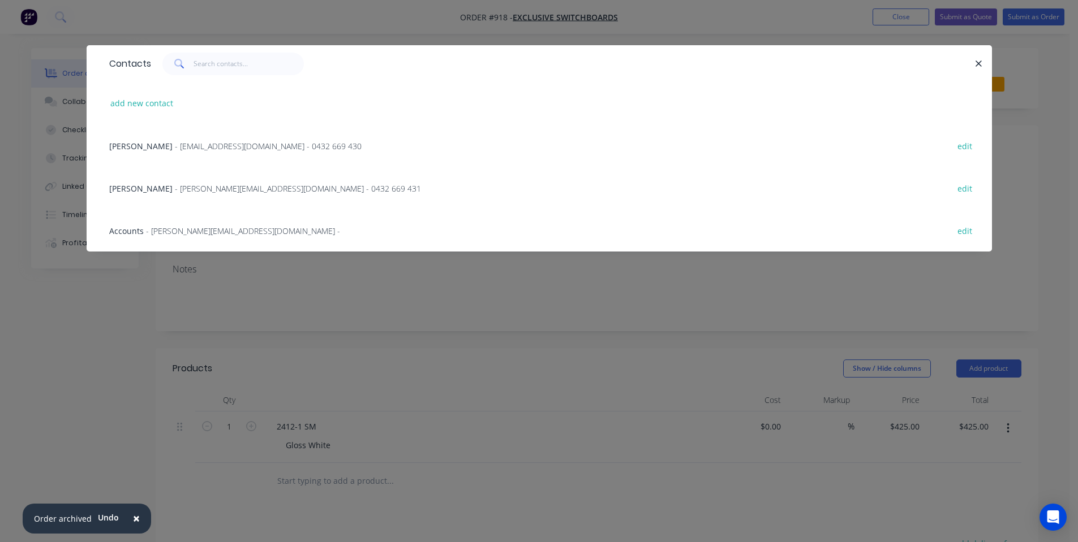
click at [214, 152] on div "Will Harris - will@exclusiveswitchboards.com.au - 0432 669 430" at bounding box center [235, 146] width 252 height 12
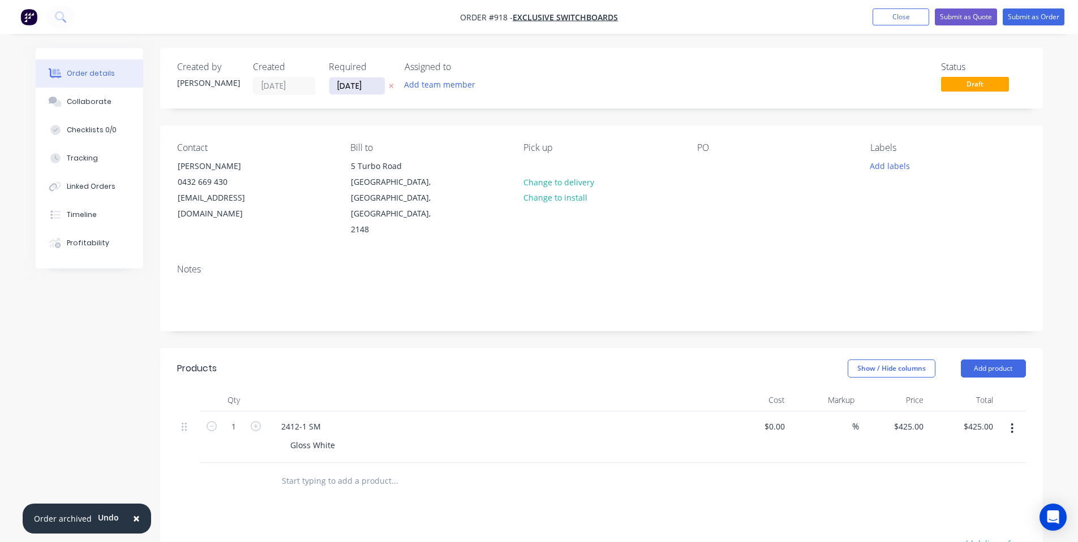
click at [374, 84] on input "02/10/25" at bounding box center [356, 85] width 55 height 17
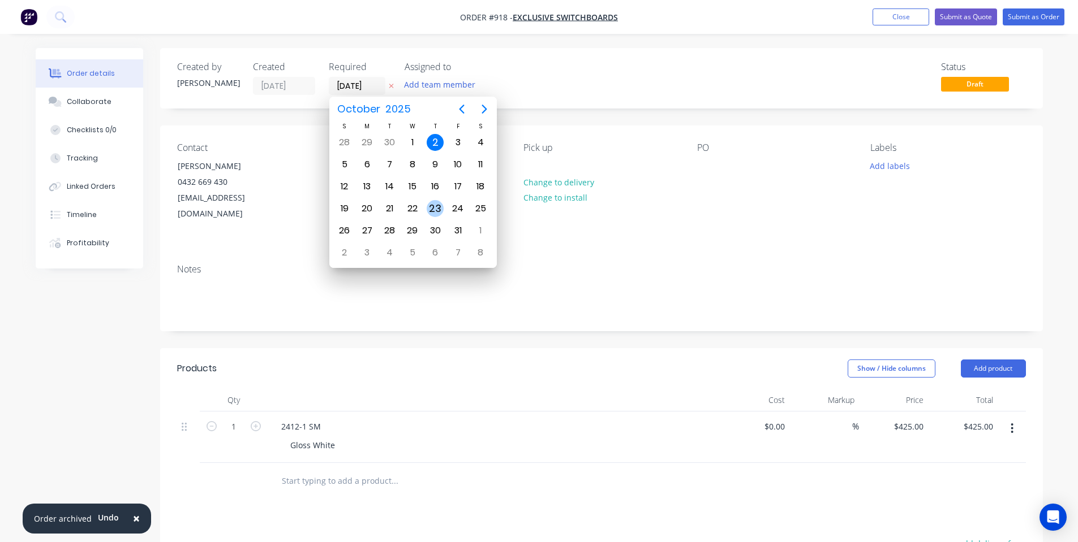
click at [437, 208] on div "23" at bounding box center [434, 208] width 17 height 17
type input "23/10/25"
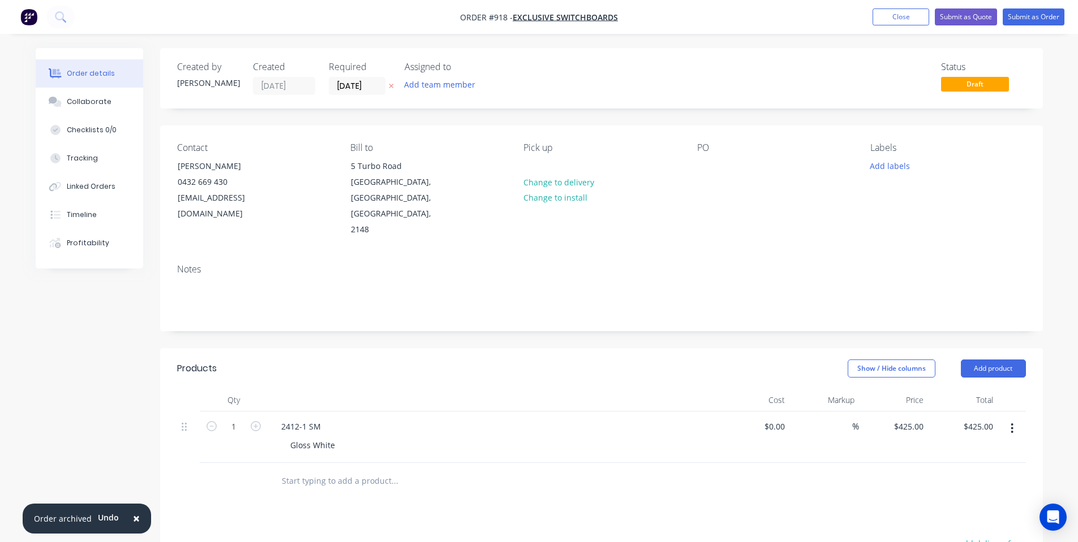
drag, startPoint x: 374, startPoint y: 76, endPoint x: 363, endPoint y: 85, distance: 14.8
click at [374, 76] on div "Required 23/10/25" at bounding box center [360, 78] width 62 height 33
click at [363, 85] on input "23/10/25" at bounding box center [356, 85] width 55 height 17
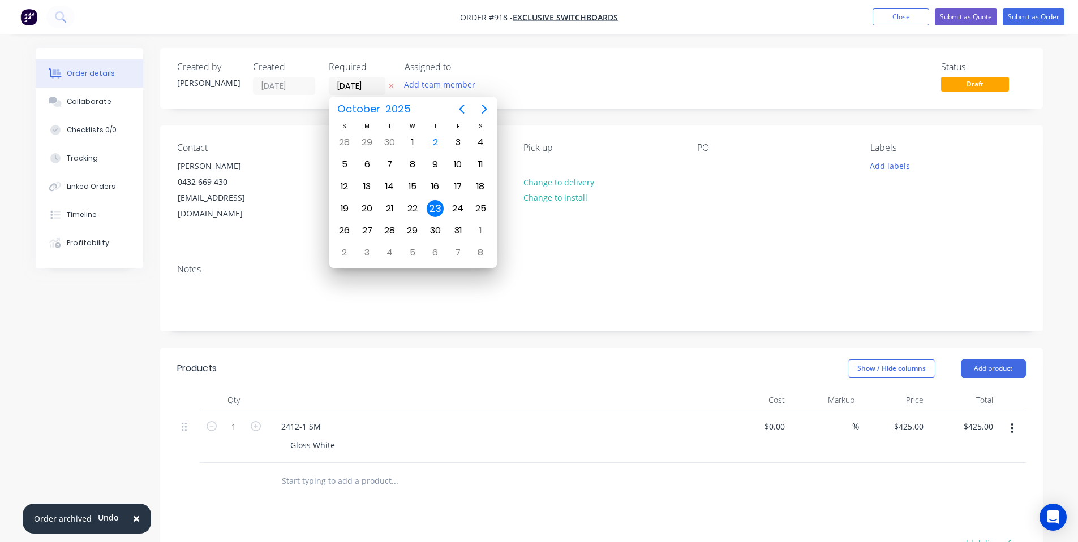
drag, startPoint x: 554, startPoint y: 133, endPoint x: 995, endPoint y: 96, distance: 442.2
click at [563, 135] on div "Contact Will Harris 0432 669 430 will@exclusiveswitchboards.com.au Bill to 5 Tu…" at bounding box center [601, 191] width 882 height 130
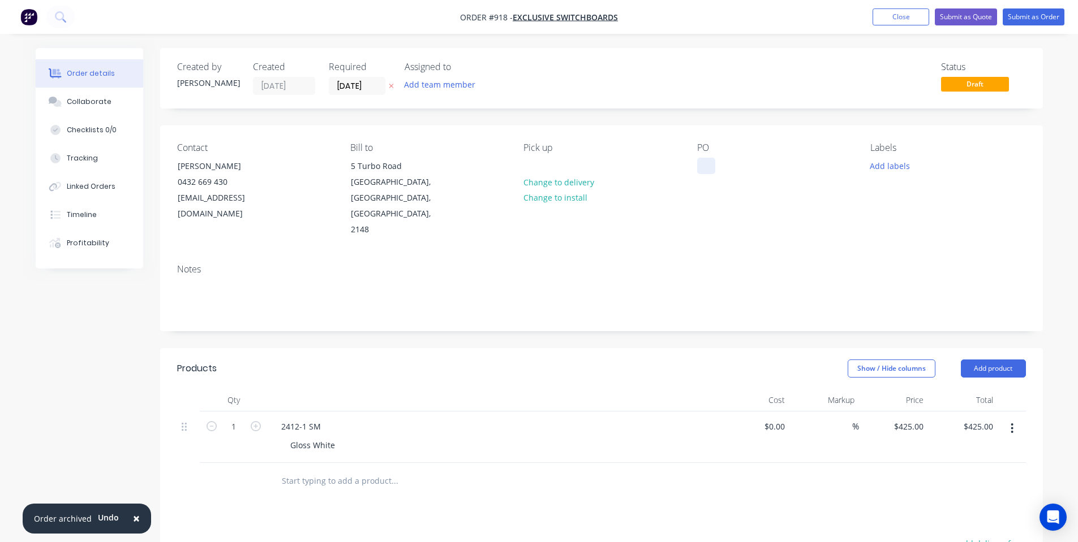
click at [713, 162] on div at bounding box center [706, 166] width 18 height 16
paste div
click at [838, 163] on div "PO 2412-1 1ST CLASS" at bounding box center [774, 191] width 155 height 96
click at [39, 103] on button "Collaborate" at bounding box center [89, 102] width 107 height 28
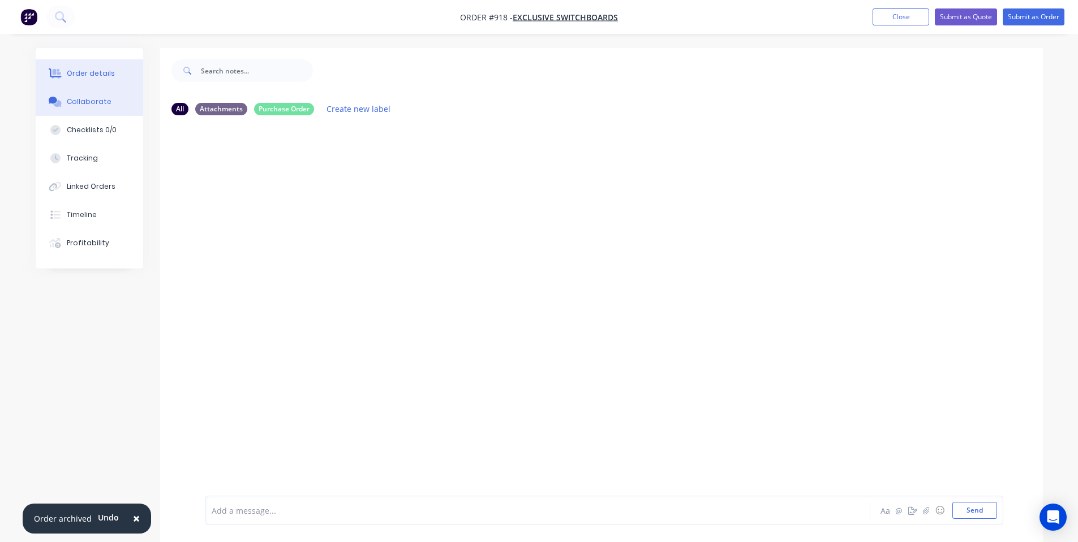
drag, startPoint x: 124, startPoint y: 64, endPoint x: 114, endPoint y: 75, distance: 14.4
click at [124, 64] on button "Order details" at bounding box center [89, 73] width 107 height 28
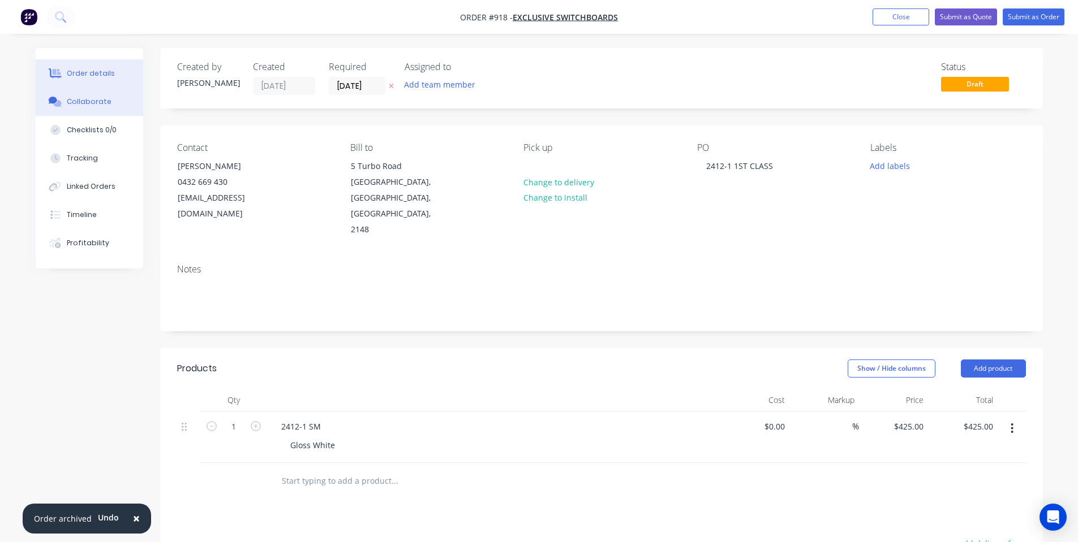
click at [97, 99] on div "Collaborate" at bounding box center [89, 102] width 45 height 10
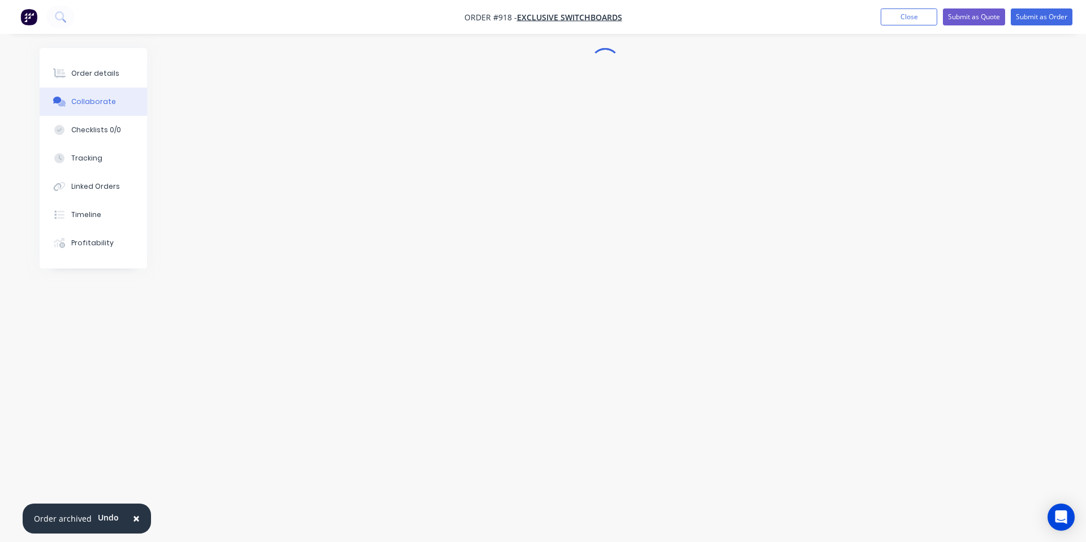
click at [532, 174] on div at bounding box center [543, 249] width 1007 height 403
drag, startPoint x: 960, startPoint y: 502, endPoint x: 963, endPoint y: 516, distance: 14.5
click at [960, 505] on div "Add a message... Aa @ ☺ Send" at bounding box center [604, 481] width 798 height 87
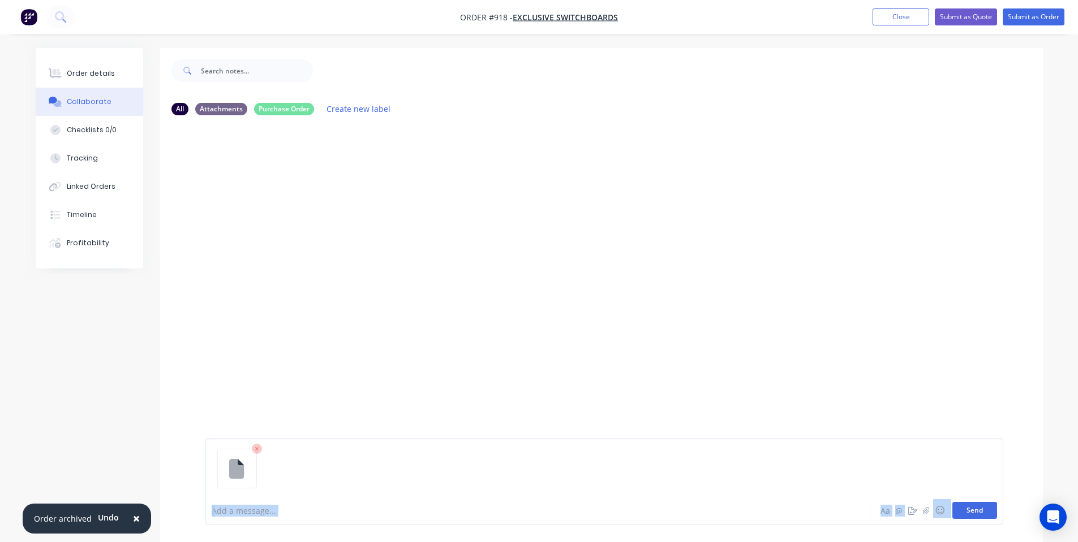
click at [963, 516] on button "Send" at bounding box center [974, 510] width 45 height 17
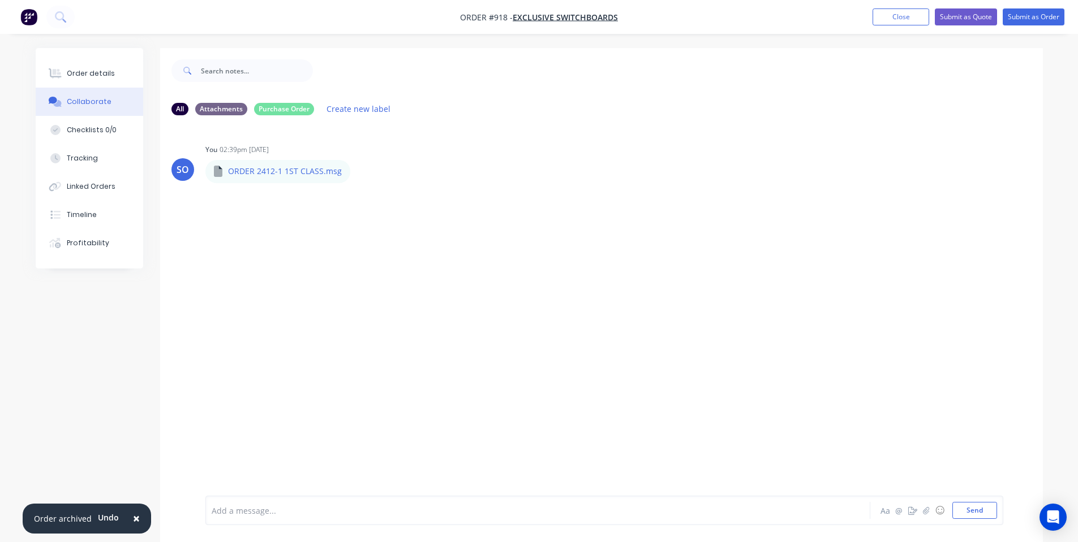
click at [597, 211] on div "SO You 02:39pm 02/10/25 ORDER 2412-1 1ST CLASS.msg ORDER 2412-1 1ST CLASS.msg L…" at bounding box center [601, 310] width 882 height 372
drag, startPoint x: 75, startPoint y: 77, endPoint x: 81, endPoint y: 79, distance: 6.1
click at [76, 77] on div "Order details" at bounding box center [91, 73] width 48 height 10
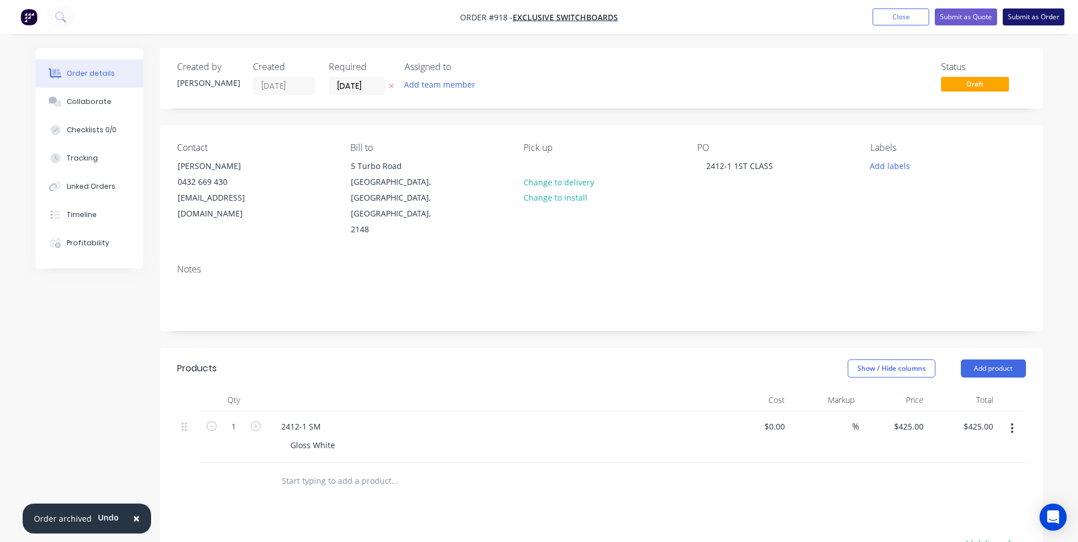
click at [1031, 13] on button "Submit as Order" at bounding box center [1033, 16] width 62 height 17
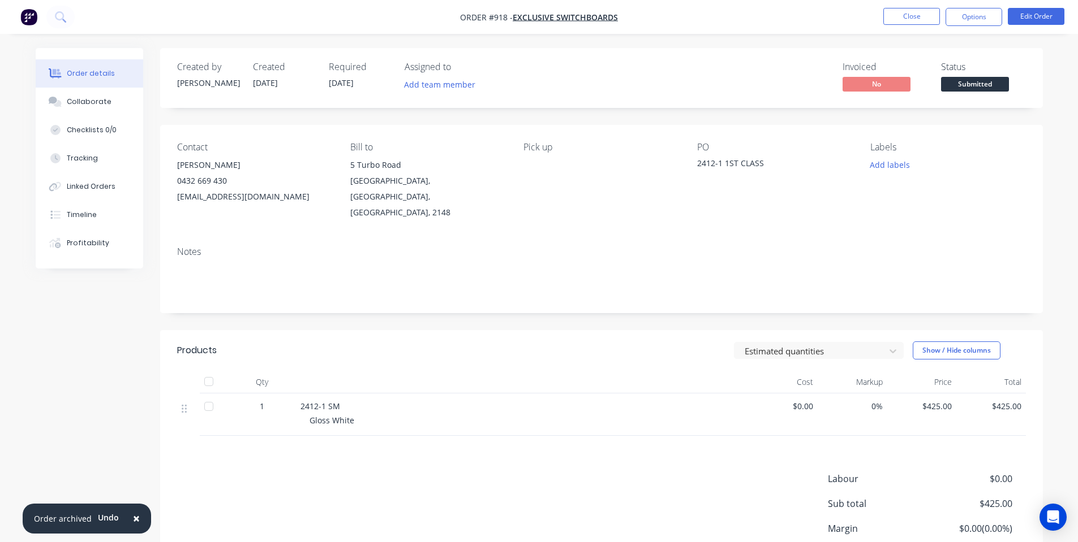
drag, startPoint x: 1031, startPoint y: 13, endPoint x: 999, endPoint y: 33, distance: 36.9
click at [1022, 21] on button "Edit Order" at bounding box center [1035, 16] width 57 height 17
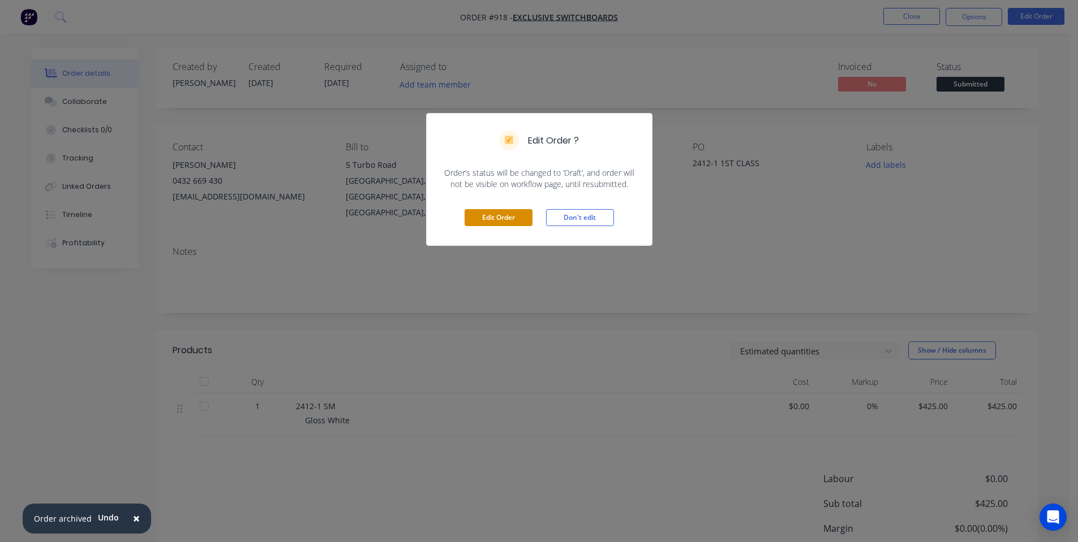
click at [503, 221] on button "Edit Order" at bounding box center [498, 217] width 68 height 17
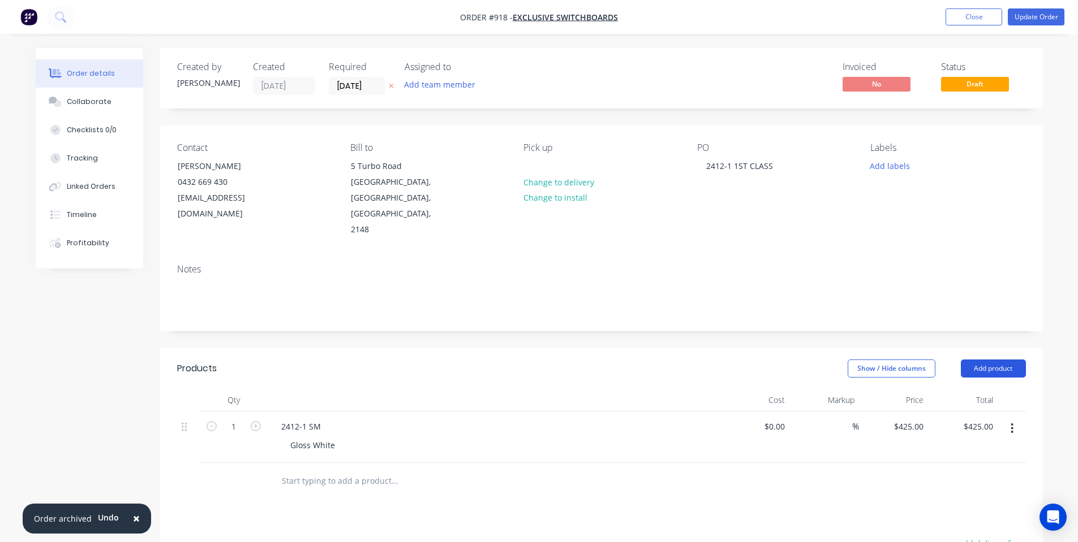
click at [997, 360] on button "Add product" at bounding box center [992, 369] width 65 height 18
click at [950, 525] on div "Notes (Internal)" at bounding box center [971, 533] width 87 height 16
click at [331, 470] on div at bounding box center [312, 478] width 81 height 16
click at [419, 307] on div "Created by Shane Created 02/10/25 Required 23/10/25 Assigned to Add team member…" at bounding box center [601, 427] width 882 height 759
click at [434, 360] on div "Show / Hide columns Add product" at bounding box center [691, 369] width 668 height 18
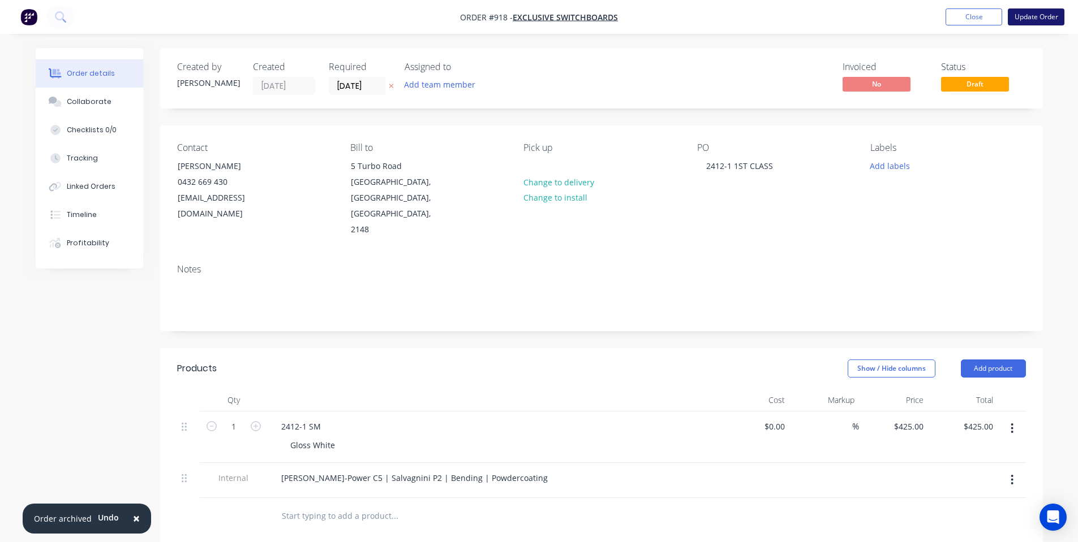
click at [1037, 19] on button "Update Order" at bounding box center [1035, 16] width 57 height 17
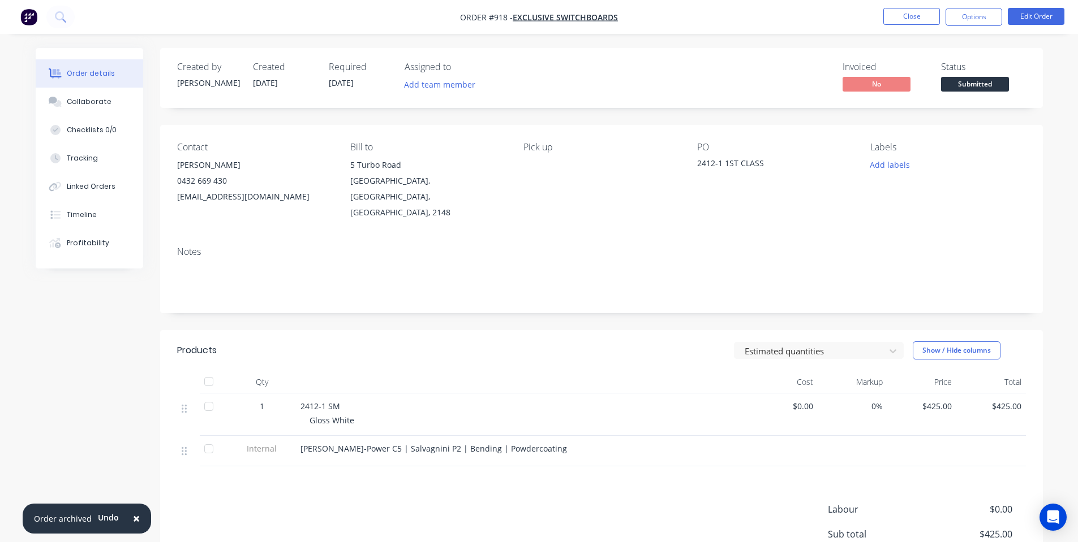
click at [998, 80] on span "Submitted" at bounding box center [975, 84] width 68 height 14
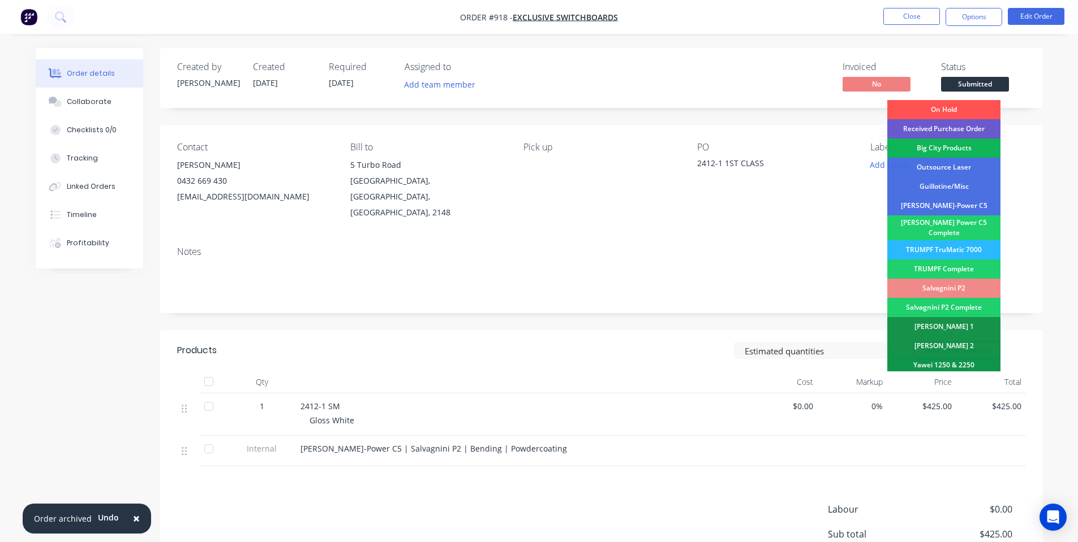
click at [966, 127] on div "Received Purchase Order" at bounding box center [943, 128] width 113 height 19
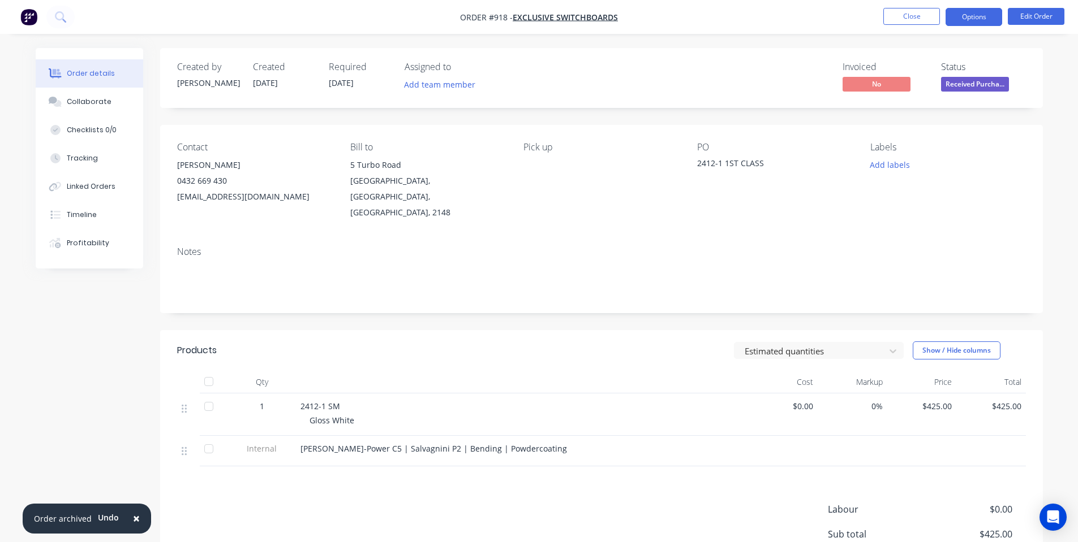
click at [968, 16] on button "Options" at bounding box center [973, 17] width 57 height 18
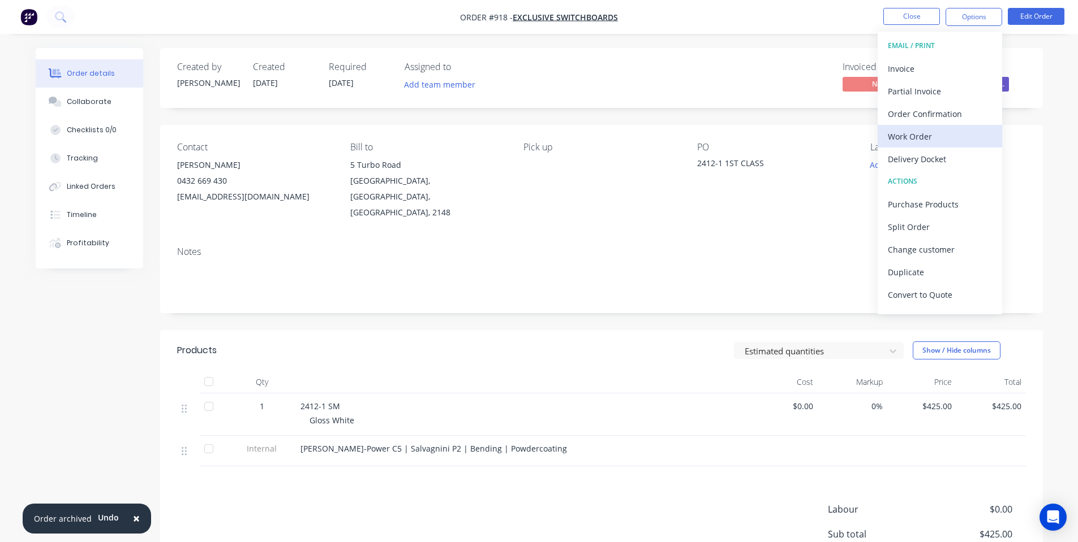
click at [942, 130] on div "Work Order" at bounding box center [939, 136] width 104 height 16
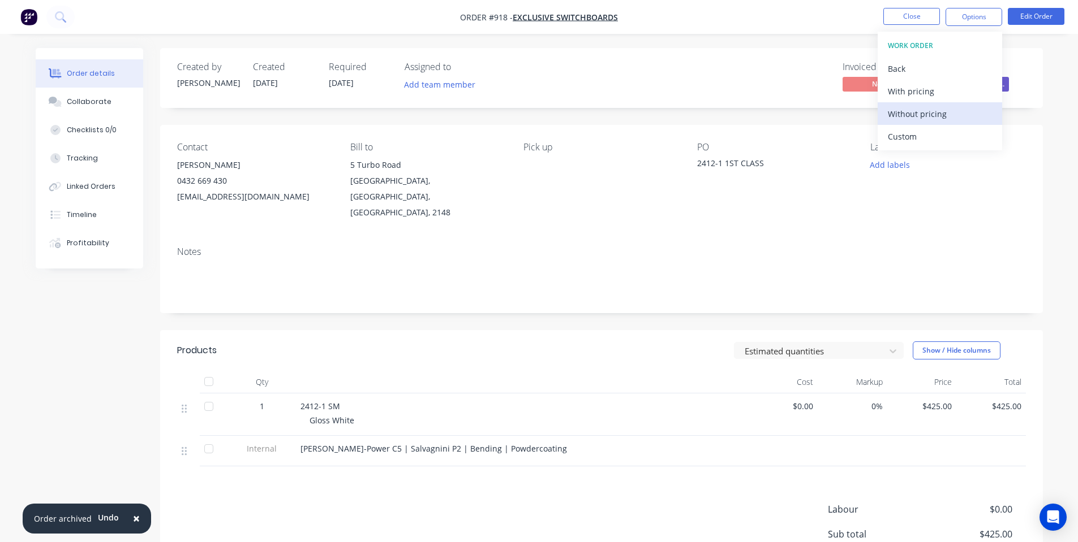
click at [942, 118] on div "Without pricing" at bounding box center [939, 114] width 104 height 16
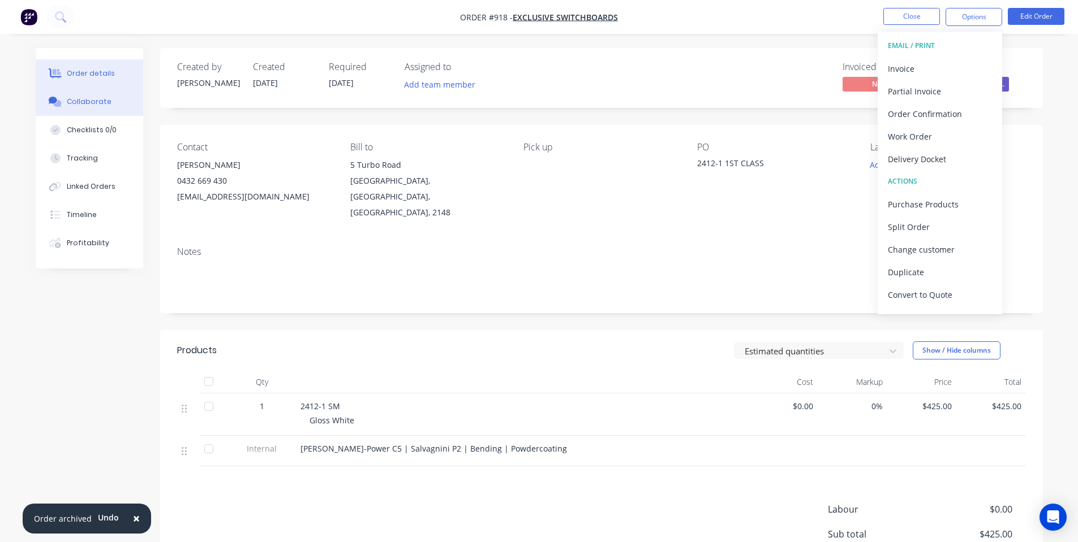
click at [76, 94] on button "Collaborate" at bounding box center [89, 102] width 107 height 28
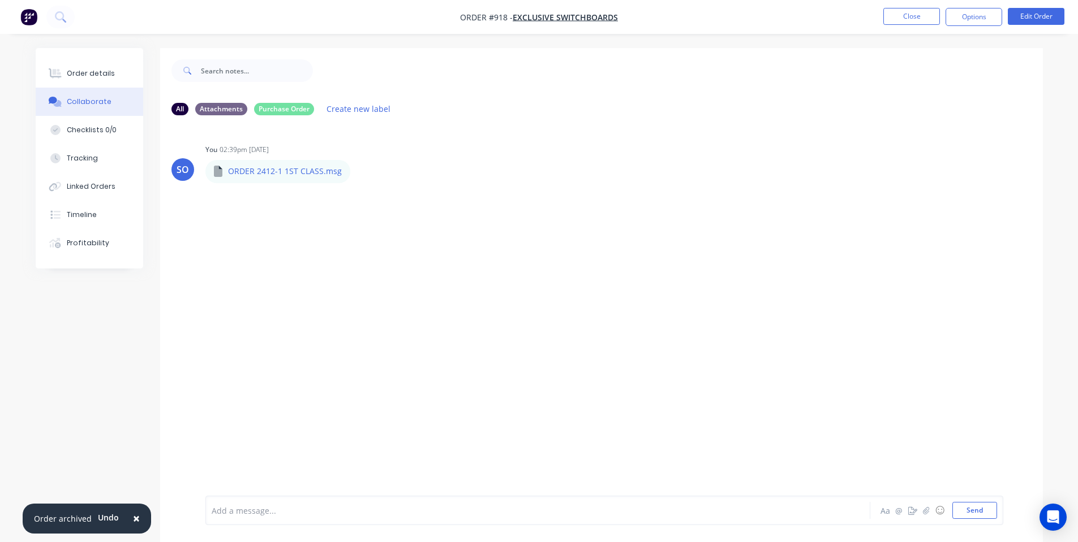
drag, startPoint x: 923, startPoint y: 16, endPoint x: 304, endPoint y: 514, distance: 794.5
click at [328, 493] on div "Order #918 - Exclusive Switchboards Close Options Edit Order Order details Coll…" at bounding box center [539, 279] width 1078 height 559
click at [301, 516] on div at bounding box center [506, 511] width 588 height 12
click at [898, 6] on nav "Order #918 - Exclusive Switchboards Close Options Edit Order" at bounding box center [539, 17] width 1078 height 34
click at [899, 10] on button "Close" at bounding box center [911, 16] width 57 height 17
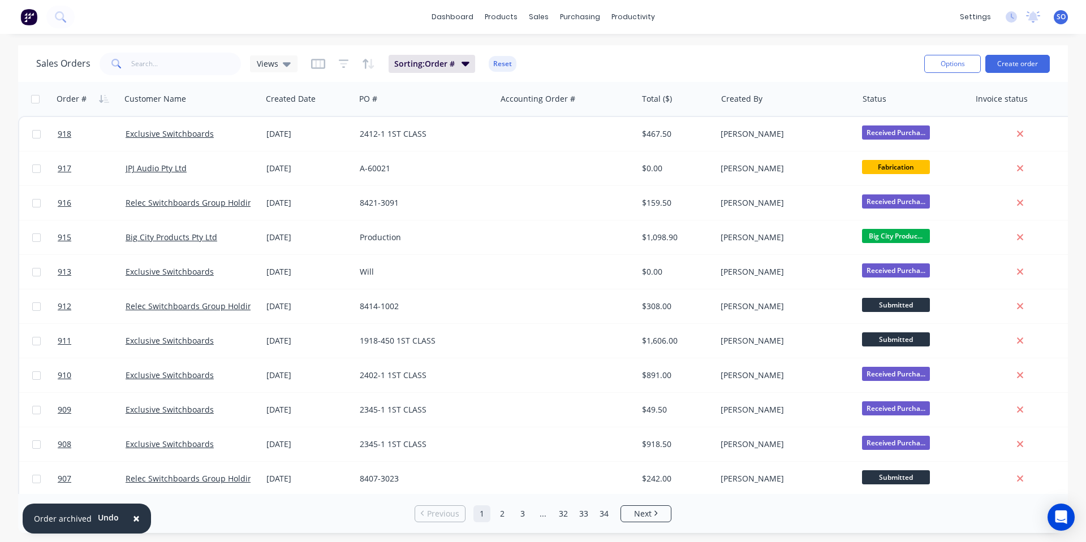
click at [873, 49] on div "Sales Orders Views Sorting: Order # Reset Options Create order" at bounding box center [543, 63] width 1050 height 37
drag, startPoint x: 803, startPoint y: 46, endPoint x: 861, endPoint y: 88, distance: 71.4
click at [803, 47] on div "Sales Orders Views Sorting: Order # Reset Options Create order" at bounding box center [543, 63] width 1050 height 37
click at [1008, 63] on button "Create order" at bounding box center [1017, 64] width 64 height 18
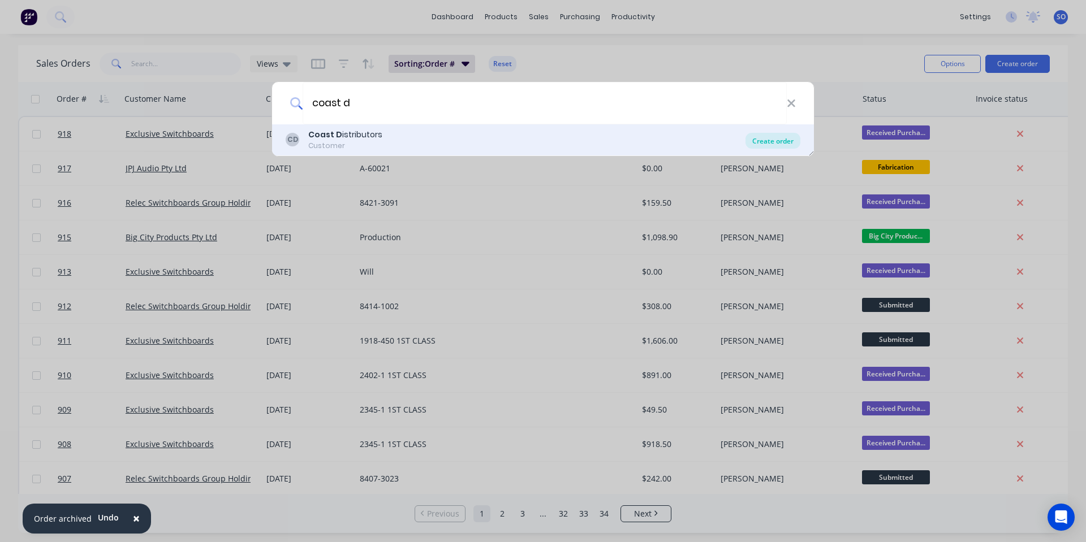
type input "coast d"
click at [784, 136] on div "Create order" at bounding box center [772, 141] width 55 height 16
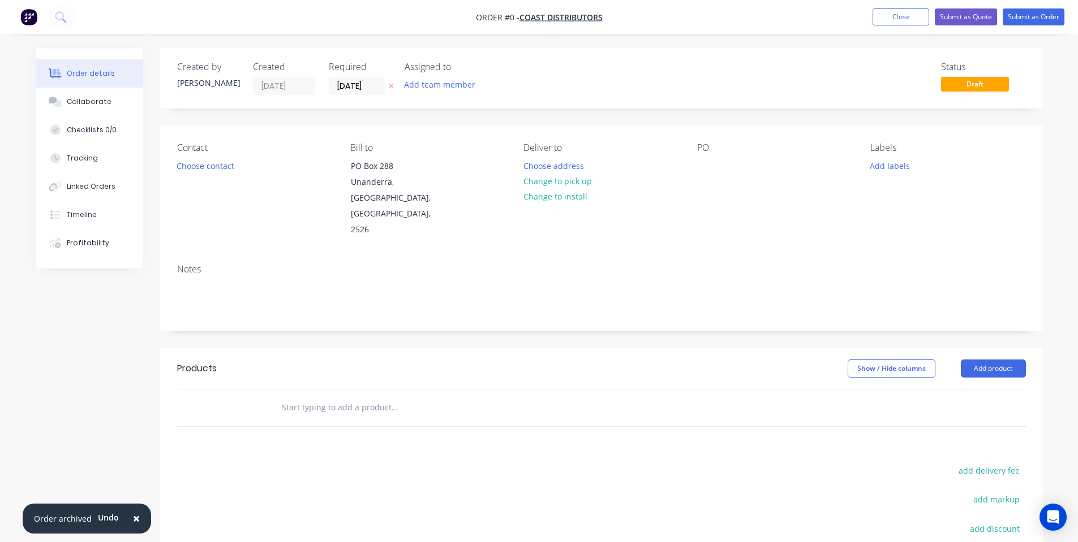
click at [138, 515] on button "×" at bounding box center [136, 519] width 29 height 27
click at [565, 187] on button "Change to pick up" at bounding box center [557, 181] width 80 height 15
click at [183, 169] on button "Choose contact" at bounding box center [205, 165] width 70 height 15
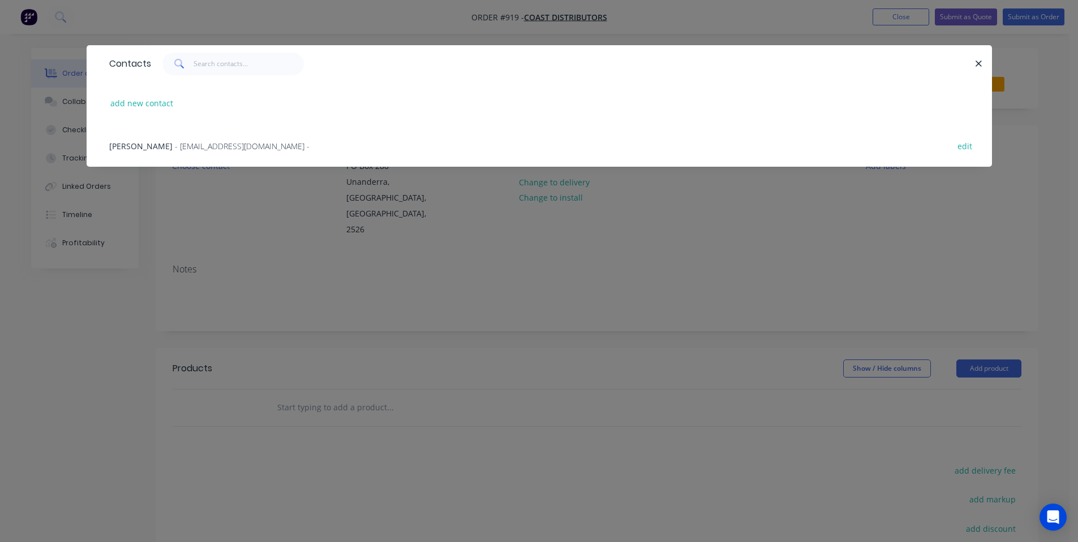
click at [299, 219] on div "Contacts add new contact Elenore - accounts@coastdistributors.com.au - edit" at bounding box center [539, 271] width 1078 height 542
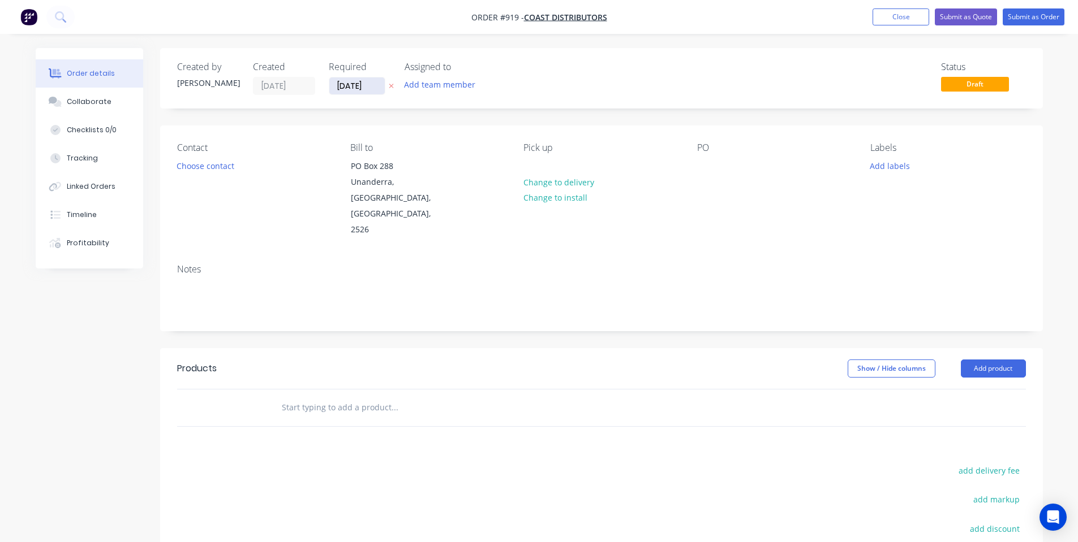
click at [338, 84] on input "02/10/25" at bounding box center [356, 85] width 55 height 17
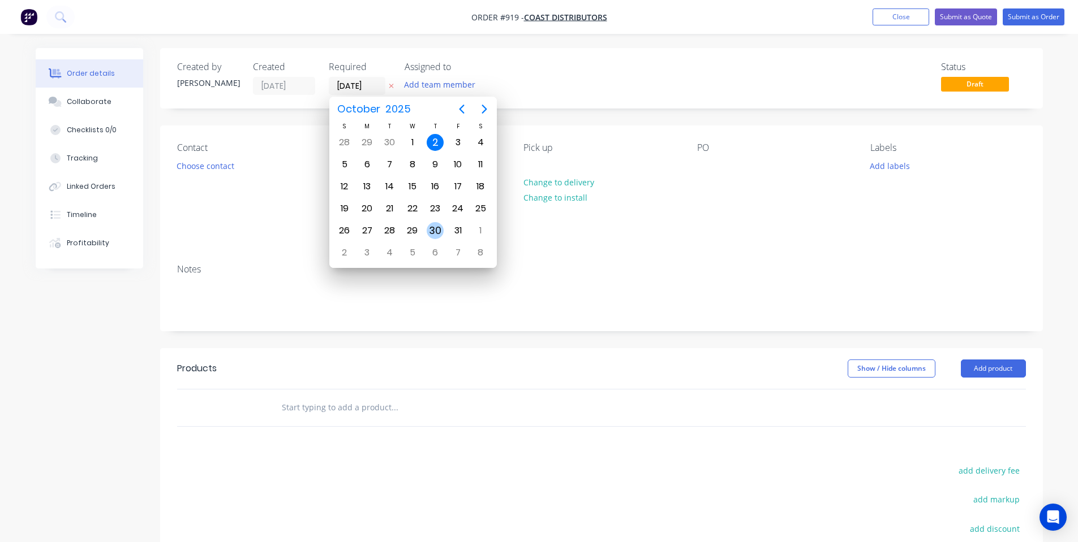
click at [441, 227] on div "30" at bounding box center [434, 230] width 17 height 17
type input "30/10/25"
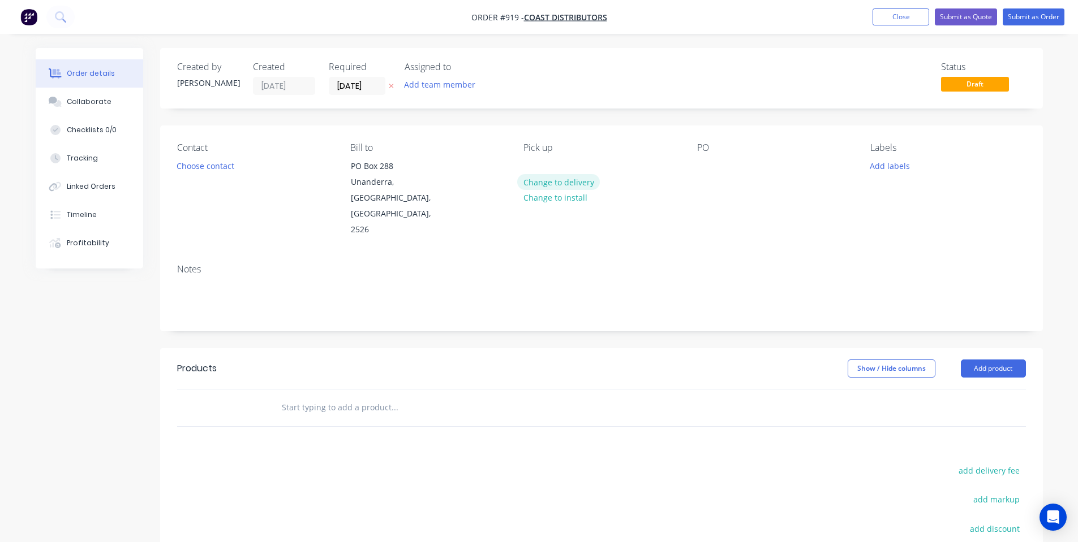
click at [587, 178] on button "Change to delivery" at bounding box center [558, 181] width 83 height 15
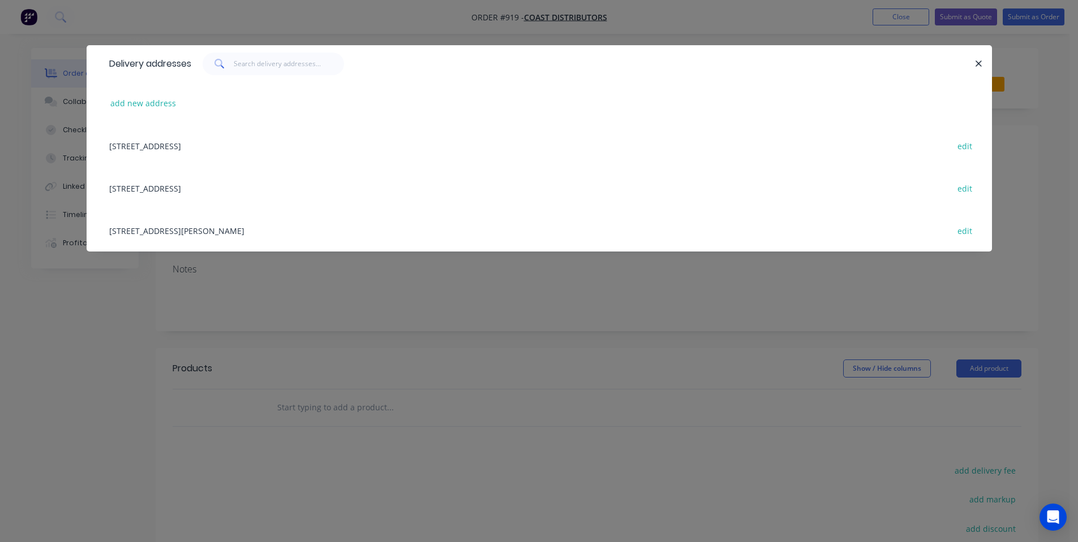
click at [572, 274] on div "Delivery addresses add new address PO Box 288, Unanderra, New South Wales, Aust…" at bounding box center [539, 271] width 1078 height 542
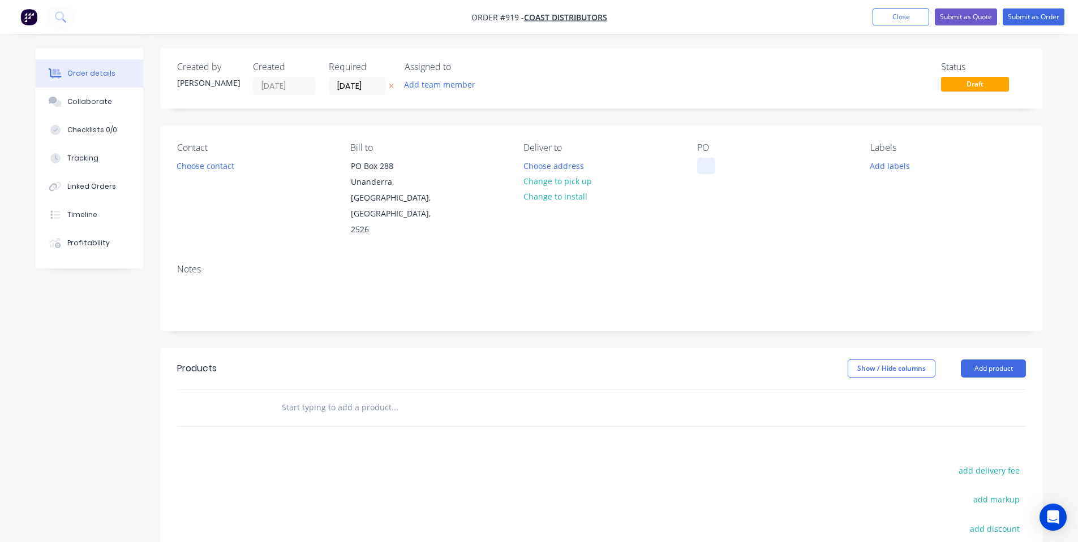
click at [700, 166] on div at bounding box center [706, 166] width 18 height 16
click at [704, 163] on div at bounding box center [706, 166] width 18 height 16
click at [294, 397] on input "text" at bounding box center [394, 408] width 226 height 23
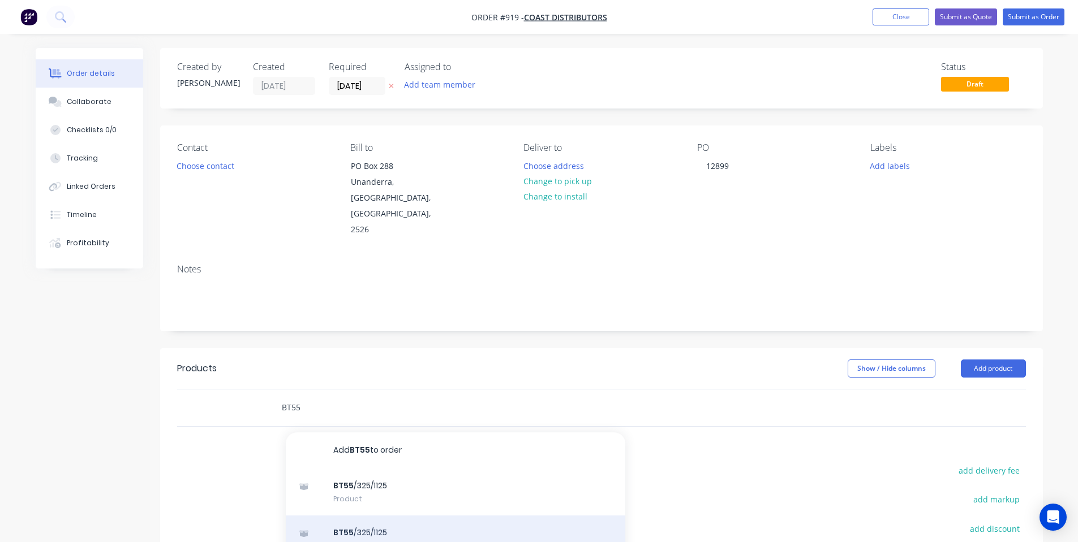
type input "BT55"
click at [385, 527] on div "BT55 /325/1125 Description Bin Adaptor Product variant" at bounding box center [455, 547] width 339 height 62
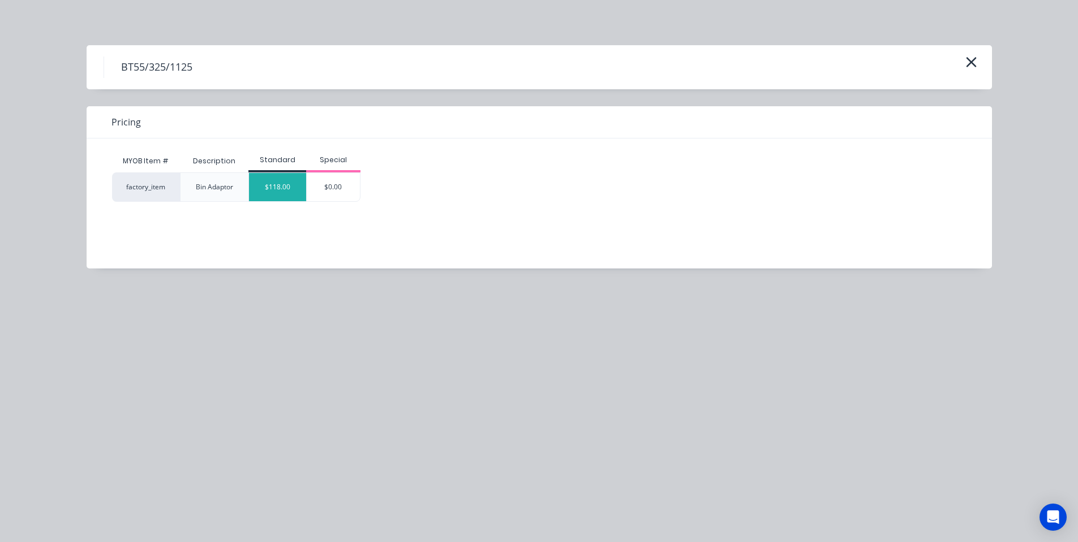
click at [283, 185] on div "$118.00" at bounding box center [277, 187] width 57 height 28
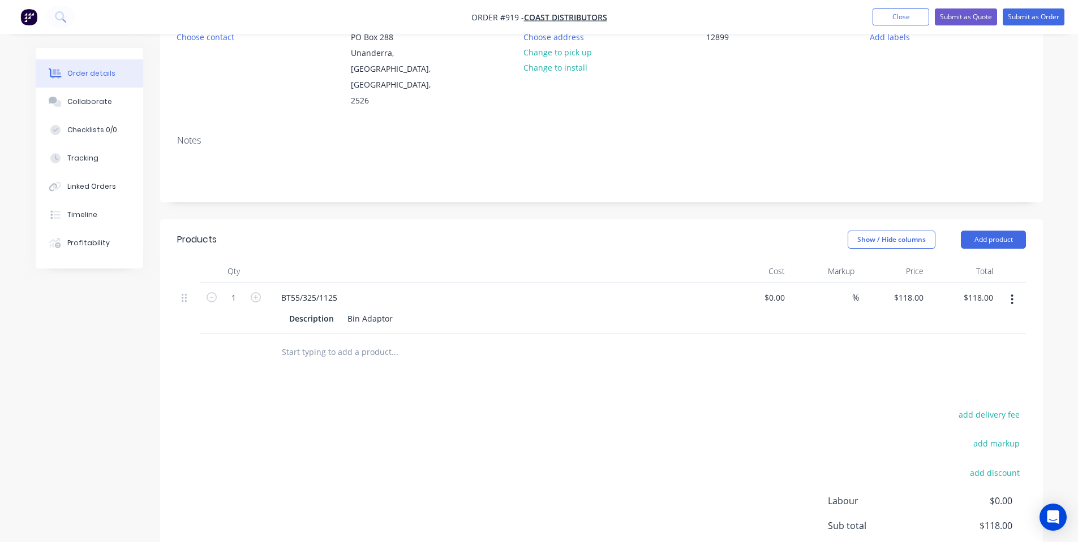
scroll to position [151, 0]
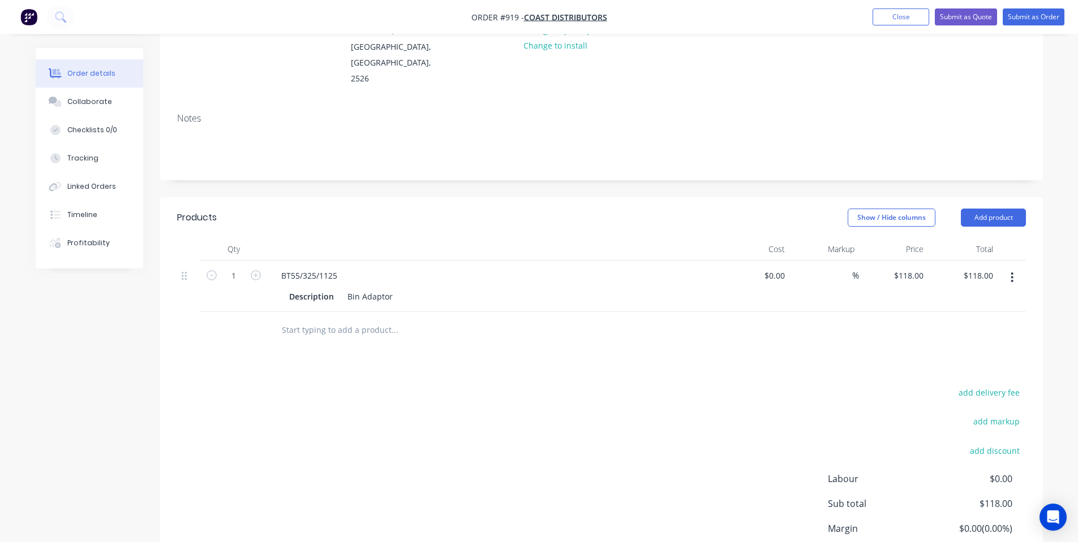
click at [326, 319] on input "text" at bounding box center [394, 330] width 226 height 23
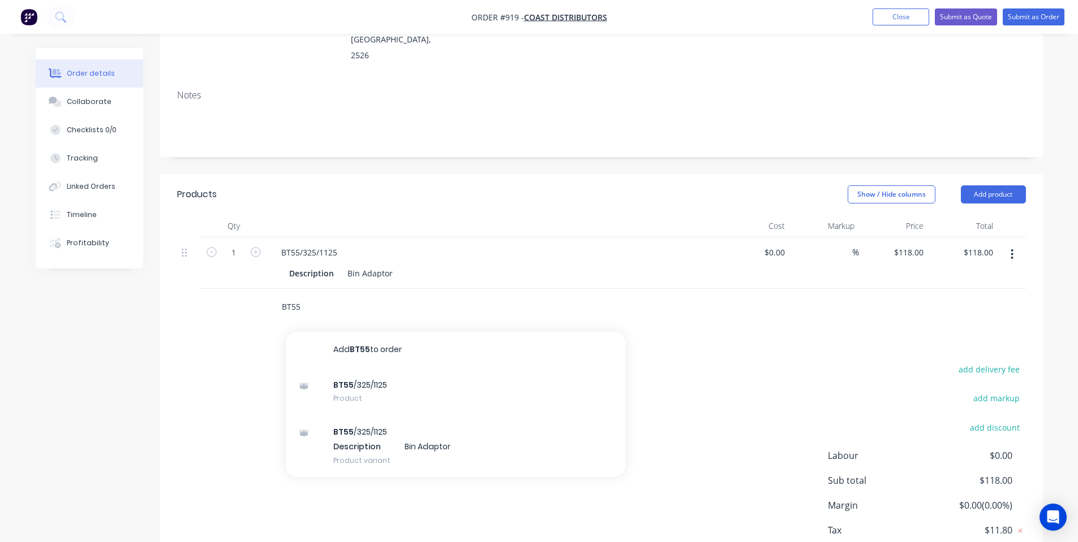
scroll to position [214, 0]
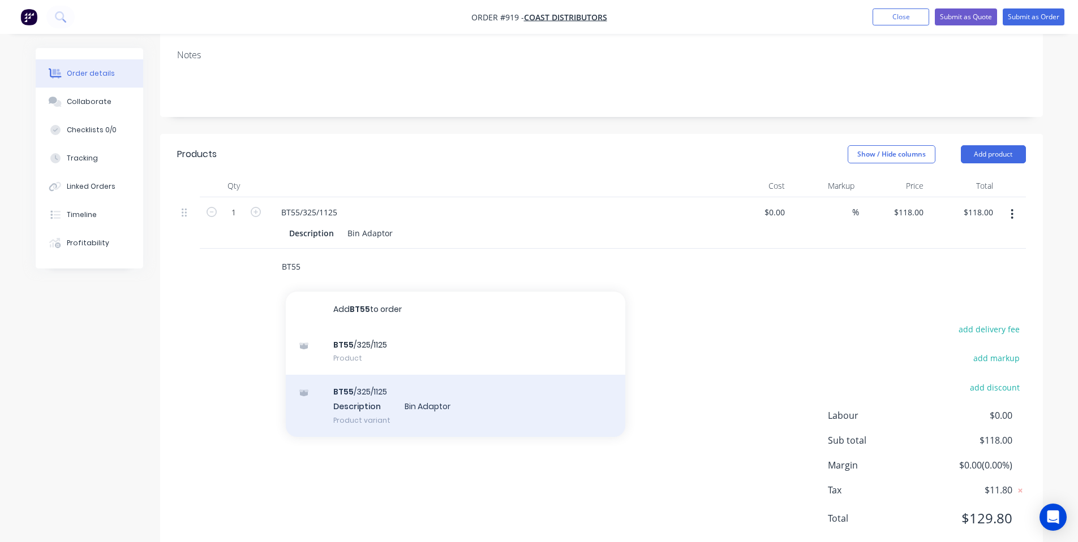
type input "BT55"
click at [389, 375] on div "BT55 /325/1125 Description Bin Adaptor Product variant" at bounding box center [455, 406] width 339 height 62
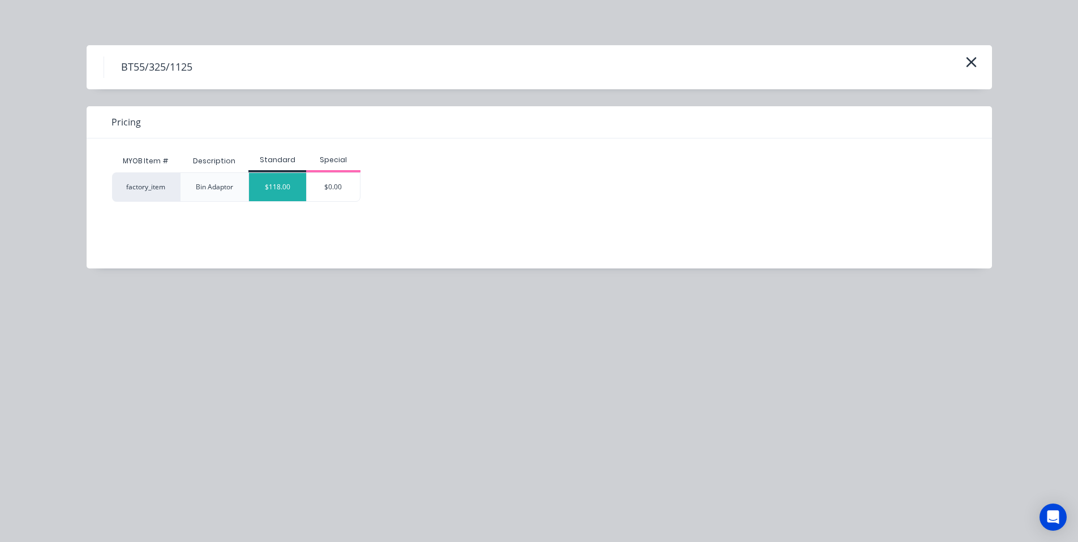
click at [265, 191] on div "$118.00" at bounding box center [277, 187] width 57 height 28
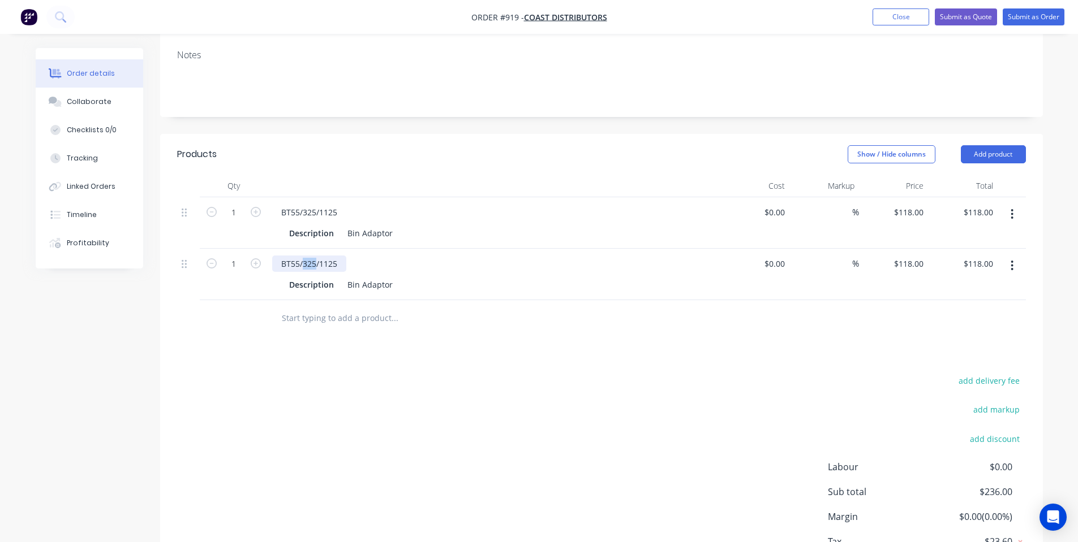
drag, startPoint x: 314, startPoint y: 231, endPoint x: 303, endPoint y: 232, distance: 11.4
click at [303, 256] on div "BT55/325/1125" at bounding box center [309, 264] width 74 height 16
click at [278, 376] on div "add delivery fee add markup add discount Labour $0.00 Sub total $236.00 Margin …" at bounding box center [601, 482] width 848 height 218
click at [339, 256] on div "BT55/805/1125" at bounding box center [309, 264] width 74 height 16
click at [322, 256] on div "BT55/805/1125" at bounding box center [309, 264] width 74 height 16
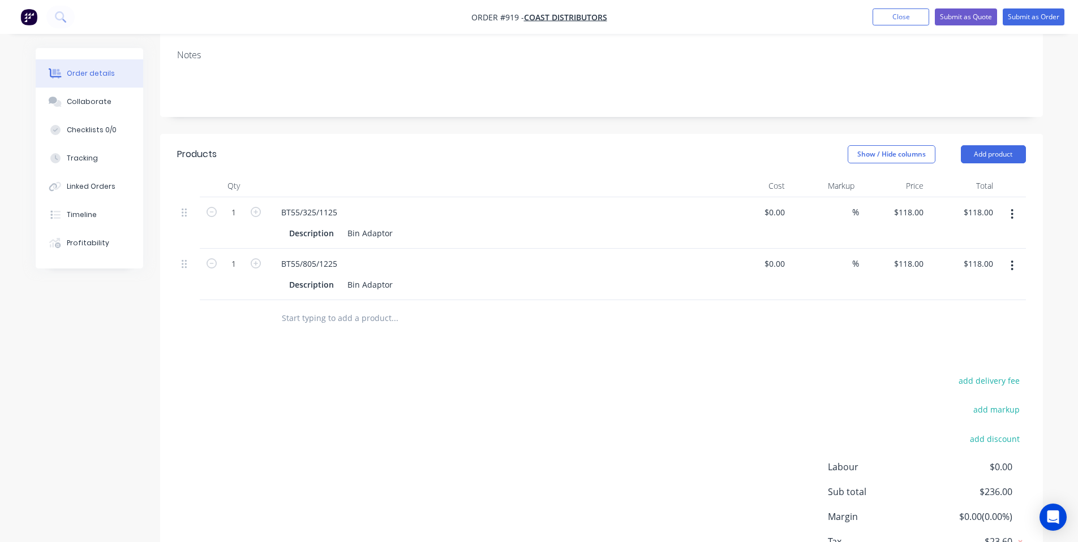
drag, startPoint x: 395, startPoint y: 404, endPoint x: 145, endPoint y: 182, distance: 335.0
click at [395, 404] on div "add delivery fee add markup add discount Labour $0.00 Sub total $236.00 Margin …" at bounding box center [601, 482] width 848 height 218
click at [225, 256] on input "1" at bounding box center [233, 264] width 29 height 17
type input "3"
type input "$354.00"
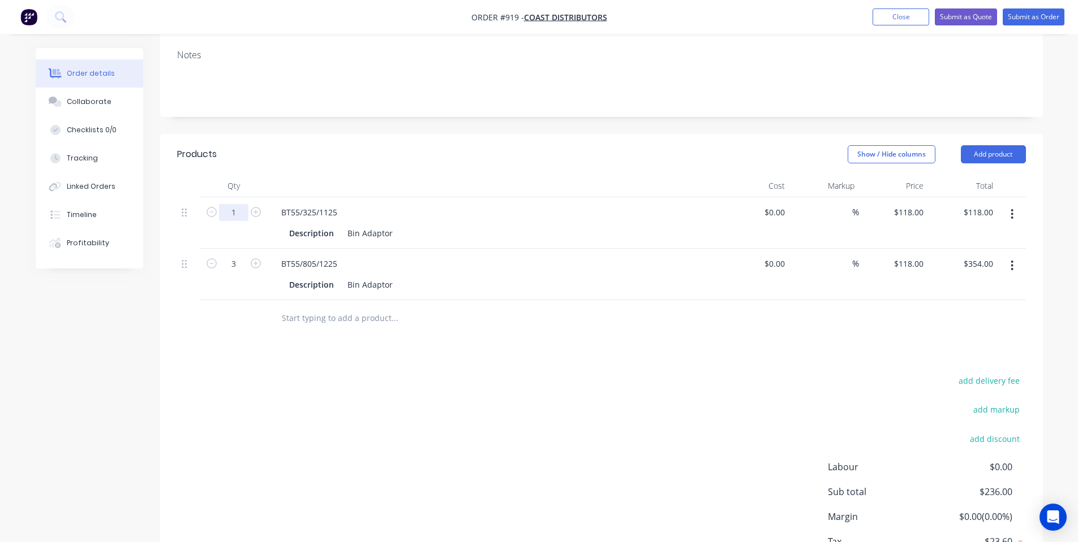
click at [231, 204] on input "1" at bounding box center [233, 212] width 29 height 17
type input "6"
type input "$708.00"
click at [381, 142] on header "Products Show / Hide columns Add product" at bounding box center [601, 154] width 882 height 41
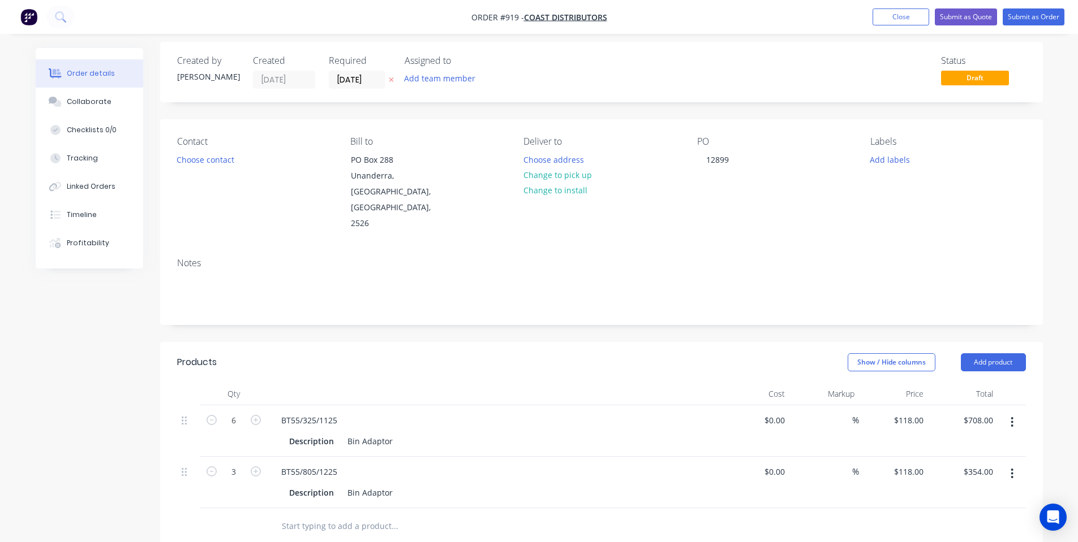
scroll to position [0, 0]
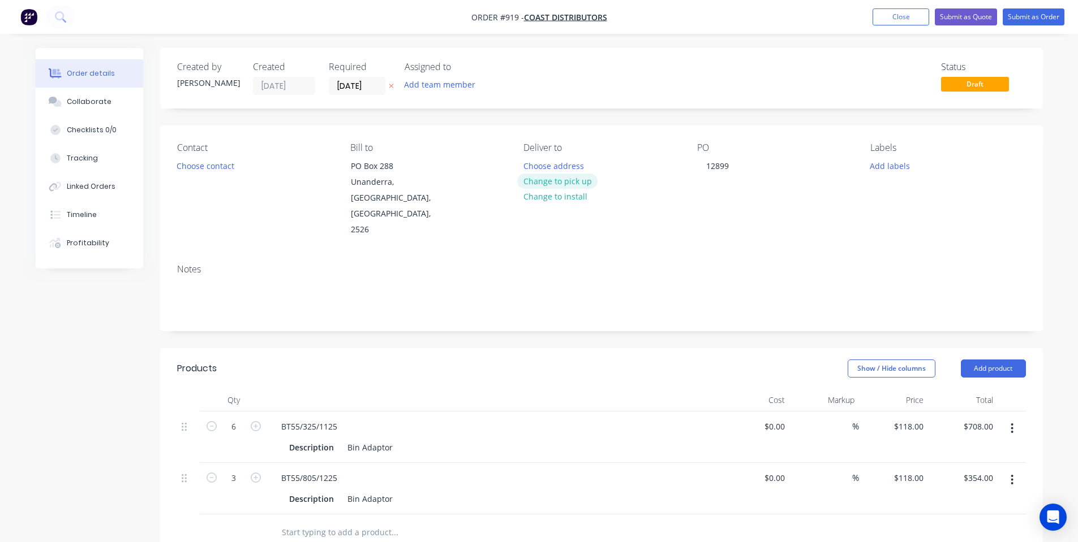
click at [562, 182] on button "Change to pick up" at bounding box center [557, 181] width 80 height 15
click at [231, 170] on button "Choose contact" at bounding box center [205, 165] width 70 height 15
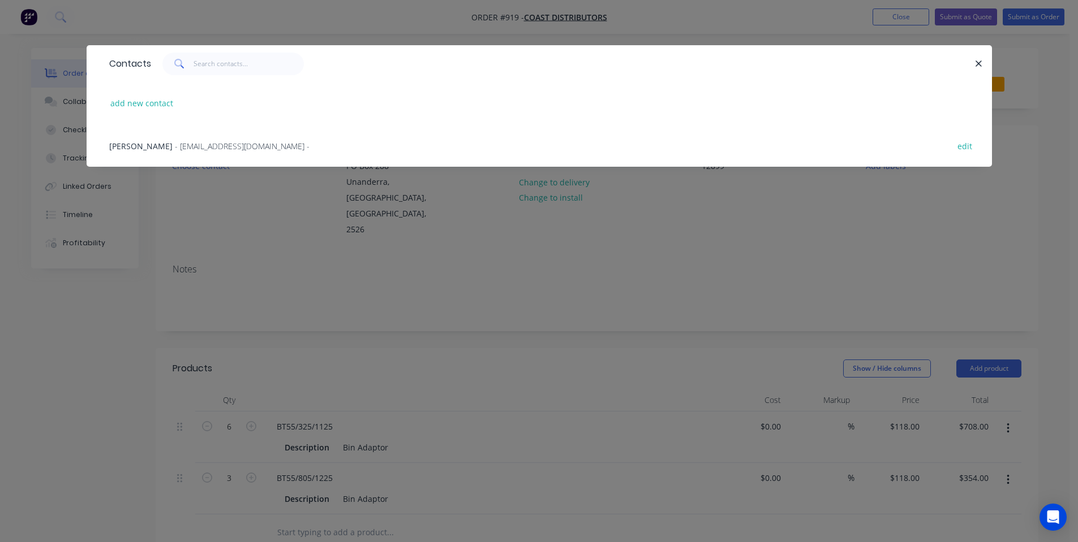
click at [239, 222] on div "Contacts add new contact Elenore - accounts@coastdistributors.com.au - edit" at bounding box center [539, 271] width 1078 height 542
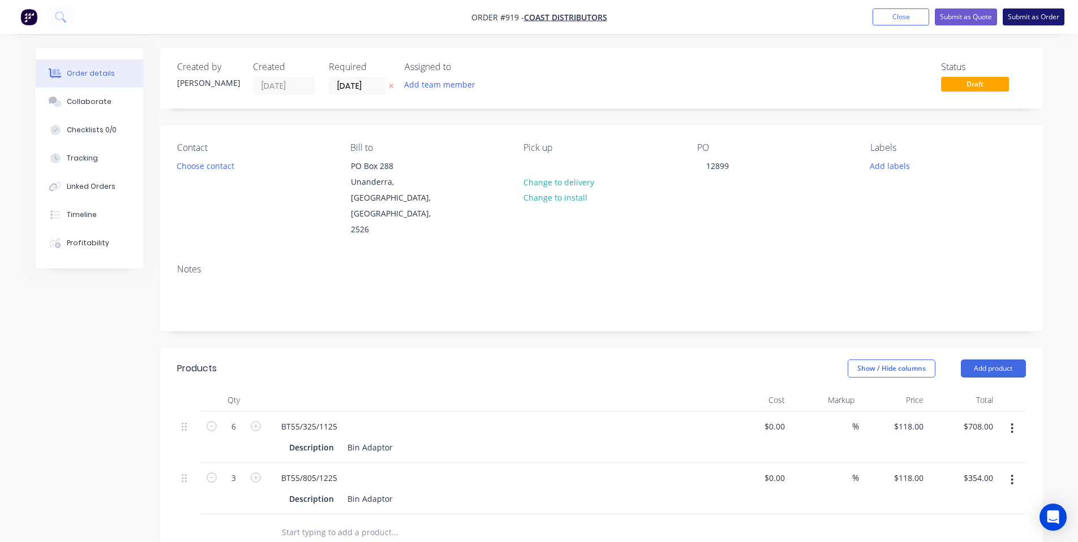
click at [1009, 16] on button "Submit as Order" at bounding box center [1033, 16] width 62 height 17
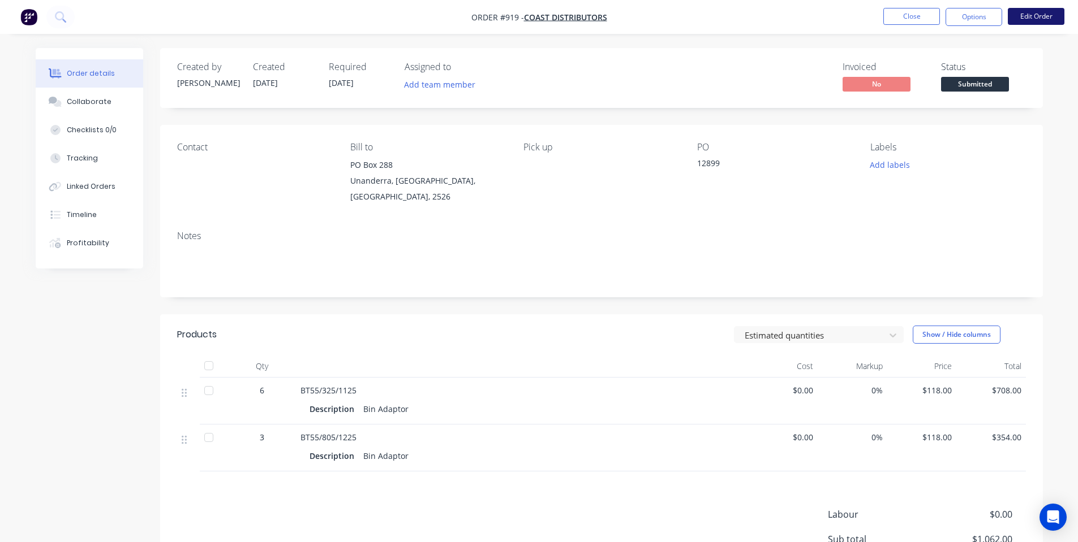
click at [1027, 16] on button "Edit Order" at bounding box center [1035, 16] width 57 height 17
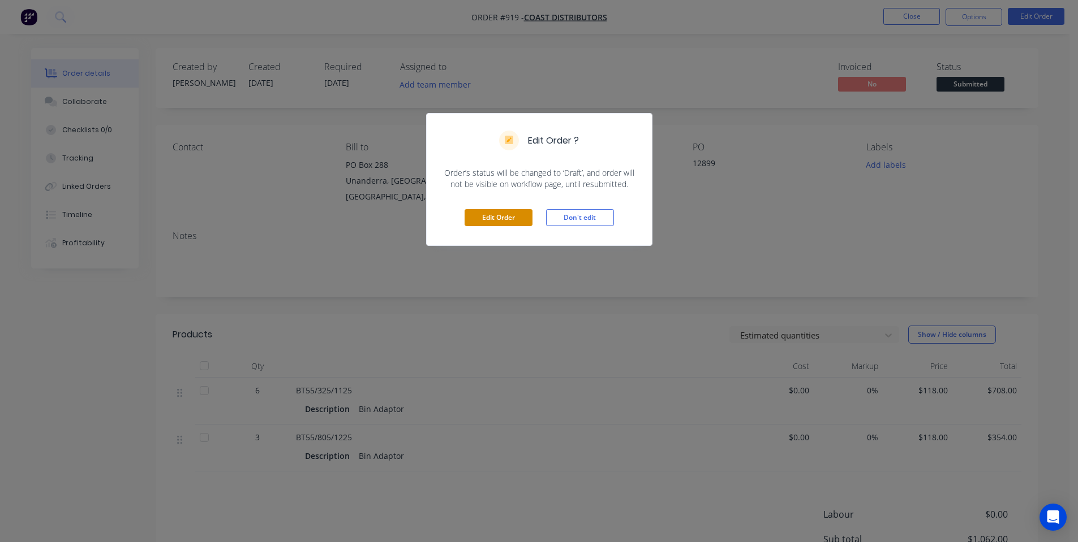
click at [506, 226] on button "Edit Order" at bounding box center [498, 217] width 68 height 17
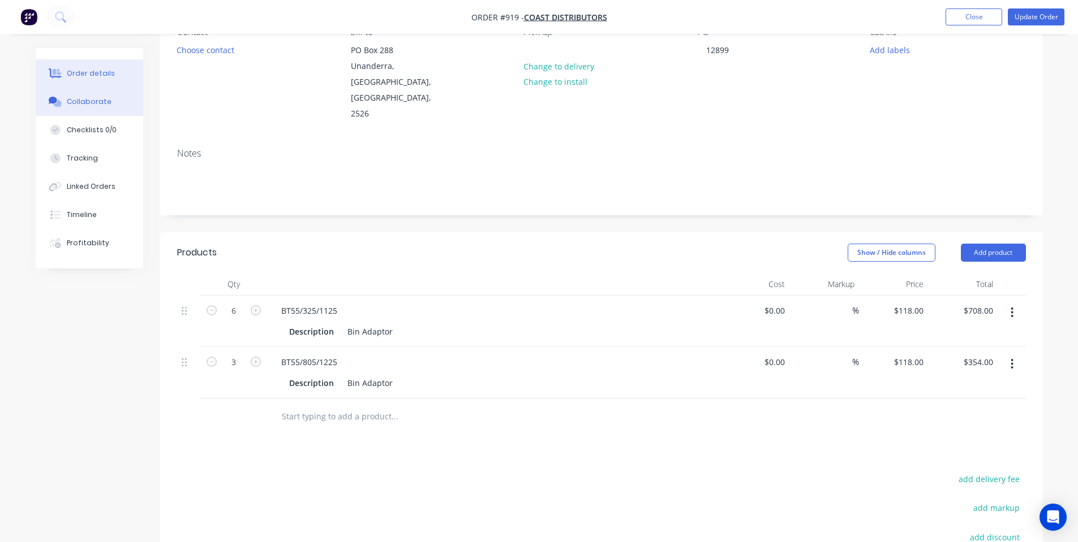
scroll to position [151, 0]
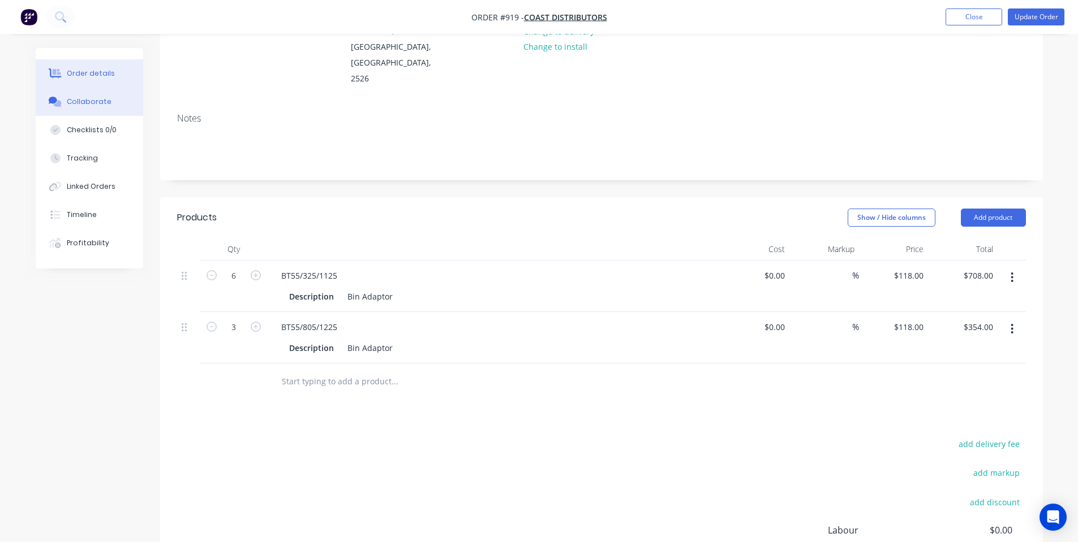
click at [113, 111] on button "Collaborate" at bounding box center [89, 102] width 107 height 28
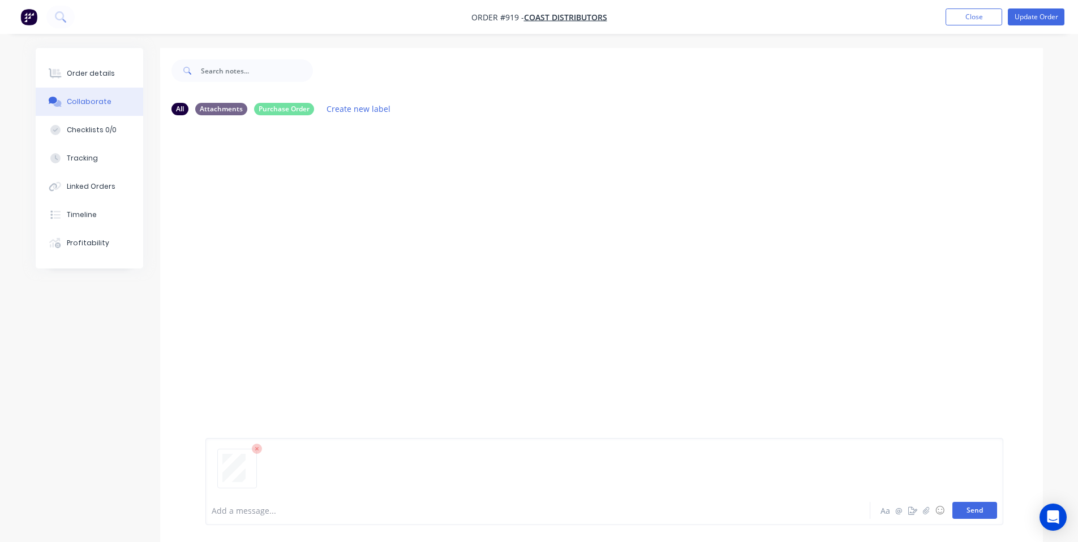
click at [980, 507] on button "Send" at bounding box center [974, 510] width 45 height 17
click at [256, 173] on div "Labels Download Delete" at bounding box center [309, 211] width 208 height 85
click at [118, 68] on button "Order details" at bounding box center [89, 73] width 107 height 28
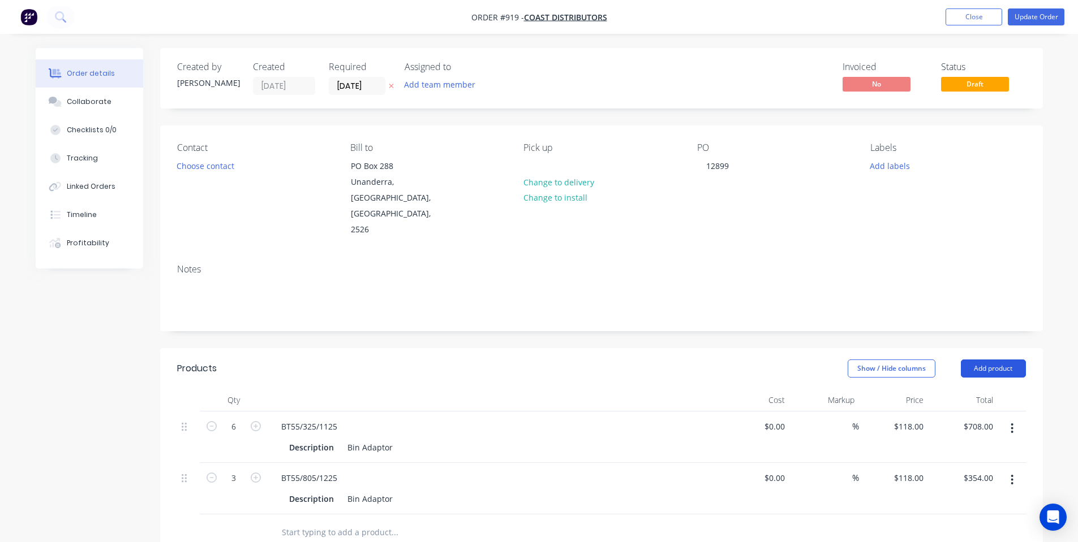
click at [985, 360] on button "Add product" at bounding box center [992, 369] width 65 height 18
click at [971, 525] on div "Notes (Internal)" at bounding box center [971, 533] width 87 height 16
click at [293, 522] on div at bounding box center [312, 530] width 81 height 16
paste div
click at [503, 309] on div "Created by Shane Created 02/10/25 Required 30/10/25 Assigned to Add team member…" at bounding box center [601, 453] width 882 height 810
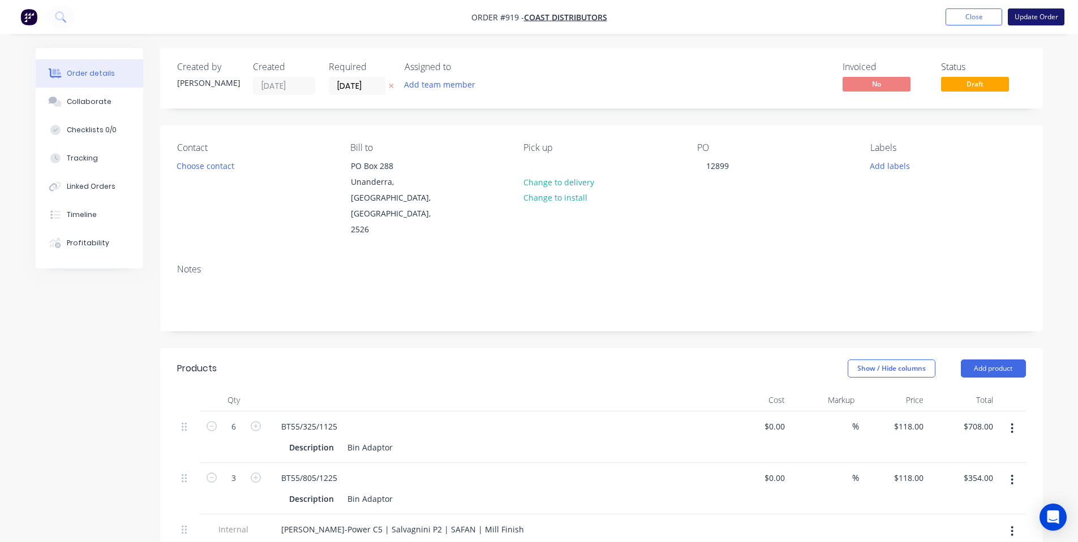
click at [1028, 16] on button "Update Order" at bounding box center [1035, 16] width 57 height 17
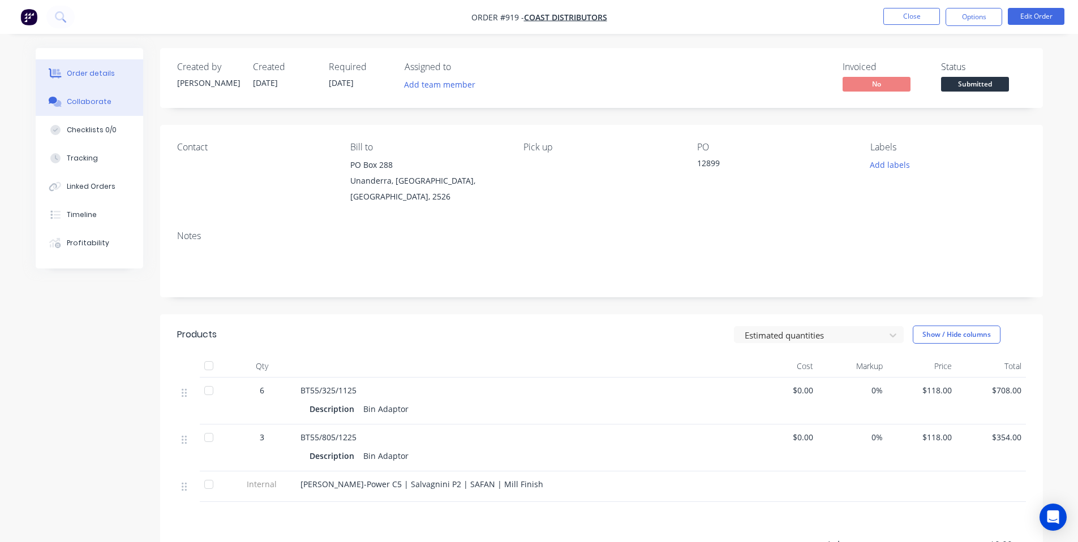
click at [117, 102] on button "Collaborate" at bounding box center [89, 102] width 107 height 28
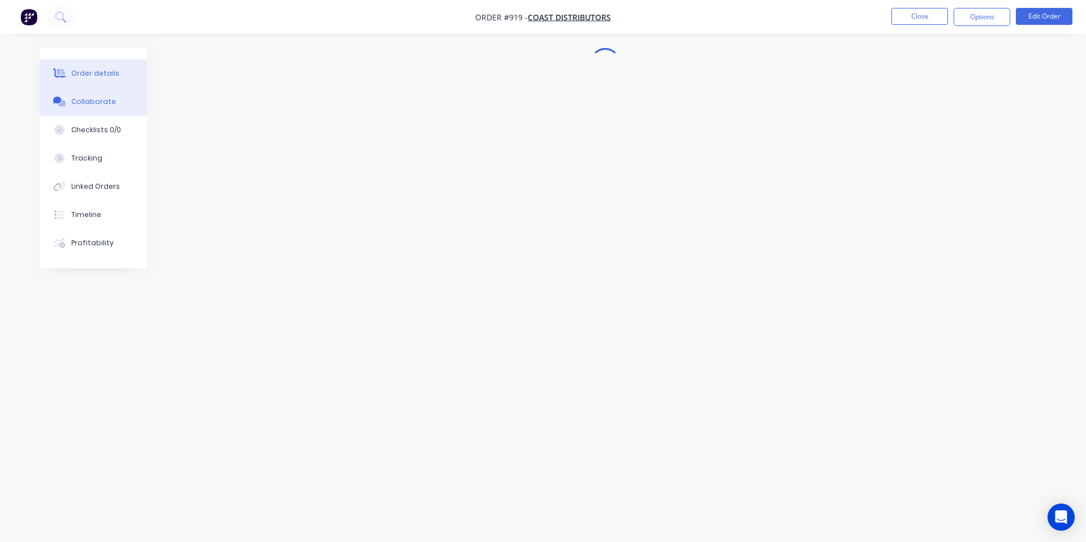
click at [109, 83] on button "Order details" at bounding box center [93, 73] width 107 height 28
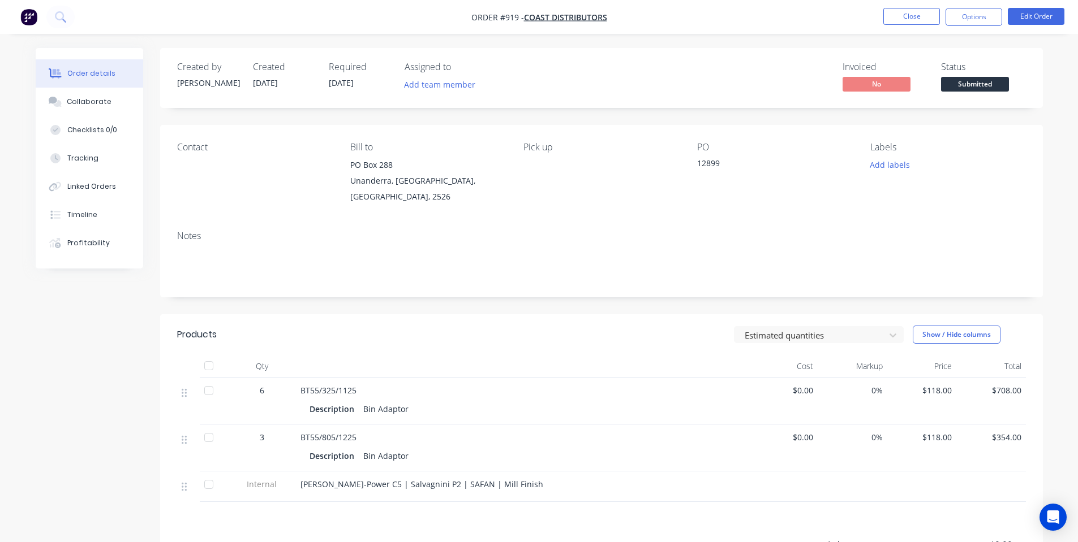
drag, startPoint x: 107, startPoint y: 104, endPoint x: 106, endPoint y: 84, distance: 19.9
click at [109, 104] on button "Collaborate" at bounding box center [89, 102] width 107 height 28
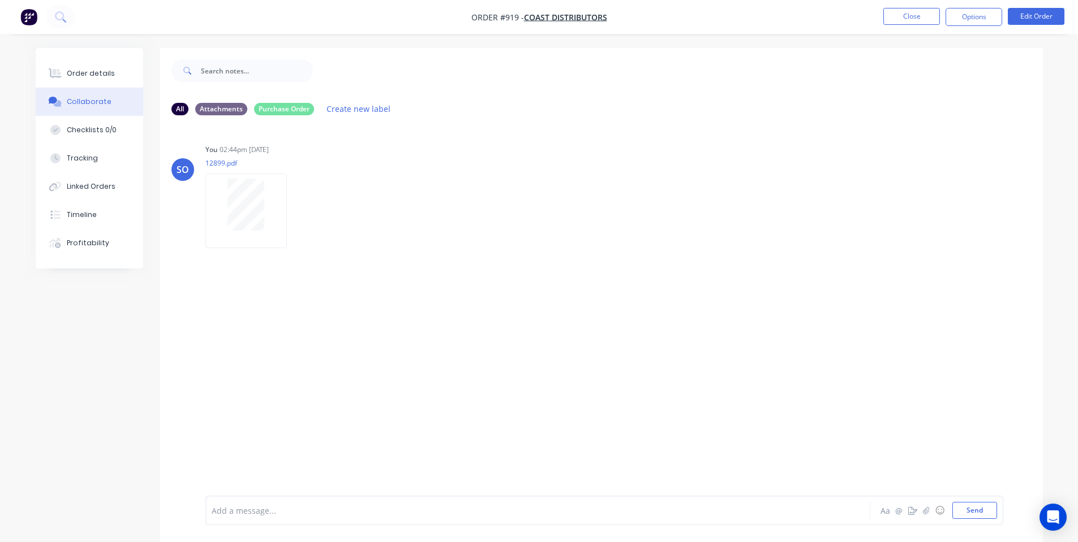
drag, startPoint x: 111, startPoint y: 76, endPoint x: 161, endPoint y: 2, distance: 89.1
click at [111, 74] on button "Order details" at bounding box center [89, 73] width 107 height 28
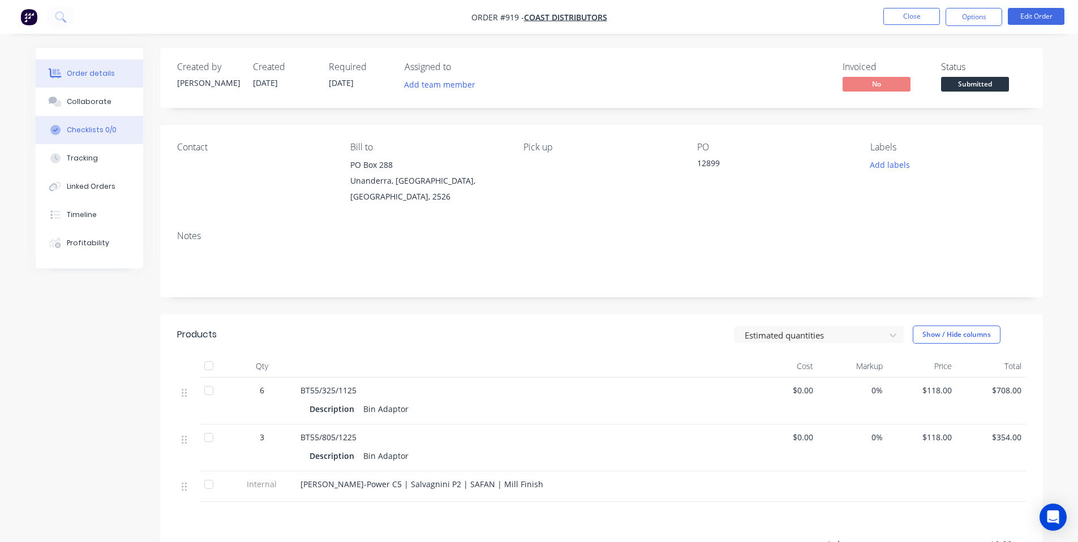
click at [89, 136] on button "Checklists 0/0" at bounding box center [89, 130] width 107 height 28
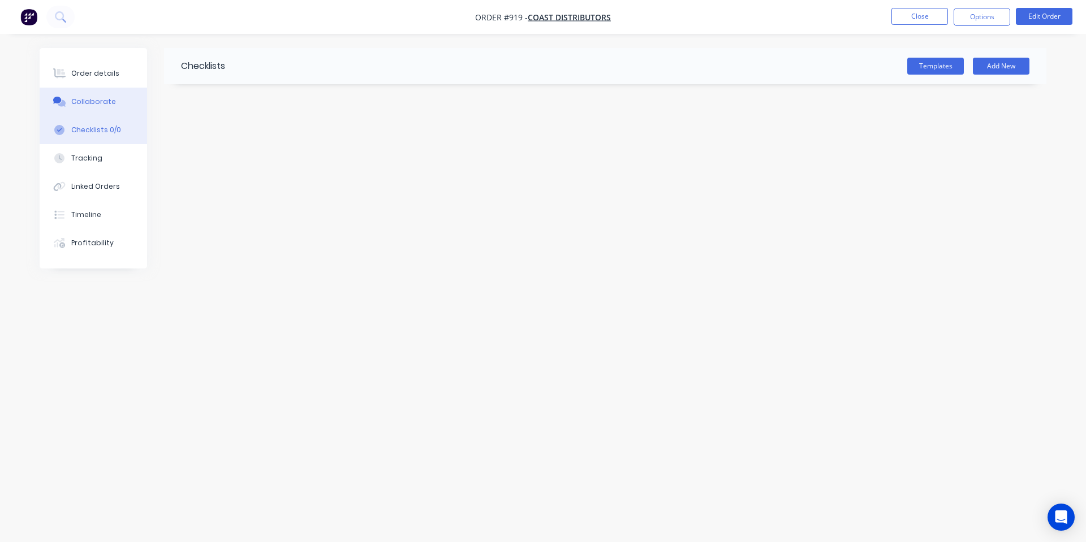
click at [98, 100] on div "Collaborate" at bounding box center [93, 102] width 45 height 10
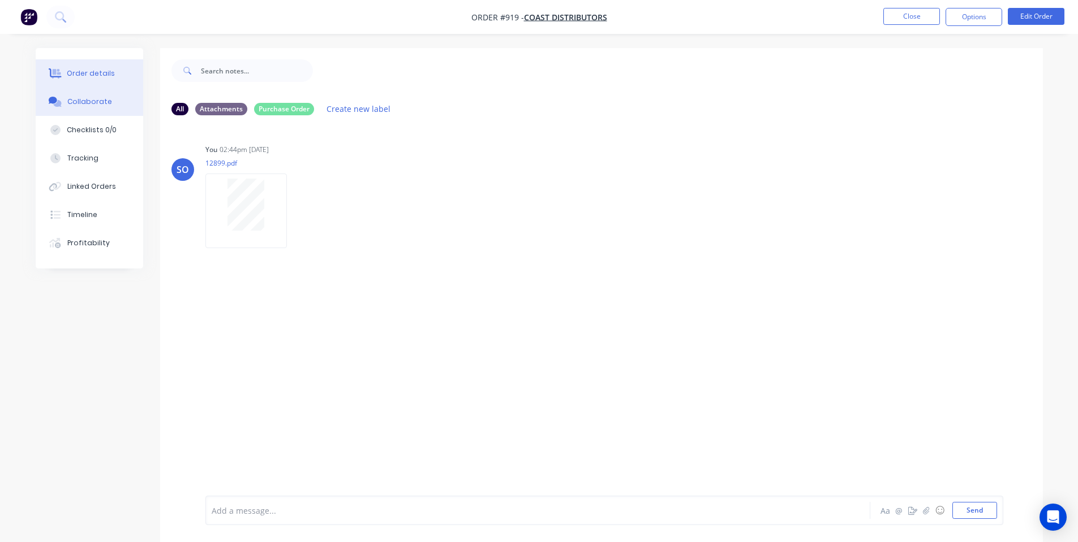
click at [96, 75] on div "Order details" at bounding box center [91, 73] width 48 height 10
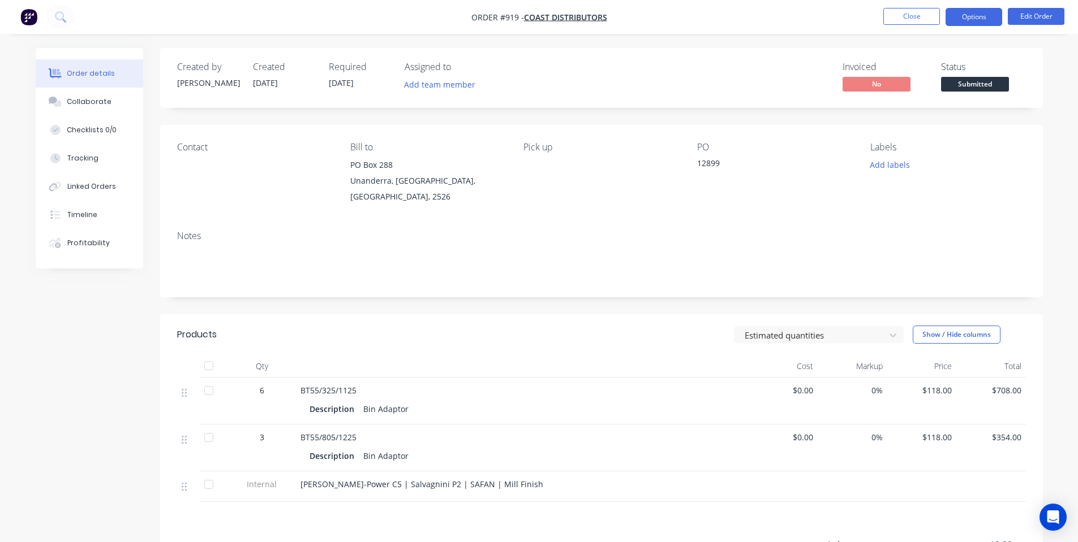
drag, startPoint x: 973, startPoint y: 19, endPoint x: 963, endPoint y: 22, distance: 10.7
click at [973, 18] on button "Options" at bounding box center [973, 17] width 57 height 18
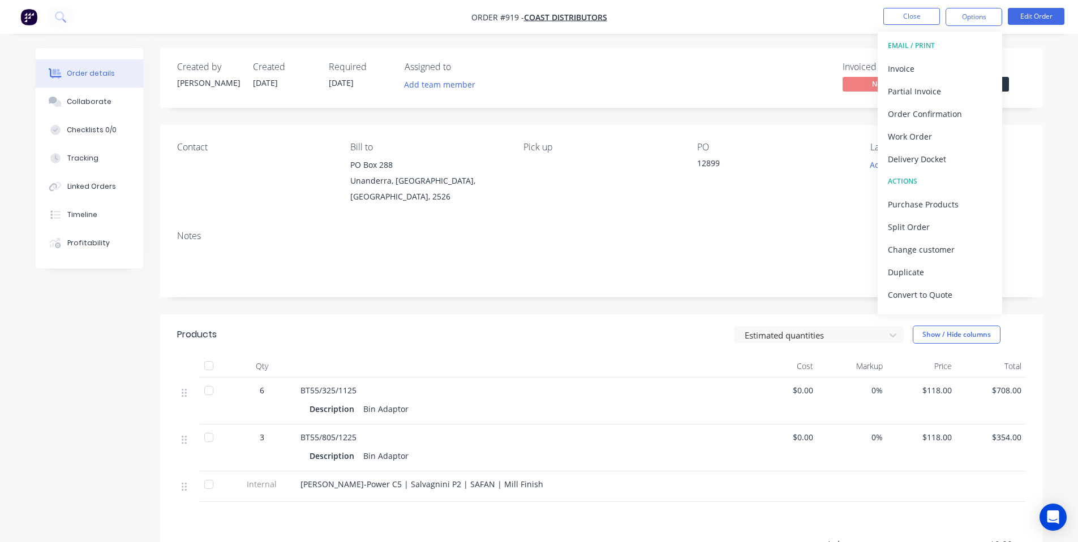
drag, startPoint x: 1057, startPoint y: 48, endPoint x: 1032, endPoint y: 71, distance: 33.6
click at [1057, 48] on div "Order details Collaborate Checklists 0/0 Tracking Linked Orders Timeline Profit…" at bounding box center [539, 352] width 1078 height 704
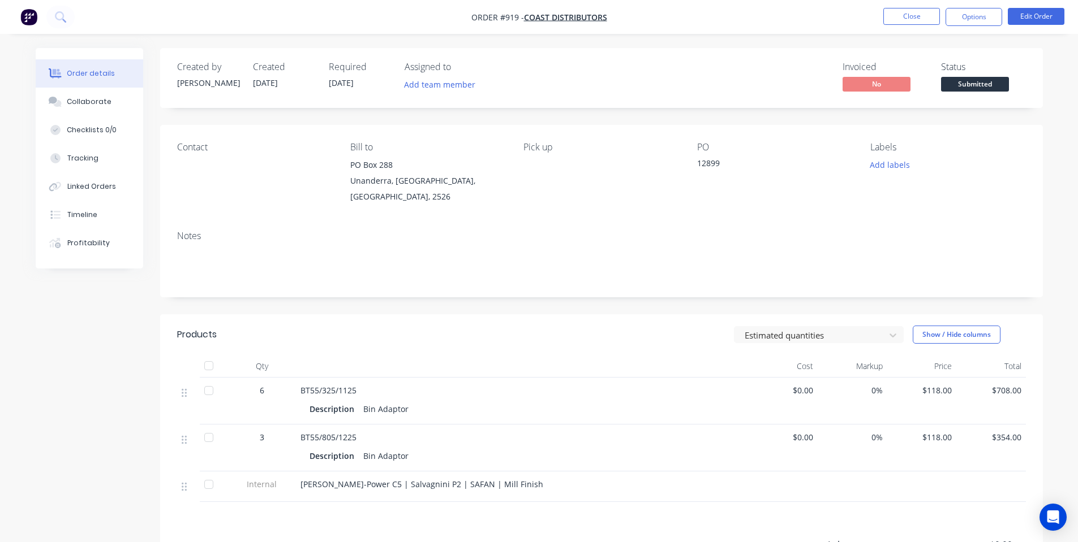
drag, startPoint x: 1011, startPoint y: 81, endPoint x: 997, endPoint y: 83, distance: 13.8
click at [1009, 81] on div "Status Submitted" at bounding box center [983, 78] width 85 height 33
click at [967, 15] on button "Options" at bounding box center [973, 17] width 57 height 18
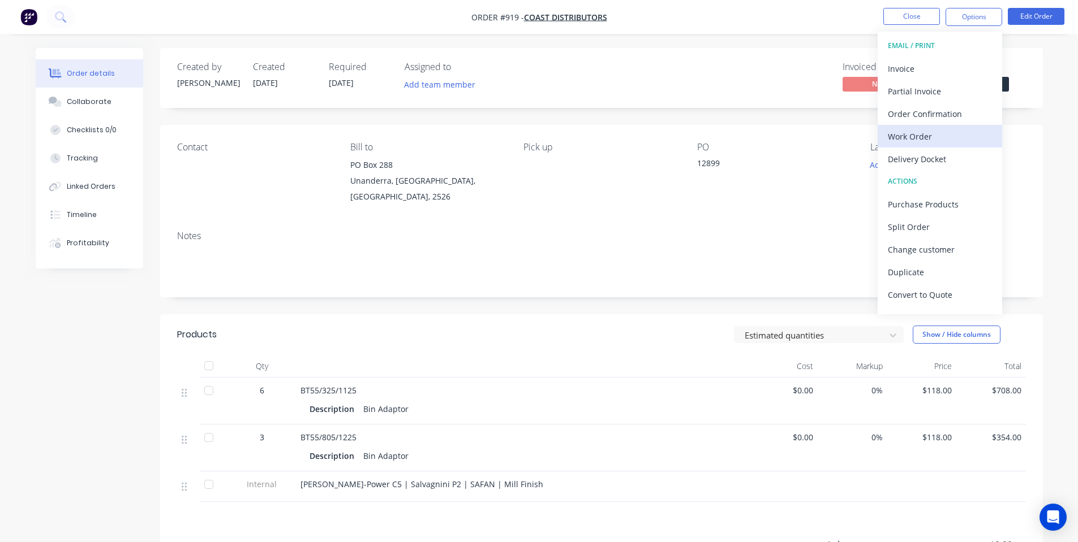
click at [912, 135] on div "Work Order" at bounding box center [939, 136] width 104 height 16
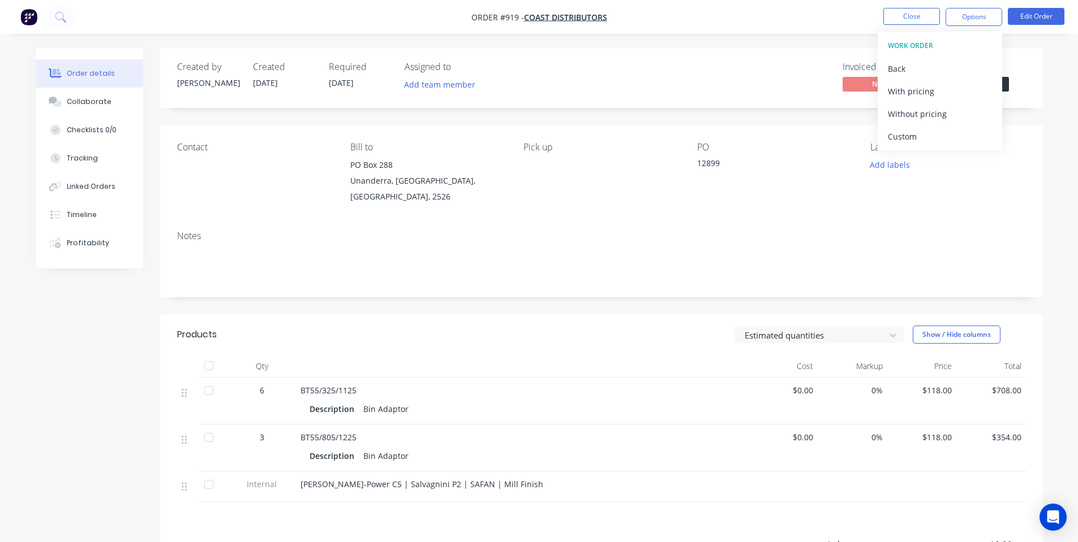
drag, startPoint x: 913, startPoint y: 115, endPoint x: 546, endPoint y: 41, distance: 375.1
click at [913, 115] on div "Without pricing" at bounding box center [939, 114] width 104 height 16
click at [798, 21] on nav "Order #919 - Coast Distributors Close Options EMAIL / PRINT Invoice Partial Inv…" at bounding box center [539, 17] width 1078 height 34
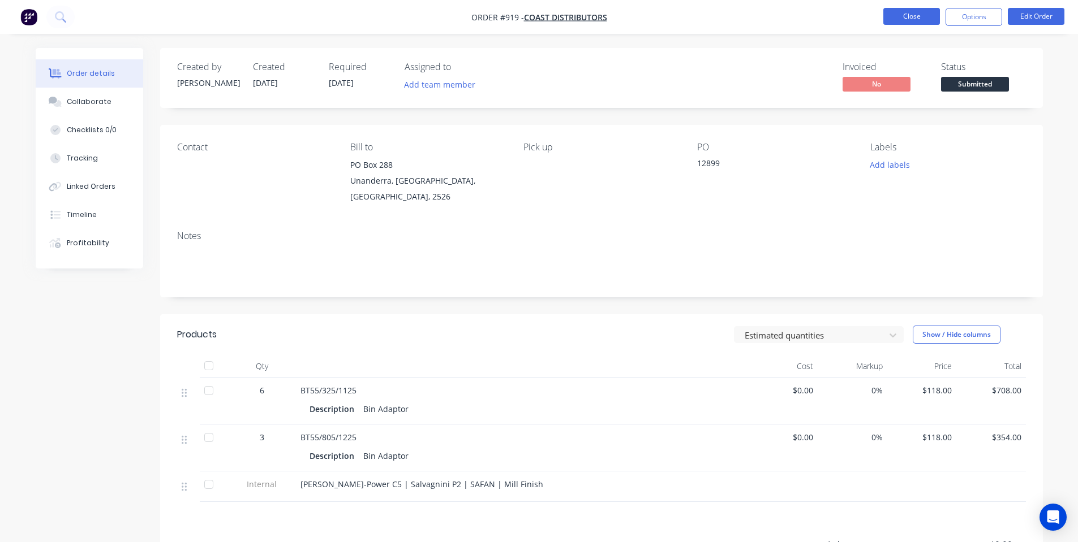
click at [909, 10] on button "Close" at bounding box center [911, 16] width 57 height 17
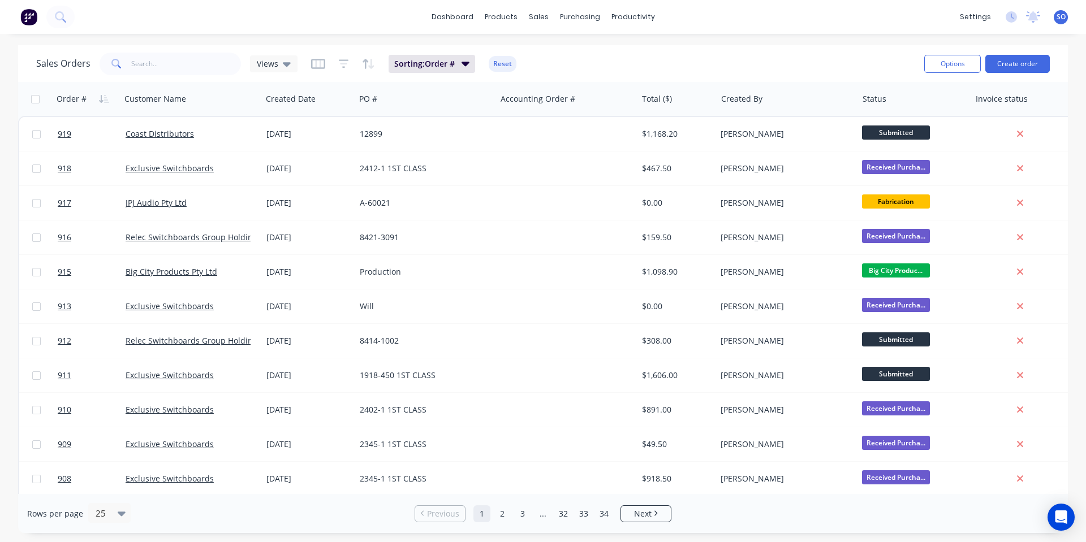
click at [837, 39] on div "dashboard products sales purchasing productivity dashboard products Product Cat…" at bounding box center [543, 271] width 1086 height 542
click at [187, 66] on input "text" at bounding box center [186, 64] width 110 height 23
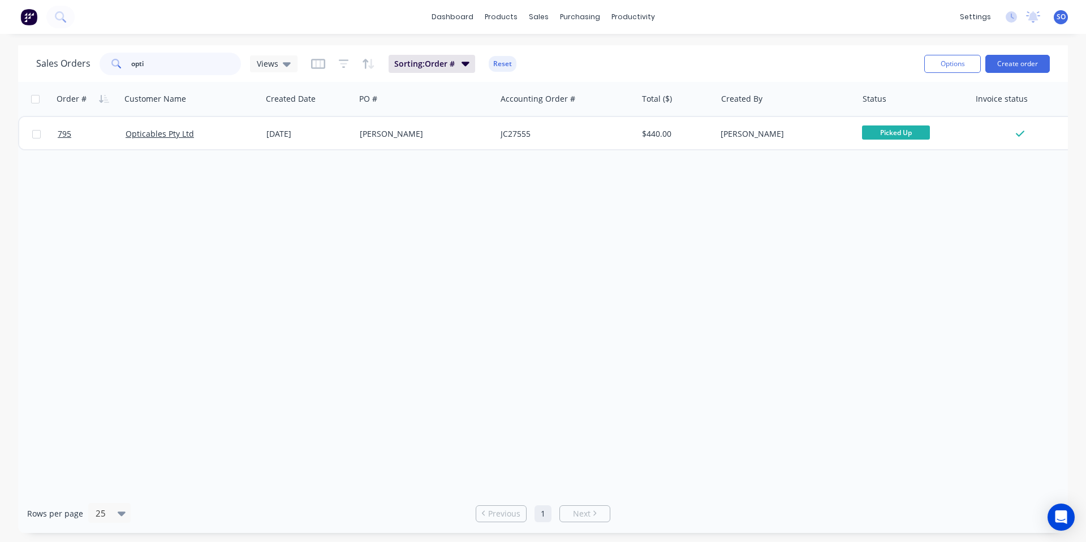
drag, startPoint x: 206, startPoint y: 53, endPoint x: 37, endPoint y: 68, distance: 169.9
click at [37, 68] on div "Sales Orders opti Views" at bounding box center [166, 64] width 261 height 23
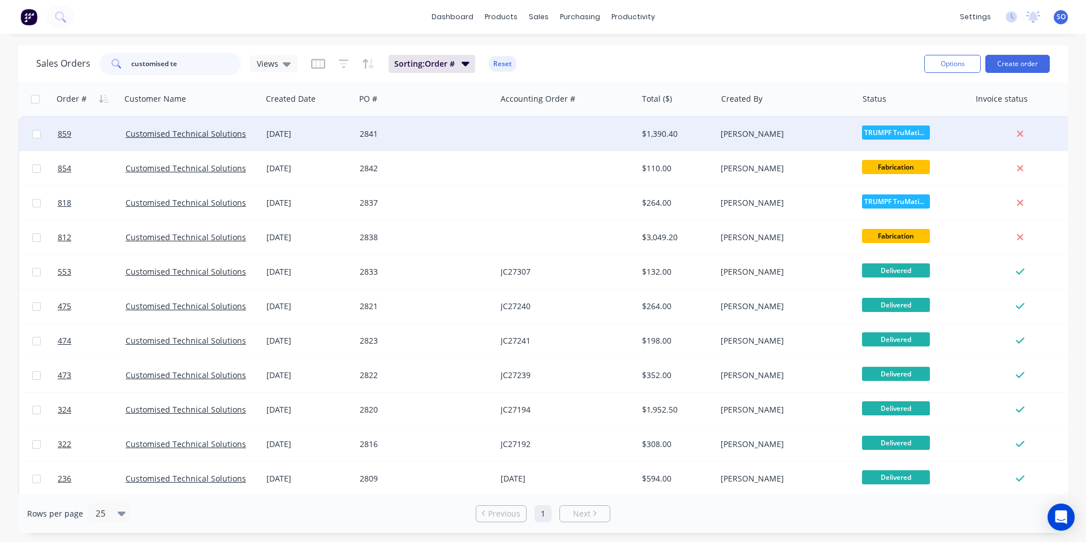
type input "customised te"
click at [463, 132] on div "2841" at bounding box center [423, 133] width 126 height 11
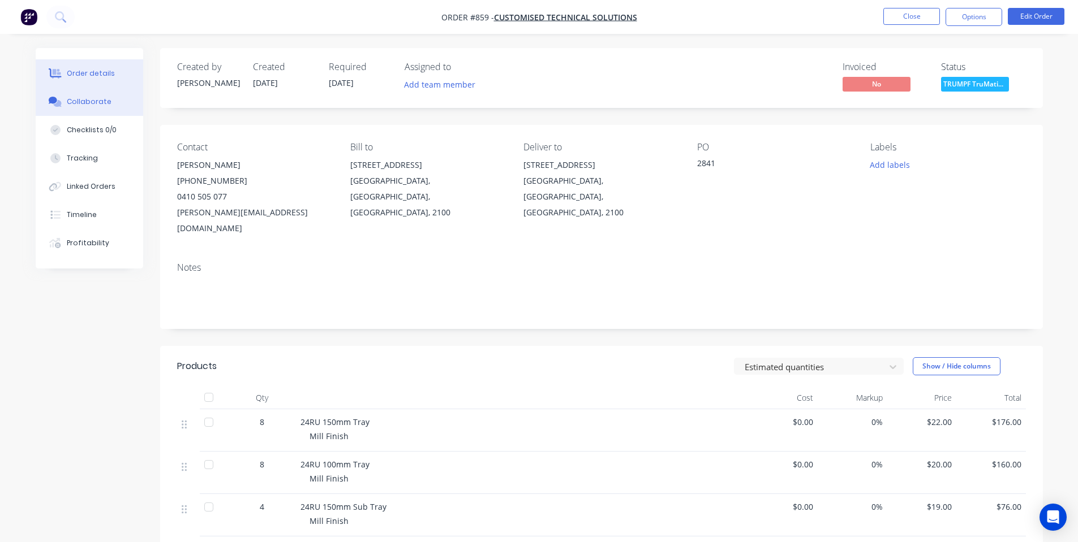
click at [62, 97] on div at bounding box center [55, 102] width 17 height 10
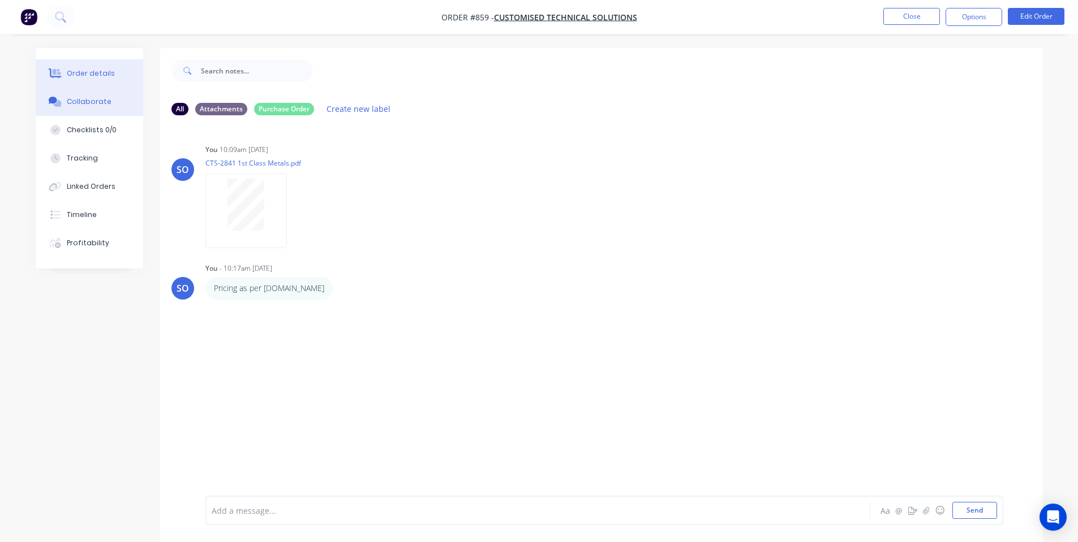
click at [79, 75] on div "Order details" at bounding box center [91, 73] width 48 height 10
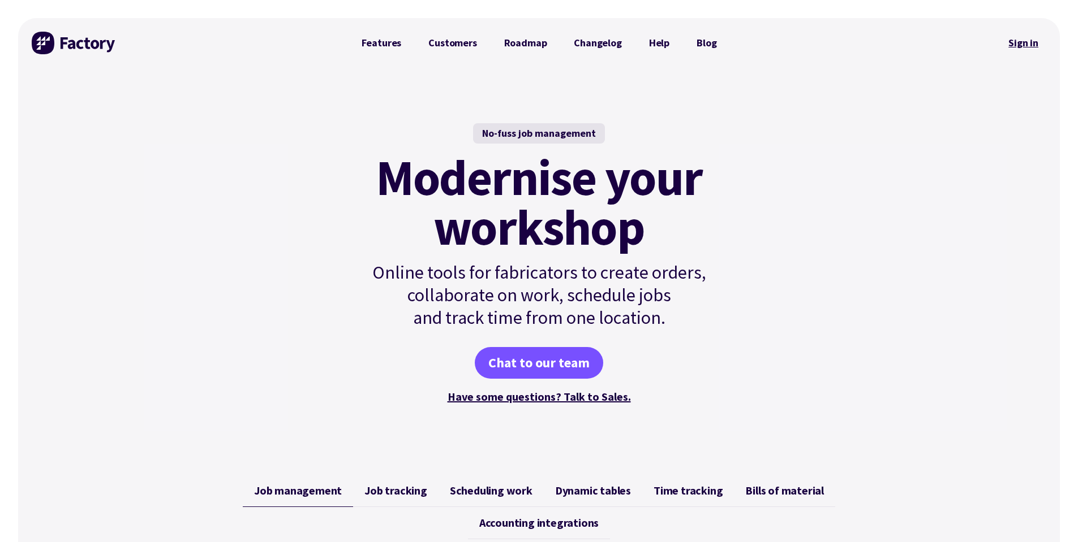
click at [1029, 37] on link "Sign in" at bounding box center [1023, 43] width 46 height 26
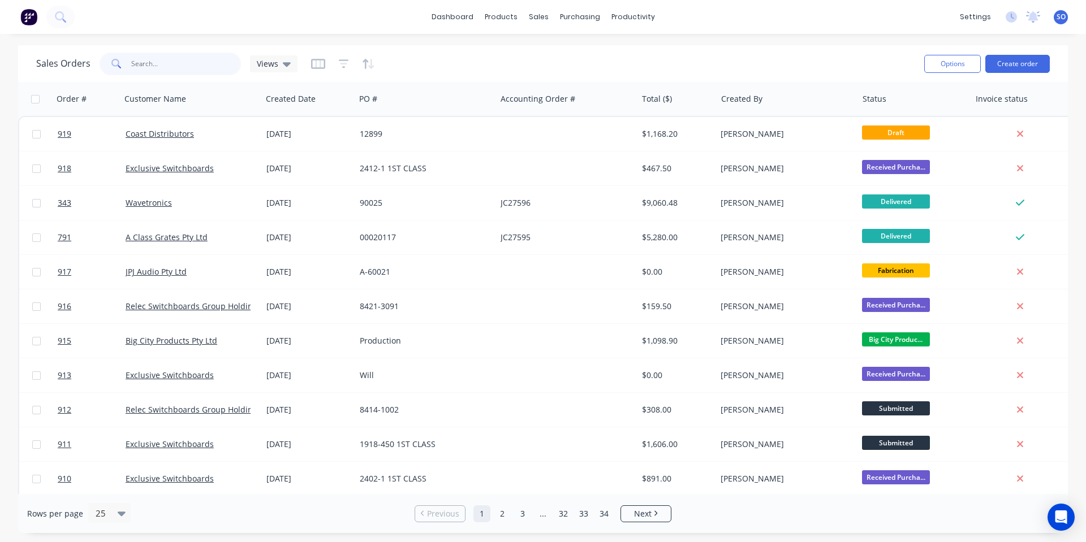
click at [182, 59] on input "text" at bounding box center [186, 64] width 110 height 23
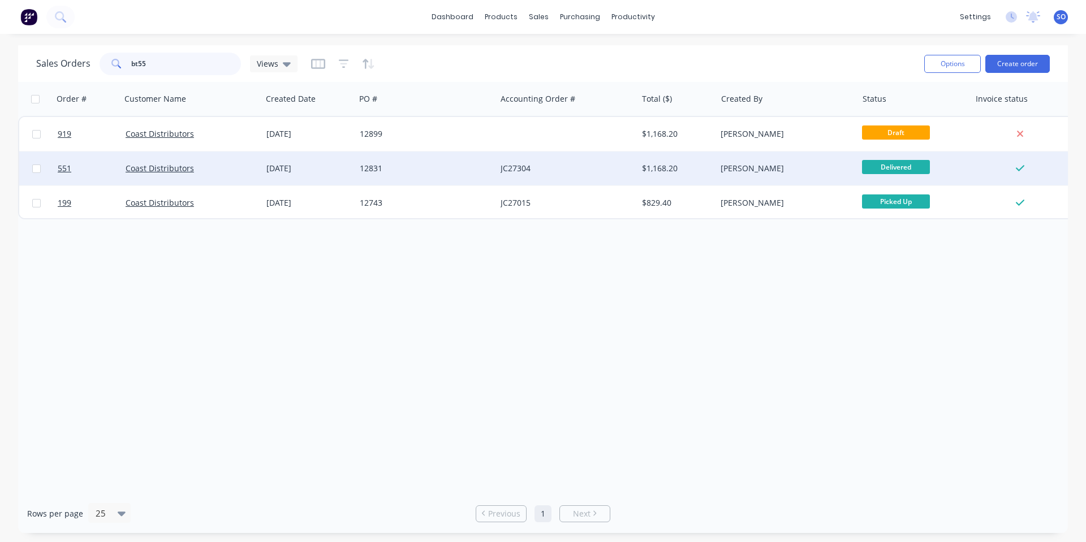
type input "bt55"
click at [225, 162] on div "Coast Distributors" at bounding box center [191, 169] width 141 height 34
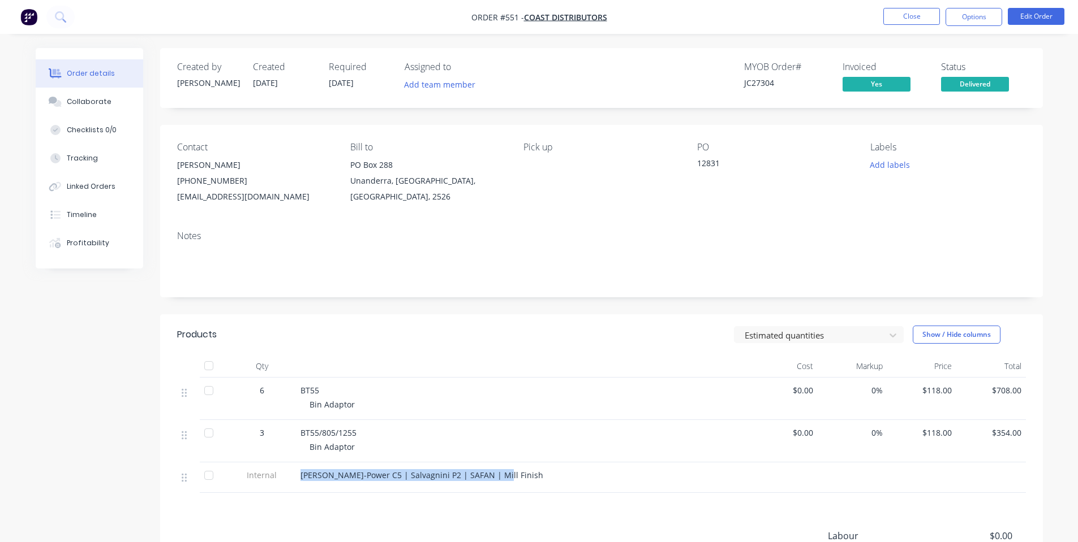
drag, startPoint x: 492, startPoint y: 474, endPoint x: 295, endPoint y: 479, distance: 196.9
click at [296, 479] on div "[PERSON_NAME]-Power C5 | Salvagnini P2 | SAFAN | Mill Finish" at bounding box center [522, 478] width 453 height 31
copy span "[PERSON_NAME]-Power C5 | Salvagnini P2 | SAFAN | Mill Finish"
click at [482, 205] on div "Contact [PERSON_NAME] [PHONE_NUMBER] [EMAIL_ADDRESS][DOMAIN_NAME] Bill to PO Bo…" at bounding box center [601, 173] width 882 height 97
drag, startPoint x: 968, startPoint y: 12, endPoint x: 725, endPoint y: 5, distance: 243.9
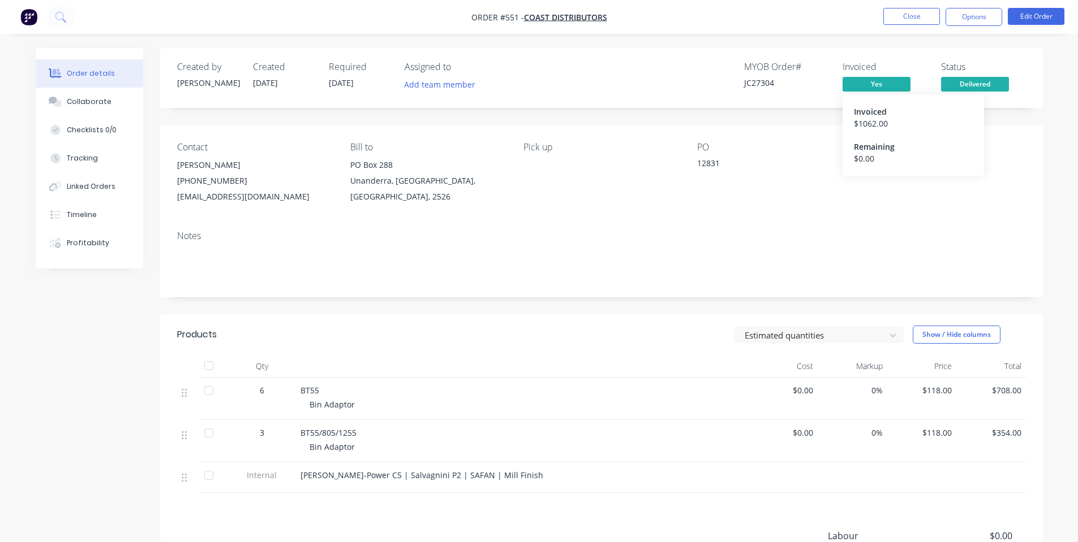
click at [875, 84] on div "Order #551 - Coast Distributors Close Options Edit Order Order details Collabor…" at bounding box center [539, 347] width 1078 height 695
